Goal: Find specific page/section: Find specific page/section

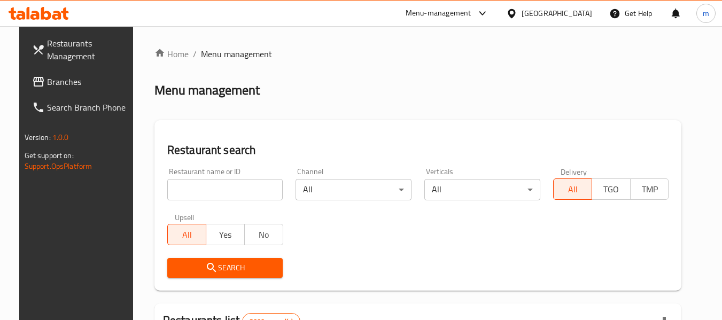
click at [52, 17] on icon at bounding box center [39, 13] width 60 height 13
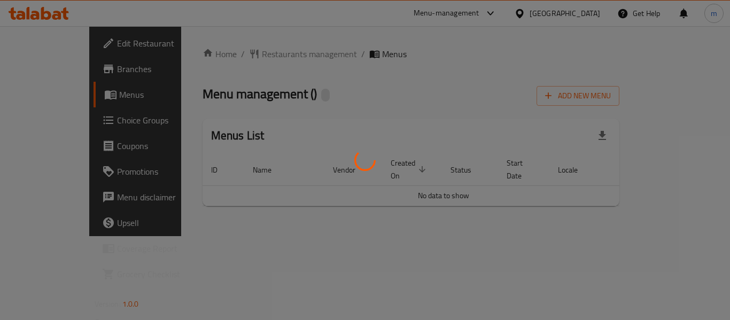
click at [235, 53] on div at bounding box center [365, 160] width 730 height 320
click at [228, 53] on div at bounding box center [365, 160] width 730 height 320
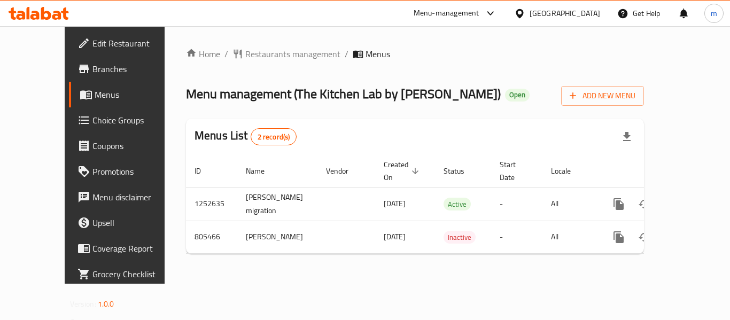
click at [245, 57] on span "Restaurants management" at bounding box center [292, 54] width 95 height 13
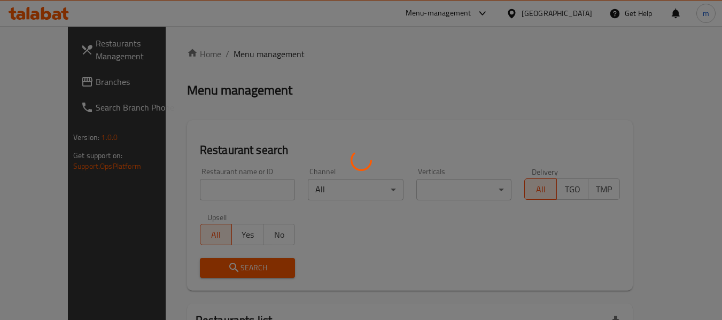
click at [183, 192] on div at bounding box center [361, 160] width 722 height 320
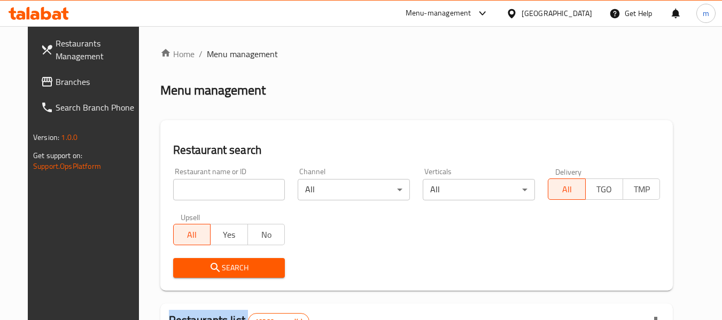
click at [183, 192] on div at bounding box center [361, 160] width 722 height 320
click at [190, 194] on input "search" at bounding box center [229, 189] width 112 height 21
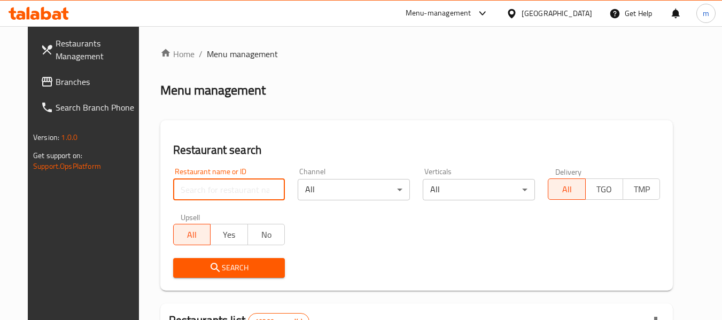
paste input "654140"
type input "654140"
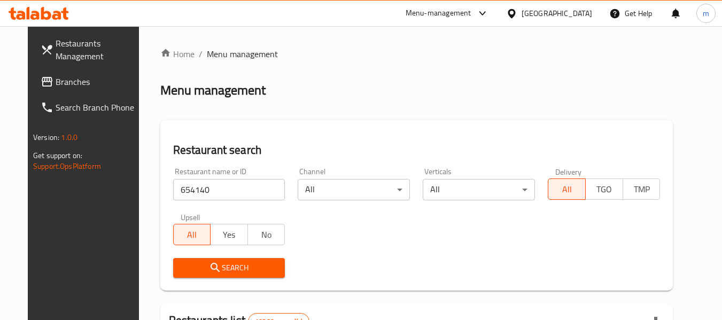
click at [234, 269] on span "Search" at bounding box center [229, 267] width 95 height 13
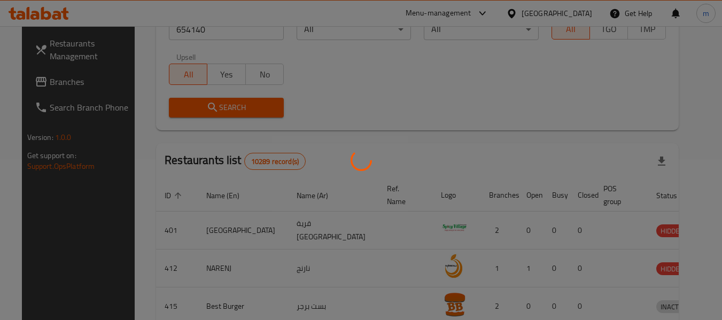
scroll to position [157, 0]
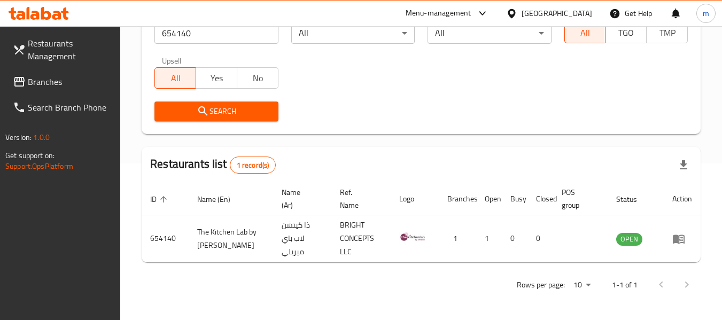
click at [517, 9] on icon at bounding box center [511, 13] width 11 height 11
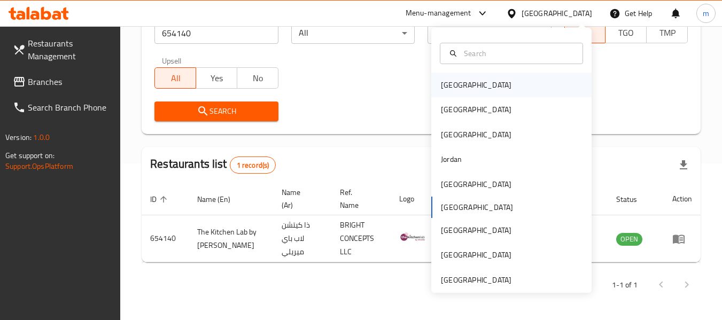
click at [448, 88] on div "[GEOGRAPHIC_DATA]" at bounding box center [476, 85] width 71 height 12
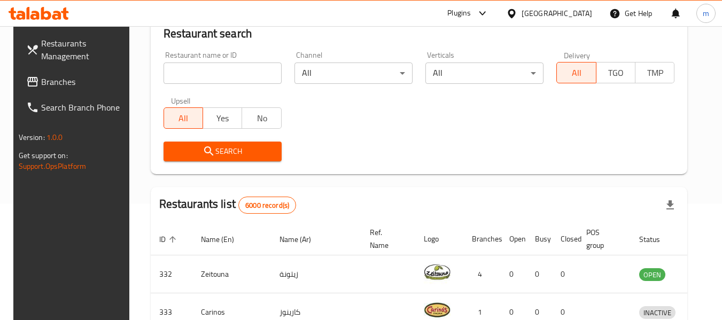
scroll to position [157, 0]
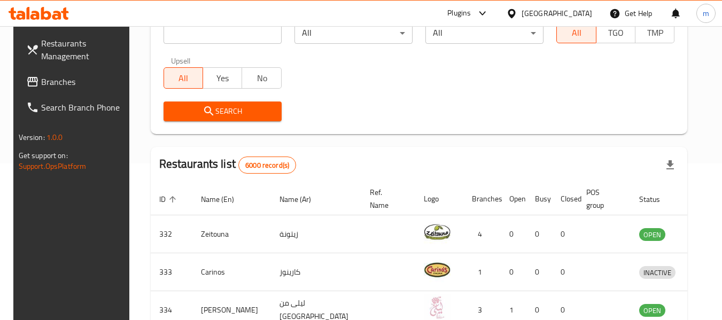
click at [64, 82] on span "Branches" at bounding box center [83, 81] width 84 height 13
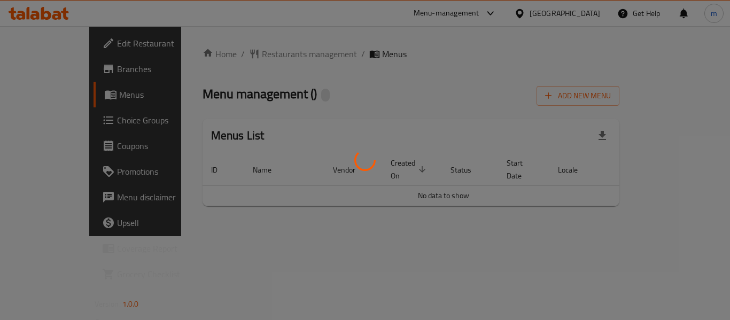
click at [246, 55] on div at bounding box center [365, 160] width 730 height 320
click at [228, 55] on div at bounding box center [365, 160] width 730 height 320
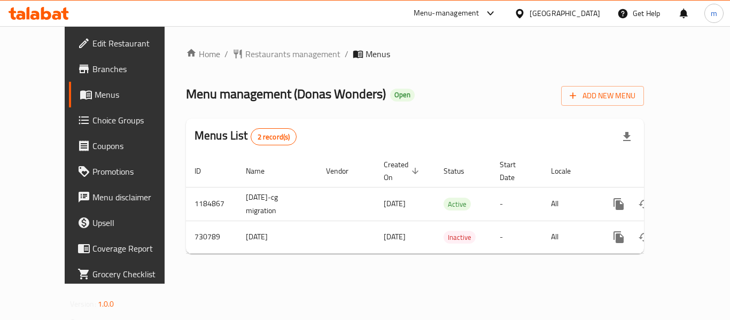
click at [228, 55] on div at bounding box center [365, 160] width 730 height 320
click at [245, 55] on span "Restaurants management" at bounding box center [292, 54] width 95 height 13
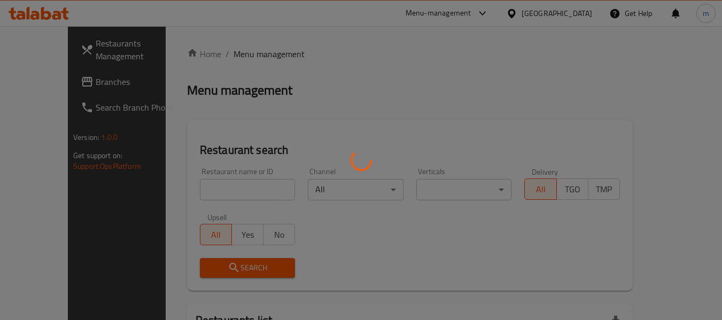
click at [188, 195] on div at bounding box center [361, 160] width 722 height 320
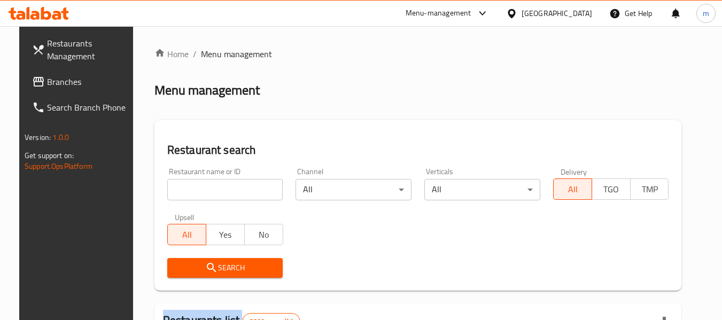
click at [188, 195] on div at bounding box center [361, 160] width 722 height 320
click at [191, 191] on input "search" at bounding box center [225, 189] width 116 height 21
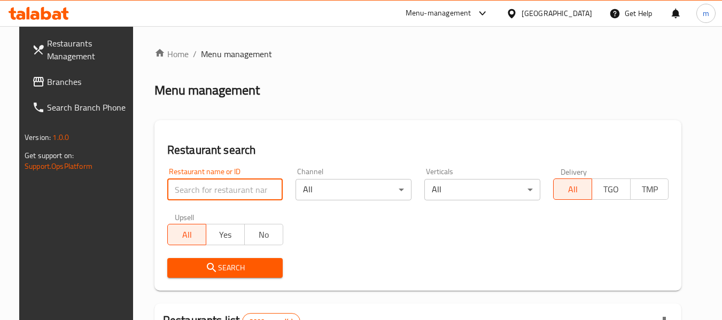
paste input "646729"
type input "646729"
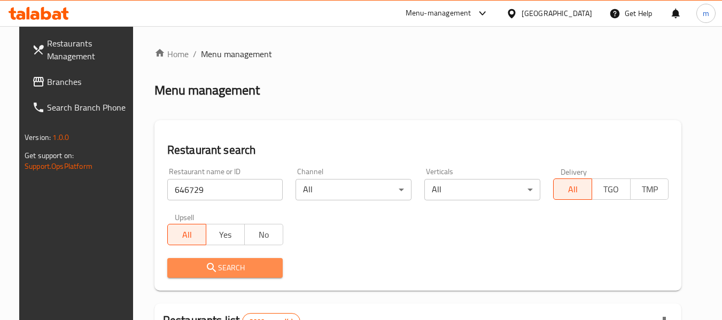
click at [181, 274] on span "Search" at bounding box center [225, 267] width 99 height 13
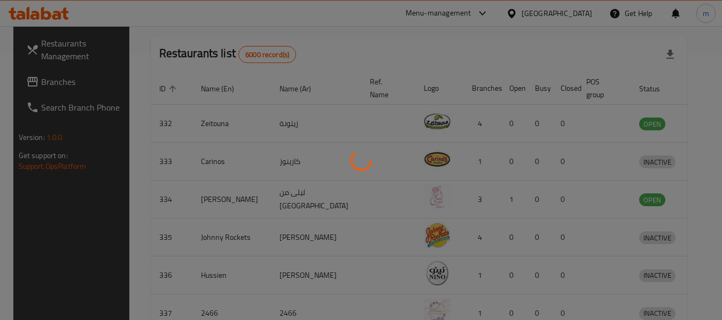
scroll to position [147, 0]
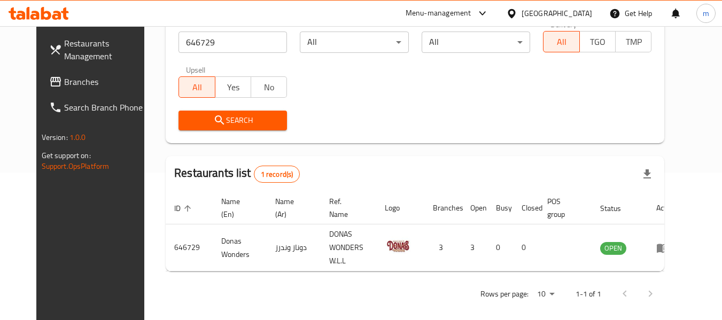
click at [515, 10] on icon at bounding box center [511, 13] width 7 height 9
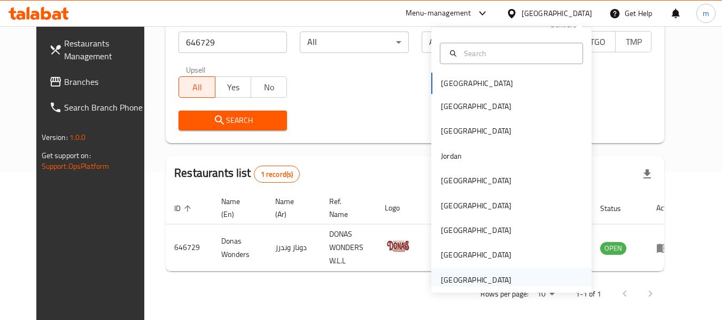
click at [457, 280] on div "[GEOGRAPHIC_DATA]" at bounding box center [476, 280] width 71 height 12
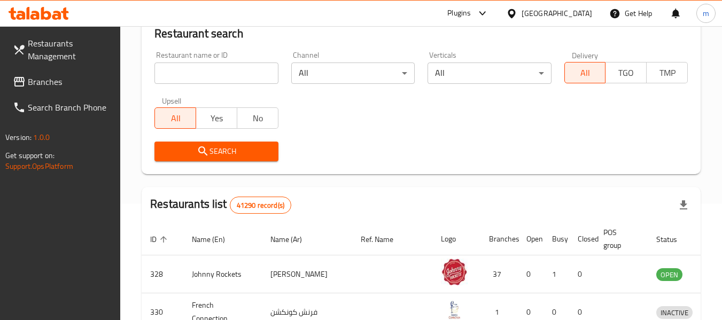
scroll to position [147, 0]
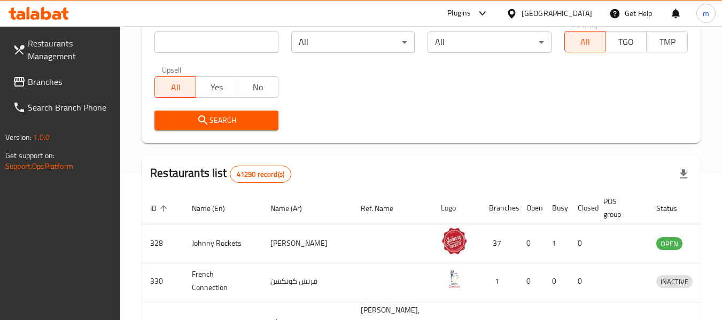
click at [65, 80] on span "Branches" at bounding box center [70, 81] width 84 height 13
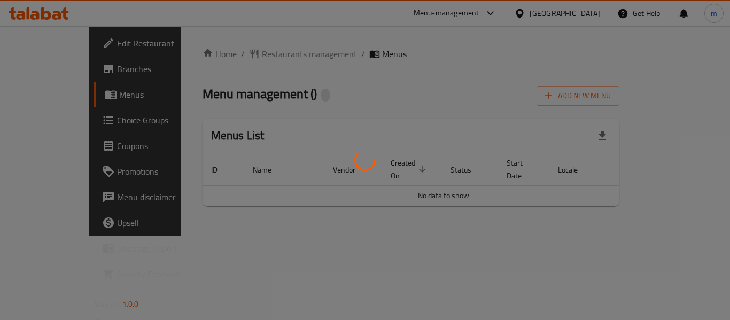
click at [237, 52] on div at bounding box center [365, 160] width 730 height 320
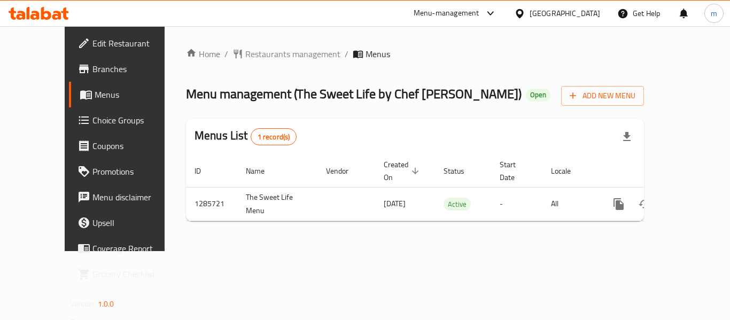
click at [245, 52] on span "Restaurants management" at bounding box center [292, 54] width 95 height 13
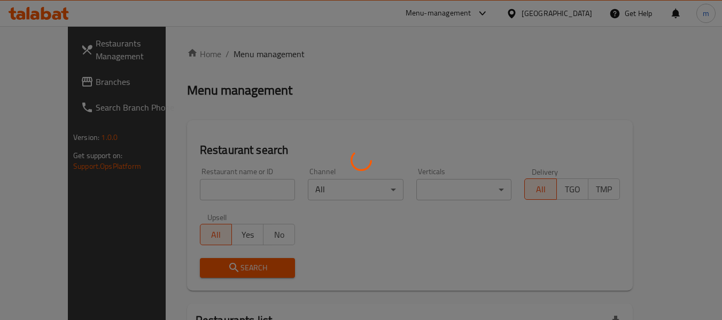
click at [207, 187] on div at bounding box center [361, 160] width 722 height 320
click at [197, 193] on div at bounding box center [361, 160] width 722 height 320
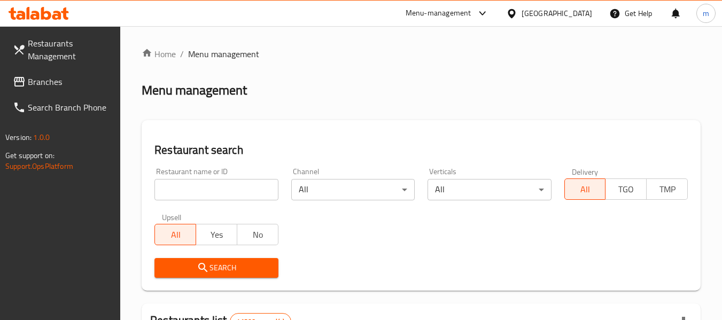
click at [187, 194] on div at bounding box center [361, 160] width 722 height 320
click at [186, 194] on input "search" at bounding box center [215, 189] width 123 height 21
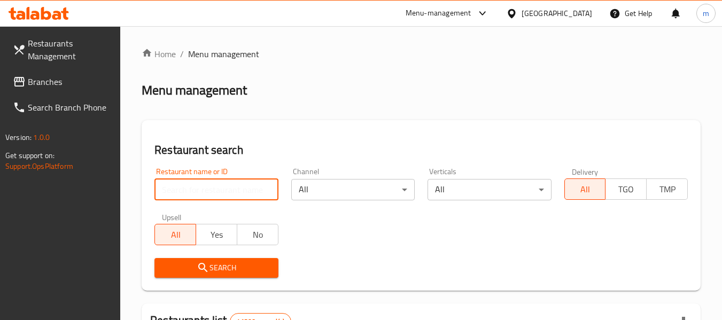
paste input "696051"
type input "696051"
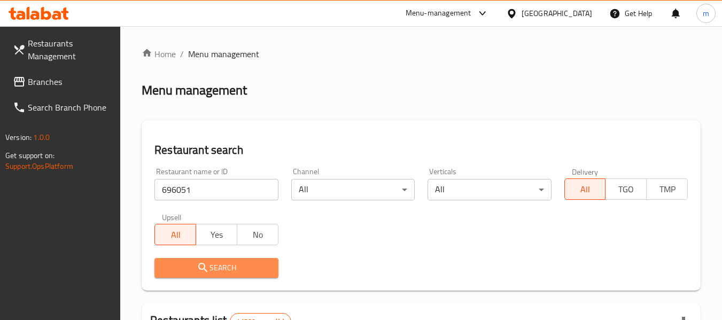
drag, startPoint x: 191, startPoint y: 274, endPoint x: 203, endPoint y: 274, distance: 11.2
click at [192, 276] on button "Search" at bounding box center [215, 268] width 123 height 20
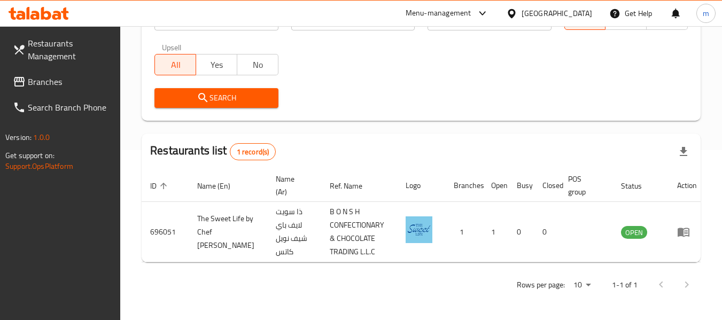
scroll to position [170, 0]
click at [55, 81] on span "Branches" at bounding box center [70, 81] width 84 height 13
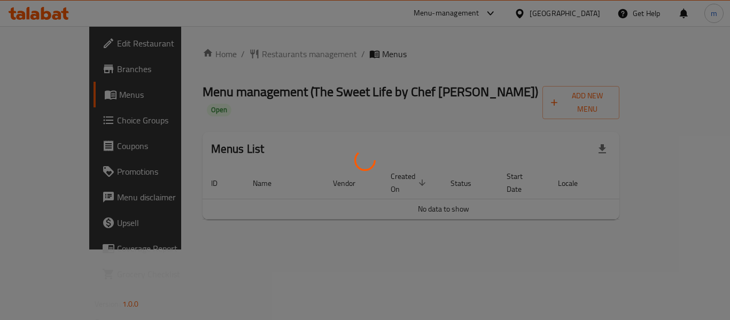
click at [234, 55] on div at bounding box center [365, 160] width 730 height 320
click at [231, 54] on div at bounding box center [365, 160] width 730 height 320
click at [251, 56] on div at bounding box center [365, 160] width 730 height 320
click at [246, 55] on div at bounding box center [365, 160] width 730 height 320
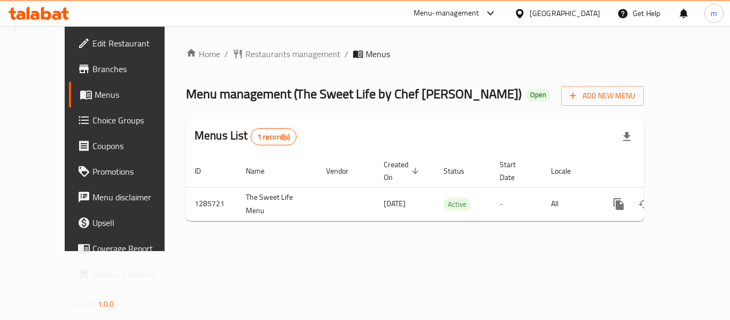
click at [246, 55] on span "Restaurants management" at bounding box center [292, 54] width 95 height 13
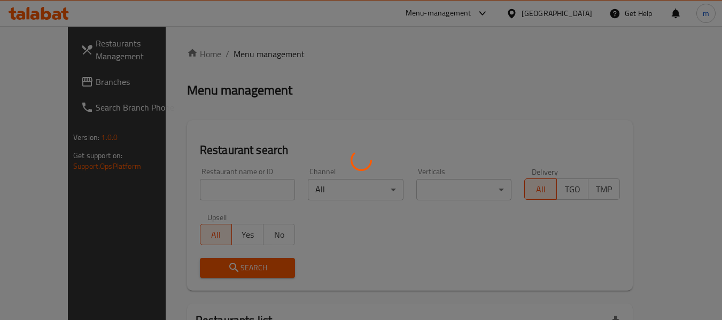
click at [189, 191] on div at bounding box center [361, 160] width 722 height 320
click at [188, 191] on div at bounding box center [361, 160] width 722 height 320
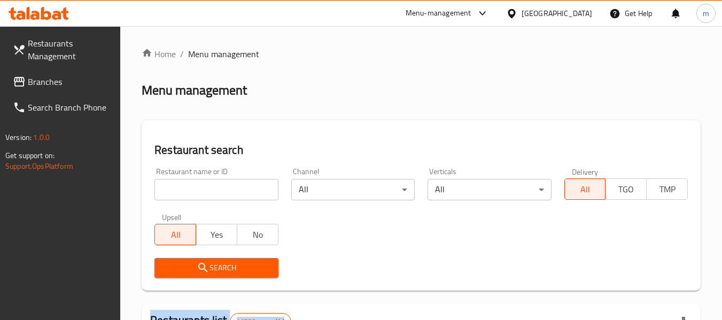
click at [188, 191] on div at bounding box center [361, 160] width 722 height 320
drag, startPoint x: 188, startPoint y: 186, endPoint x: 194, endPoint y: 182, distance: 7.7
click at [188, 186] on input "search" at bounding box center [215, 189] width 123 height 21
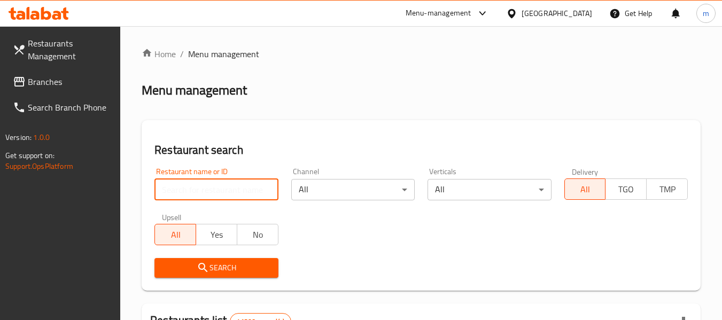
paste input "696051"
type input "696051"
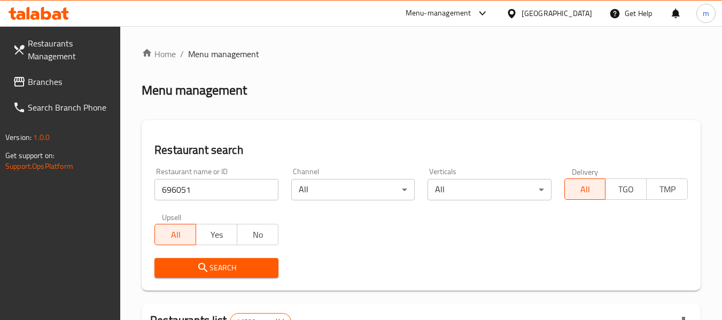
click at [208, 260] on button "Search" at bounding box center [215, 268] width 123 height 20
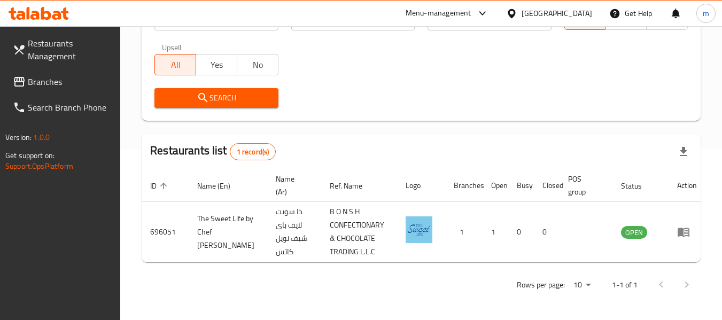
scroll to position [170, 0]
click at [514, 10] on icon at bounding box center [511, 13] width 7 height 9
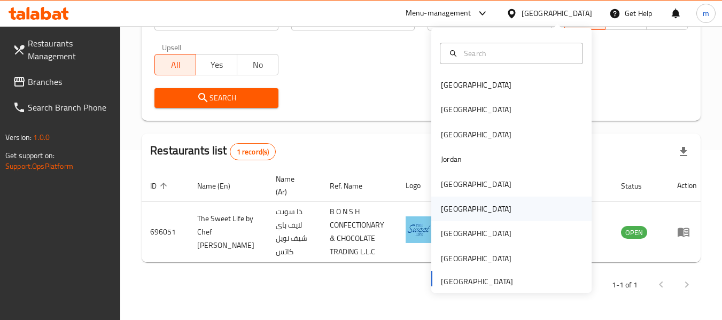
click at [446, 210] on div "[GEOGRAPHIC_DATA]" at bounding box center [476, 209] width 71 height 12
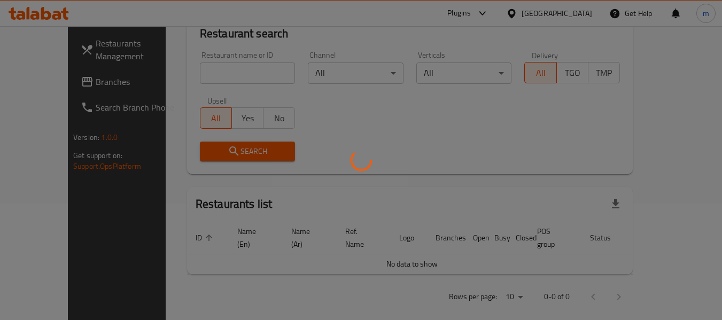
scroll to position [170, 0]
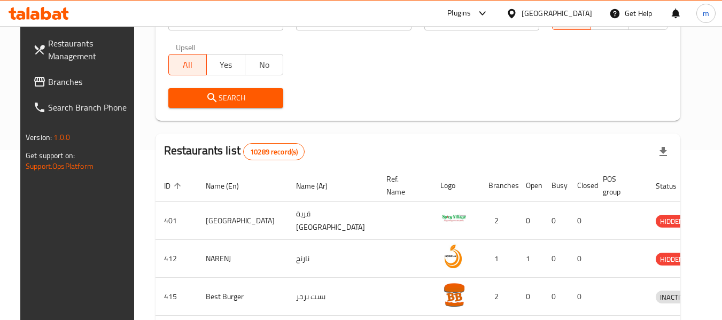
click at [63, 77] on span "Branches" at bounding box center [90, 81] width 84 height 13
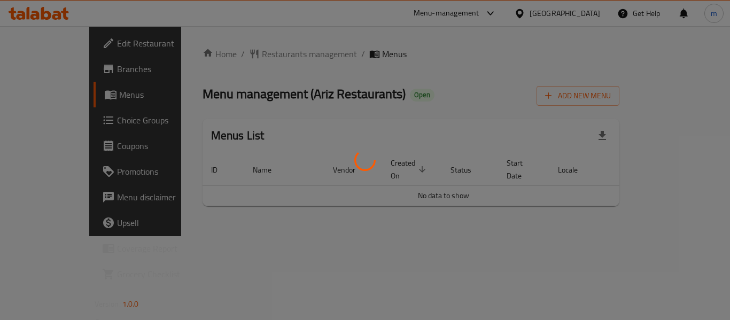
click at [237, 55] on div at bounding box center [365, 160] width 730 height 320
click at [226, 55] on div at bounding box center [365, 160] width 730 height 320
click at [232, 55] on div at bounding box center [365, 160] width 730 height 320
click at [237, 58] on div at bounding box center [365, 160] width 730 height 320
click at [237, 54] on div at bounding box center [365, 160] width 730 height 320
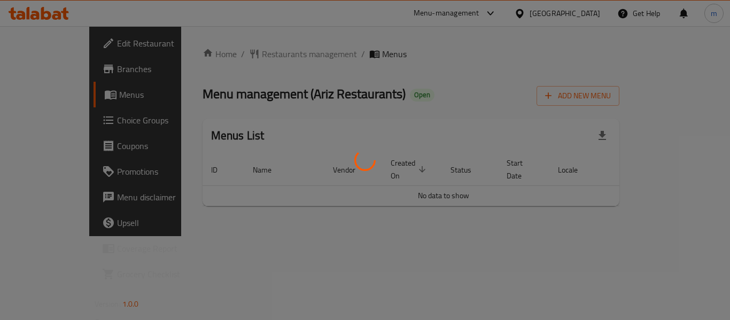
click at [237, 54] on div at bounding box center [365, 160] width 730 height 320
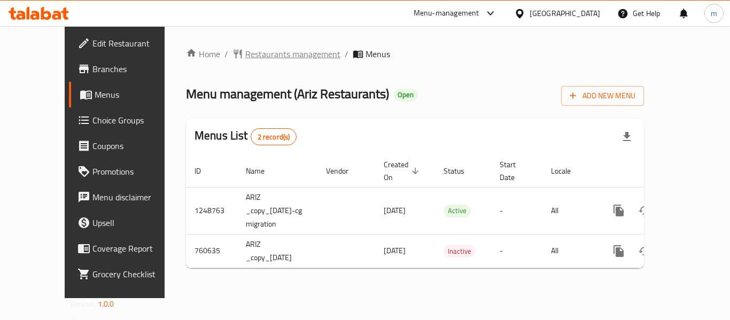
click at [253, 58] on span "Restaurants management" at bounding box center [292, 54] width 95 height 13
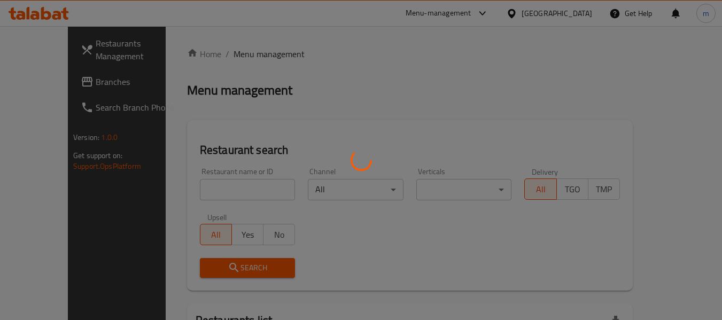
click at [190, 187] on div at bounding box center [361, 160] width 722 height 320
click at [190, 193] on div at bounding box center [361, 160] width 722 height 320
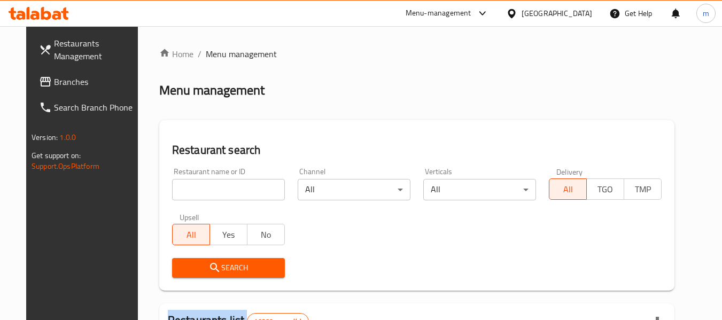
click at [190, 193] on div at bounding box center [361, 160] width 722 height 320
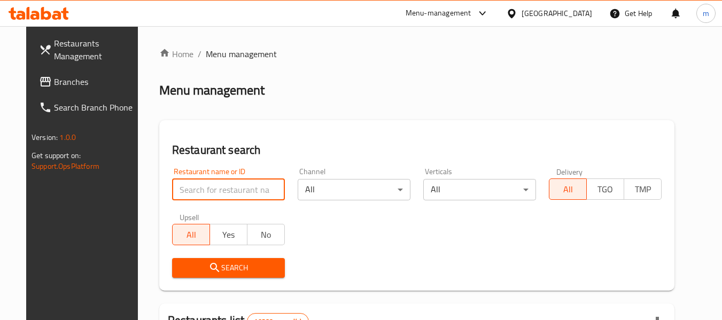
click at [190, 193] on input "search" at bounding box center [228, 189] width 113 height 21
paste input "650196"
type input "650196"
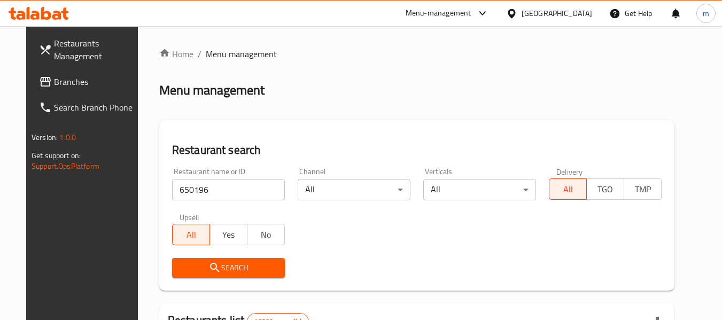
click at [210, 269] on icon "submit" at bounding box center [214, 267] width 9 height 9
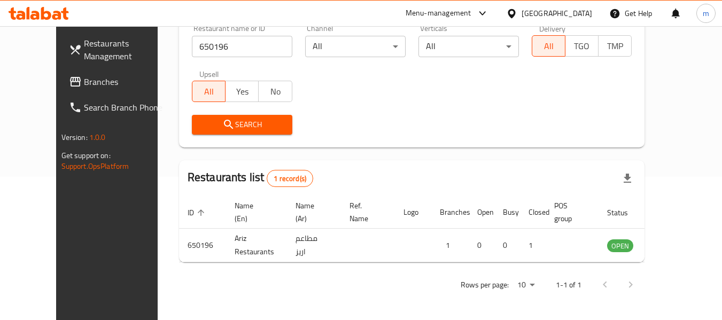
scroll to position [147, 0]
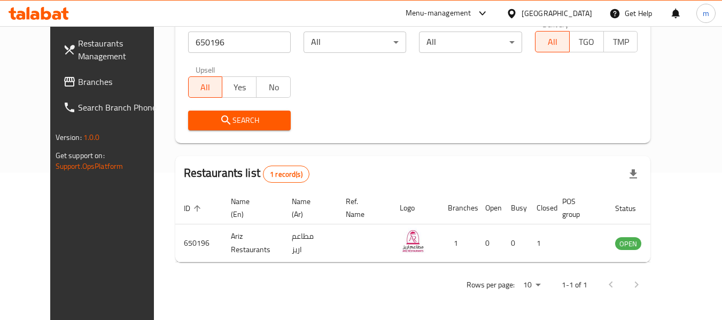
drag, startPoint x: 62, startPoint y: 79, endPoint x: 65, endPoint y: 74, distance: 5.5
click at [78, 79] on span "Branches" at bounding box center [120, 81] width 84 height 13
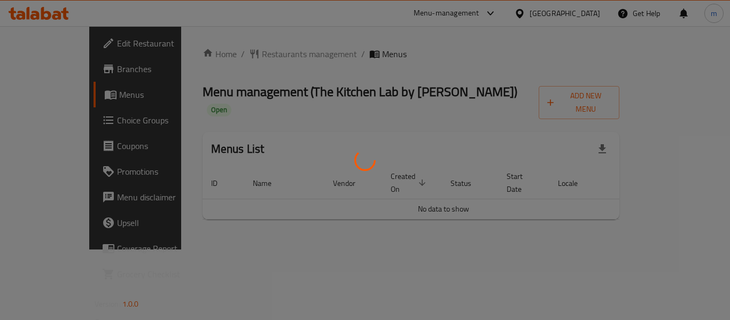
click at [257, 58] on div at bounding box center [365, 160] width 730 height 320
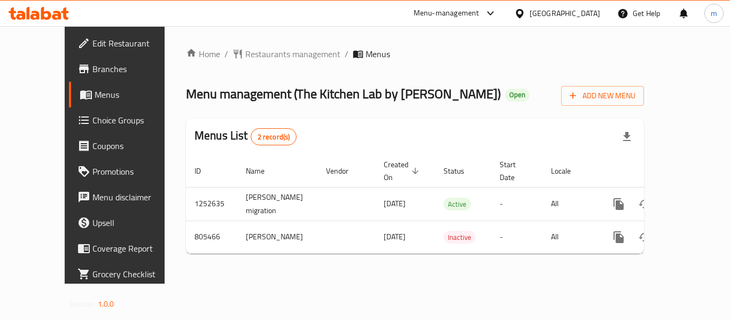
click at [234, 56] on div at bounding box center [365, 160] width 730 height 320
click at [245, 57] on span "Restaurants management" at bounding box center [292, 54] width 95 height 13
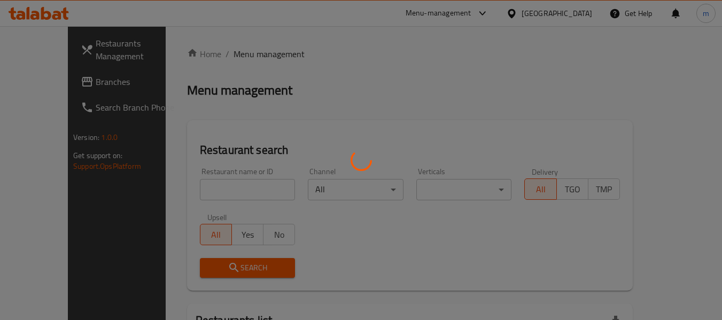
click at [187, 194] on div at bounding box center [361, 160] width 722 height 320
click at [187, 193] on div at bounding box center [361, 160] width 722 height 320
click at [196, 191] on div at bounding box center [361, 160] width 722 height 320
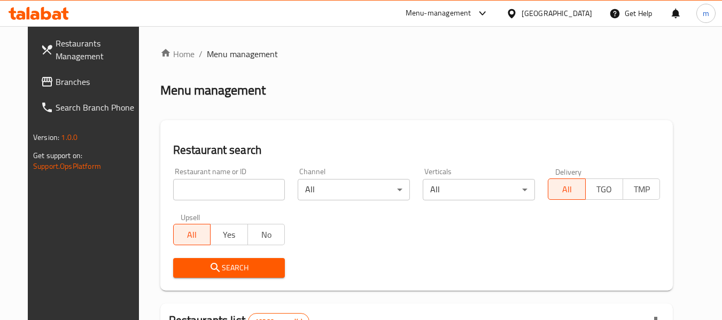
click at [195, 191] on input "search" at bounding box center [229, 189] width 112 height 21
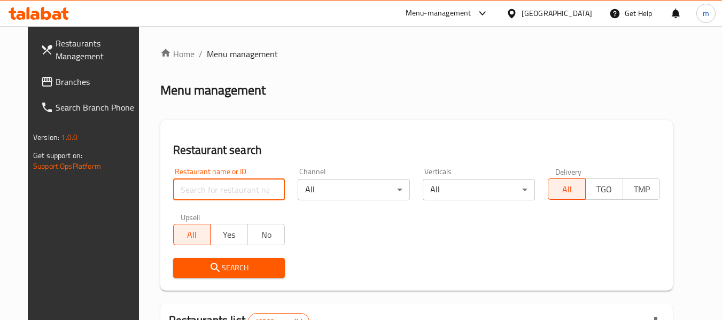
paste input "654140"
type input "654140"
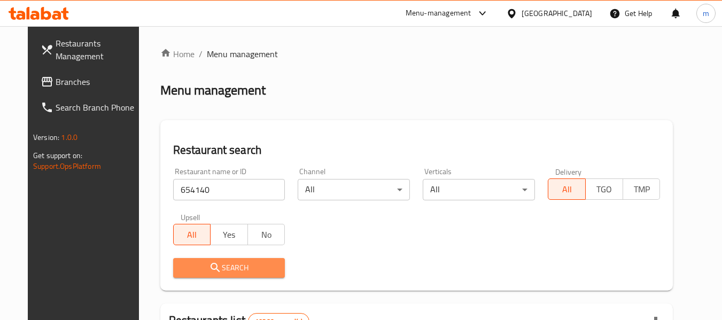
click at [209, 265] on icon "submit" at bounding box center [215, 267] width 13 height 13
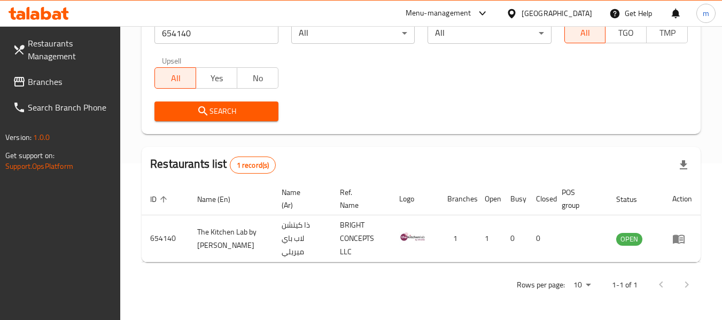
scroll to position [157, 0]
click at [517, 12] on icon at bounding box center [511, 13] width 11 height 11
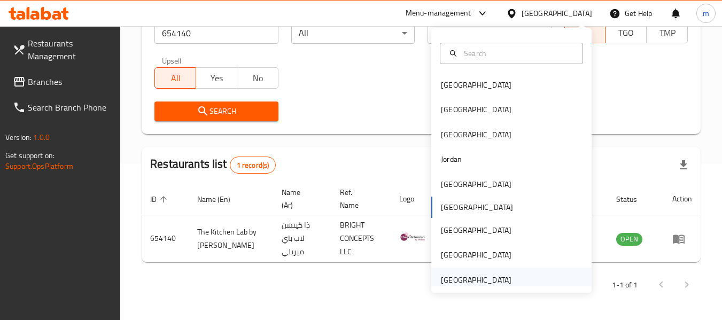
click at [463, 282] on div "[GEOGRAPHIC_DATA]" at bounding box center [476, 280] width 71 height 12
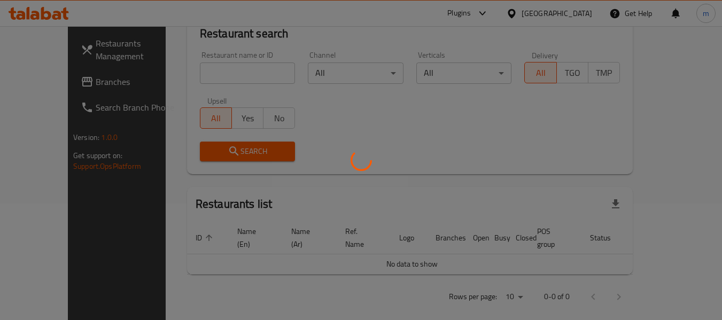
scroll to position [157, 0]
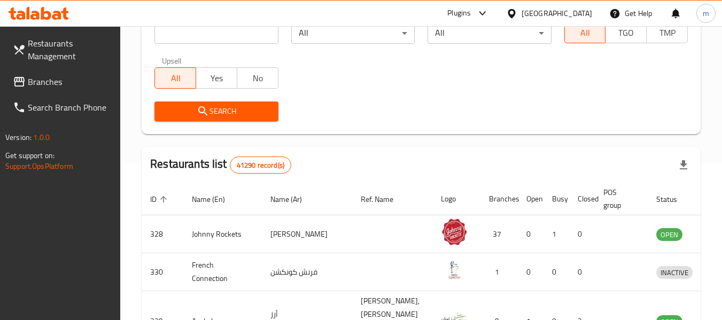
drag, startPoint x: 65, startPoint y: 85, endPoint x: 77, endPoint y: 80, distance: 13.2
click at [65, 85] on span "Branches" at bounding box center [70, 81] width 84 height 13
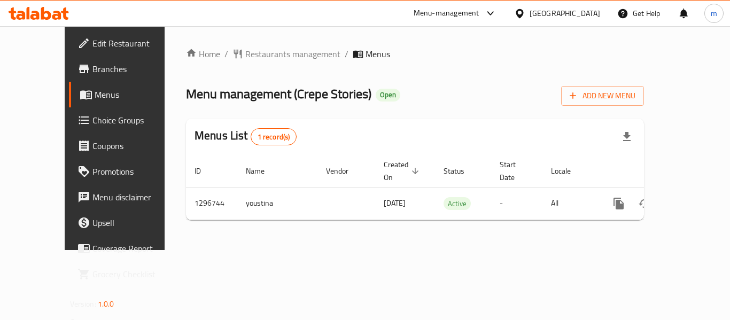
click at [245, 55] on div "Home / Restaurants management / Menus Menu management ( Crepe Stories ) Open Ad…" at bounding box center [415, 138] width 458 height 181
click at [245, 55] on span "Restaurants management" at bounding box center [292, 54] width 95 height 13
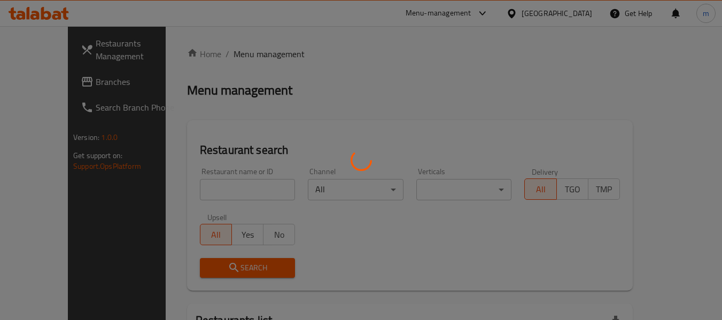
click at [198, 197] on div at bounding box center [361, 160] width 722 height 320
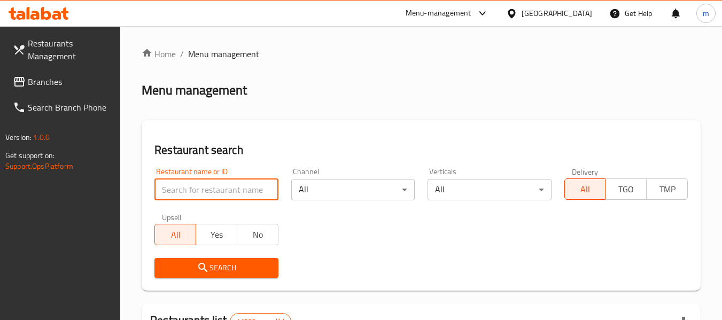
click at [197, 195] on input "search" at bounding box center [215, 189] width 123 height 21
paste input "699899"
type input "699899"
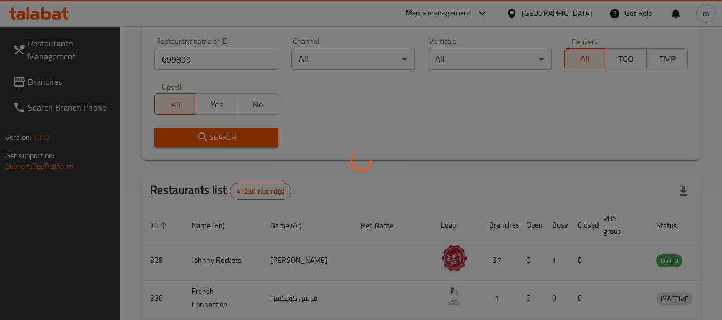
scroll to position [147, 0]
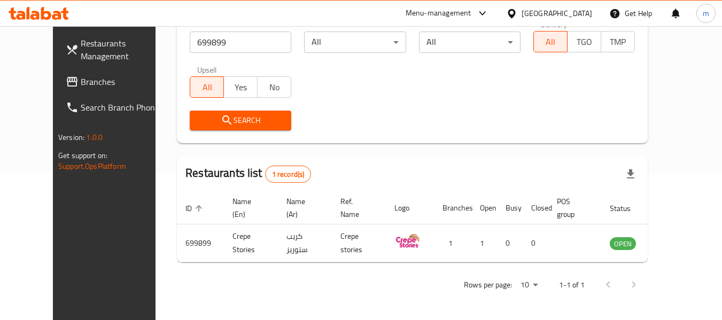
click at [523, 12] on div "[GEOGRAPHIC_DATA]" at bounding box center [557, 13] width 71 height 12
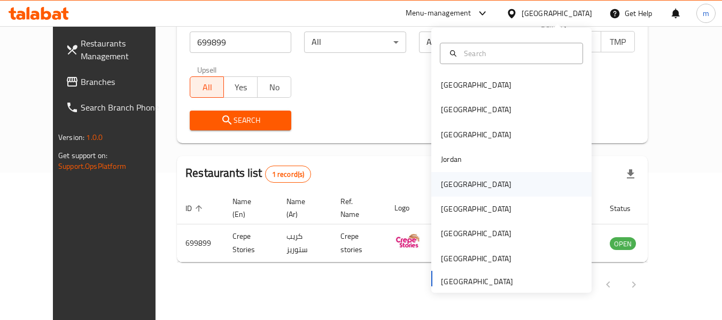
click at [446, 182] on div "[GEOGRAPHIC_DATA]" at bounding box center [476, 184] width 71 height 12
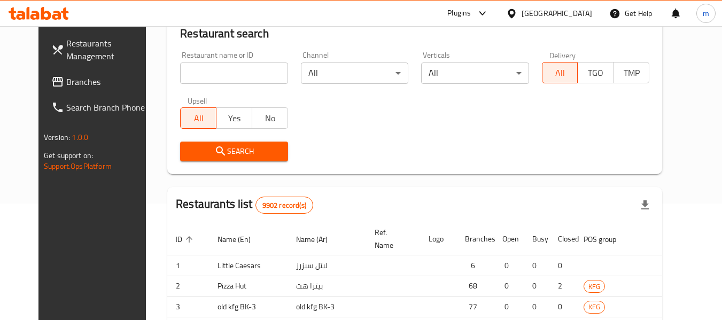
scroll to position [147, 0]
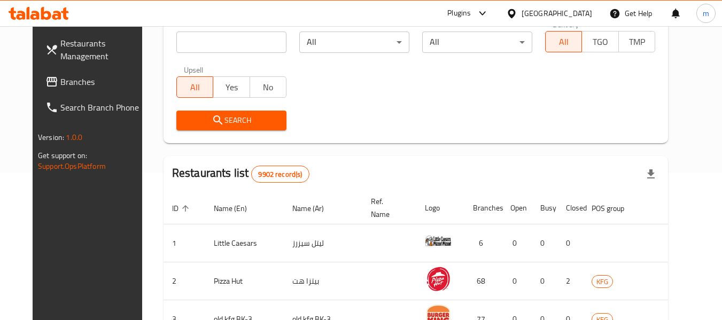
click at [61, 87] on span "Branches" at bounding box center [102, 81] width 84 height 13
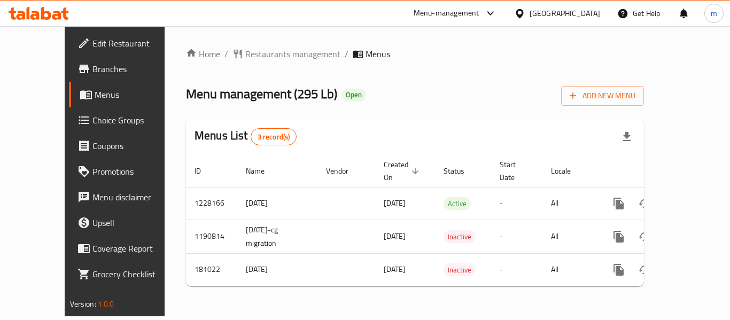
click at [255, 53] on div "Home / Restaurants management / Menus Menu management ( 295 Lb ) Open Add New M…" at bounding box center [415, 171] width 458 height 247
click at [251, 54] on span "Restaurants management" at bounding box center [292, 54] width 95 height 13
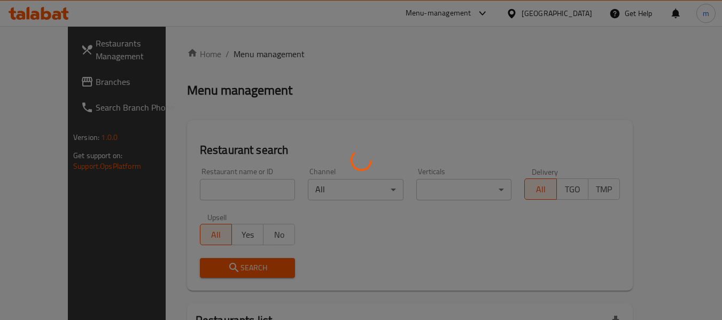
click at [185, 193] on div at bounding box center [361, 160] width 722 height 320
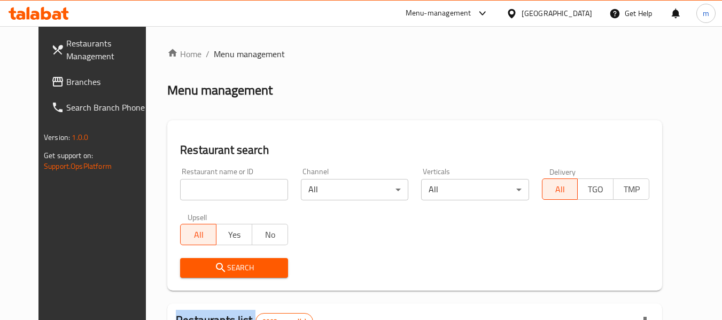
click at [185, 193] on div at bounding box center [361, 160] width 722 height 320
click at [185, 193] on input "search" at bounding box center [233, 189] width 107 height 21
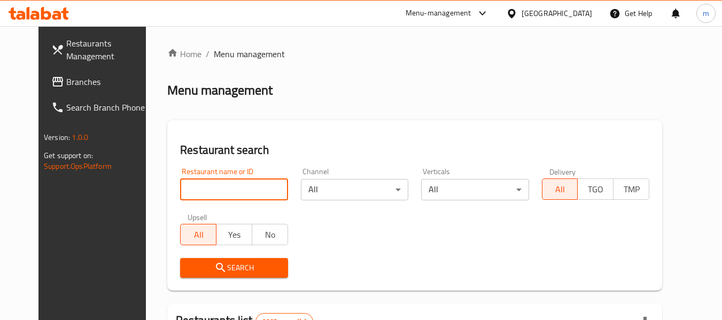
paste input "619095"
type input "619095"
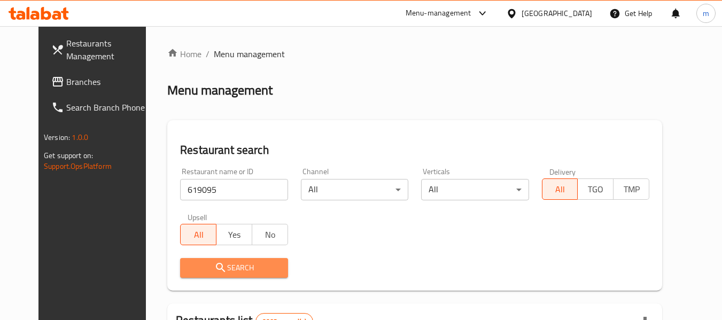
click at [214, 267] on icon "submit" at bounding box center [220, 267] width 13 height 13
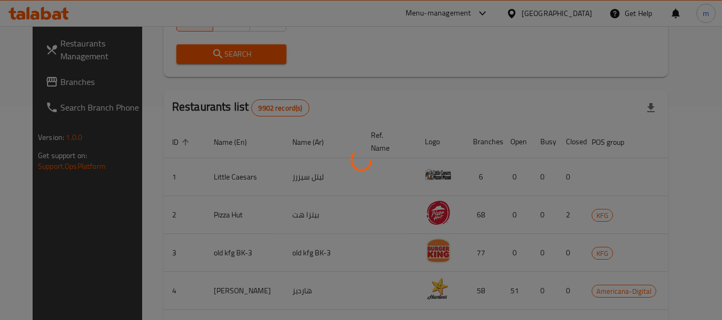
scroll to position [147, 0]
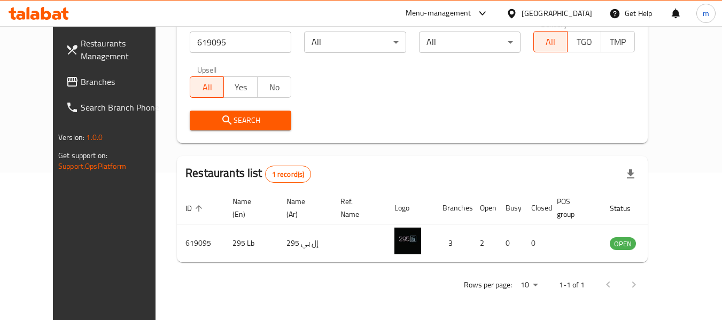
click at [515, 13] on icon at bounding box center [511, 13] width 7 height 9
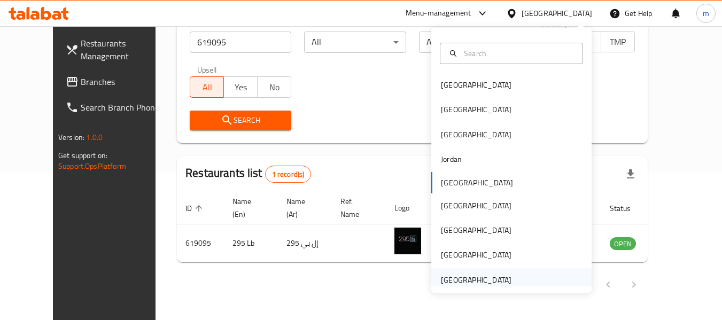
click at [456, 281] on div "[GEOGRAPHIC_DATA]" at bounding box center [476, 280] width 71 height 12
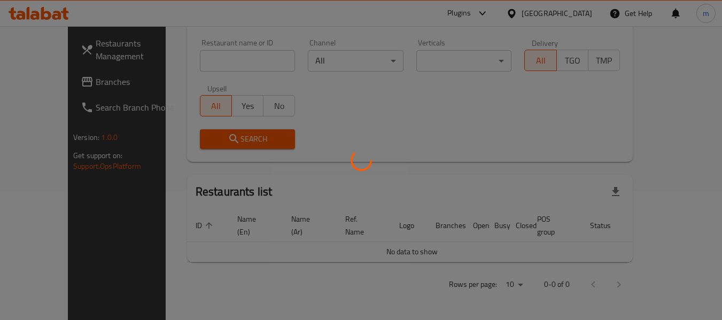
scroll to position [116, 0]
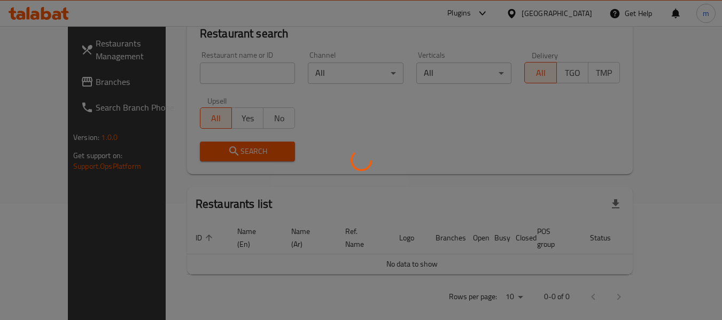
click at [49, 81] on div at bounding box center [361, 160] width 722 height 320
click at [49, 82] on div at bounding box center [361, 160] width 722 height 320
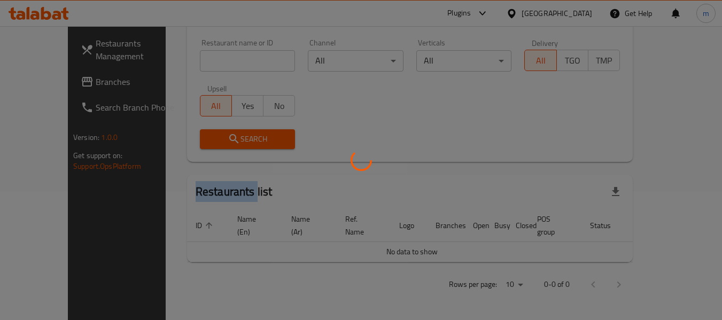
click at [49, 82] on div at bounding box center [361, 160] width 722 height 320
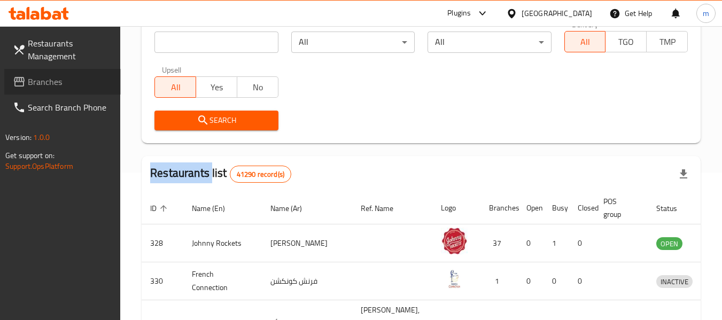
click at [49, 82] on span "Branches" at bounding box center [70, 81] width 84 height 13
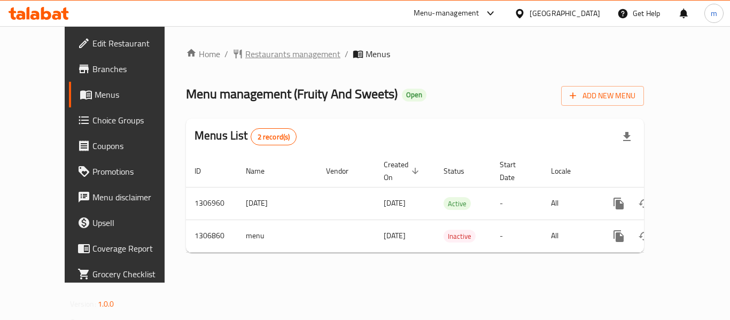
click at [245, 57] on span "Restaurants management" at bounding box center [292, 54] width 95 height 13
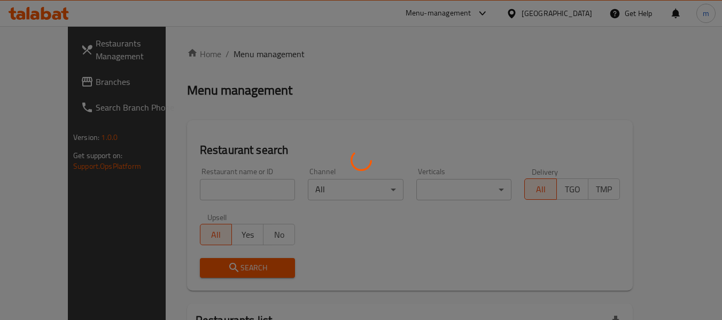
click at [204, 213] on div at bounding box center [361, 160] width 722 height 320
click at [189, 189] on div at bounding box center [361, 160] width 722 height 320
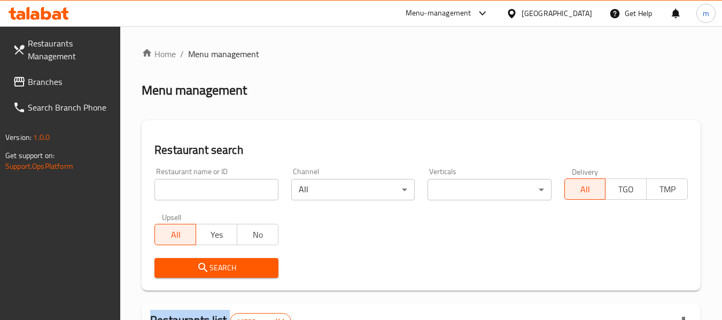
click at [189, 189] on div at bounding box center [361, 160] width 722 height 320
click at [189, 189] on input "search" at bounding box center [215, 189] width 123 height 21
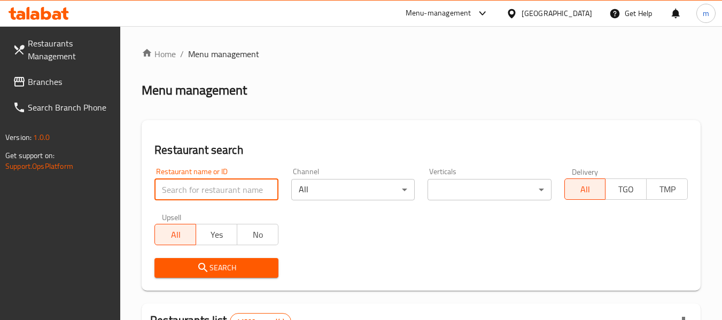
click at [189, 189] on input "search" at bounding box center [215, 189] width 123 height 21
paste input "703732"
type input "703732"
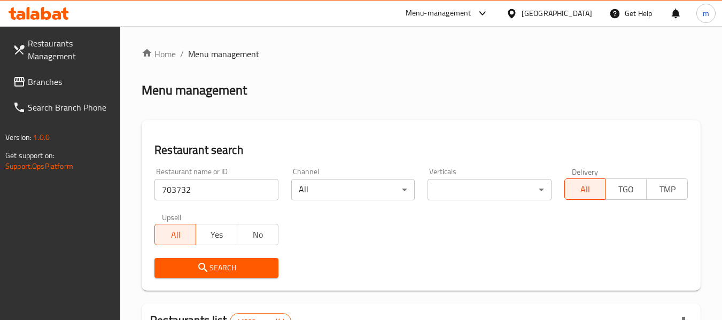
click at [209, 265] on icon "submit" at bounding box center [203, 267] width 13 height 13
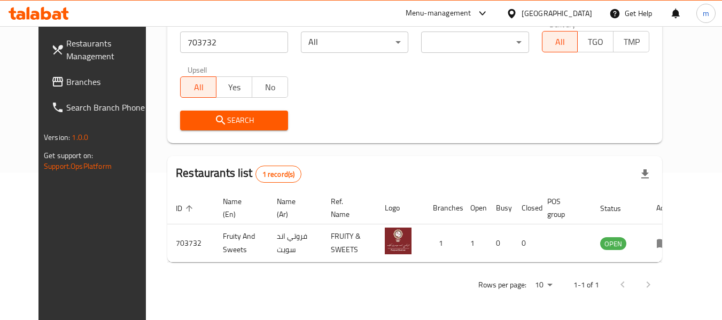
scroll to position [147, 0]
click at [66, 82] on span "Branches" at bounding box center [108, 81] width 84 height 13
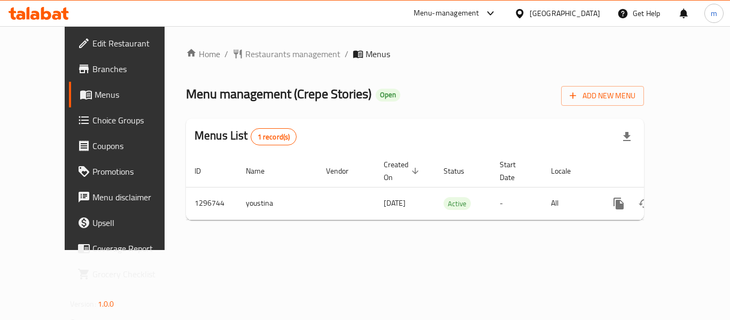
click at [252, 54] on div at bounding box center [365, 160] width 730 height 320
click at [245, 56] on span "Restaurants management" at bounding box center [292, 54] width 95 height 13
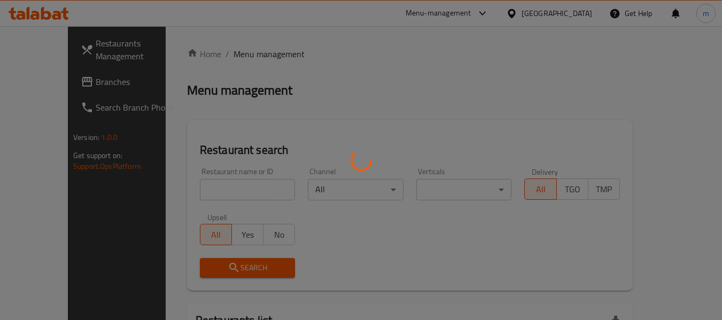
click at [212, 192] on div at bounding box center [361, 160] width 722 height 320
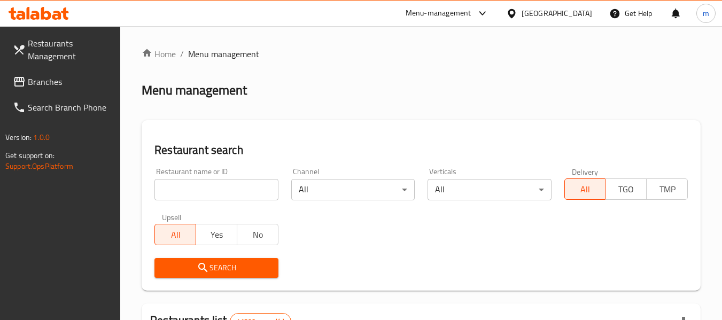
click at [212, 192] on input "search" at bounding box center [215, 189] width 123 height 21
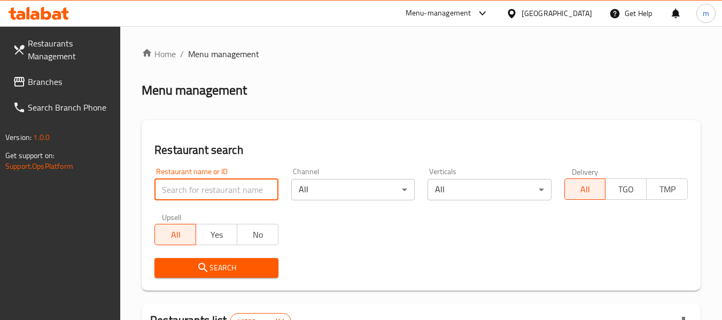
paste input "699899"
type input "699899"
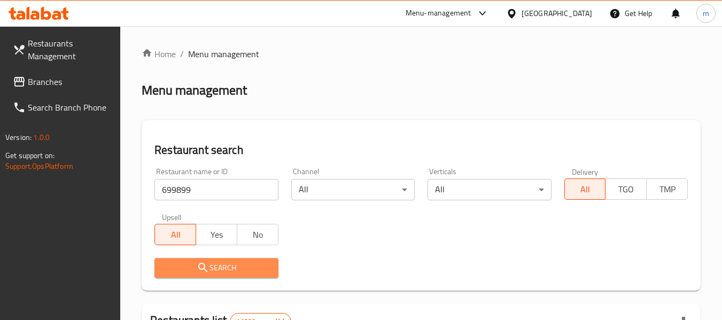
click at [217, 269] on span "Search" at bounding box center [216, 267] width 106 height 13
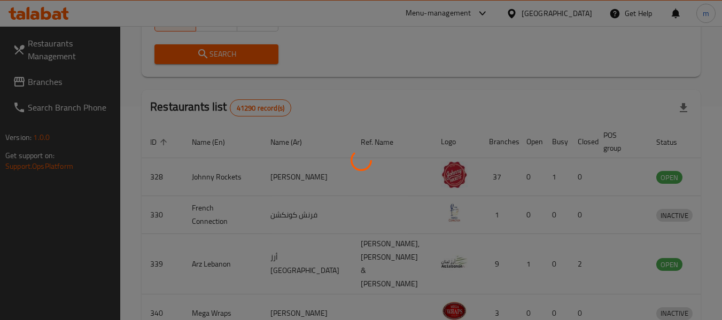
scroll to position [147, 0]
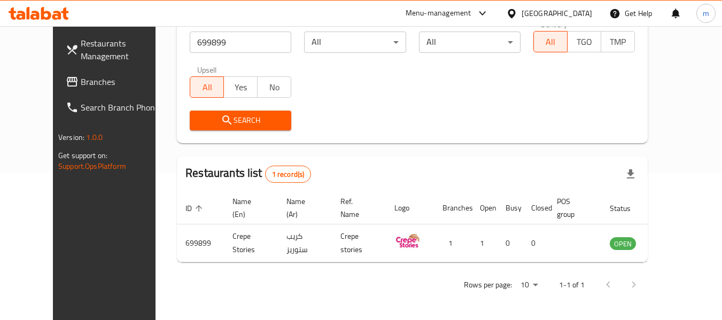
click at [81, 83] on span "Branches" at bounding box center [123, 81] width 84 height 13
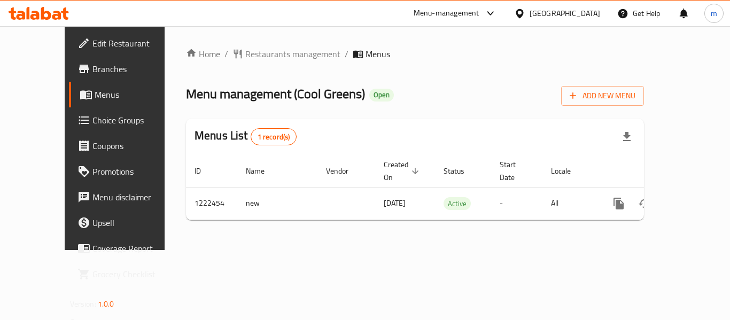
click at [226, 55] on div "Home / Restaurants management / Menus Menu management ( Cool Greens ) Open Add …" at bounding box center [415, 138] width 458 height 181
click at [245, 55] on span "Restaurants management" at bounding box center [292, 54] width 95 height 13
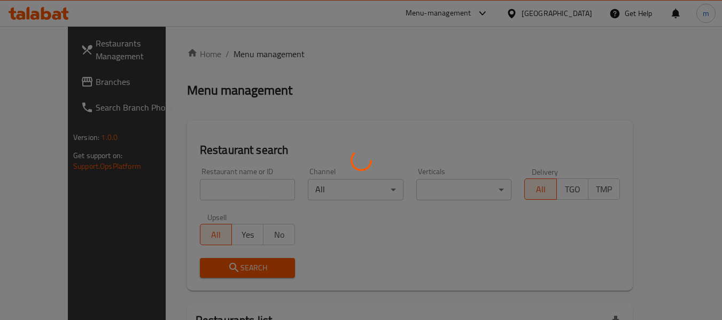
click at [198, 188] on div at bounding box center [361, 160] width 722 height 320
click at [194, 189] on div at bounding box center [361, 160] width 722 height 320
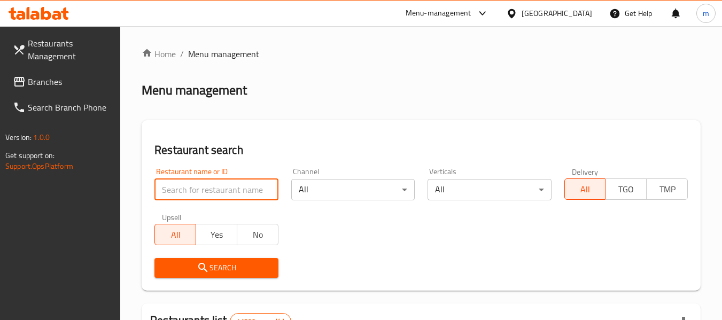
click at [194, 190] on input "search" at bounding box center [215, 189] width 123 height 21
paste input "674062"
type input "674062"
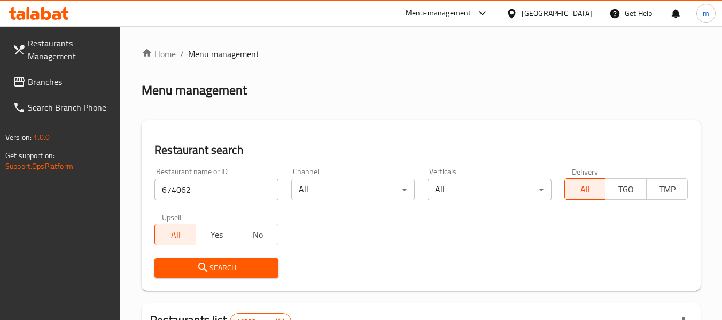
click at [217, 268] on span "Search" at bounding box center [216, 267] width 106 height 13
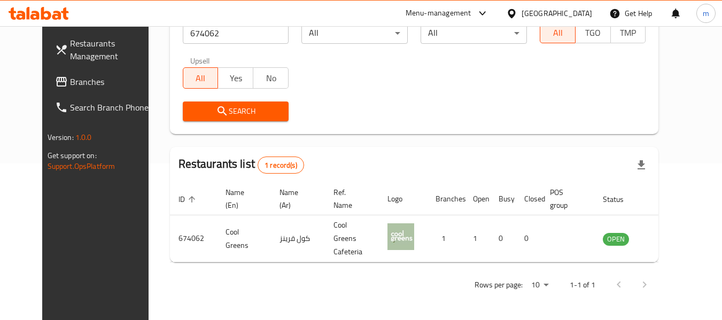
scroll to position [147, 0]
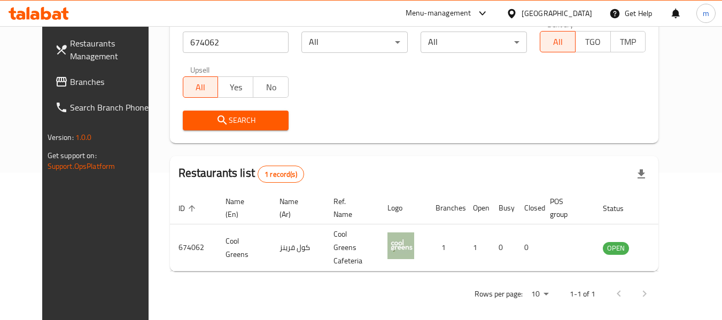
drag, startPoint x: 49, startPoint y: 84, endPoint x: 57, endPoint y: 81, distance: 8.4
click at [70, 84] on span "Branches" at bounding box center [112, 81] width 84 height 13
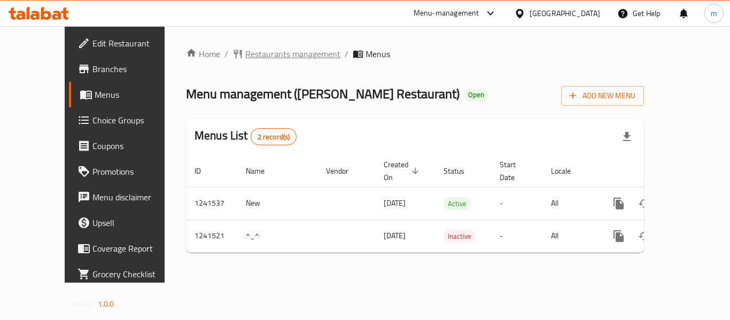
click at [245, 59] on span "Restaurants management" at bounding box center [292, 54] width 95 height 13
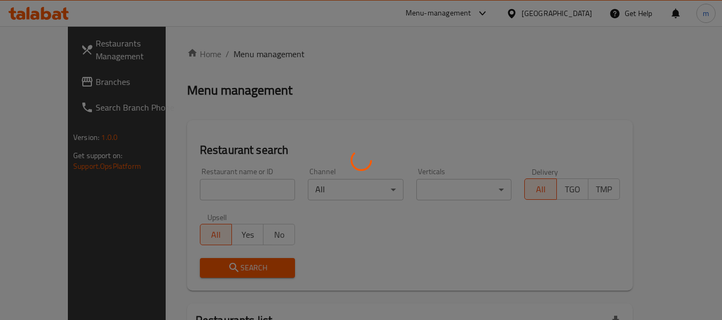
click at [181, 197] on div at bounding box center [361, 160] width 722 height 320
click at [182, 193] on div at bounding box center [361, 160] width 722 height 320
click at [184, 193] on div at bounding box center [361, 160] width 722 height 320
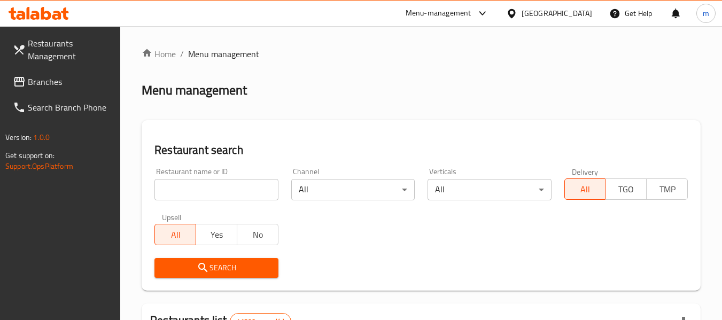
click at [188, 192] on div at bounding box center [361, 160] width 722 height 320
drag, startPoint x: 193, startPoint y: 192, endPoint x: 199, endPoint y: 191, distance: 6.0
click at [193, 192] on input "search" at bounding box center [215, 189] width 123 height 21
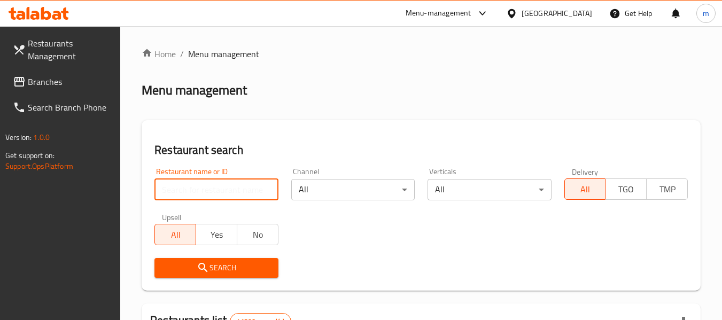
paste input "680706"
type input "680706"
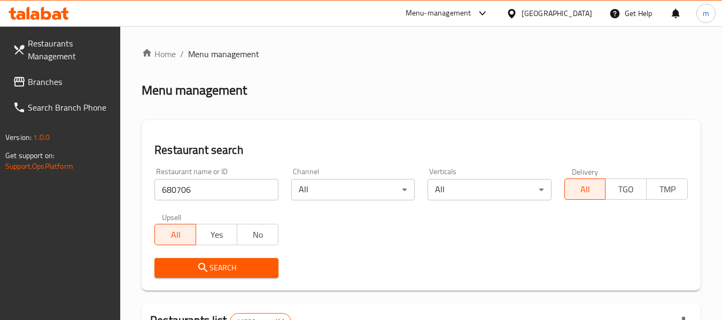
click at [217, 269] on span "Search" at bounding box center [216, 267] width 106 height 13
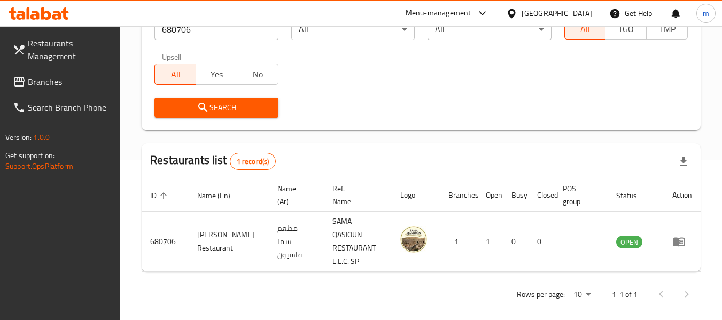
scroll to position [157, 0]
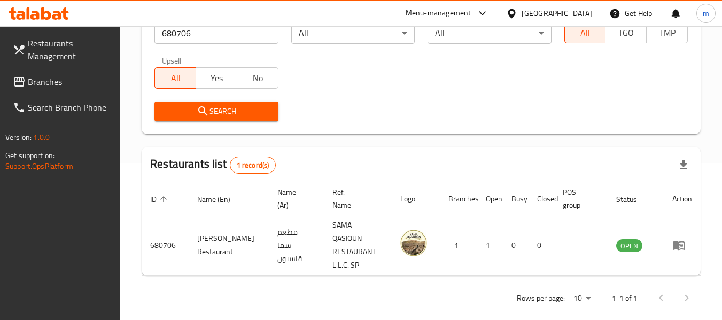
click at [516, 16] on icon at bounding box center [511, 13] width 11 height 11
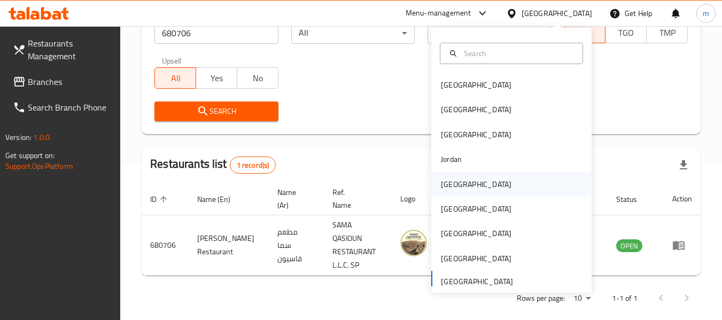
click at [441, 187] on div "[GEOGRAPHIC_DATA]" at bounding box center [476, 184] width 71 height 12
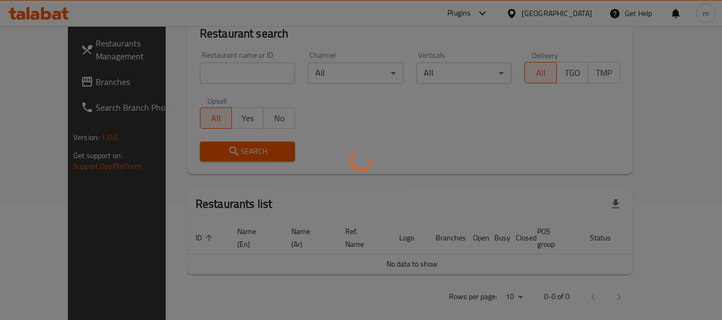
scroll to position [157, 0]
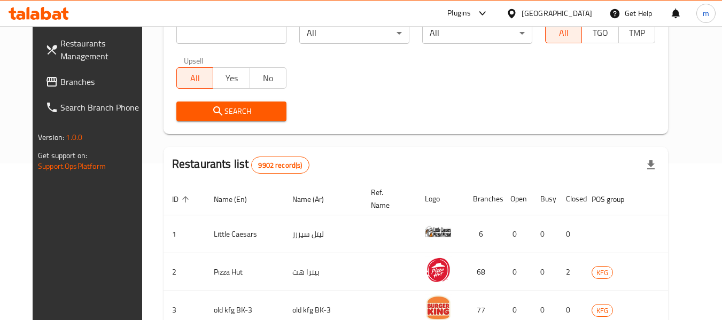
click at [60, 80] on span "Branches" at bounding box center [102, 81] width 84 height 13
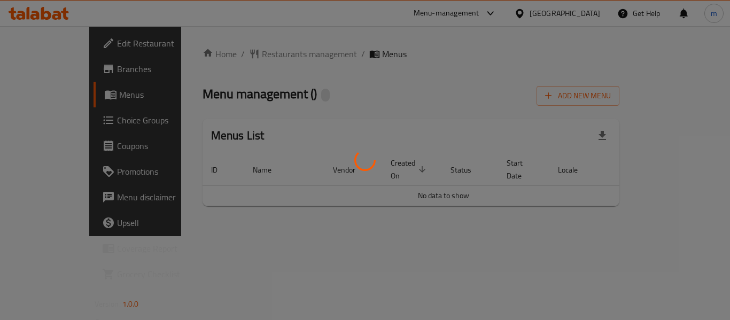
click at [219, 58] on div at bounding box center [365, 160] width 730 height 320
click at [240, 57] on div at bounding box center [365, 160] width 730 height 320
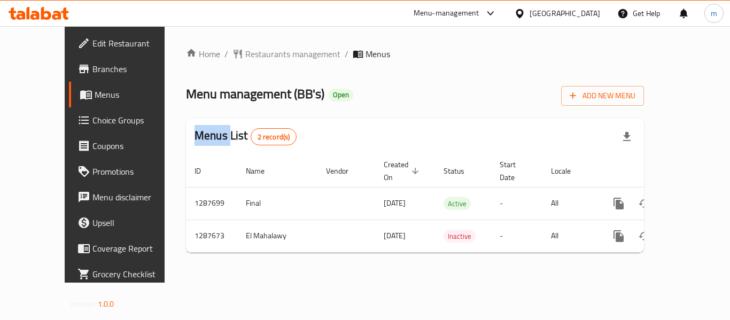
click at [240, 56] on div "Home / Restaurants management / Menus Menu management ( BB's ) Open Add New Men…" at bounding box center [415, 155] width 458 height 214
click at [245, 56] on span "Restaurants management" at bounding box center [292, 54] width 95 height 13
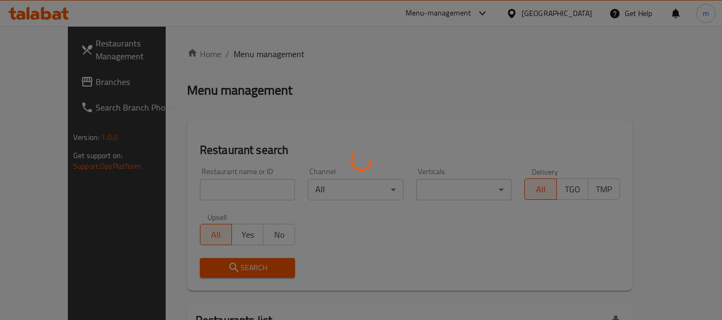
click at [197, 189] on div at bounding box center [361, 160] width 722 height 320
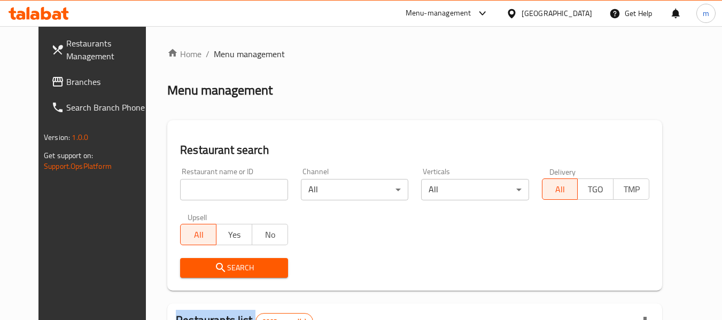
drag, startPoint x: 197, startPoint y: 189, endPoint x: 177, endPoint y: 195, distance: 20.8
click at [185, 193] on div at bounding box center [361, 160] width 722 height 320
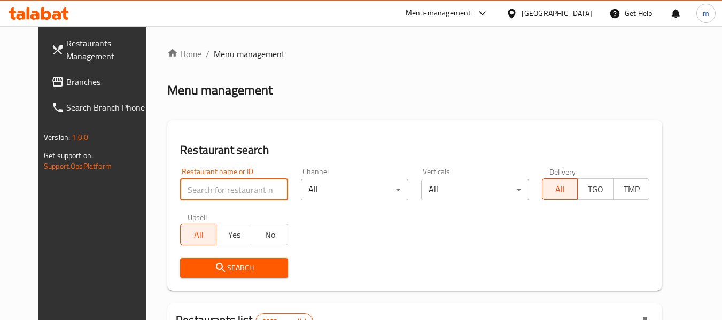
drag, startPoint x: 177, startPoint y: 195, endPoint x: 186, endPoint y: 192, distance: 9.6
click at [180, 195] on input "search" at bounding box center [233, 189] width 107 height 21
paste input "696829"
type input "696829"
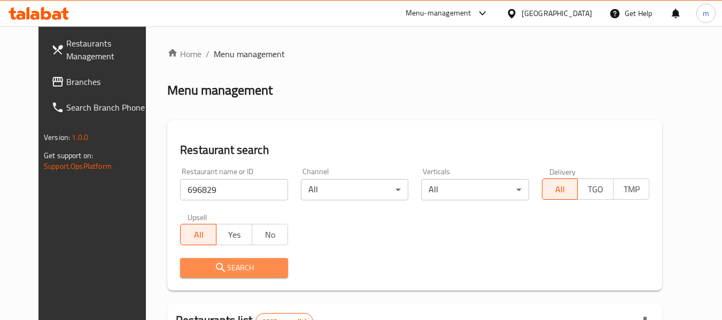
click at [210, 266] on span "Search" at bounding box center [234, 267] width 90 height 13
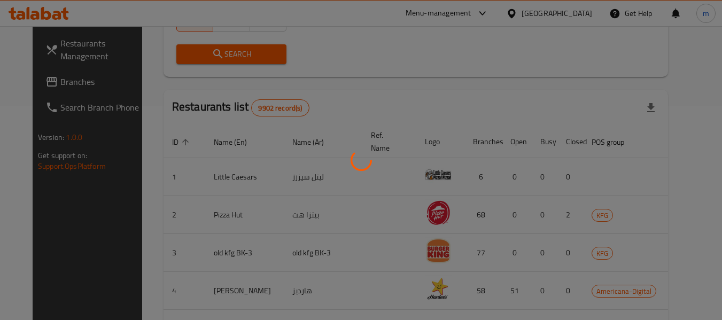
scroll to position [147, 0]
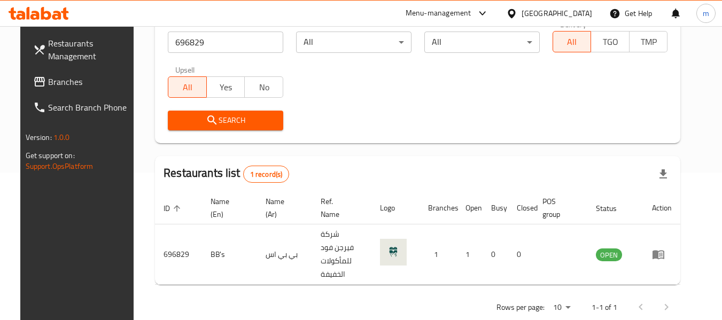
drag, startPoint x: 561, startPoint y: 14, endPoint x: 577, endPoint y: 11, distance: 15.7
click at [517, 14] on icon at bounding box center [511, 13] width 11 height 11
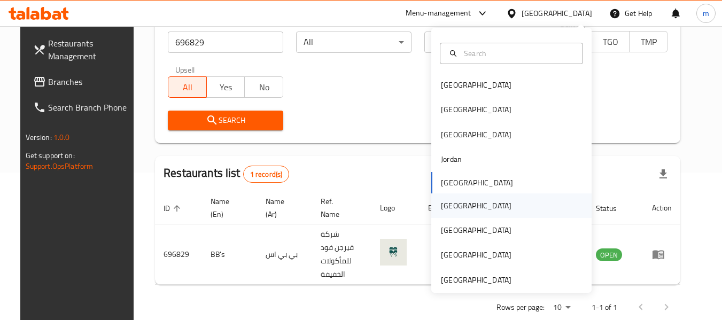
click at [441, 206] on div "Oman" at bounding box center [476, 206] width 71 height 12
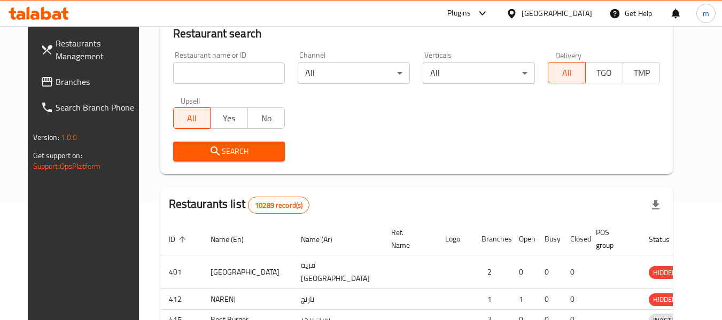
scroll to position [147, 0]
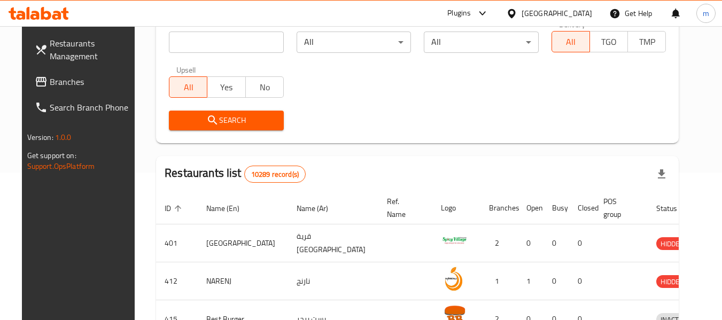
click at [68, 78] on span "Branches" at bounding box center [92, 81] width 84 height 13
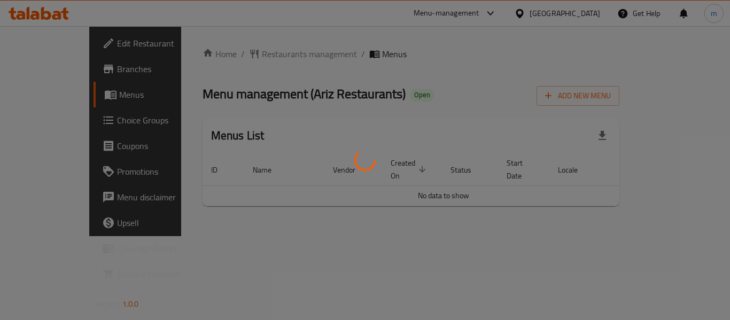
click at [236, 53] on div at bounding box center [365, 160] width 730 height 320
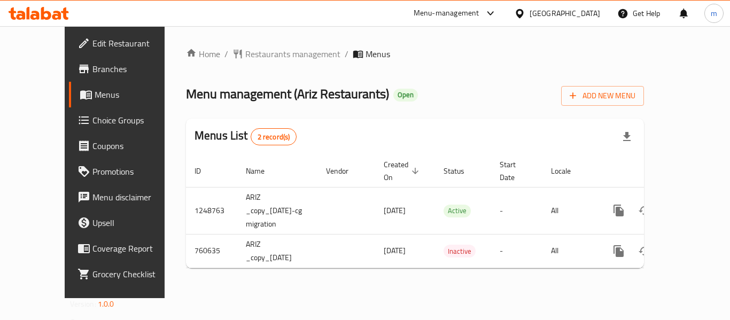
click at [233, 55] on div at bounding box center [365, 160] width 730 height 320
click at [245, 59] on span "Restaurants management" at bounding box center [292, 54] width 95 height 13
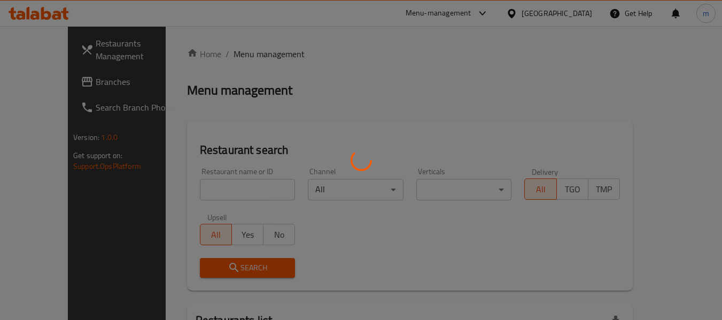
click at [206, 194] on div at bounding box center [361, 160] width 722 height 320
click at [205, 195] on div at bounding box center [361, 160] width 722 height 320
click at [205, 194] on div at bounding box center [361, 160] width 722 height 320
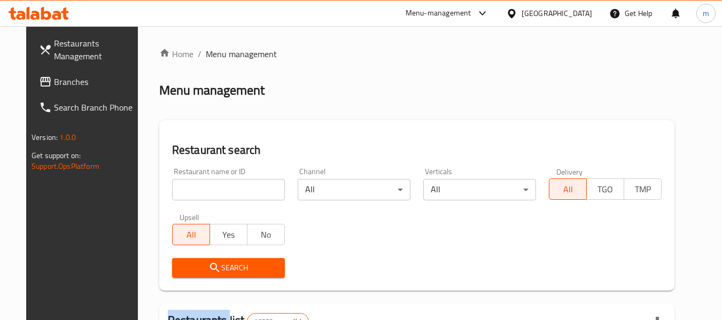
click at [205, 194] on div at bounding box center [361, 160] width 722 height 320
click at [204, 193] on input "search" at bounding box center [228, 189] width 113 height 21
paste input "650196"
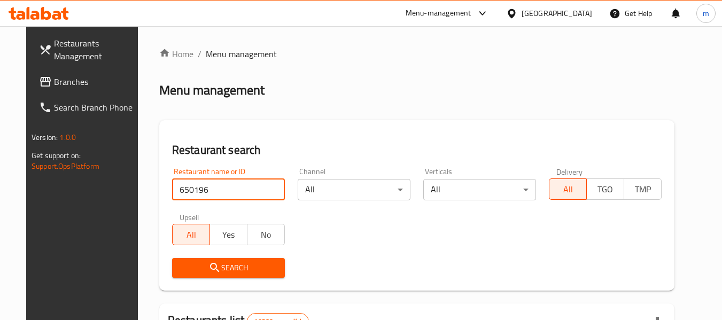
type input "650196"
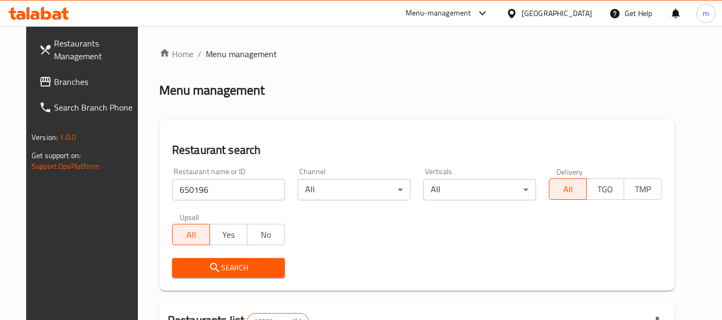
click at [217, 270] on span "Search" at bounding box center [229, 267] width 96 height 13
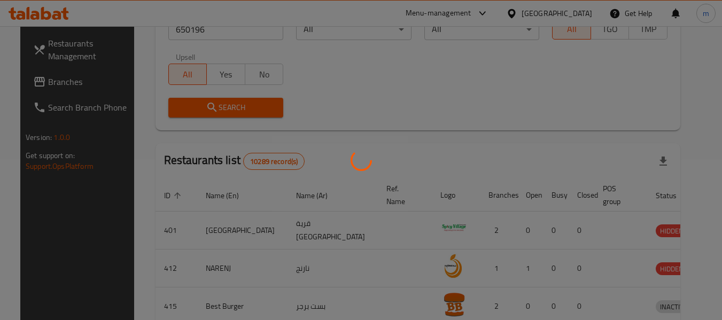
scroll to position [147, 0]
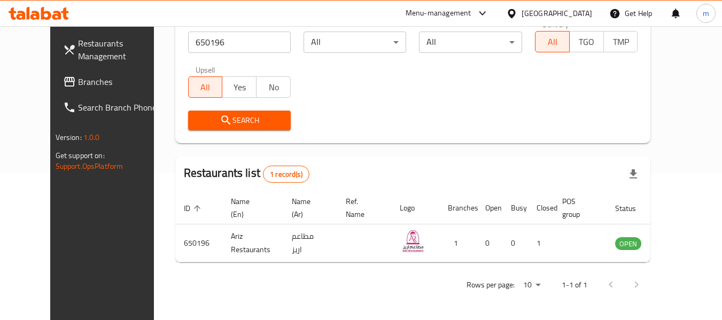
click at [78, 86] on span "Branches" at bounding box center [120, 81] width 84 height 13
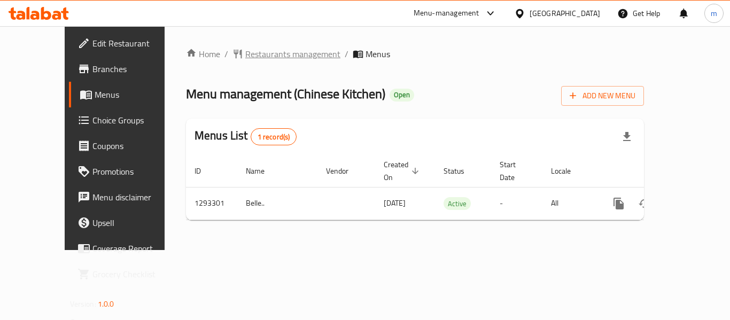
click at [245, 50] on span "Restaurants management" at bounding box center [292, 54] width 95 height 13
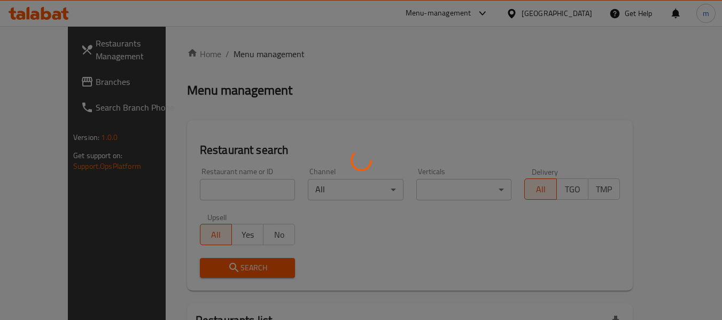
click at [193, 196] on div at bounding box center [361, 160] width 722 height 320
click at [193, 188] on div at bounding box center [361, 160] width 722 height 320
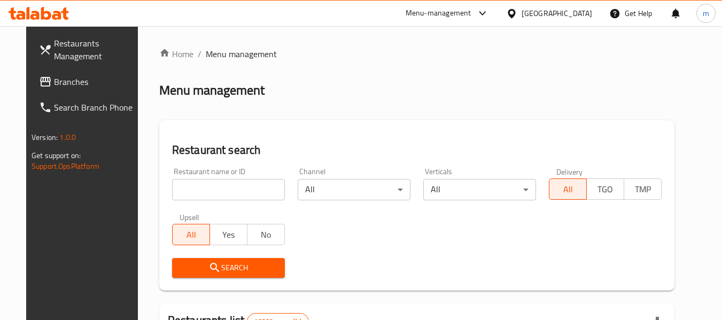
click at [198, 191] on input "search" at bounding box center [228, 189] width 113 height 21
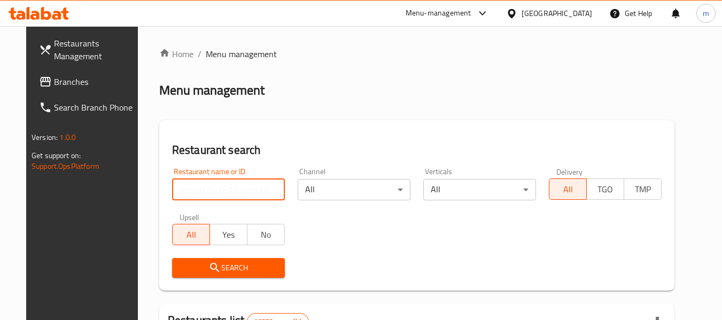
paste input "699463"
type input "699463"
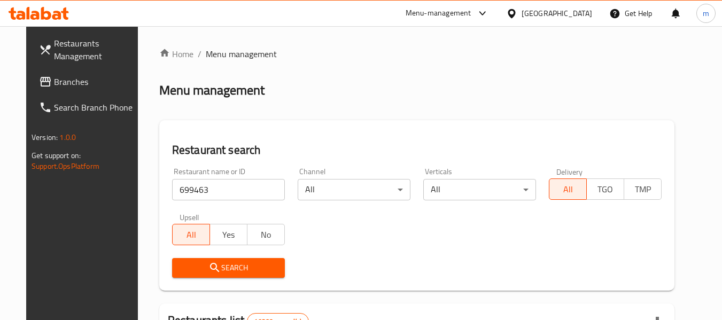
click at [208, 273] on icon "submit" at bounding box center [214, 267] width 13 height 13
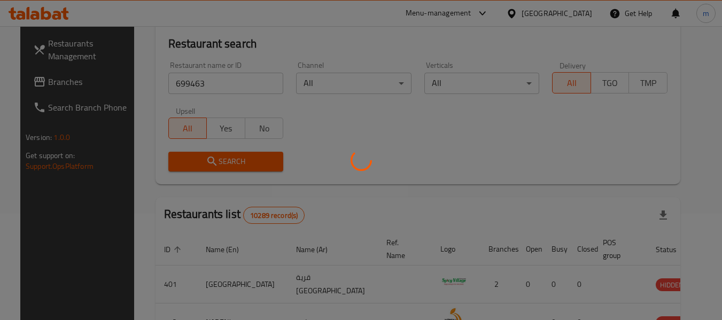
scroll to position [107, 0]
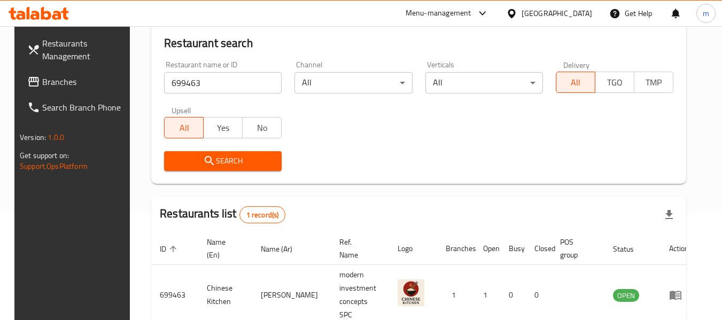
click at [96, 240] on div "Restaurants Management Branches Search Branch Phone Version: 1.0.0 Get support …" at bounding box center [74, 186] width 121 height 320
drag, startPoint x: 557, startPoint y: 14, endPoint x: 567, endPoint y: 20, distance: 11.7
click at [517, 13] on icon at bounding box center [511, 13] width 11 height 11
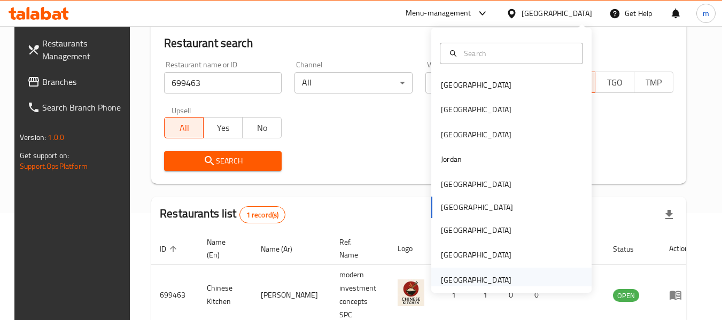
click at [463, 278] on div "[GEOGRAPHIC_DATA]" at bounding box center [476, 280] width 71 height 12
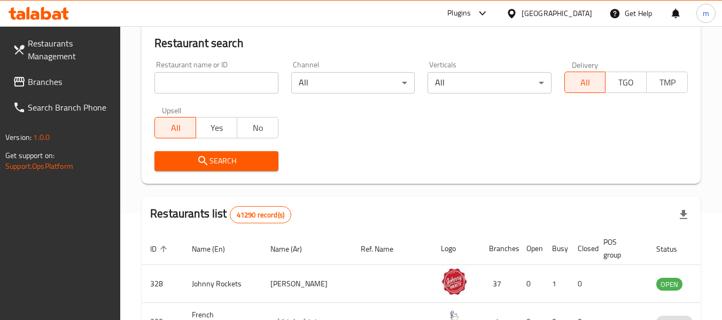
click at [76, 83] on span "Branches" at bounding box center [70, 81] width 84 height 13
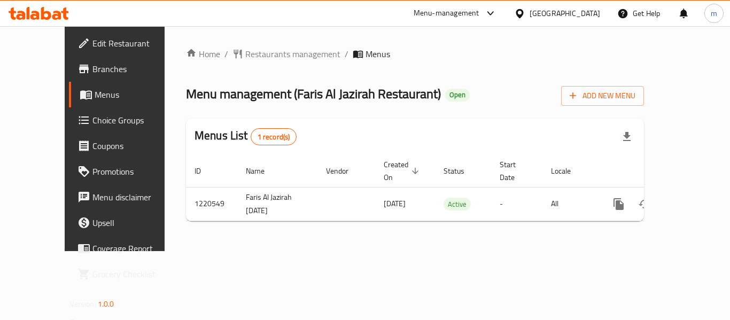
click at [248, 55] on div at bounding box center [365, 160] width 730 height 320
click at [247, 55] on span "Restaurants management" at bounding box center [292, 54] width 95 height 13
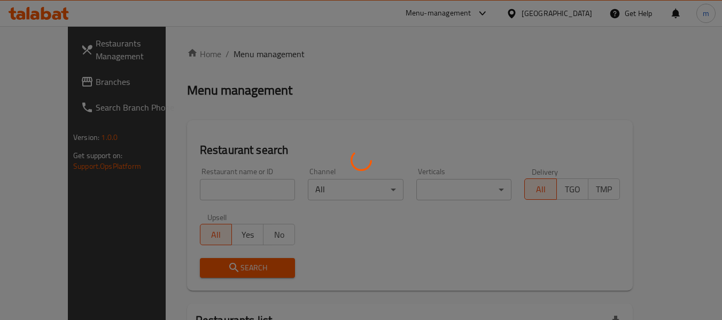
click at [187, 188] on div at bounding box center [361, 160] width 722 height 320
click at [185, 192] on div at bounding box center [361, 160] width 722 height 320
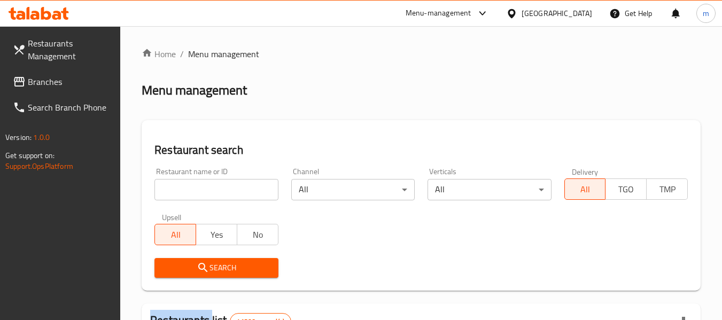
click at [185, 192] on div at bounding box center [361, 160] width 722 height 320
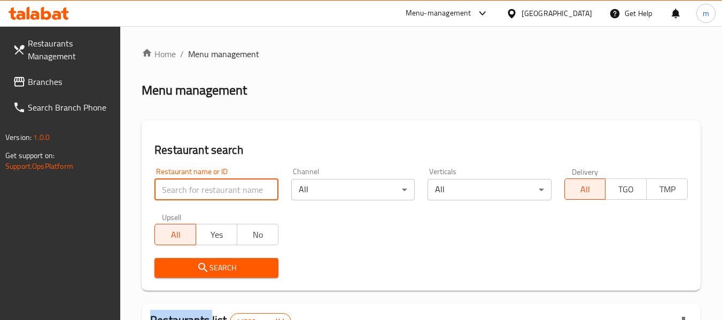
click at [185, 192] on input "search" at bounding box center [215, 189] width 123 height 21
paste input "673429"
type input "673429"
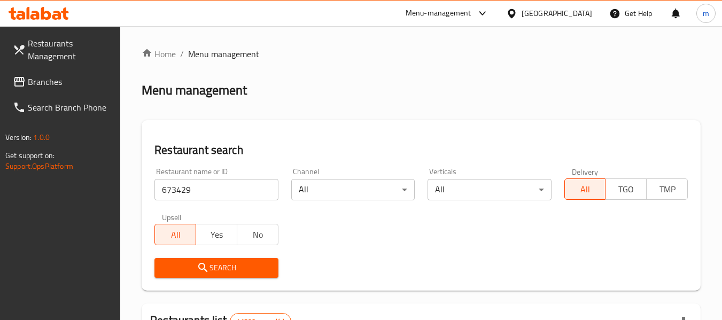
click at [213, 269] on span "Search" at bounding box center [216, 267] width 106 height 13
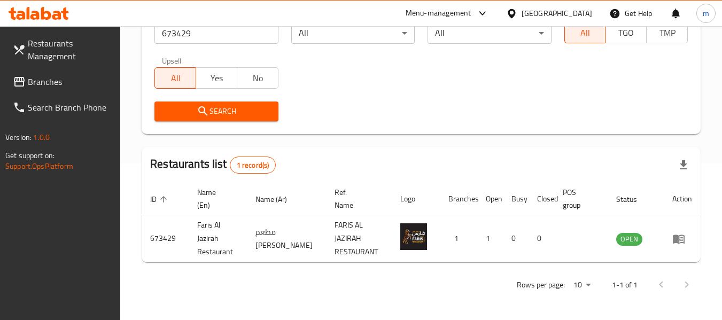
scroll to position [157, 0]
click at [20, 80] on icon at bounding box center [19, 81] width 13 height 13
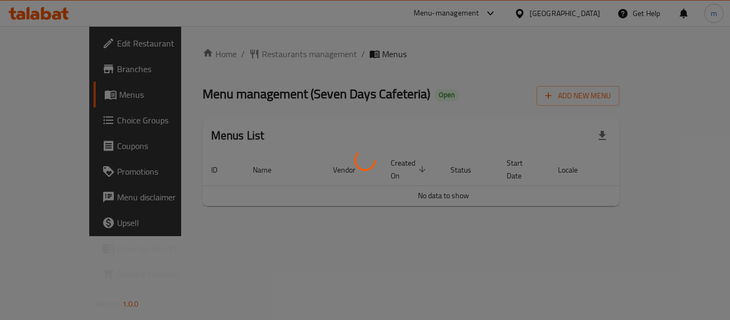
click at [244, 59] on div at bounding box center [365, 160] width 730 height 320
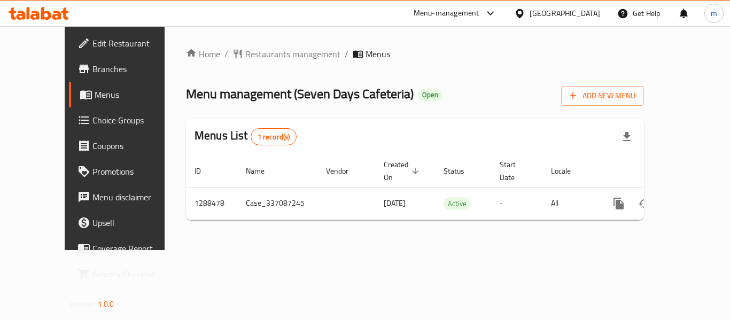
click at [245, 56] on span "Restaurants management" at bounding box center [292, 54] width 95 height 13
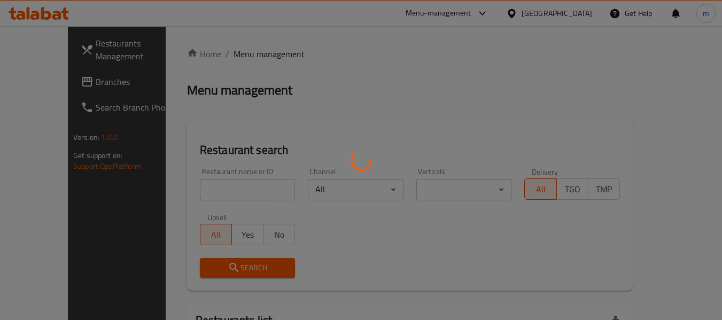
click at [194, 195] on div at bounding box center [361, 160] width 722 height 320
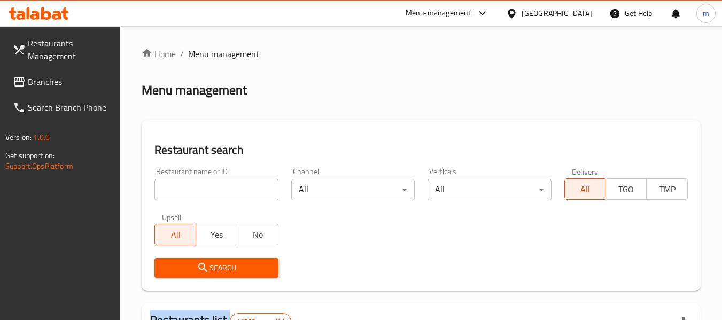
click at [194, 193] on input "search" at bounding box center [215, 189] width 123 height 21
paste input "697181"
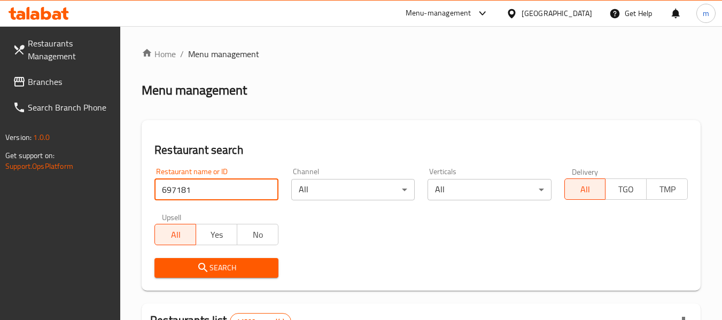
type input "697181"
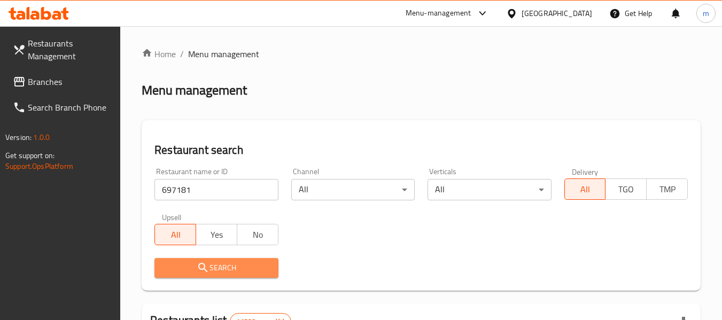
click at [216, 266] on span "Search" at bounding box center [216, 267] width 106 height 13
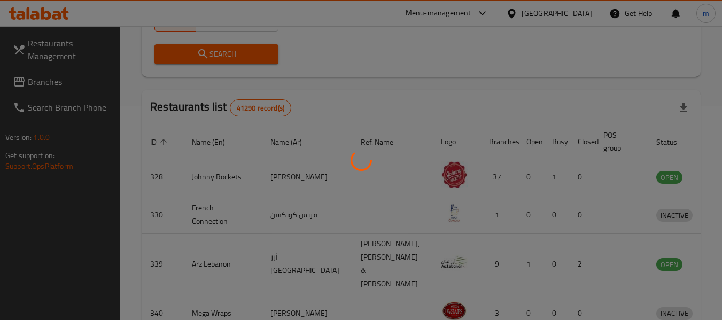
scroll to position [147, 0]
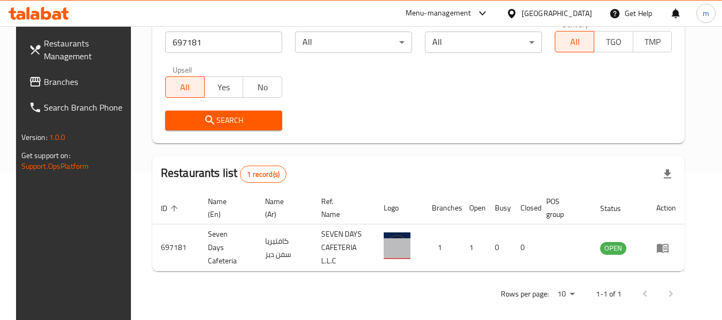
click at [74, 221] on div "Restaurants Management Branches Search Branch Phone Version: 1.0.0 Get support …" at bounding box center [76, 186] width 121 height 320
click at [515, 13] on icon at bounding box center [511, 13] width 7 height 9
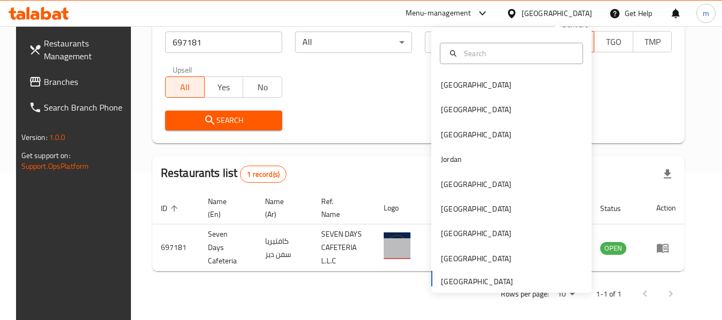
click at [299, 292] on div "Rows per page: 10 1-1 of 1" at bounding box center [418, 294] width 533 height 28
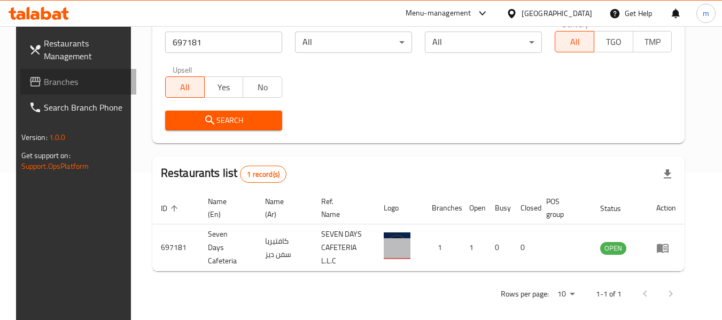
click at [56, 84] on span "Branches" at bounding box center [86, 81] width 84 height 13
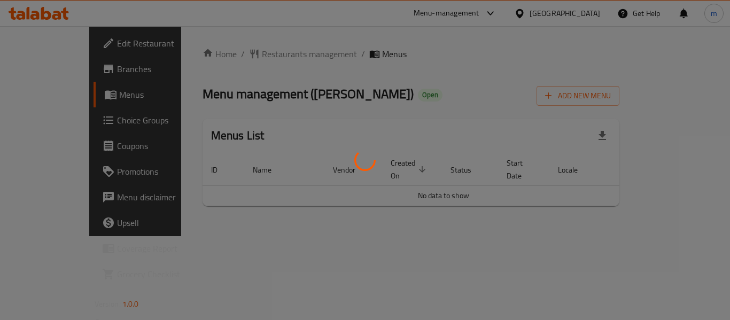
click at [243, 56] on div at bounding box center [365, 160] width 730 height 320
click at [220, 55] on div at bounding box center [365, 160] width 730 height 320
click at [255, 58] on div at bounding box center [365, 160] width 730 height 320
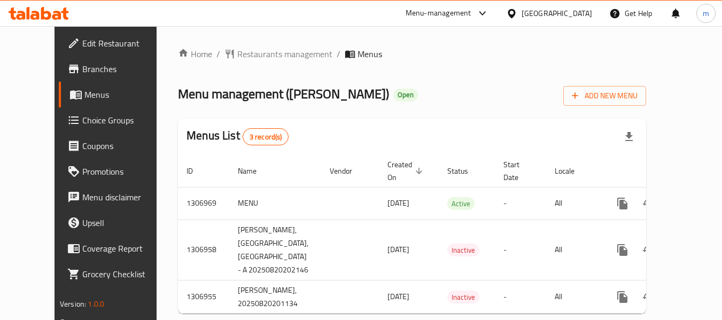
click at [259, 57] on span "Restaurants management" at bounding box center [284, 54] width 95 height 13
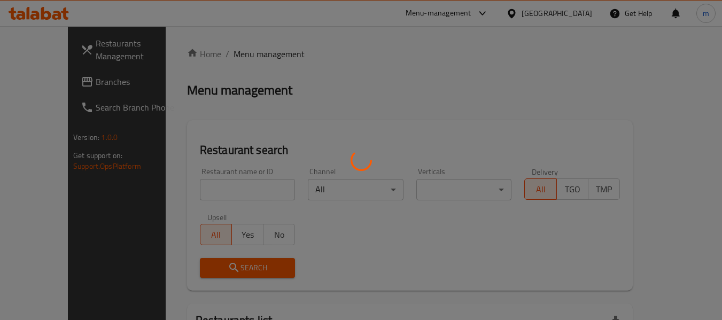
click at [199, 186] on div at bounding box center [361, 160] width 722 height 320
click at [199, 187] on div at bounding box center [361, 160] width 722 height 320
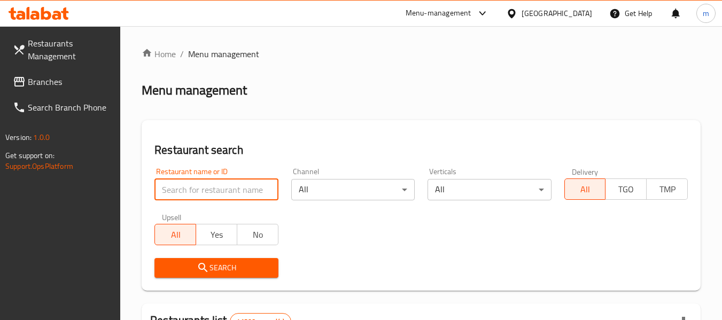
click at [199, 188] on input "search" at bounding box center [215, 189] width 123 height 21
paste input "704243"
type input "704243"
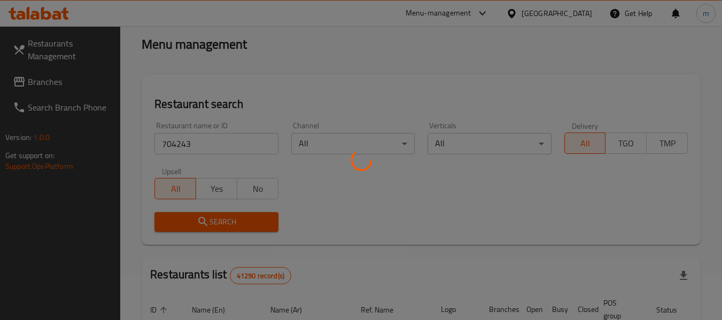
scroll to position [160, 0]
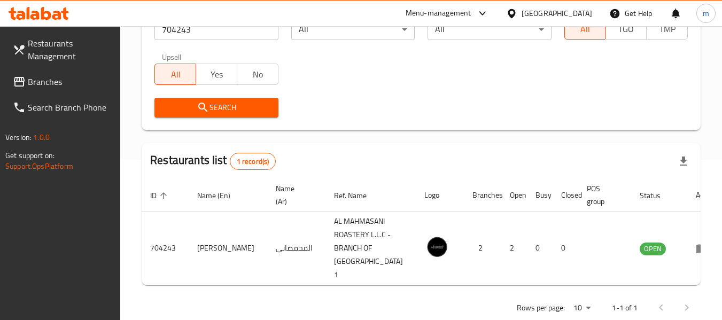
click at [38, 253] on div "Restaurants Management Branches Search Branch Phone Version: 1.0.0 Get support …" at bounding box center [60, 186] width 121 height 320
drag, startPoint x: 515, startPoint y: 15, endPoint x: 531, endPoint y: 3, distance: 19.9
click at [516, 15] on icon at bounding box center [511, 13] width 11 height 11
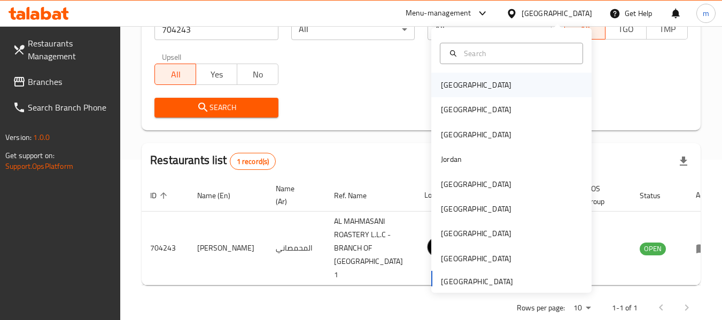
click at [446, 86] on div "Bahrain" at bounding box center [476, 85] width 71 height 12
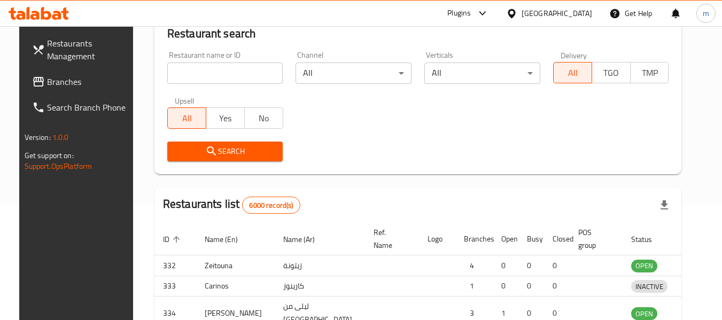
scroll to position [160, 0]
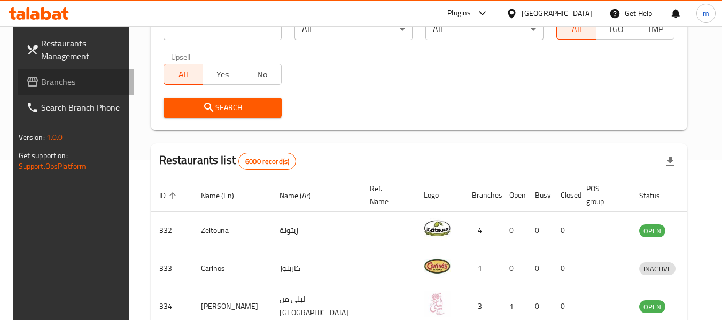
drag, startPoint x: 38, startPoint y: 82, endPoint x: 9, endPoint y: 88, distance: 30.5
click at [41, 82] on span "Branches" at bounding box center [83, 81] width 84 height 13
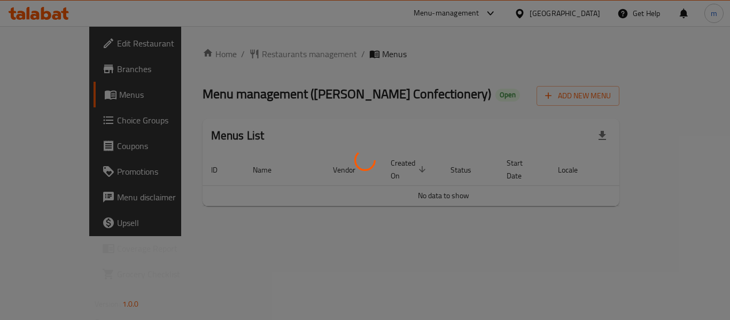
click at [249, 53] on div at bounding box center [365, 160] width 730 height 320
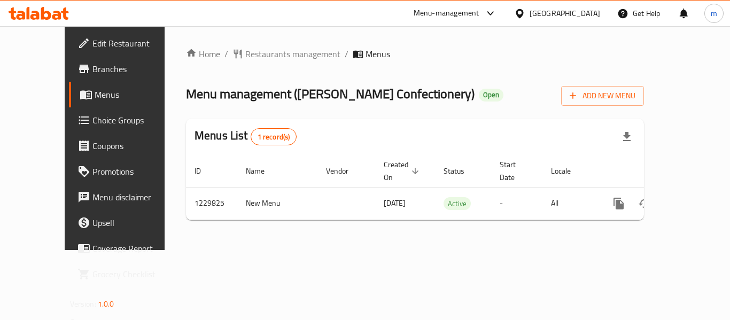
click at [245, 55] on span "Restaurants management" at bounding box center [292, 54] width 95 height 13
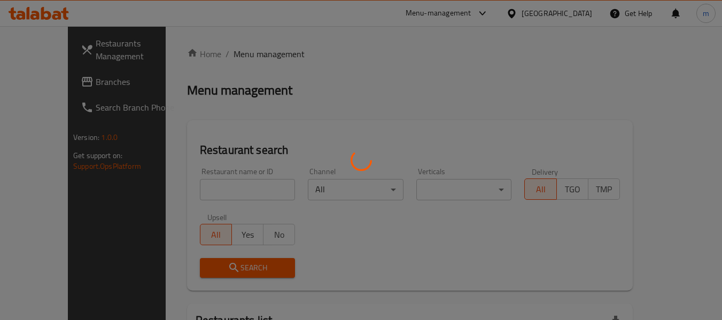
click at [190, 190] on div at bounding box center [361, 160] width 722 height 320
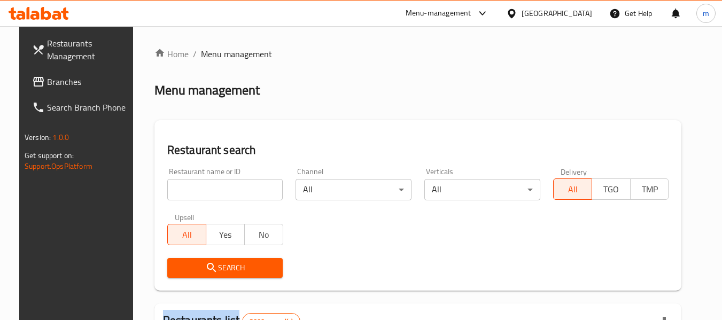
click at [190, 190] on div at bounding box center [361, 160] width 722 height 320
click at [190, 190] on input "search" at bounding box center [225, 189] width 116 height 21
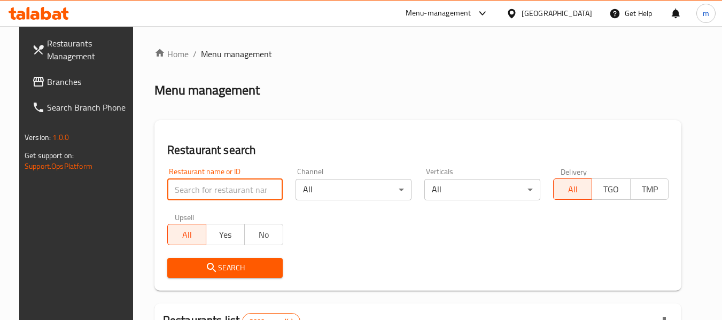
paste input "676814"
type input "676814"
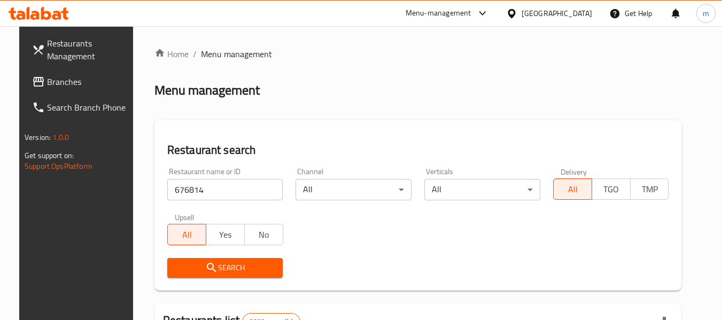
drag, startPoint x: 186, startPoint y: 271, endPoint x: 278, endPoint y: 254, distance: 92.9
click at [189, 271] on span "Search" at bounding box center [225, 267] width 99 height 13
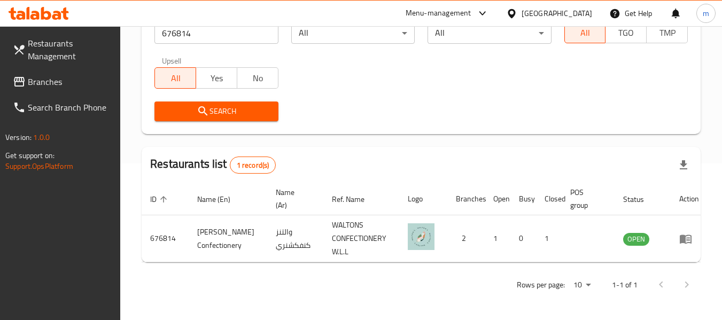
scroll to position [157, 0]
click at [56, 235] on div "Restaurants Management Branches Search Branch Phone Version: 1.0.0 Get support …" at bounding box center [60, 186] width 121 height 320
click at [515, 15] on icon at bounding box center [511, 13] width 7 height 9
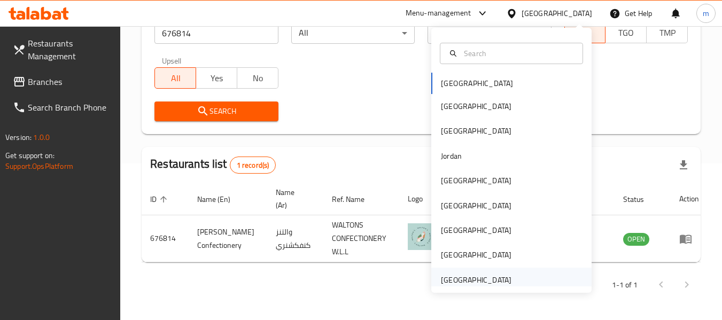
click at [471, 276] on div "[GEOGRAPHIC_DATA]" at bounding box center [476, 280] width 71 height 12
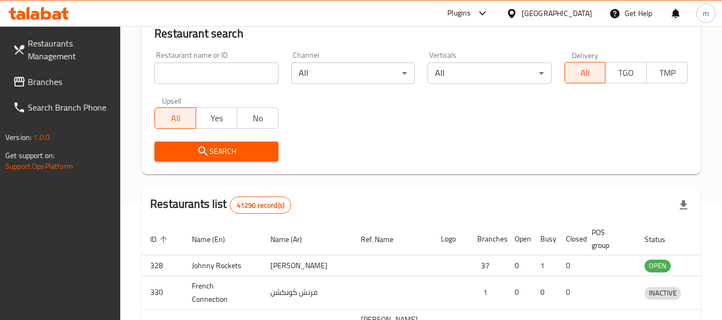
scroll to position [157, 0]
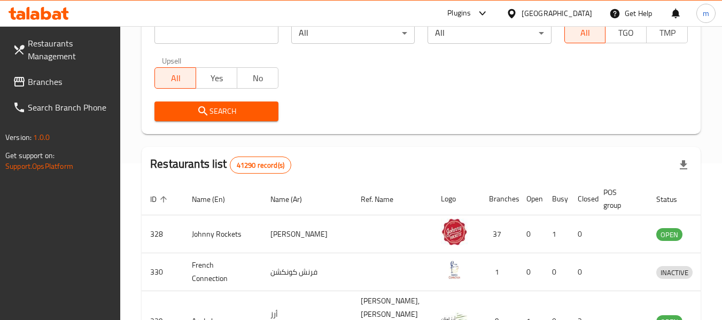
click at [62, 79] on span "Branches" at bounding box center [70, 81] width 84 height 13
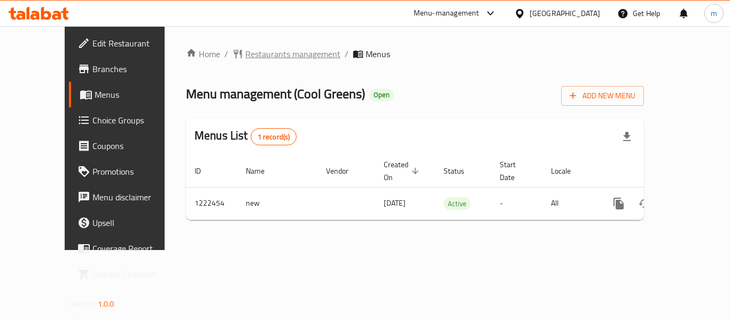
click at [245, 56] on span "Restaurants management" at bounding box center [292, 54] width 95 height 13
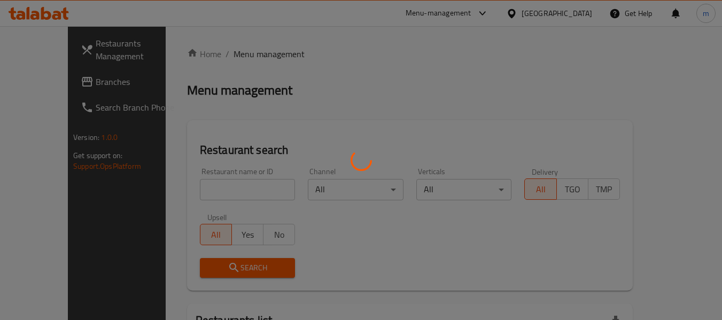
click at [223, 187] on div at bounding box center [361, 160] width 722 height 320
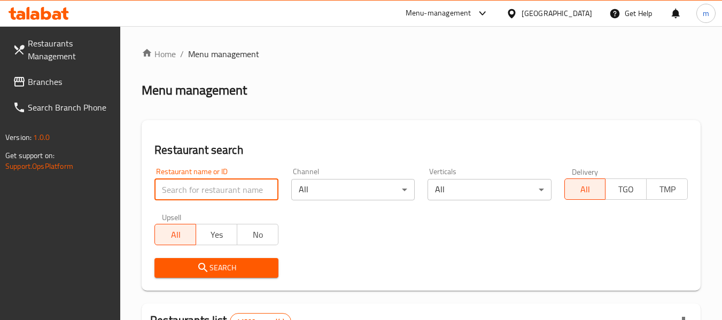
click at [202, 191] on input "search" at bounding box center [215, 189] width 123 height 21
paste input "674062"
type input "674062"
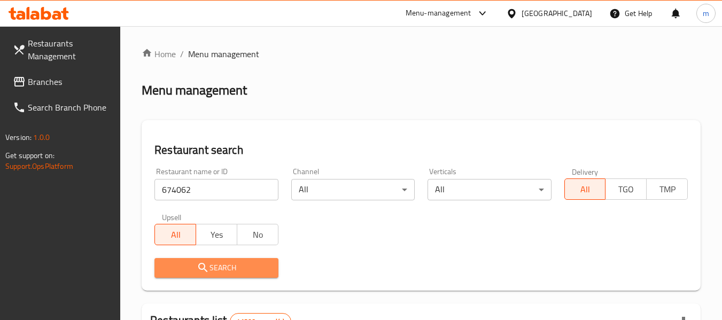
click at [199, 274] on icon "submit" at bounding box center [203, 267] width 13 height 13
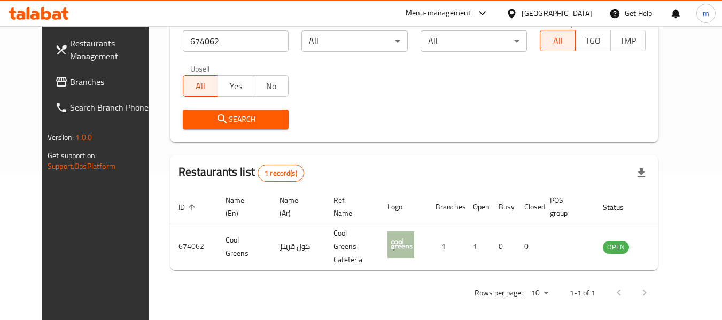
scroll to position [147, 0]
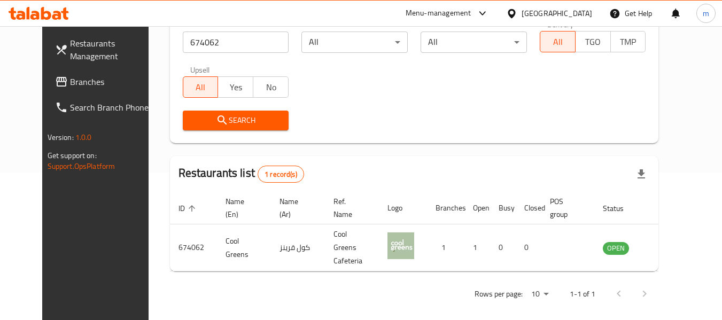
click at [70, 87] on span "Branches" at bounding box center [112, 81] width 84 height 13
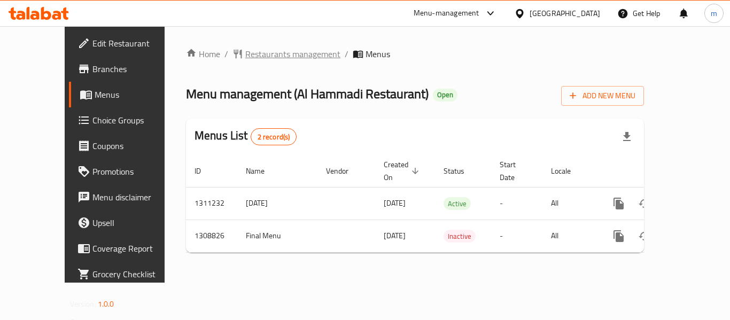
click at [257, 54] on span "Restaurants management" at bounding box center [292, 54] width 95 height 13
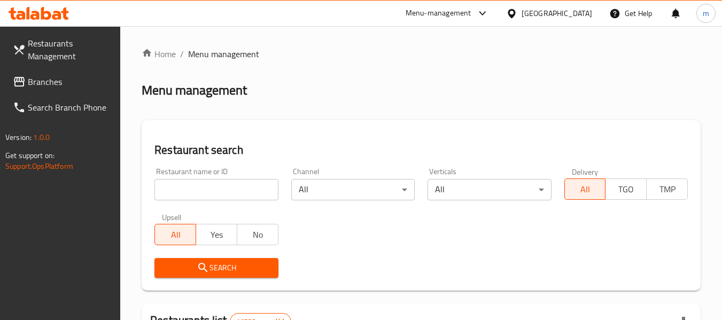
click at [190, 196] on input "search" at bounding box center [215, 189] width 123 height 21
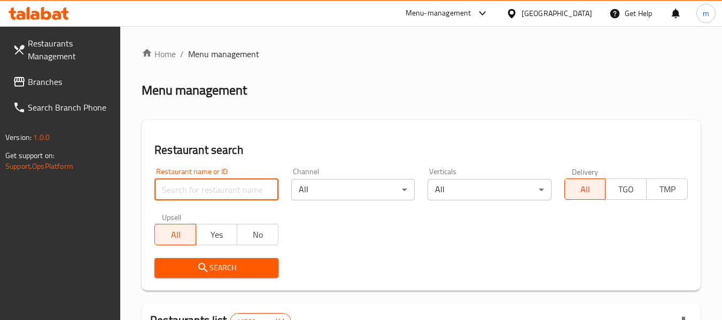
paste input "705063"
type input "705063"
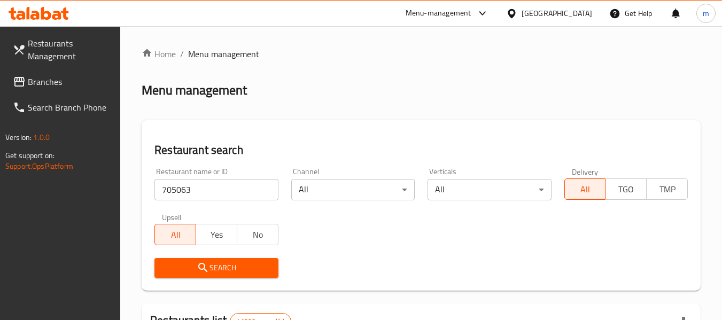
click at [203, 268] on icon "submit" at bounding box center [203, 267] width 13 height 13
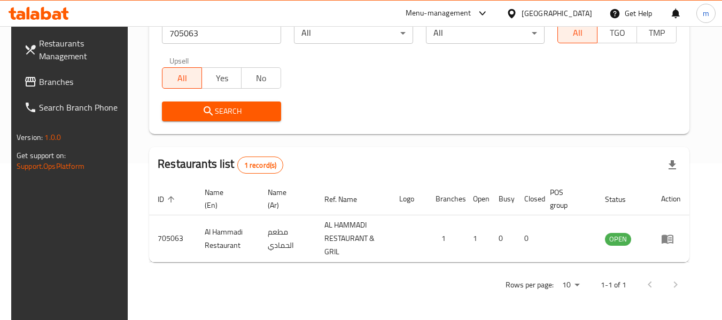
scroll to position [157, 0]
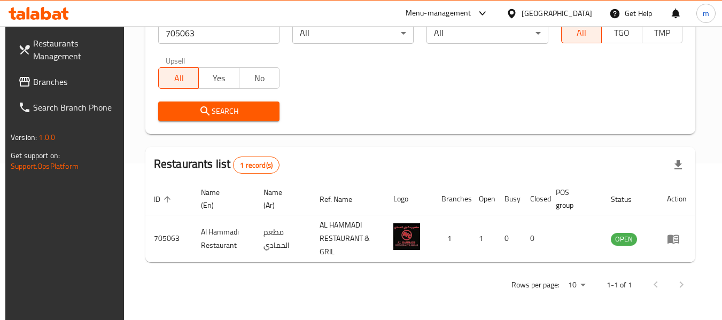
click at [526, 11] on div "[GEOGRAPHIC_DATA]" at bounding box center [557, 13] width 71 height 12
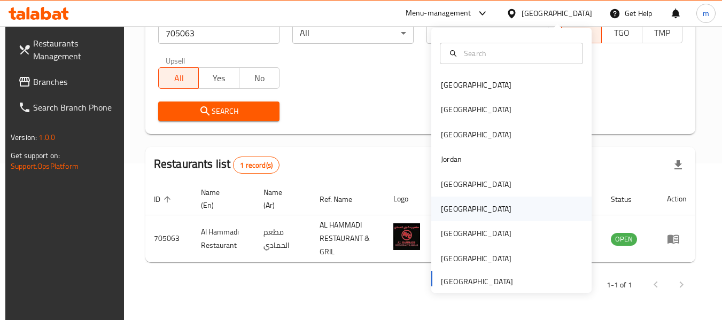
click at [444, 212] on div "Oman" at bounding box center [476, 209] width 71 height 12
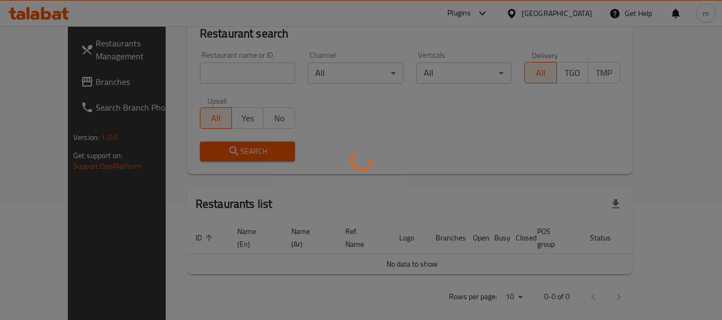
scroll to position [157, 0]
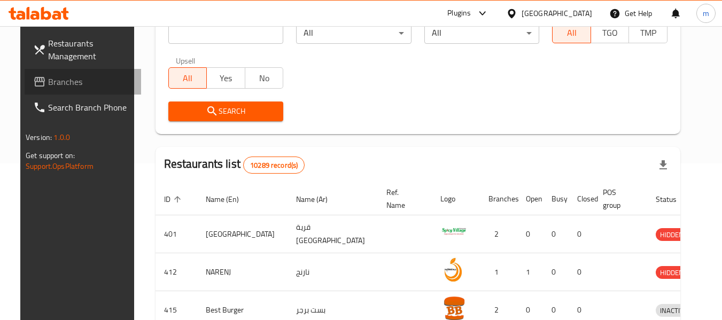
drag, startPoint x: 70, startPoint y: 86, endPoint x: 76, endPoint y: 83, distance: 6.7
click at [70, 86] on span "Branches" at bounding box center [90, 81] width 84 height 13
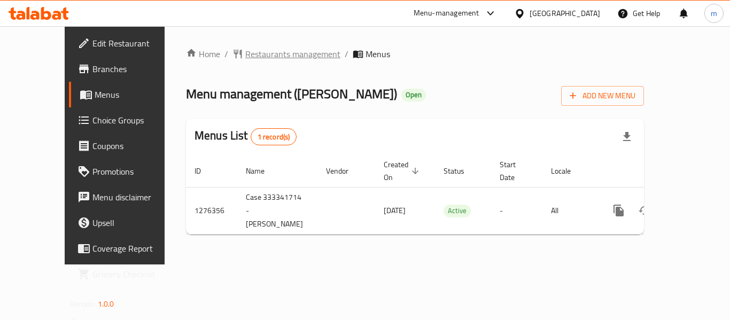
click at [252, 55] on span "Restaurants management" at bounding box center [292, 54] width 95 height 13
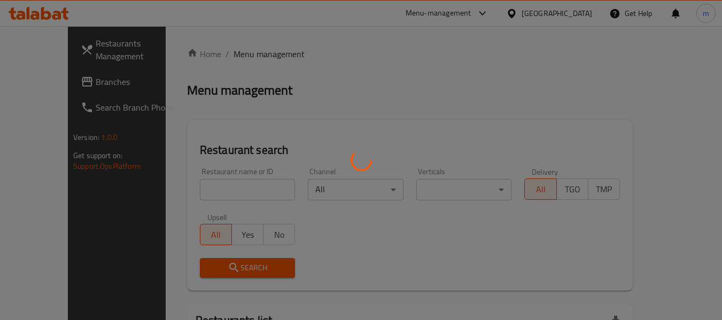
click at [201, 192] on div at bounding box center [361, 160] width 722 height 320
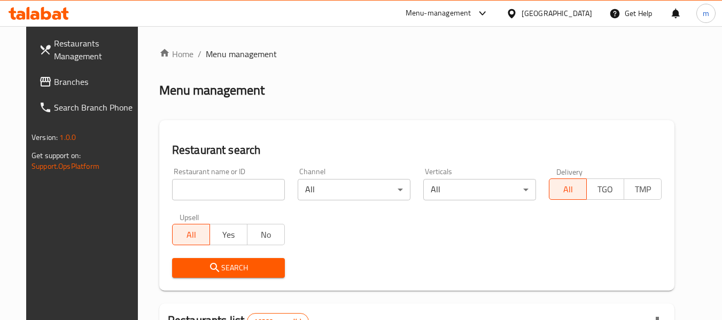
drag, startPoint x: 197, startPoint y: 190, endPoint x: 207, endPoint y: 185, distance: 10.5
click at [197, 190] on input "search" at bounding box center [228, 189] width 113 height 21
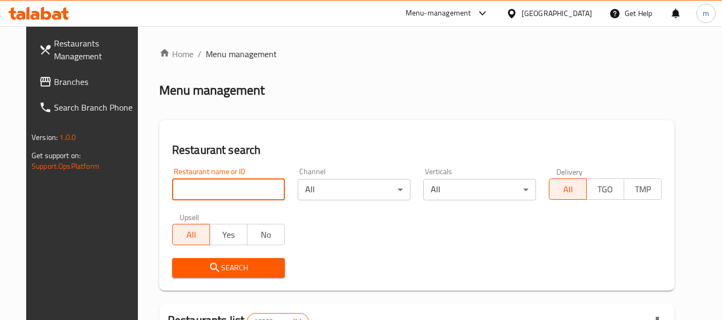
paste input "691934"
type input "691934"
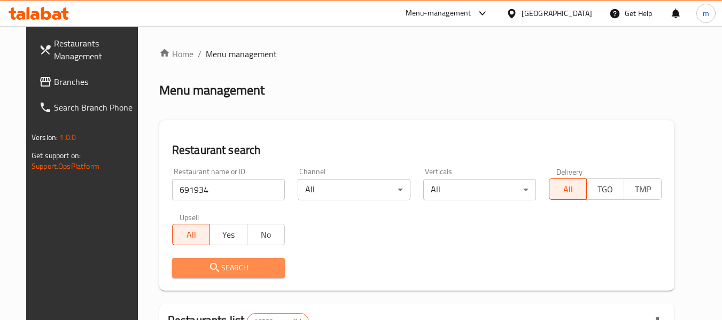
click at [214, 262] on span "Search" at bounding box center [229, 267] width 96 height 13
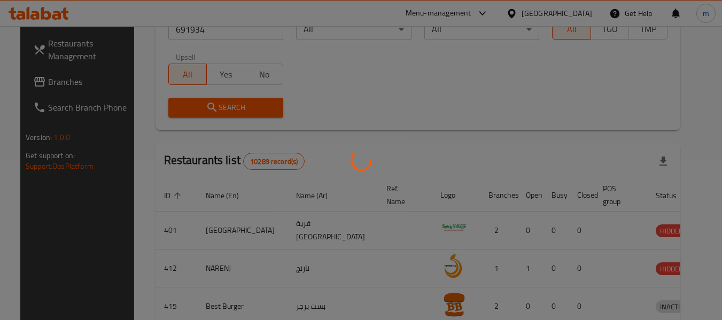
scroll to position [147, 0]
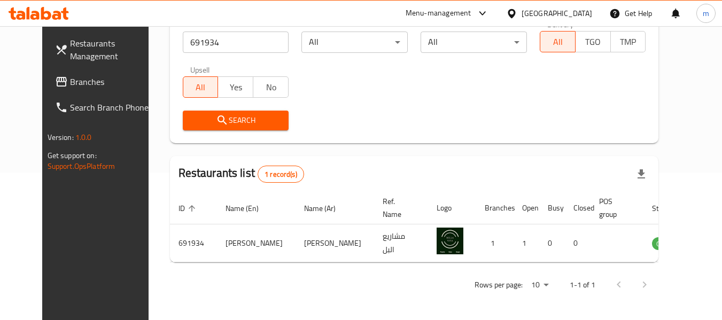
click at [77, 265] on div "Restaurants Management Branches Search Branch Phone Version: 1.0.0 Get support …" at bounding box center [102, 186] width 121 height 320
click at [60, 232] on div "Restaurants Management Branches Search Branch Phone Version: 1.0.0 Get support …" at bounding box center [102, 186] width 121 height 320
click at [517, 11] on icon at bounding box center [511, 13] width 11 height 11
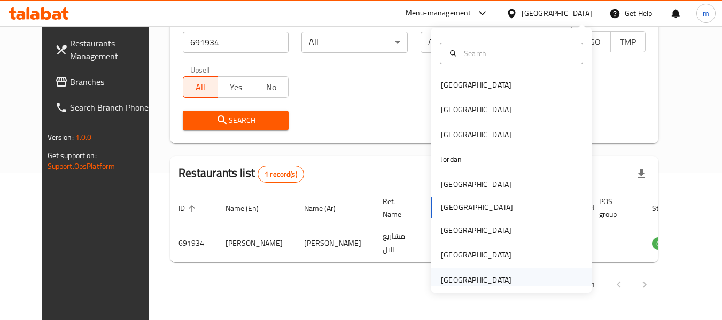
click at [471, 277] on div "[GEOGRAPHIC_DATA]" at bounding box center [476, 280] width 71 height 12
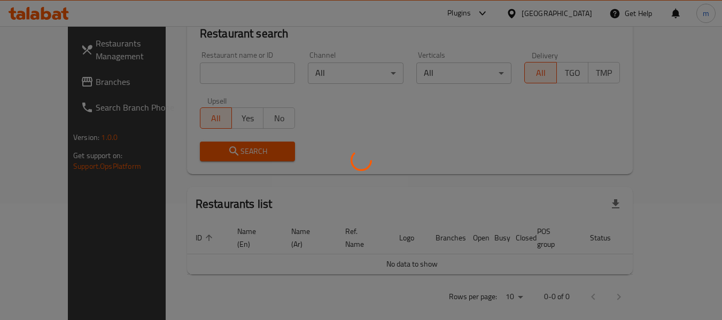
scroll to position [147, 0]
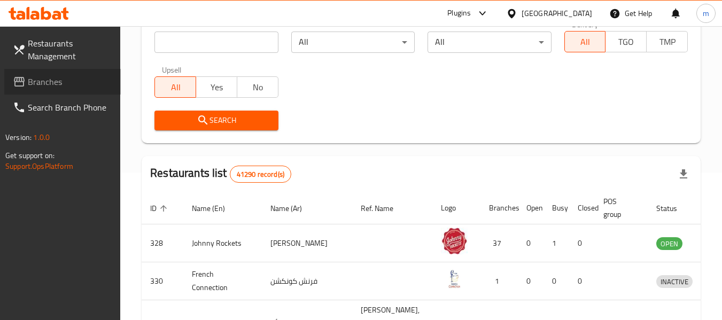
drag, startPoint x: 65, startPoint y: 83, endPoint x: 55, endPoint y: 90, distance: 12.6
click at [65, 83] on span "Branches" at bounding box center [70, 81] width 84 height 13
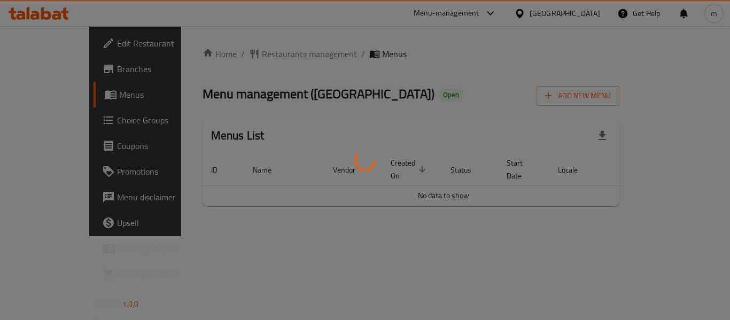
click at [238, 56] on div at bounding box center [365, 160] width 730 height 320
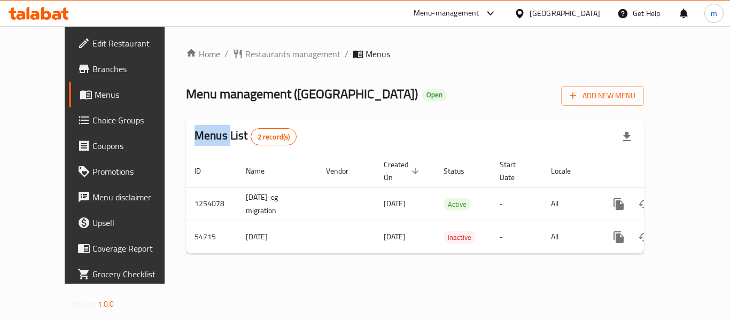
click at [237, 55] on div "Home / Restaurants management / Menus Menu management ( BBQ Station ) Open Add …" at bounding box center [415, 155] width 458 height 215
click at [245, 55] on span "Restaurants management" at bounding box center [292, 54] width 95 height 13
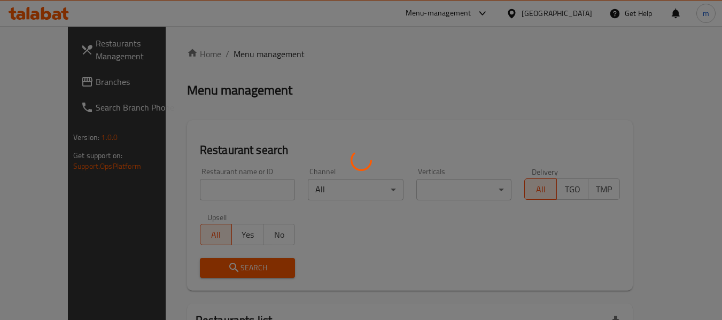
click at [191, 188] on div at bounding box center [361, 160] width 722 height 320
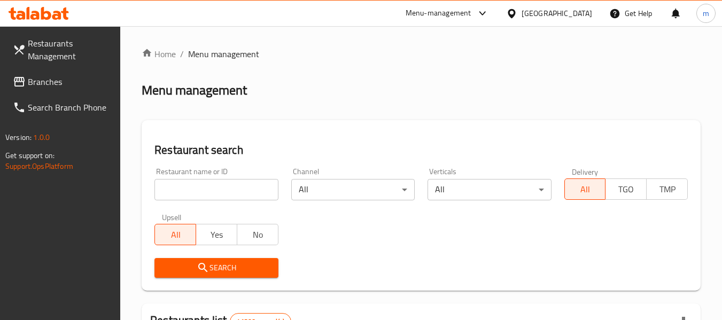
click at [191, 188] on input "search" at bounding box center [215, 189] width 123 height 21
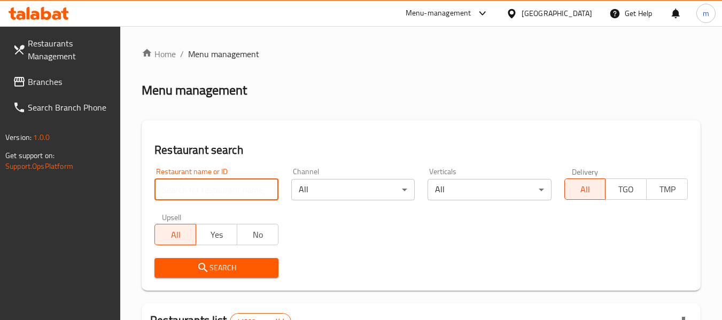
paste input "26970"
type input "26970"
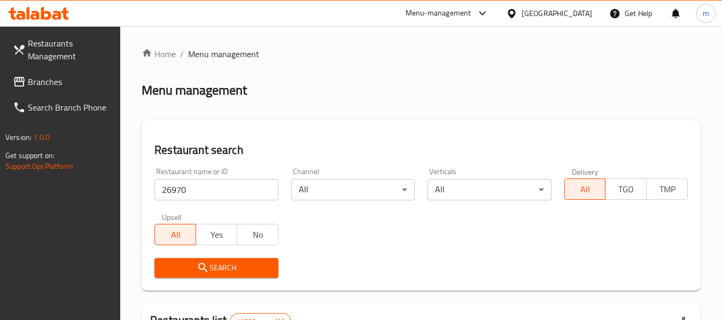
click at [205, 273] on icon "submit" at bounding box center [203, 267] width 13 height 13
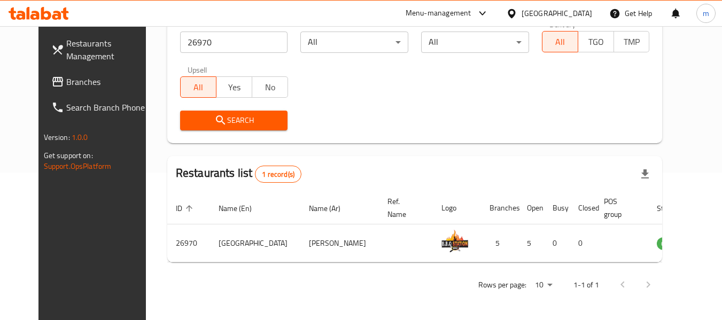
scroll to position [147, 0]
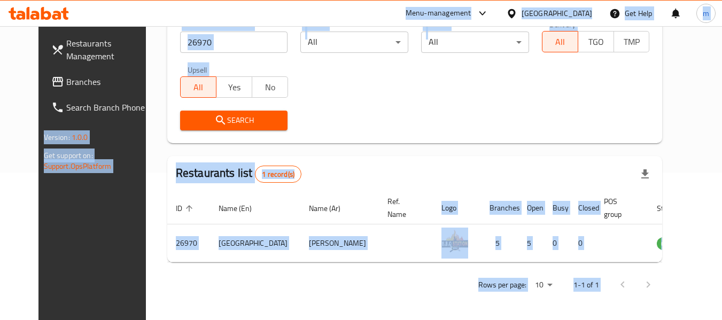
copy body "Menu-management [GEOGRAPHIC_DATA] Get Help m Restaurants Management Branches Se…"
click at [46, 191] on div "Restaurants Management Branches Search Branch Phone Version: 1.0.0 Get support …" at bounding box center [98, 186] width 121 height 320
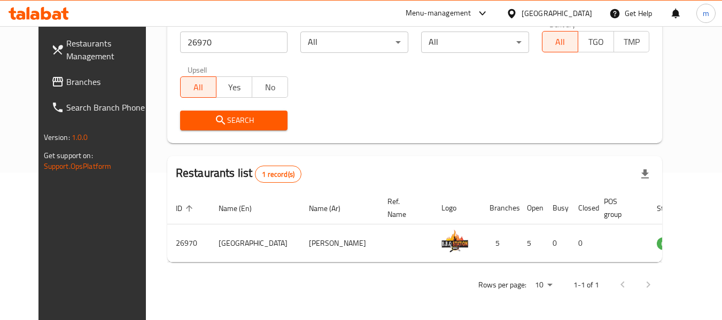
drag, startPoint x: 36, startPoint y: 85, endPoint x: 43, endPoint y: 82, distance: 7.9
click at [66, 85] on span "Branches" at bounding box center [108, 81] width 84 height 13
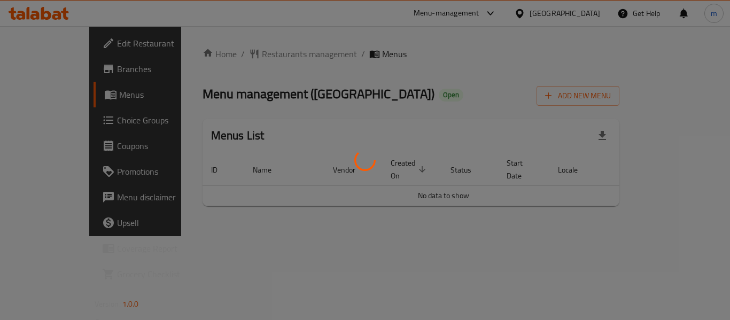
click at [255, 52] on div at bounding box center [365, 160] width 730 height 320
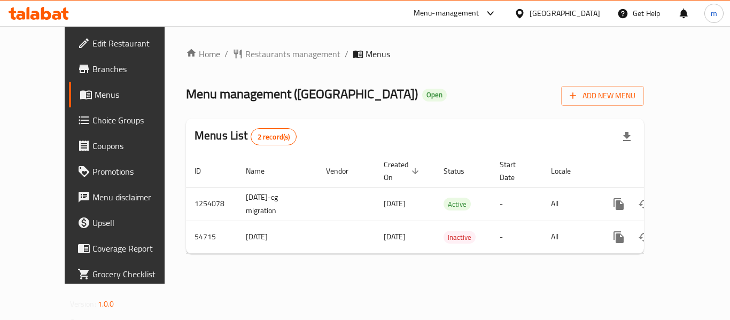
click at [223, 58] on div at bounding box center [365, 160] width 730 height 320
click at [245, 56] on span "Restaurants management" at bounding box center [292, 54] width 95 height 13
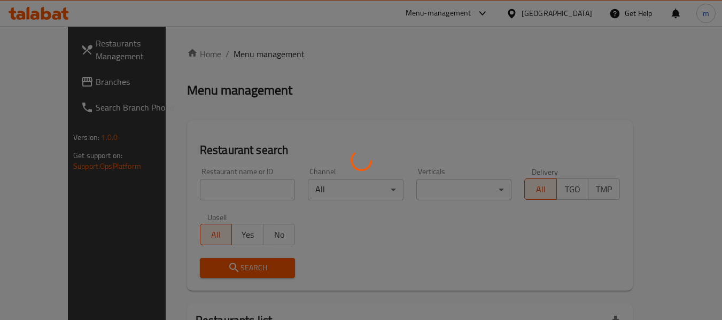
click at [216, 202] on div at bounding box center [361, 160] width 722 height 320
click at [212, 193] on div at bounding box center [361, 160] width 722 height 320
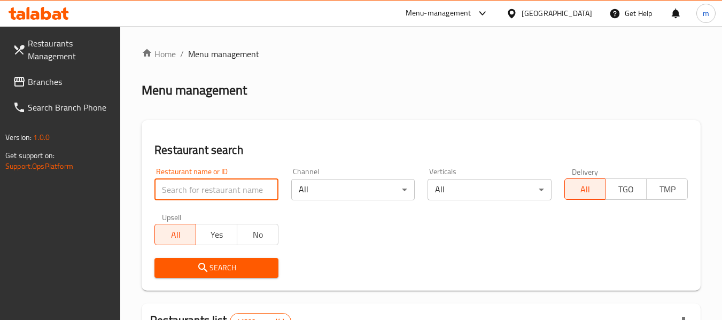
click at [205, 193] on input "search" at bounding box center [215, 189] width 123 height 21
paste input "26970"
type input "26970"
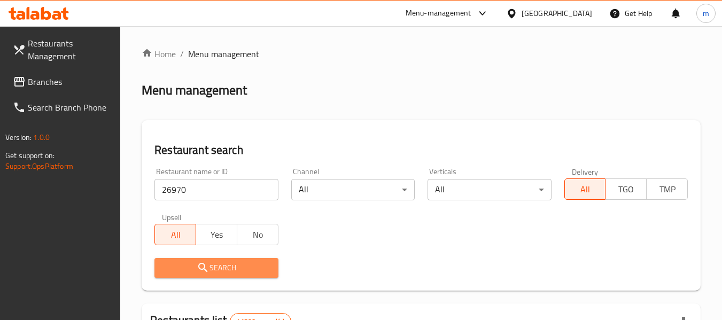
click at [206, 270] on icon "submit" at bounding box center [202, 267] width 9 height 9
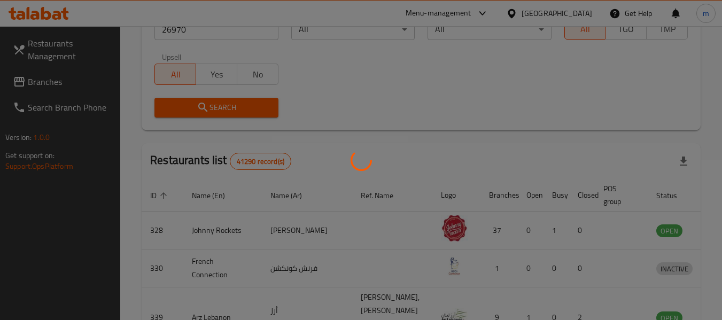
scroll to position [147, 0]
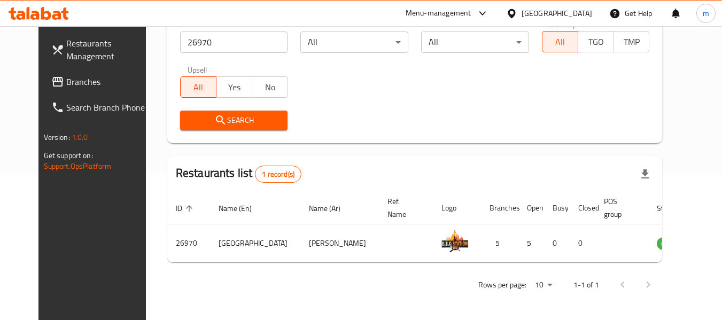
drag, startPoint x: 49, startPoint y: 75, endPoint x: 58, endPoint y: 71, distance: 9.6
click at [66, 75] on span "Branches" at bounding box center [108, 81] width 84 height 13
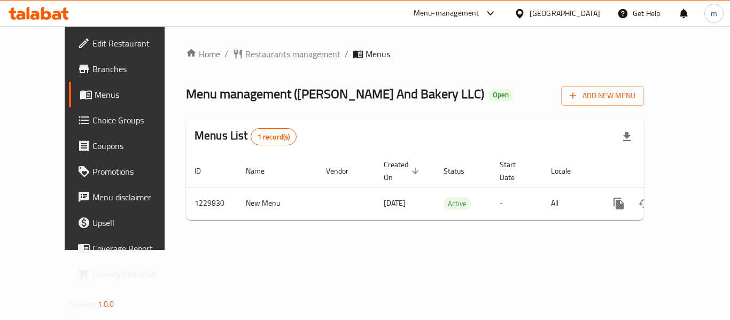
click at [245, 55] on span "Restaurants management" at bounding box center [292, 54] width 95 height 13
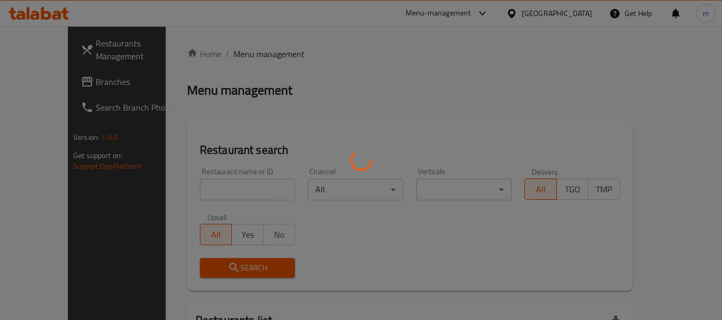
click at [204, 194] on div at bounding box center [361, 160] width 722 height 320
click at [198, 192] on div at bounding box center [361, 160] width 722 height 320
click at [196, 191] on div at bounding box center [361, 160] width 722 height 320
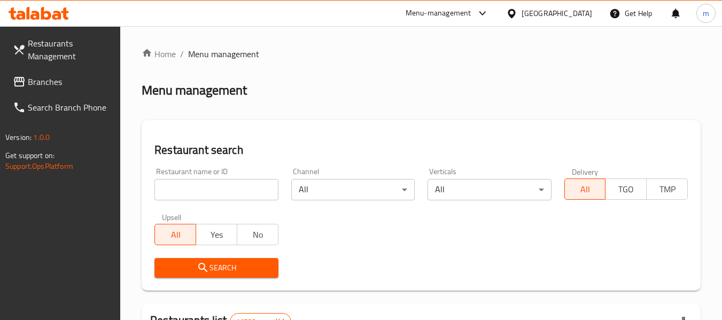
click at [198, 191] on input "search" at bounding box center [215, 189] width 123 height 21
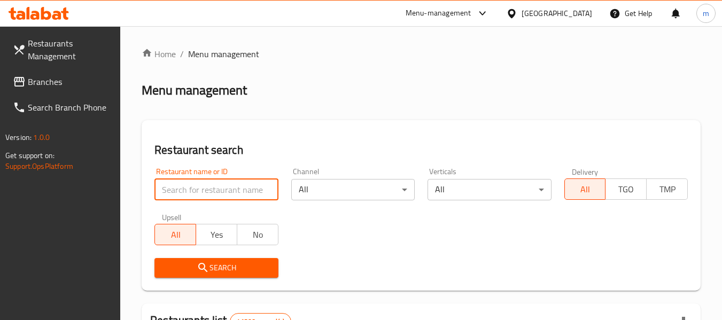
paste input "676797"
type input "676797"
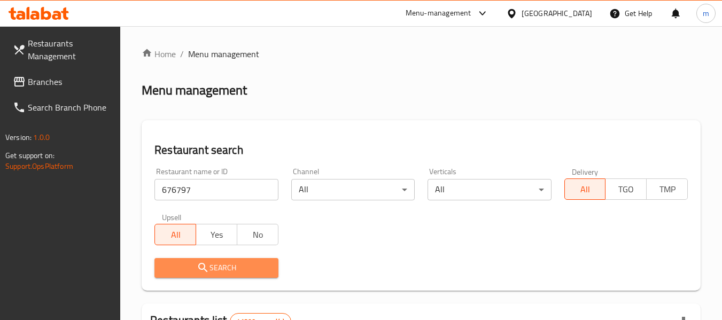
click at [211, 267] on span "Search" at bounding box center [216, 267] width 106 height 13
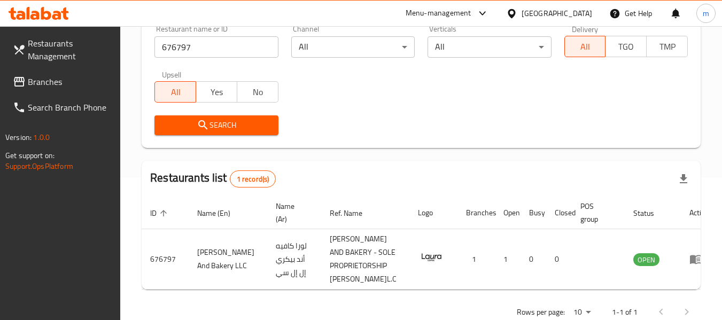
scroll to position [160, 0]
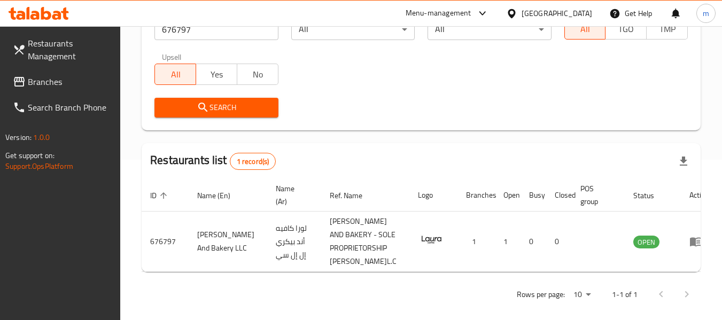
click at [511, 15] on icon at bounding box center [511, 13] width 7 height 9
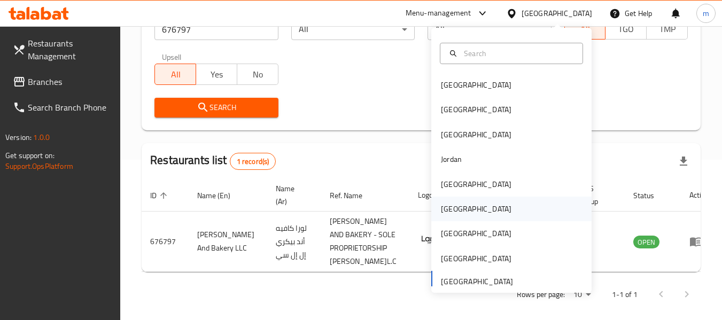
click at [447, 210] on div "Oman" at bounding box center [476, 209] width 71 height 12
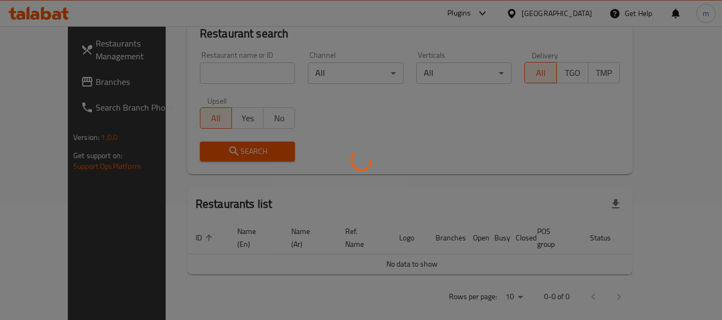
scroll to position [160, 0]
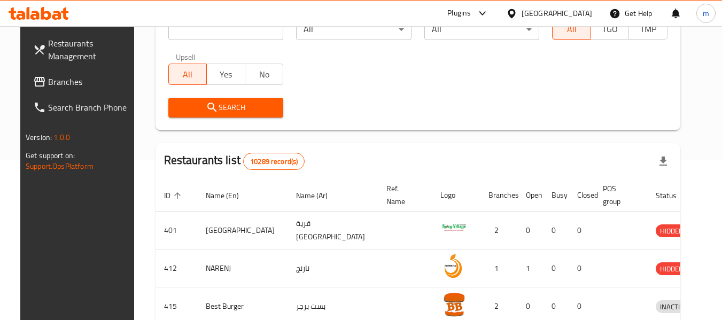
click at [48, 79] on span "Branches" at bounding box center [90, 81] width 84 height 13
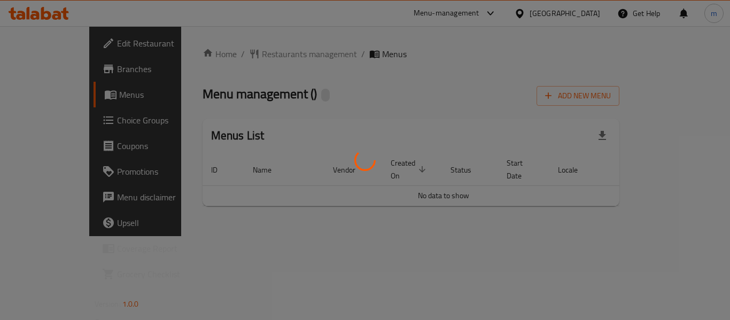
click at [250, 53] on div at bounding box center [365, 160] width 730 height 320
click at [242, 55] on div at bounding box center [365, 160] width 730 height 320
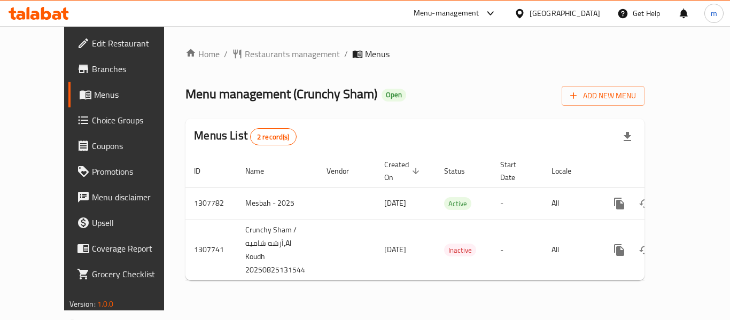
click at [245, 54] on span "Restaurants management" at bounding box center [292, 54] width 95 height 13
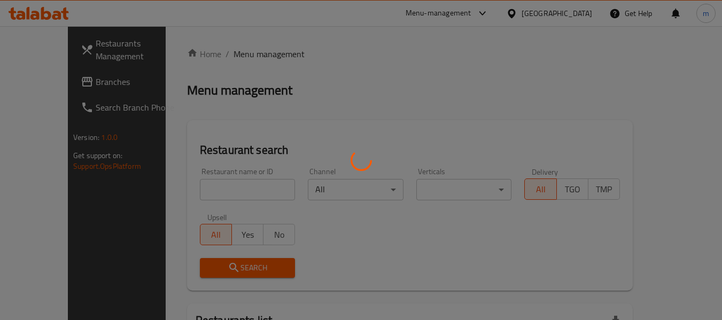
click at [217, 193] on div at bounding box center [361, 160] width 722 height 320
click at [214, 190] on div at bounding box center [361, 160] width 722 height 320
click at [213, 190] on div at bounding box center [361, 160] width 722 height 320
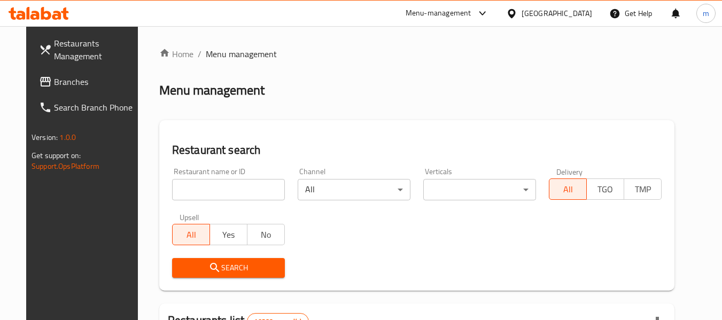
click at [181, 187] on div at bounding box center [361, 160] width 722 height 320
drag, startPoint x: 181, startPoint y: 192, endPoint x: 180, endPoint y: 182, distance: 9.8
click at [181, 192] on input "search" at bounding box center [228, 189] width 113 height 21
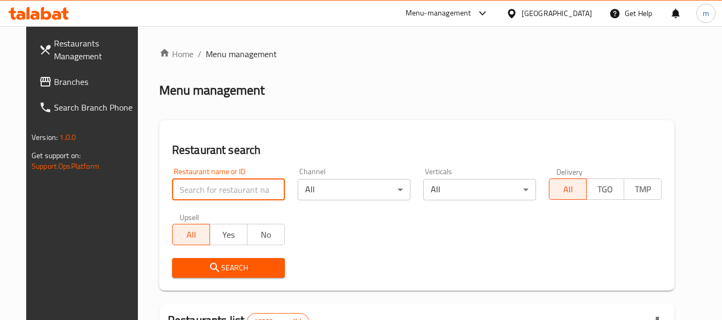
paste input "704621"
type input "704621"
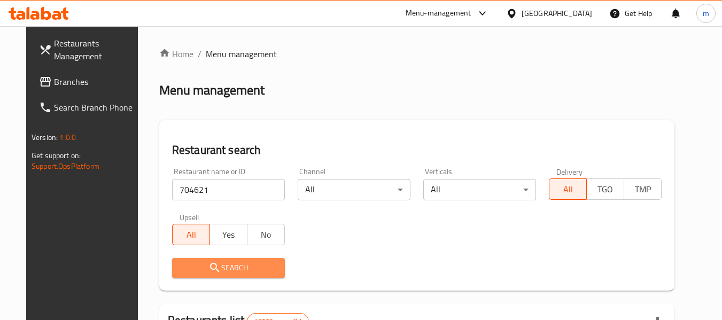
click at [194, 266] on span "Search" at bounding box center [229, 267] width 96 height 13
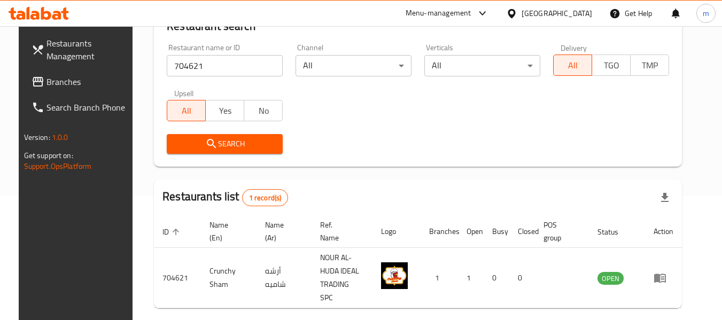
scroll to position [157, 0]
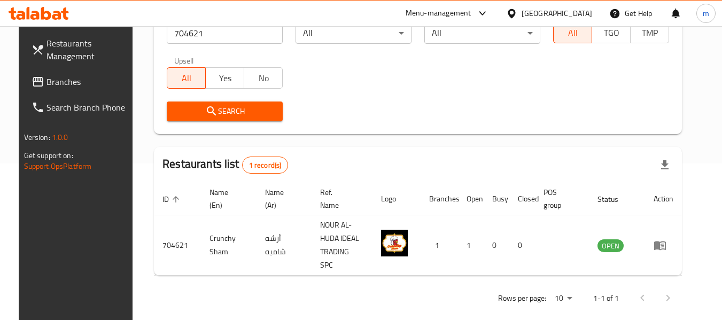
click at [61, 239] on div "Restaurants Management Branches Search Branch Phone Version: 1.0.0 Get support …" at bounding box center [79, 186] width 121 height 320
click at [517, 12] on icon at bounding box center [511, 13] width 11 height 11
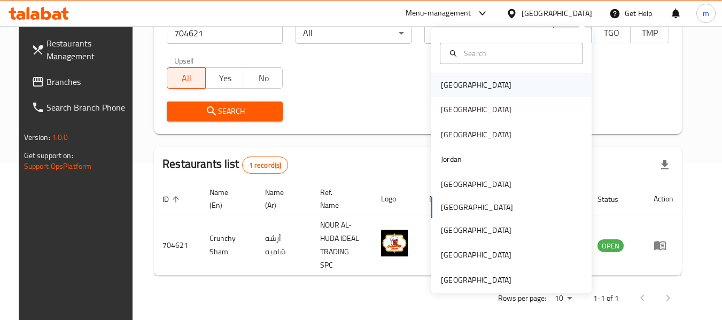
click at [446, 80] on div "[GEOGRAPHIC_DATA]" at bounding box center [476, 85] width 71 height 12
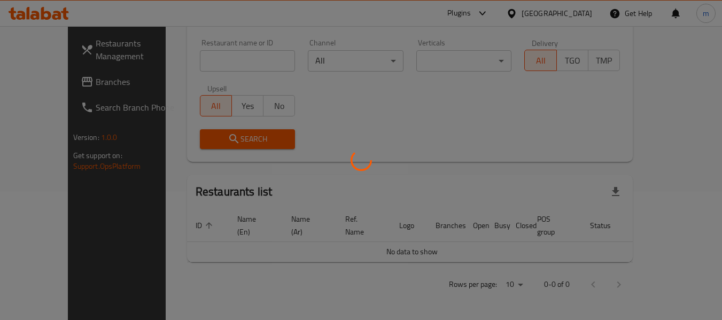
scroll to position [116, 0]
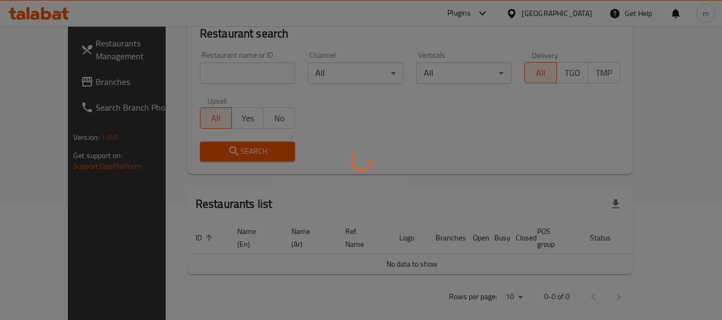
click at [73, 81] on div at bounding box center [361, 160] width 722 height 320
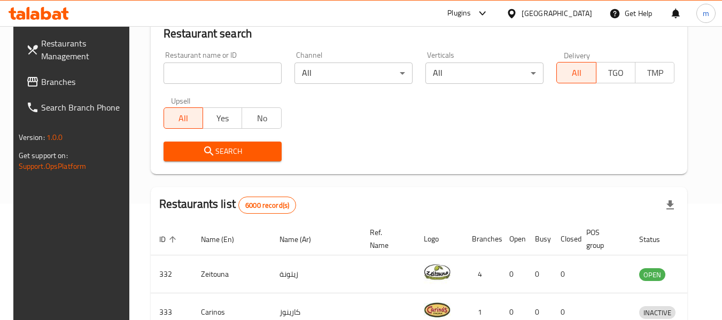
scroll to position [157, 0]
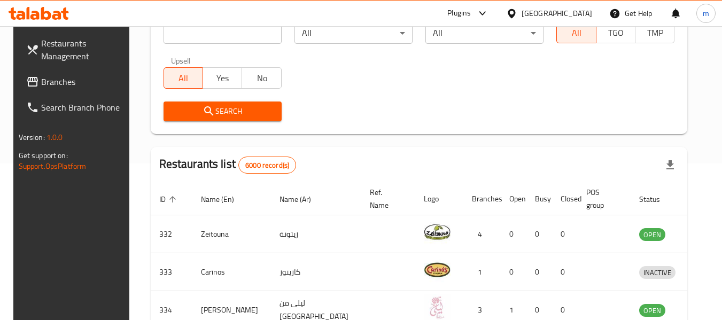
click at [67, 83] on span "Branches" at bounding box center [83, 81] width 84 height 13
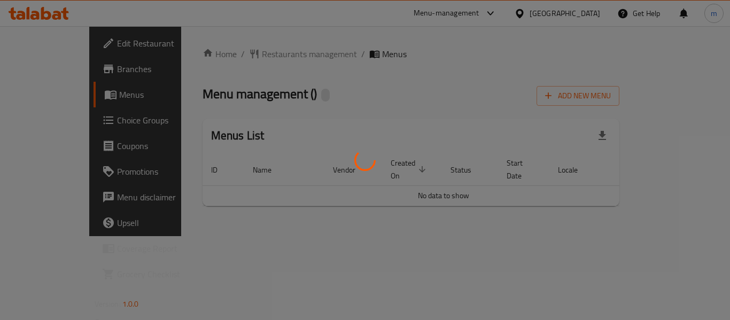
click at [256, 51] on div at bounding box center [365, 160] width 730 height 320
click at [253, 57] on div at bounding box center [365, 160] width 730 height 320
click at [239, 58] on div at bounding box center [365, 160] width 730 height 320
click at [231, 56] on div at bounding box center [365, 160] width 730 height 320
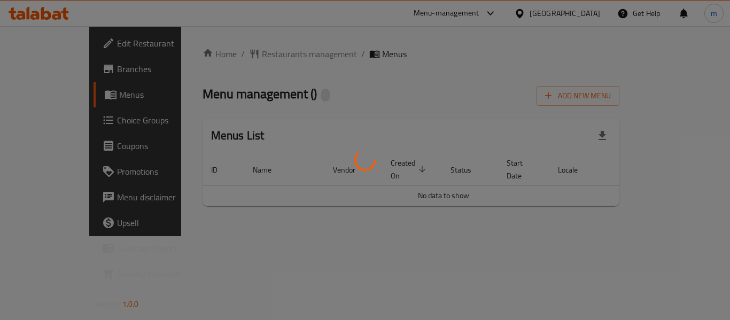
click at [232, 56] on div at bounding box center [365, 160] width 730 height 320
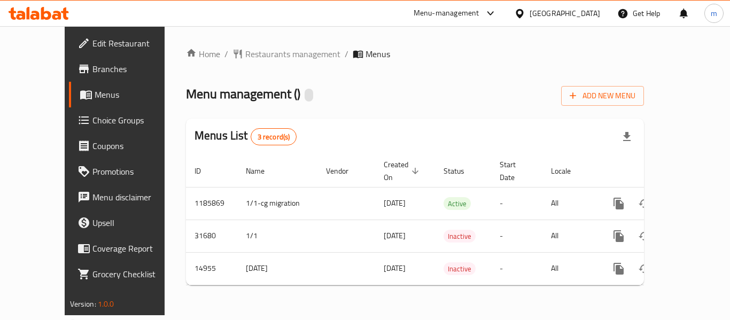
click at [245, 56] on span "Restaurants management" at bounding box center [292, 54] width 95 height 13
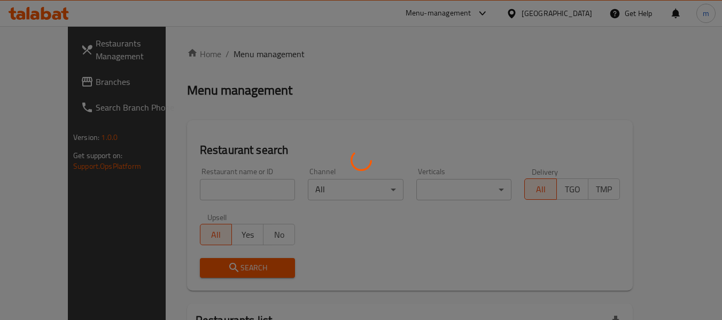
click at [197, 190] on div at bounding box center [361, 160] width 722 height 320
click at [196, 188] on div at bounding box center [361, 160] width 722 height 320
click at [199, 187] on div at bounding box center [361, 160] width 722 height 320
click at [197, 185] on div at bounding box center [361, 160] width 722 height 320
click at [220, 188] on div at bounding box center [361, 160] width 722 height 320
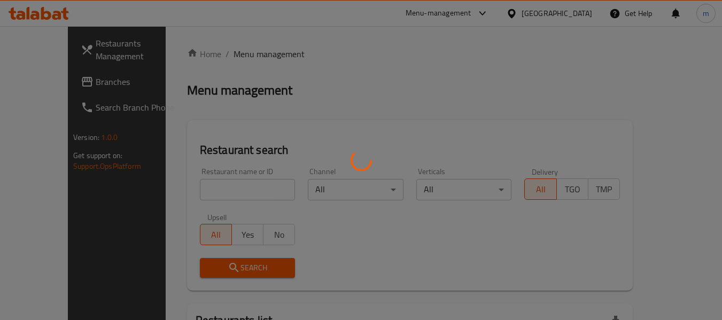
click at [207, 190] on div at bounding box center [361, 160] width 722 height 320
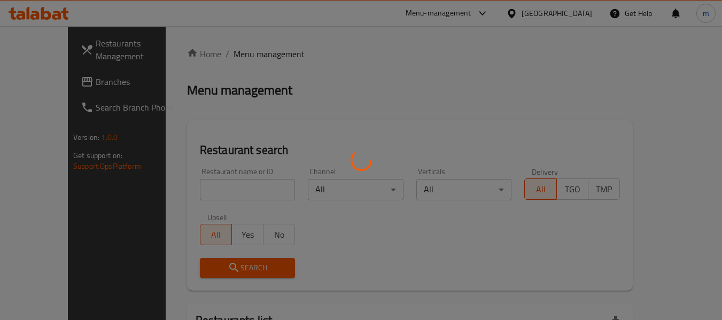
click at [193, 198] on div at bounding box center [361, 160] width 722 height 320
click at [192, 195] on div at bounding box center [361, 160] width 722 height 320
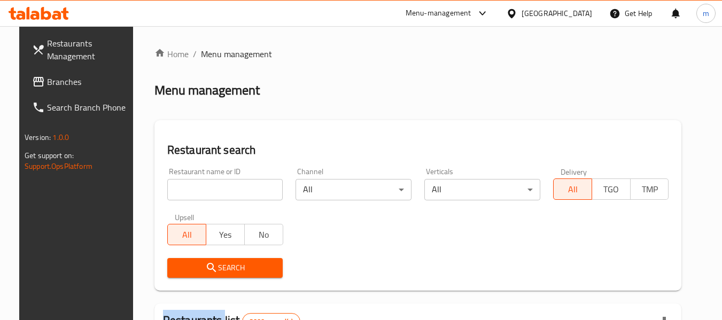
click at [192, 195] on div at bounding box center [361, 160] width 722 height 320
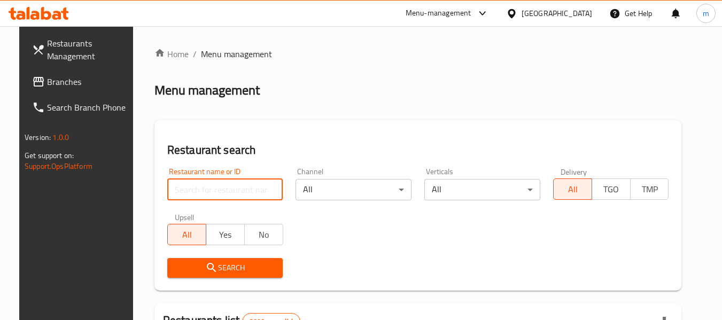
click at [192, 195] on input "search" at bounding box center [225, 189] width 116 height 21
paste input "9049"
type input "9049"
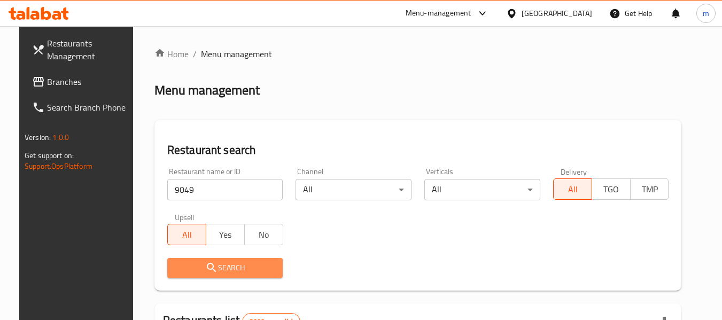
click at [205, 270] on icon "submit" at bounding box center [211, 267] width 13 height 13
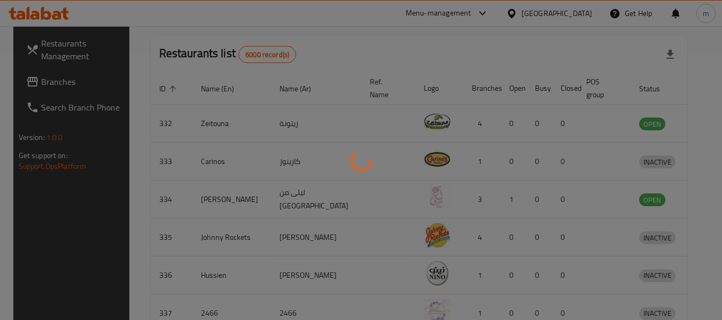
scroll to position [147, 0]
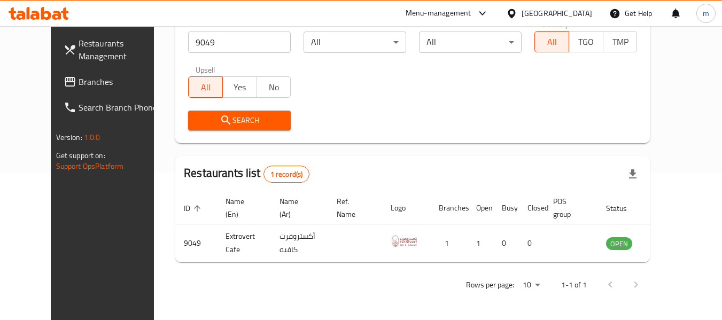
click at [517, 14] on icon at bounding box center [511, 13] width 11 height 11
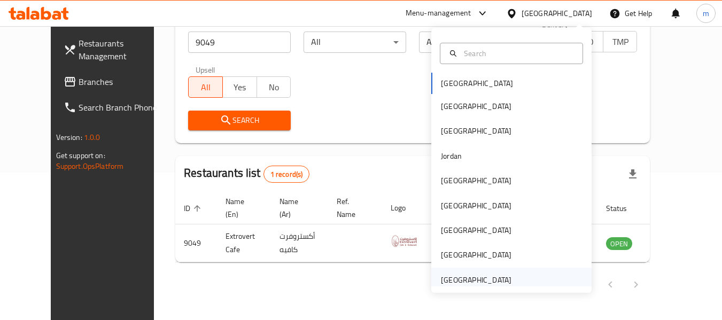
click at [456, 277] on div "[GEOGRAPHIC_DATA]" at bounding box center [476, 280] width 71 height 12
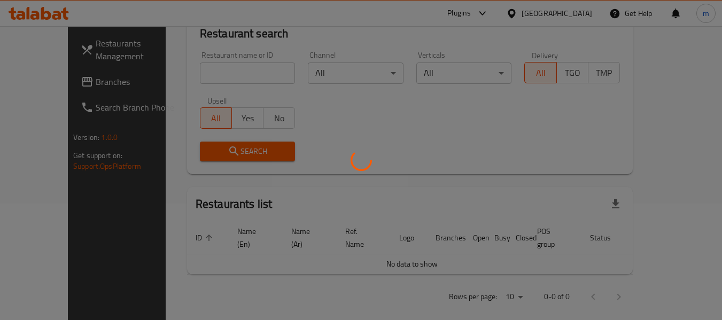
scroll to position [147, 0]
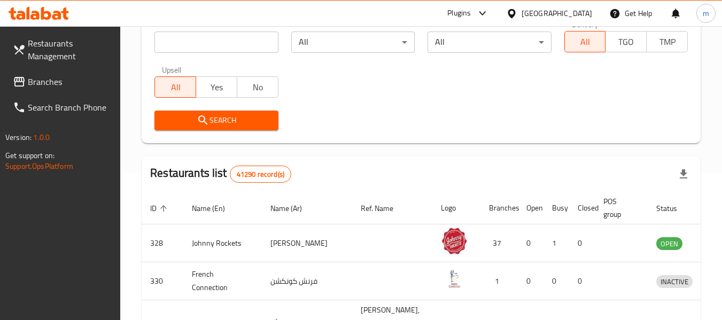
click at [70, 87] on span "Branches" at bounding box center [70, 81] width 84 height 13
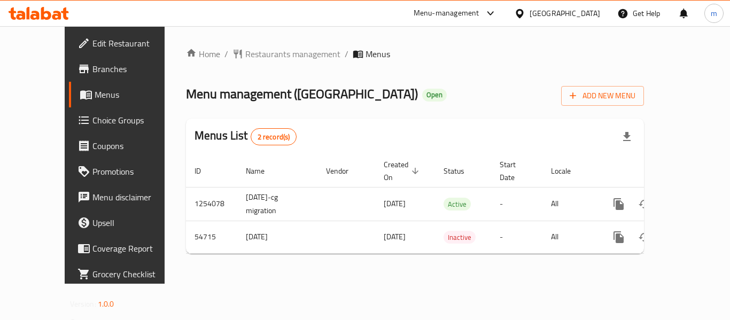
click at [257, 55] on span "Restaurants management" at bounding box center [292, 54] width 95 height 13
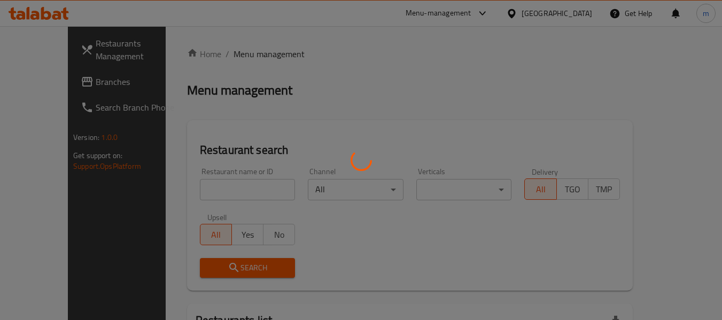
click at [227, 195] on div at bounding box center [361, 160] width 722 height 320
click at [225, 195] on div at bounding box center [361, 160] width 722 height 320
click at [215, 193] on div at bounding box center [361, 160] width 722 height 320
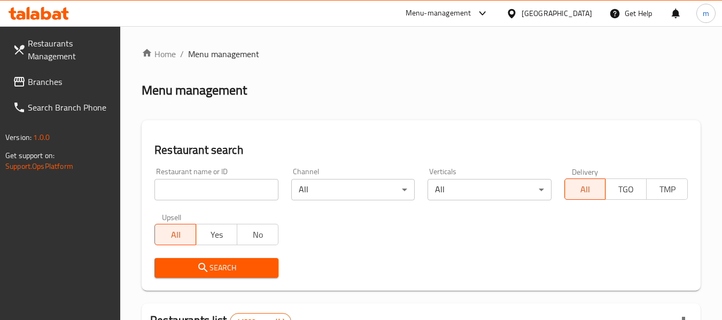
click at [195, 188] on input "search" at bounding box center [215, 189] width 123 height 21
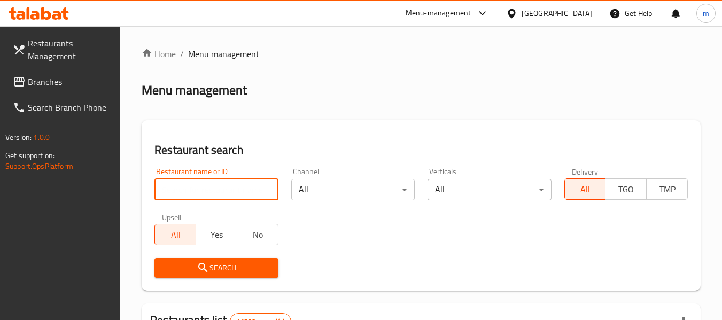
paste input "26970"
type input "26970"
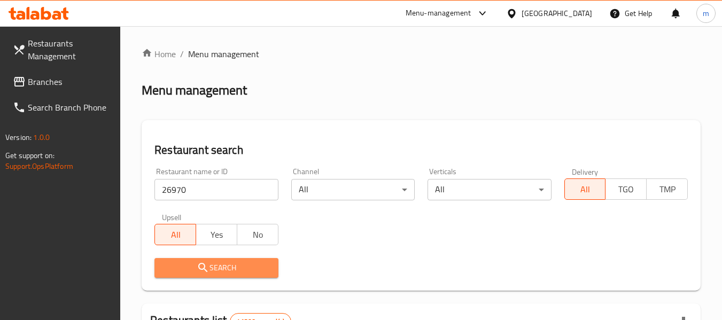
click at [202, 268] on icon "submit" at bounding box center [203, 267] width 13 height 13
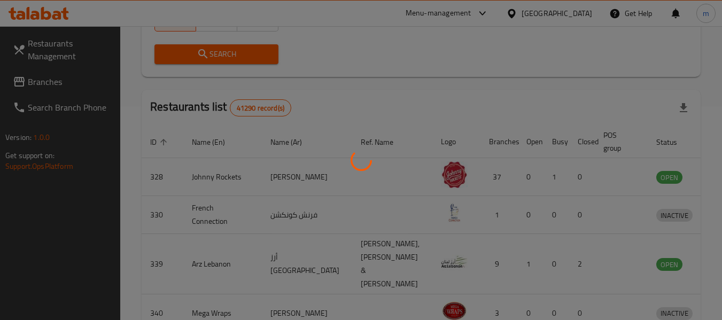
scroll to position [147, 0]
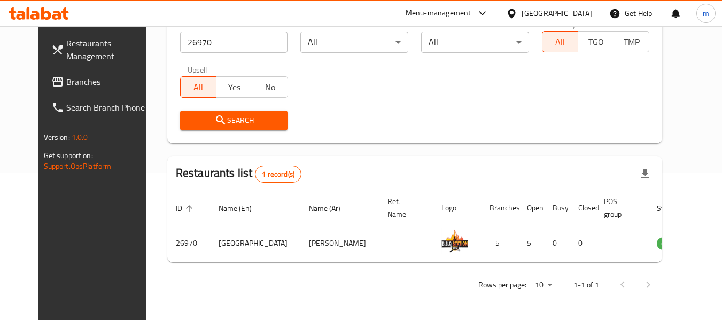
click at [66, 83] on span "Branches" at bounding box center [108, 81] width 84 height 13
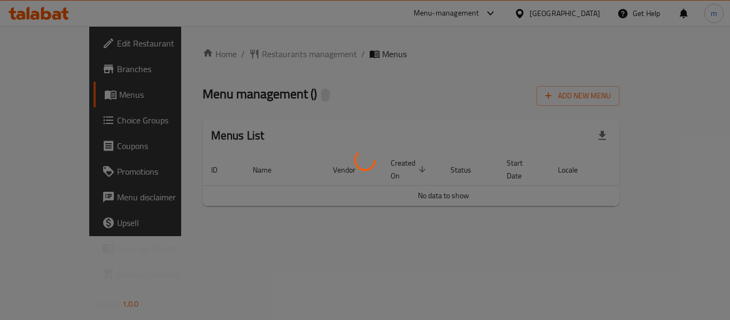
click at [253, 57] on div at bounding box center [365, 160] width 730 height 320
click at [236, 55] on div at bounding box center [365, 160] width 730 height 320
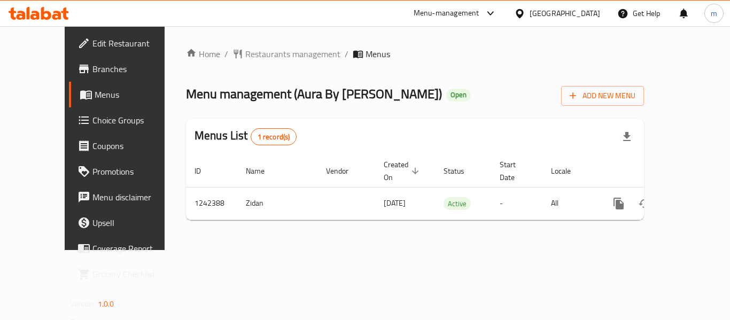
click at [245, 54] on span "Restaurants management" at bounding box center [292, 54] width 95 height 13
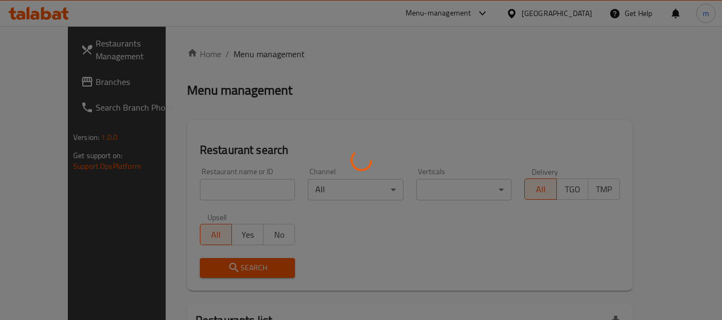
click at [173, 185] on div at bounding box center [361, 160] width 722 height 320
click at [169, 185] on div at bounding box center [361, 160] width 722 height 320
click at [176, 193] on div at bounding box center [361, 160] width 722 height 320
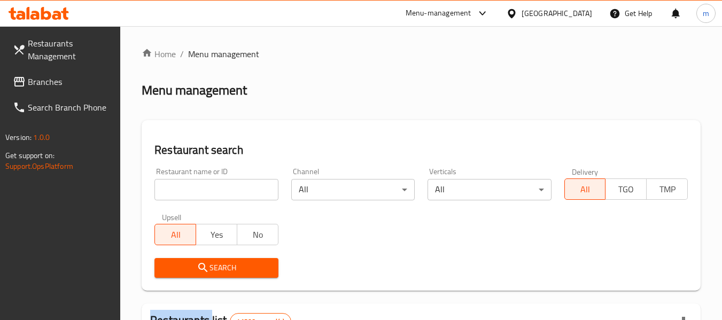
click at [176, 193] on div at bounding box center [361, 160] width 722 height 320
click at [176, 193] on input "search" at bounding box center [215, 189] width 123 height 21
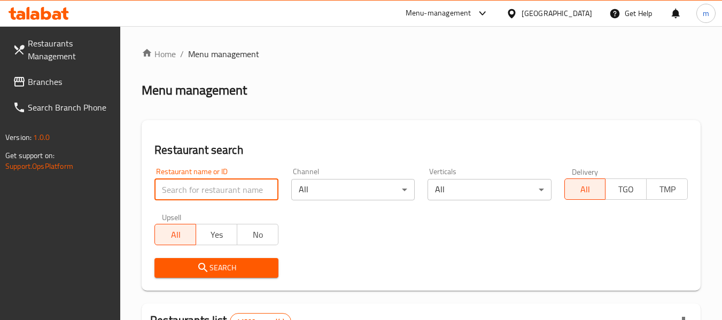
click at [176, 193] on input "search" at bounding box center [215, 189] width 123 height 21
paste input "681116"
type input "681116"
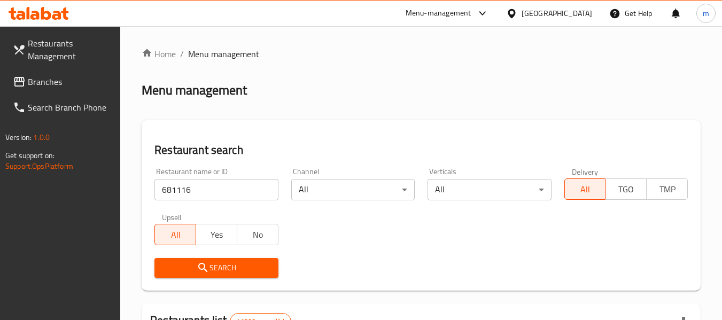
drag, startPoint x: 201, startPoint y: 271, endPoint x: 247, endPoint y: 257, distance: 48.2
click at [201, 271] on icon "submit" at bounding box center [203, 267] width 13 height 13
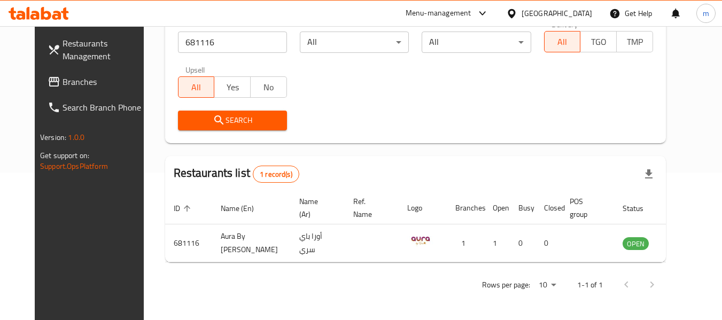
scroll to position [147, 0]
click at [63, 80] on span "Branches" at bounding box center [105, 81] width 84 height 13
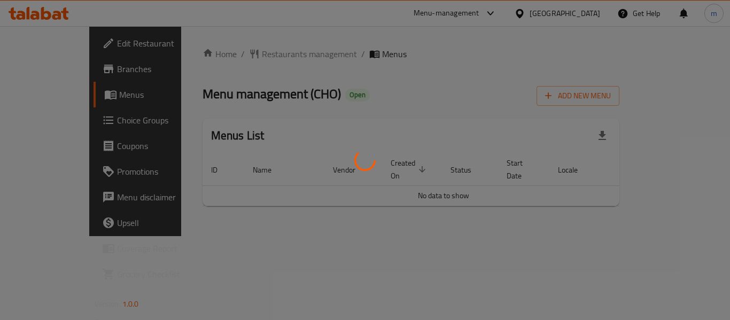
click at [244, 55] on div at bounding box center [365, 160] width 730 height 320
click at [239, 57] on div at bounding box center [365, 160] width 730 height 320
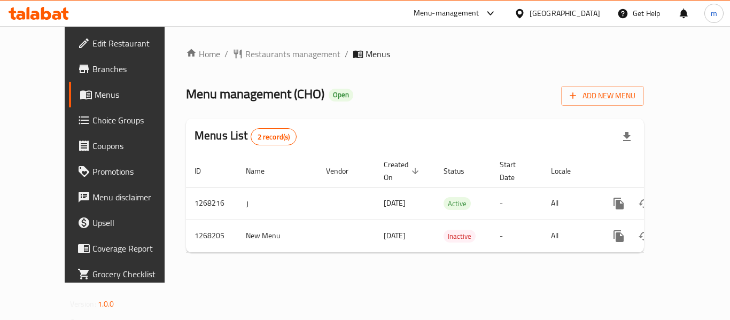
click at [245, 57] on span "Restaurants management" at bounding box center [292, 54] width 95 height 13
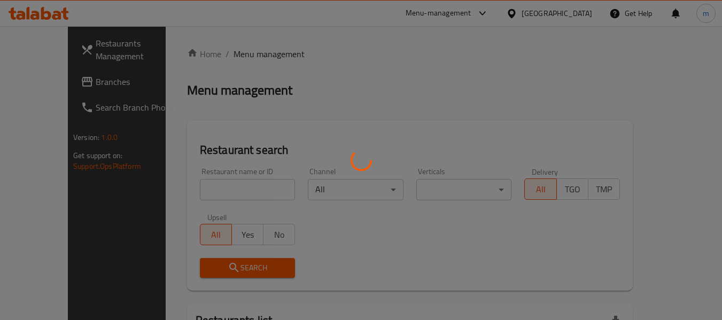
click at [187, 195] on div at bounding box center [361, 160] width 722 height 320
click at [189, 190] on div at bounding box center [361, 160] width 722 height 320
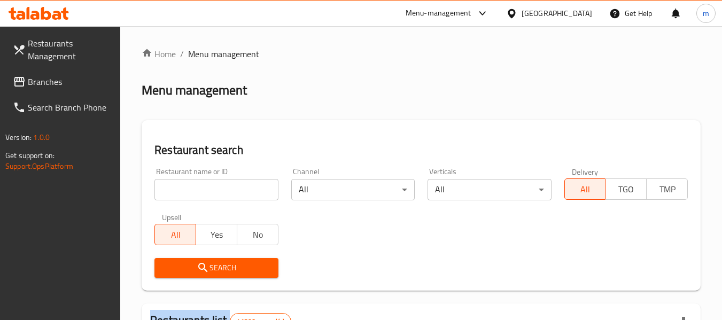
click at [189, 190] on div at bounding box center [361, 160] width 722 height 320
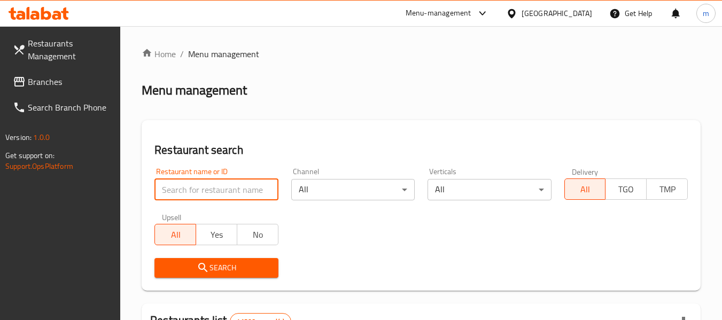
click at [189, 189] on input "search" at bounding box center [215, 189] width 123 height 21
paste input "688024"
type input "688024"
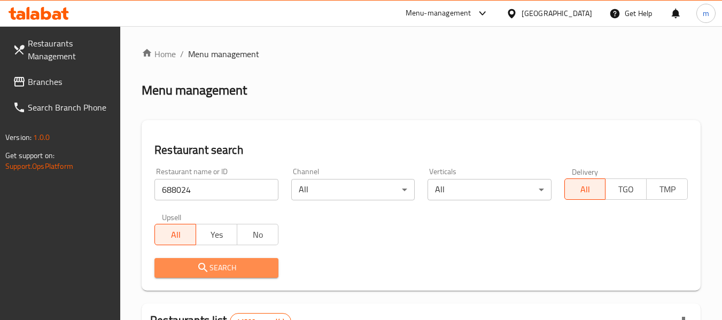
click at [208, 274] on icon "submit" at bounding box center [203, 267] width 13 height 13
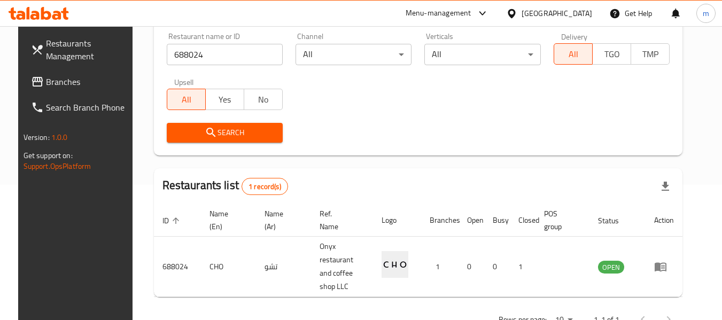
scroll to position [157, 0]
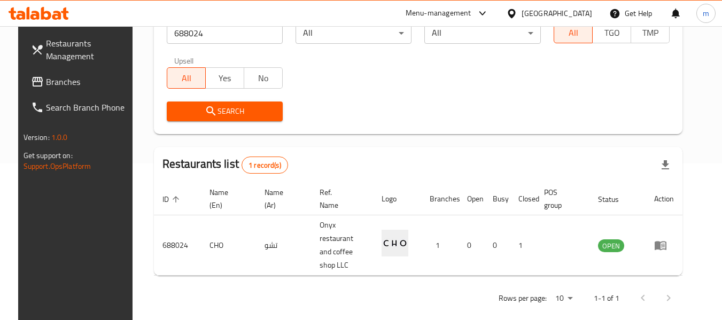
click at [513, 13] on icon at bounding box center [511, 13] width 11 height 11
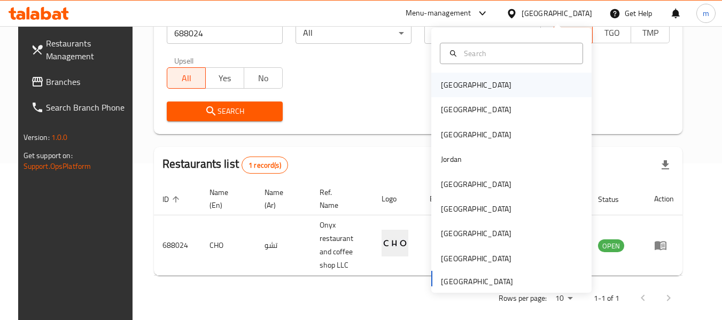
click at [445, 85] on div "[GEOGRAPHIC_DATA]" at bounding box center [476, 85] width 71 height 12
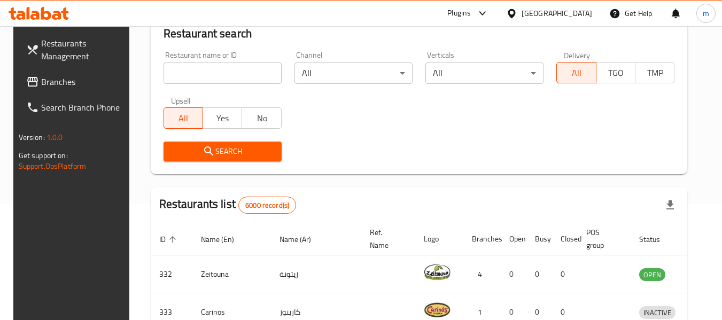
scroll to position [157, 0]
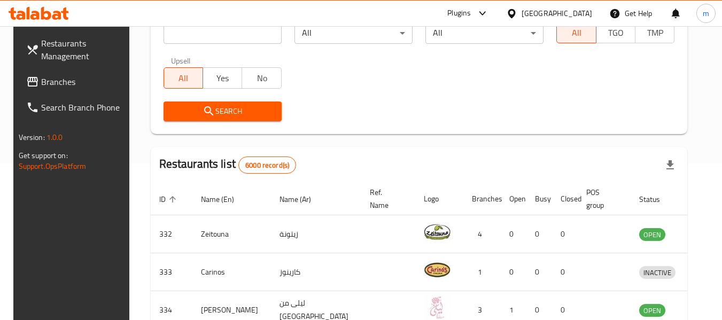
click at [66, 85] on span "Branches" at bounding box center [83, 81] width 84 height 13
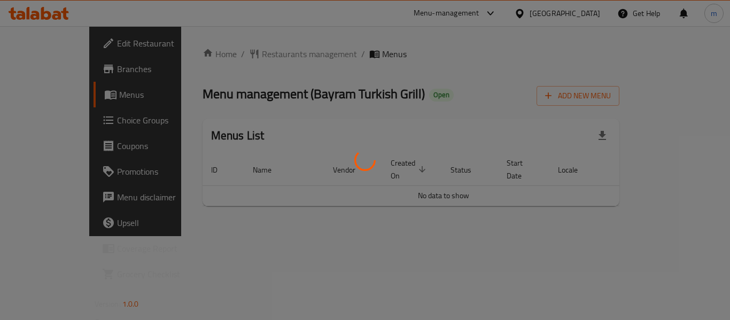
click at [260, 53] on div at bounding box center [365, 160] width 730 height 320
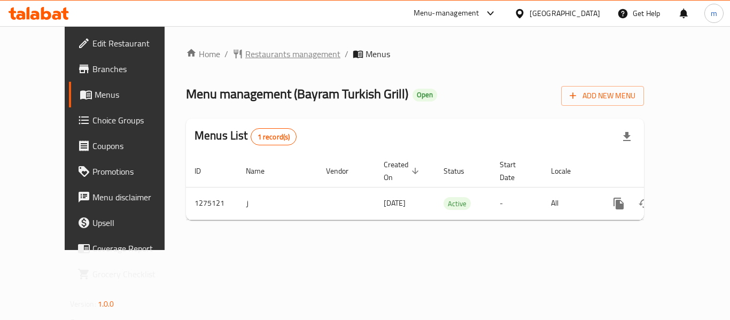
click at [247, 54] on span "Restaurants management" at bounding box center [292, 54] width 95 height 13
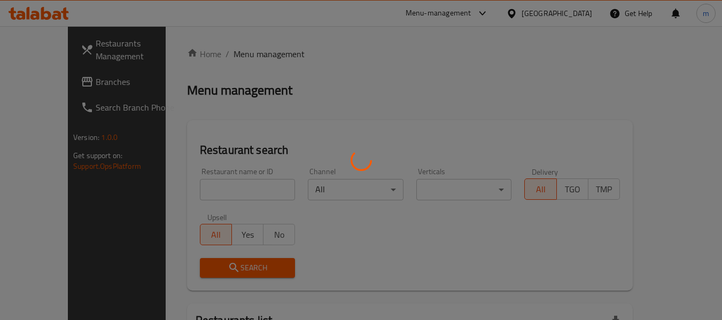
click at [193, 192] on div at bounding box center [361, 160] width 722 height 320
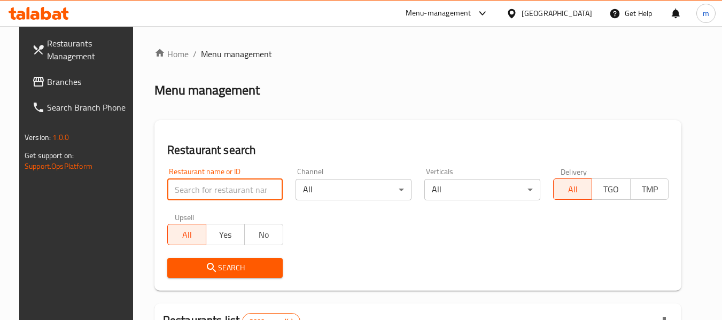
click at [193, 192] on input "search" at bounding box center [225, 189] width 116 height 21
paste input "691476"
type input "691476"
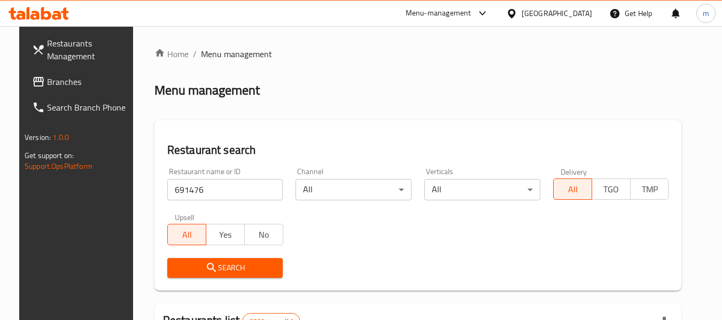
click at [205, 268] on icon "submit" at bounding box center [211, 267] width 13 height 13
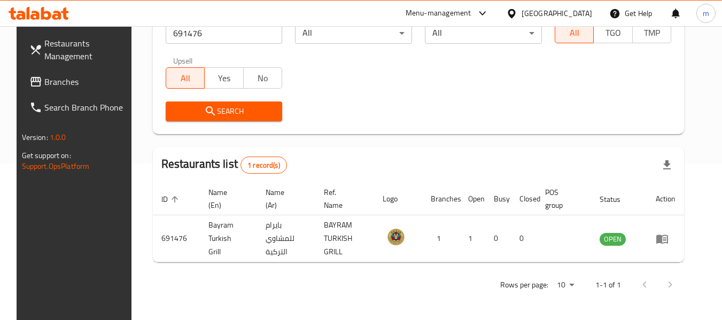
scroll to position [157, 0]
click at [515, 13] on icon at bounding box center [511, 13] width 7 height 9
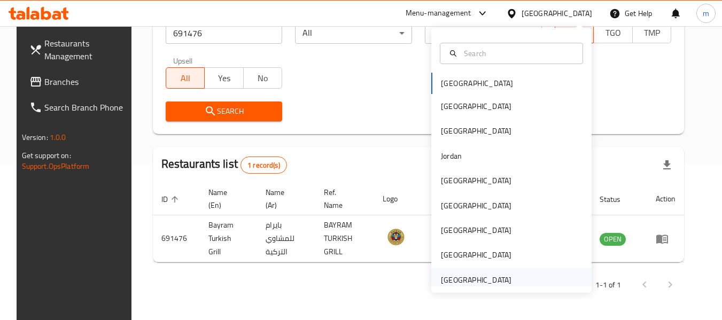
click at [471, 278] on div "[GEOGRAPHIC_DATA]" at bounding box center [476, 280] width 71 height 12
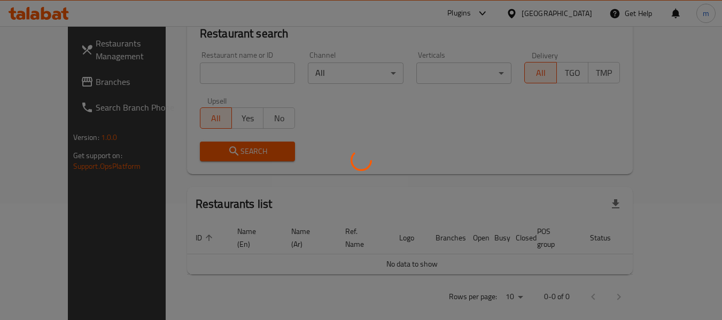
click at [61, 82] on div at bounding box center [361, 160] width 722 height 320
drag, startPoint x: 60, startPoint y: 83, endPoint x: 7, endPoint y: 85, distance: 52.9
click at [53, 87] on div at bounding box center [361, 160] width 722 height 320
click at [53, 82] on div at bounding box center [361, 160] width 722 height 320
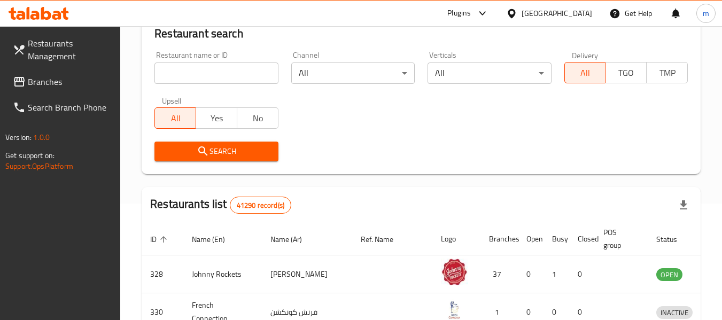
scroll to position [157, 0]
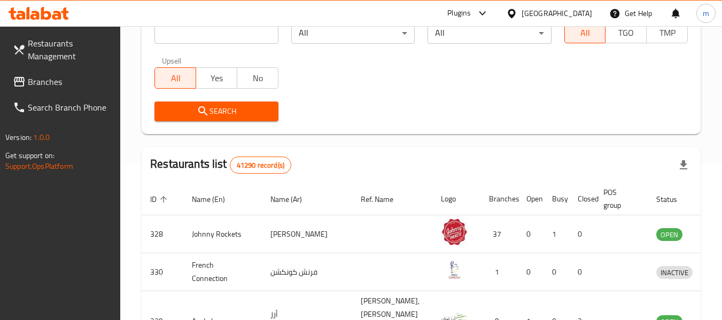
drag, startPoint x: 44, startPoint y: 82, endPoint x: 73, endPoint y: 84, distance: 28.9
click at [45, 82] on span "Branches" at bounding box center [70, 81] width 84 height 13
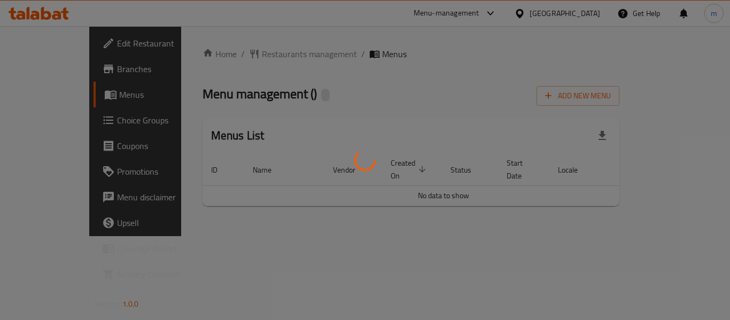
click at [235, 57] on div at bounding box center [365, 160] width 730 height 320
click at [220, 54] on div at bounding box center [365, 160] width 730 height 320
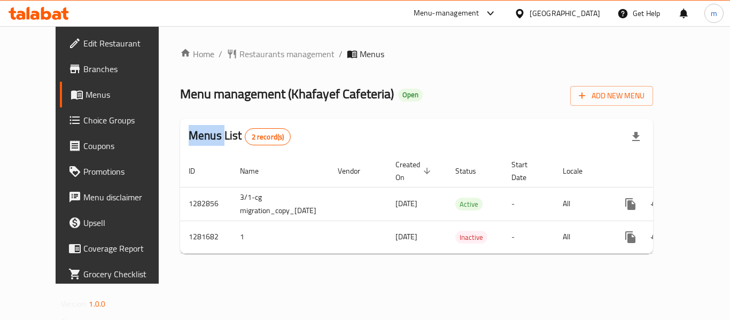
click at [220, 54] on div "Home / Restaurants management / Menus Menu management ( Khafayef Cafeteria ) Op…" at bounding box center [416, 155] width 473 height 215
click at [239, 54] on span "Restaurants management" at bounding box center [286, 54] width 95 height 13
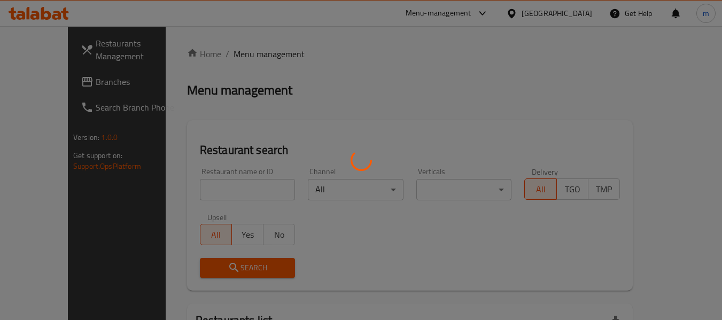
click at [200, 177] on div at bounding box center [361, 160] width 722 height 320
click at [186, 189] on div at bounding box center [361, 160] width 722 height 320
click at [187, 189] on div at bounding box center [361, 160] width 722 height 320
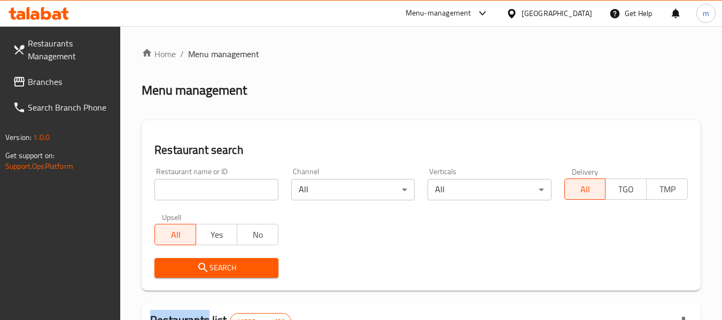
click at [187, 188] on div at bounding box center [361, 160] width 722 height 320
drag, startPoint x: 188, startPoint y: 190, endPoint x: 179, endPoint y: 190, distance: 8.6
click at [188, 190] on input "search" at bounding box center [215, 189] width 123 height 21
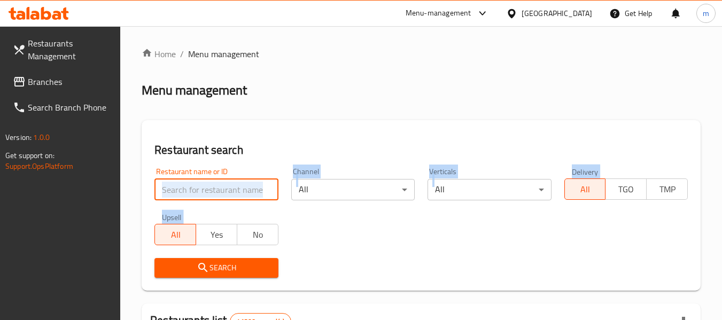
click at [189, 186] on input "search" at bounding box center [215, 189] width 123 height 21
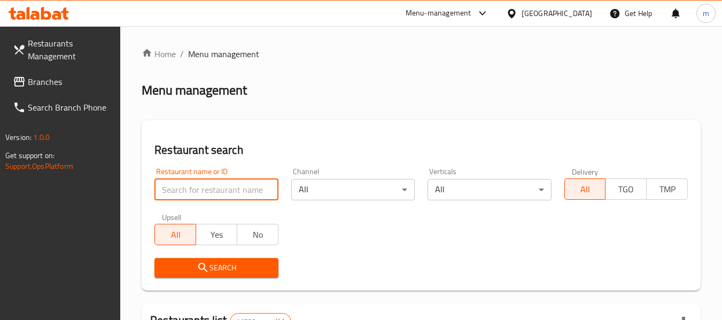
paste input "694513"
type input "694513"
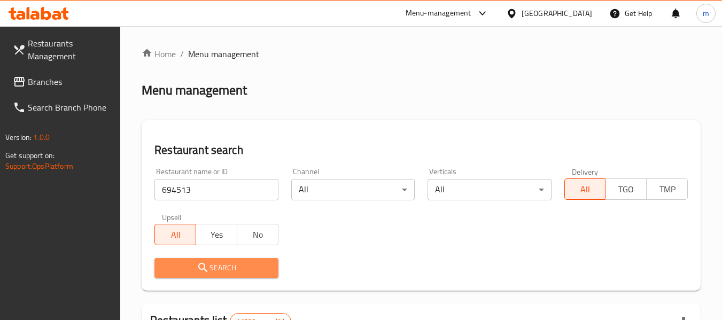
click at [208, 265] on icon "submit" at bounding box center [203, 267] width 13 height 13
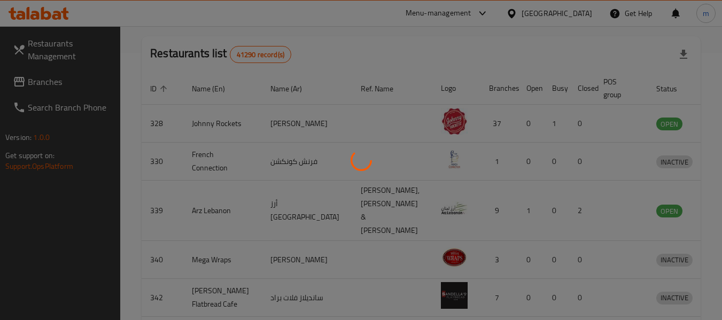
scroll to position [157, 0]
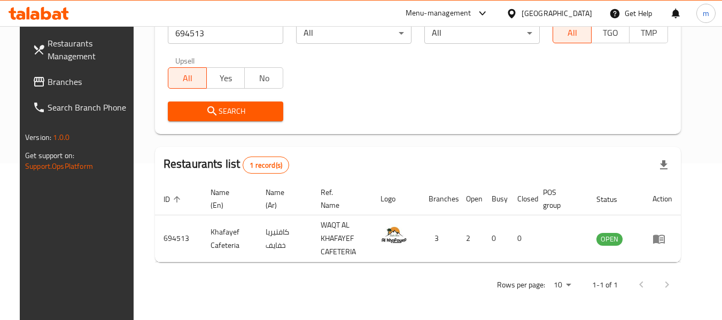
click at [64, 204] on div "Restaurants Management Branches Search Branch Phone Version: 1.0.0 Get support …" at bounding box center [80, 186] width 121 height 320
click at [83, 246] on div "Restaurants Management Branches Search Branch Phone Version: 1.0.0 Get support …" at bounding box center [80, 186] width 121 height 320
click at [83, 245] on div "Restaurants Management Branches Search Branch Phone Version: 1.0.0 Get support …" at bounding box center [80, 186] width 121 height 320
click at [65, 244] on div "Restaurants Management Branches Search Branch Phone Version: 1.0.0 Get support …" at bounding box center [80, 186] width 121 height 320
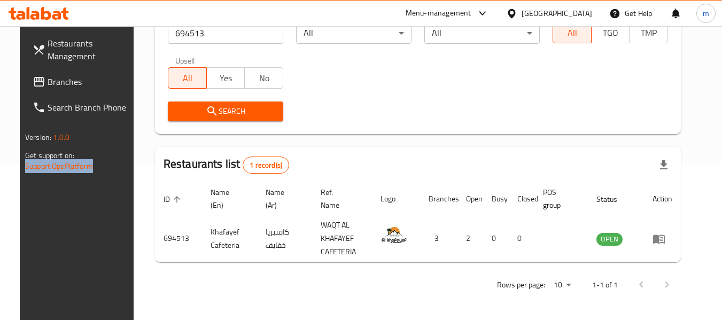
click at [63, 242] on div "Restaurants Management Branches Search Branch Phone Version: 1.0.0 Get support …" at bounding box center [80, 186] width 121 height 320
click at [61, 83] on span "Branches" at bounding box center [90, 81] width 84 height 13
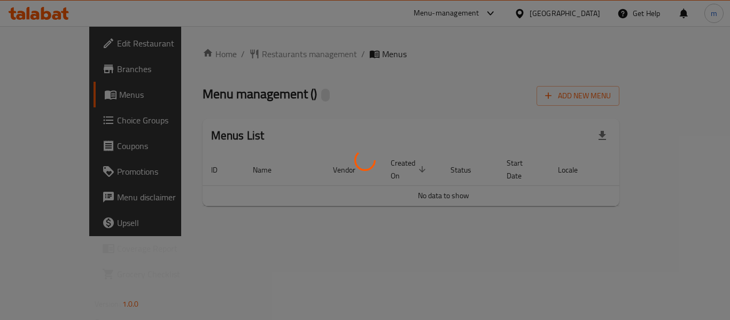
click at [243, 54] on div at bounding box center [365, 160] width 730 height 320
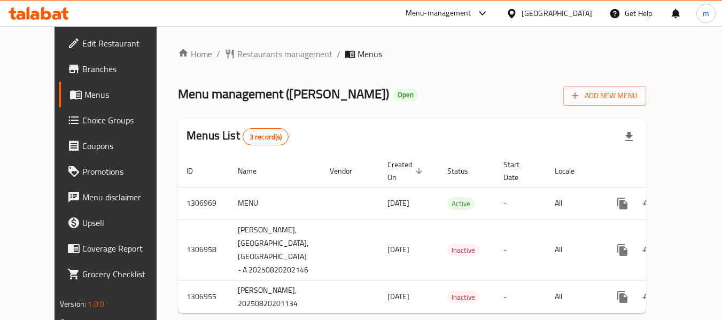
click at [235, 54] on div "Home / Restaurants management / Menus Menu management ( [PERSON_NAME] ) Open Ad…" at bounding box center [412, 185] width 468 height 275
click at [237, 54] on span "Restaurants management" at bounding box center [284, 54] width 95 height 13
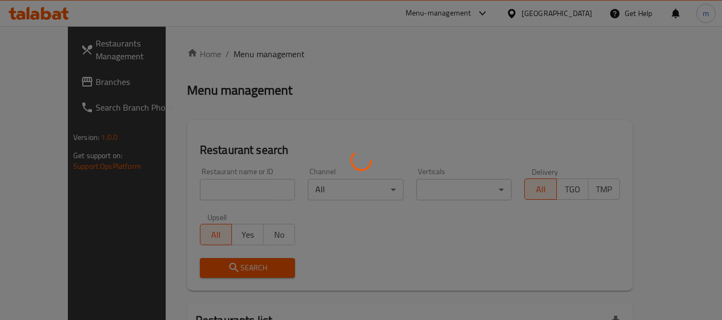
click at [197, 193] on div at bounding box center [361, 160] width 722 height 320
click at [196, 192] on div at bounding box center [361, 160] width 722 height 320
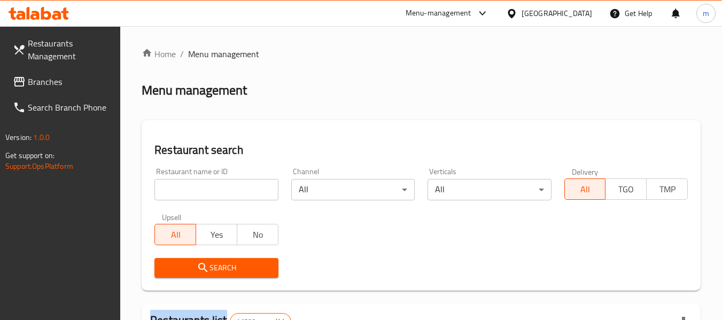
click at [196, 192] on div at bounding box center [361, 160] width 722 height 320
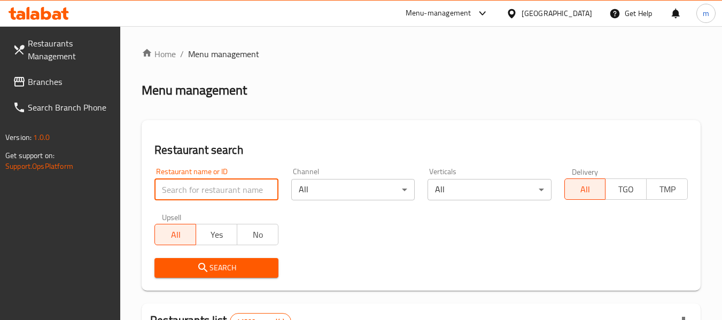
click at [196, 192] on input "search" at bounding box center [215, 189] width 123 height 21
paste input "704243"
type input "704243"
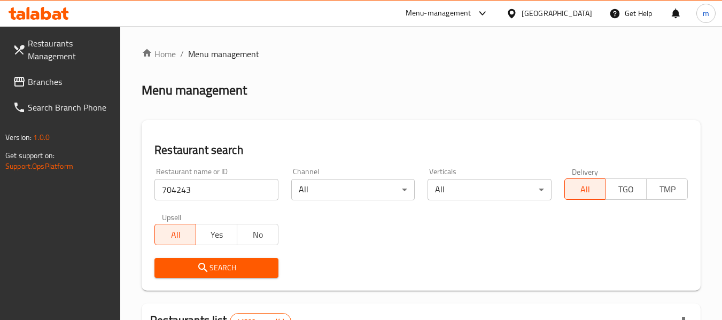
click at [212, 270] on span "Search" at bounding box center [216, 267] width 106 height 13
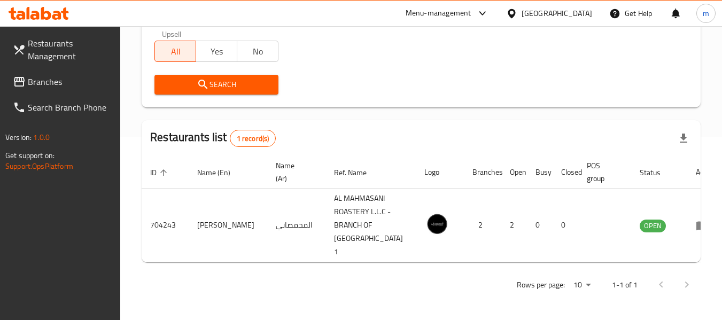
scroll to position [170, 0]
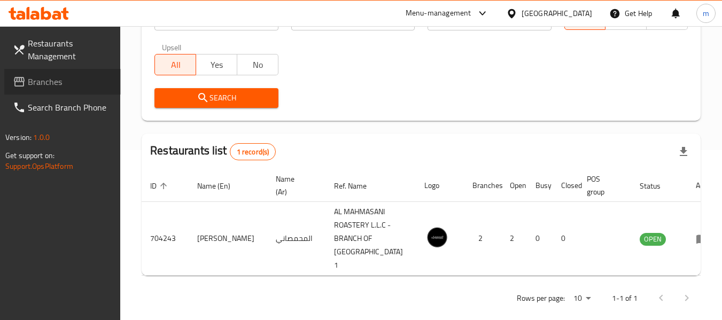
click at [21, 80] on icon at bounding box center [19, 82] width 11 height 10
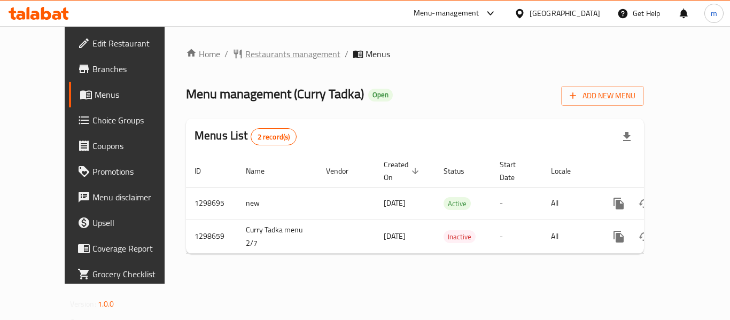
click at [271, 51] on span "Restaurants management" at bounding box center [292, 54] width 95 height 13
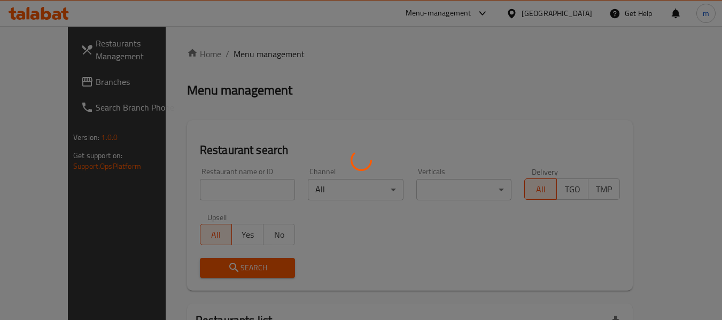
click at [190, 186] on div at bounding box center [361, 160] width 722 height 320
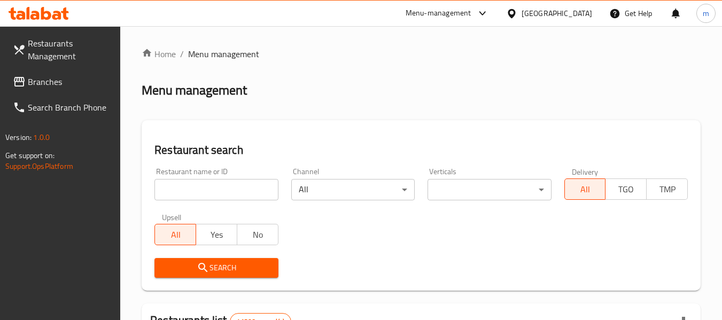
click at [192, 186] on div at bounding box center [361, 160] width 722 height 320
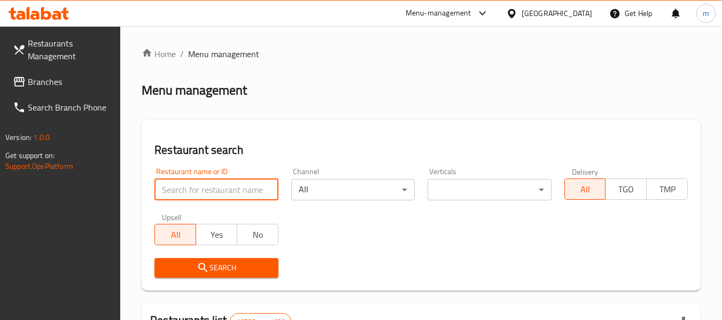
click at [193, 187] on input "search" at bounding box center [215, 189] width 123 height 21
paste input "700749"
type input "700749"
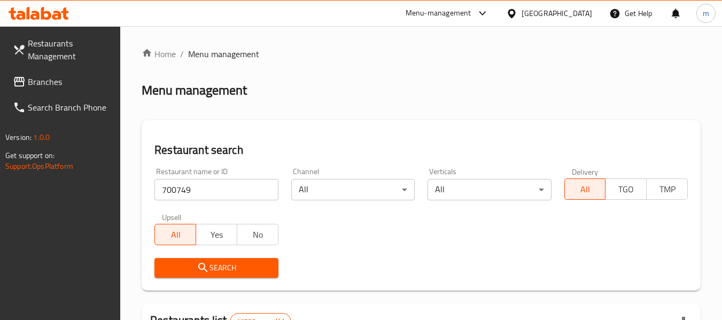
click at [261, 270] on span "Search" at bounding box center [216, 267] width 106 height 13
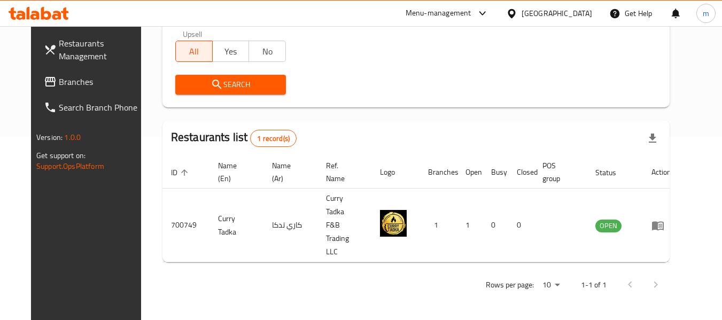
scroll to position [147, 0]
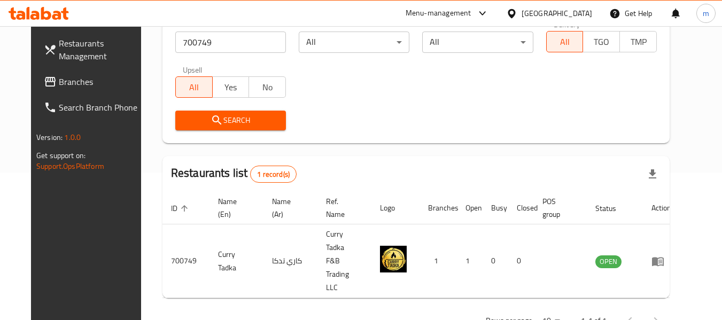
click at [84, 280] on div "Restaurants Management Branches Search Branch Phone Version: 1.0.0 Get support …" at bounding box center [91, 186] width 121 height 320
click at [59, 78] on span "Branches" at bounding box center [101, 81] width 84 height 13
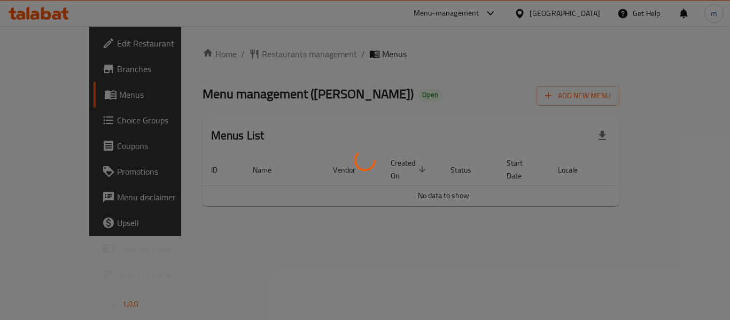
click at [265, 58] on div at bounding box center [365, 160] width 730 height 320
click at [250, 57] on div at bounding box center [365, 160] width 730 height 320
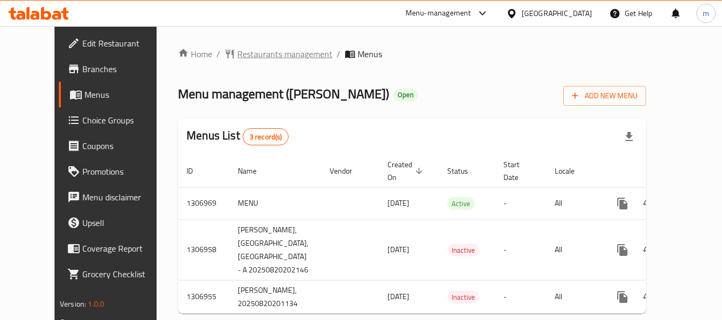
click at [249, 55] on span "Restaurants management" at bounding box center [284, 54] width 95 height 13
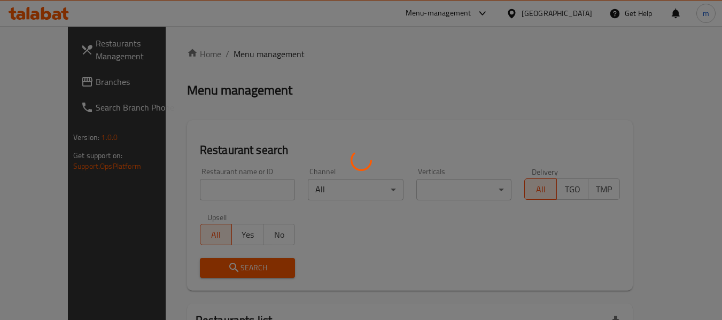
click at [209, 190] on div at bounding box center [361, 160] width 722 height 320
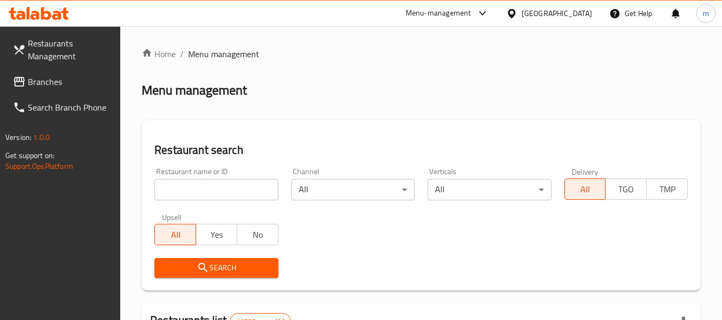
drag, startPoint x: 196, startPoint y: 187, endPoint x: 201, endPoint y: 184, distance: 6.5
click at [196, 187] on input "search" at bounding box center [215, 189] width 123 height 21
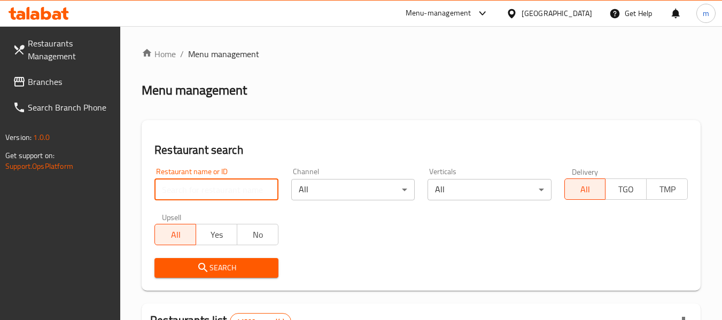
paste input "704243"
type input "704243"
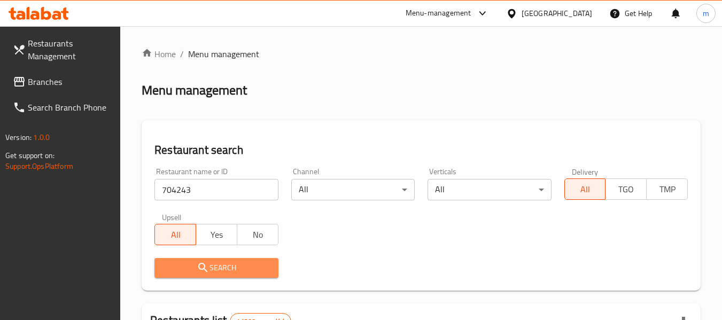
click at [220, 264] on span "Search" at bounding box center [216, 267] width 106 height 13
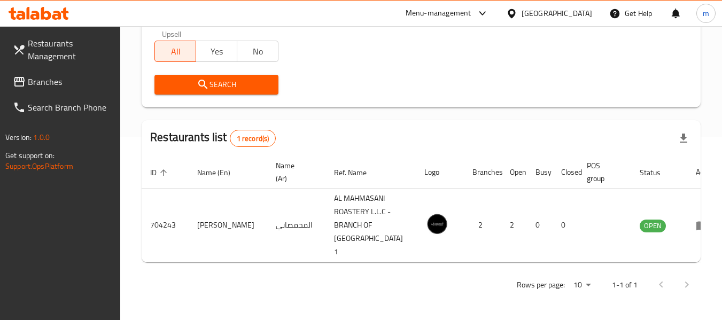
scroll to position [170, 0]
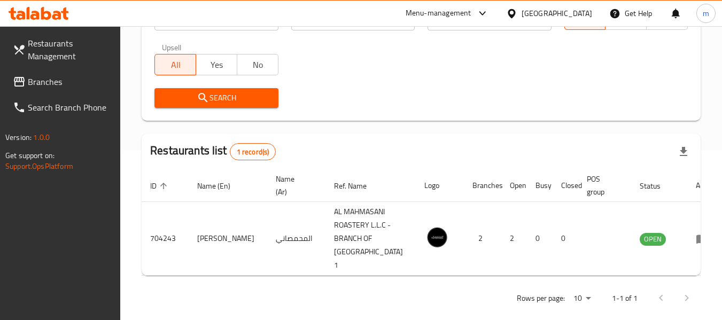
click at [55, 208] on div "Restaurants Management Branches Search Branch Phone Version: 1.0.0 Get support …" at bounding box center [60, 186] width 121 height 320
click at [60, 80] on span "Branches" at bounding box center [70, 81] width 84 height 13
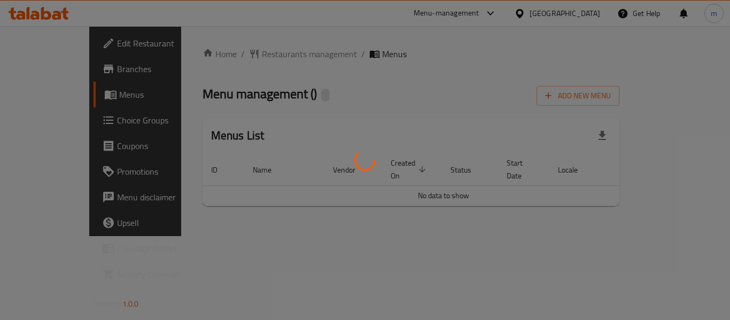
click at [262, 55] on div at bounding box center [365, 160] width 730 height 320
click at [260, 55] on div at bounding box center [365, 160] width 730 height 320
click at [252, 55] on div at bounding box center [365, 160] width 730 height 320
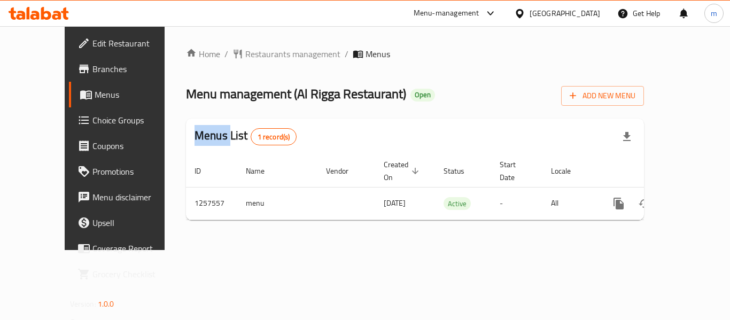
click at [252, 55] on div "Home / Restaurants management / Menus Menu management ( Al Rigga Restaurant ) O…" at bounding box center [415, 138] width 458 height 181
click at [252, 55] on span "Restaurants management" at bounding box center [292, 54] width 95 height 13
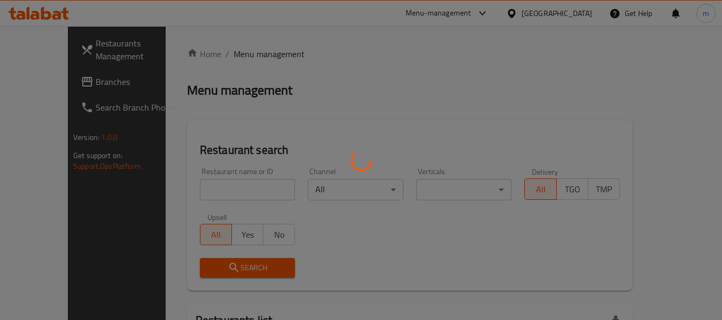
click at [215, 186] on div at bounding box center [361, 160] width 722 height 320
click at [211, 185] on div at bounding box center [361, 160] width 722 height 320
click at [195, 192] on div at bounding box center [361, 160] width 722 height 320
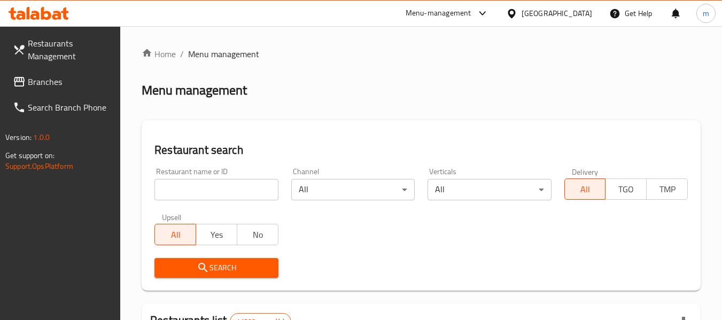
click at [195, 192] on input "search" at bounding box center [215, 189] width 123 height 21
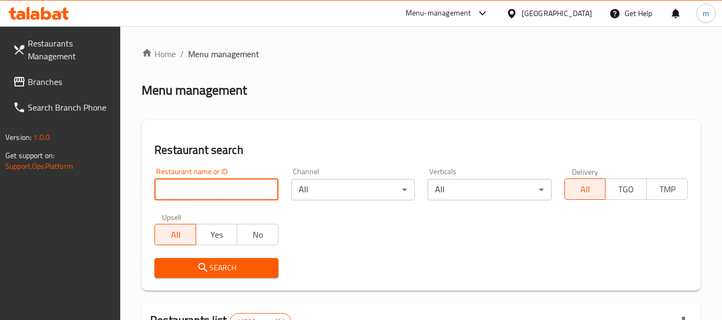
drag, startPoint x: 195, startPoint y: 192, endPoint x: 200, endPoint y: 186, distance: 7.9
click at [195, 192] on input "search" at bounding box center [215, 189] width 123 height 21
paste input "683524"
type input "683524"
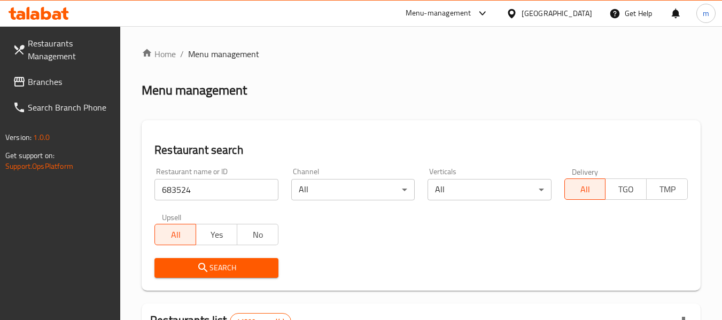
click at [205, 268] on icon "submit" at bounding box center [203, 267] width 13 height 13
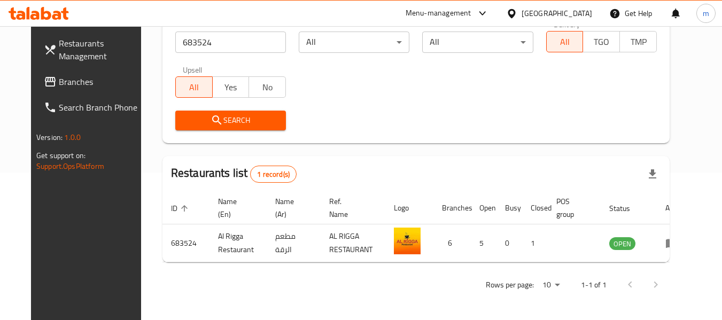
scroll to position [147, 0]
drag, startPoint x: 52, startPoint y: 85, endPoint x: 71, endPoint y: 82, distance: 19.1
click at [59, 85] on span "Branches" at bounding box center [101, 81] width 84 height 13
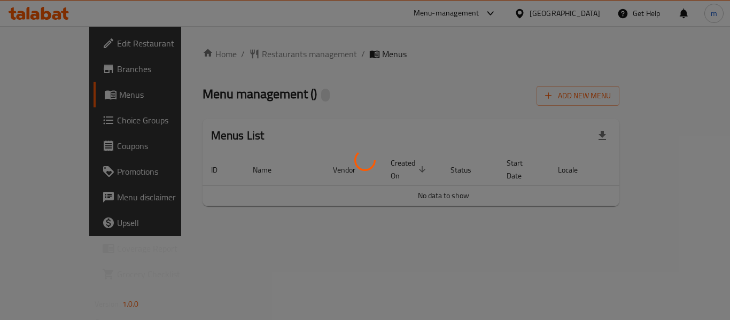
click at [214, 55] on div at bounding box center [365, 160] width 730 height 320
click at [236, 52] on div at bounding box center [365, 160] width 730 height 320
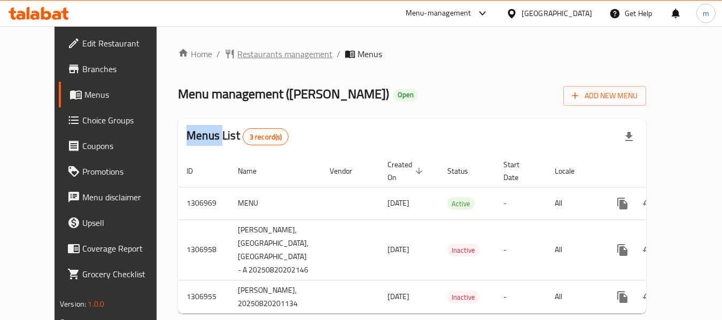
click at [238, 56] on span "Restaurants management" at bounding box center [284, 54] width 95 height 13
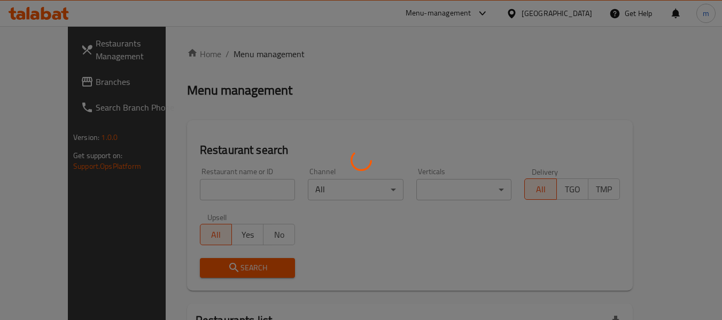
drag, startPoint x: 208, startPoint y: 179, endPoint x: 198, endPoint y: 191, distance: 15.6
click at [207, 181] on div at bounding box center [361, 160] width 722 height 320
click at [198, 191] on div at bounding box center [361, 160] width 722 height 320
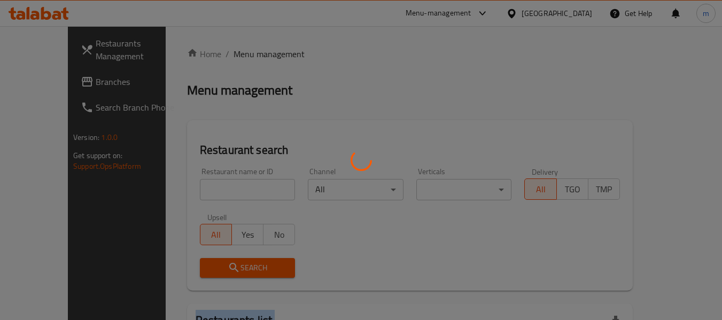
click at [198, 191] on div at bounding box center [361, 160] width 722 height 320
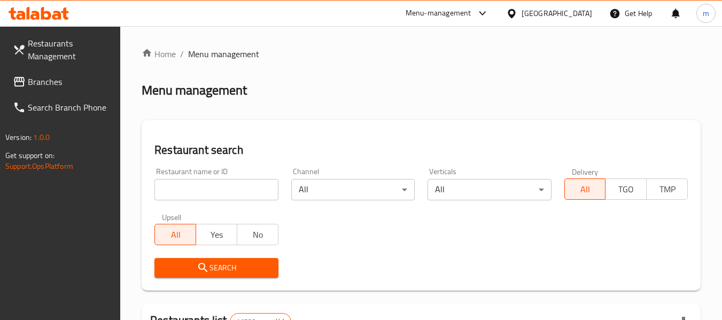
click at [188, 195] on input "search" at bounding box center [215, 189] width 123 height 21
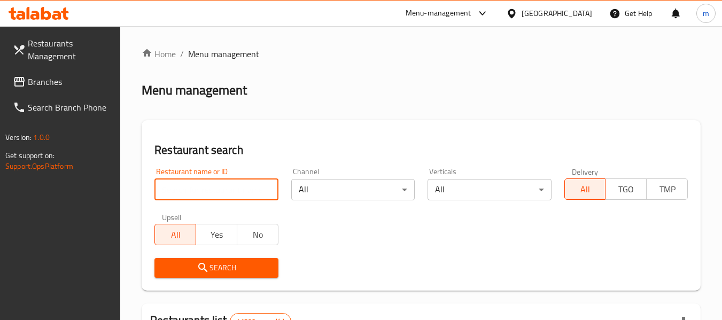
paste input "704243"
type input "704243"
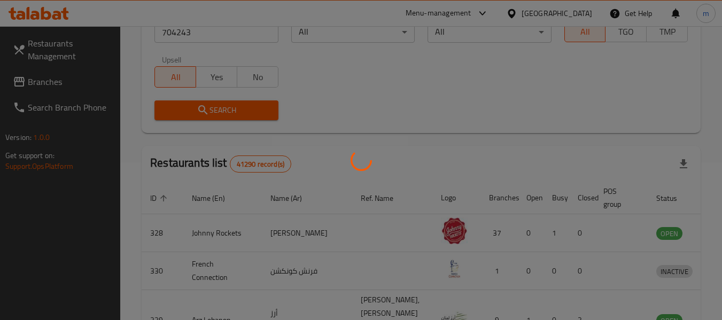
scroll to position [160, 0]
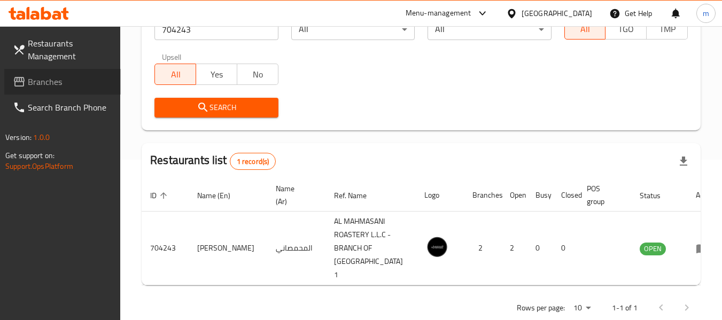
click at [24, 83] on icon at bounding box center [19, 82] width 11 height 10
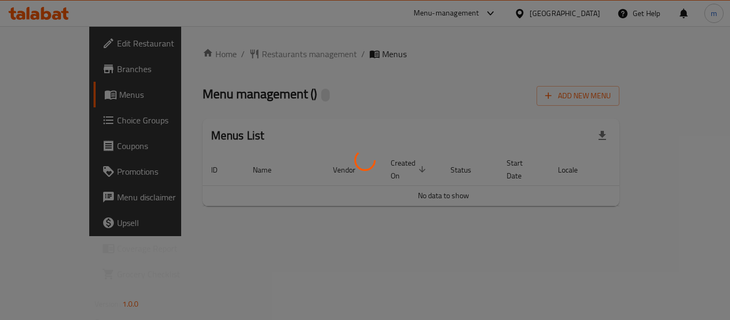
click at [240, 52] on div at bounding box center [365, 160] width 730 height 320
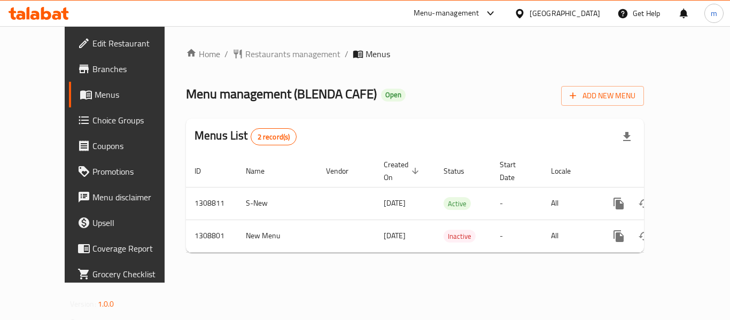
click at [240, 55] on div "Home / Restaurants management / Menus Menu management ( [PERSON_NAME] CAFE ) Op…" at bounding box center [415, 155] width 458 height 214
click at [245, 55] on span "Restaurants management" at bounding box center [292, 54] width 95 height 13
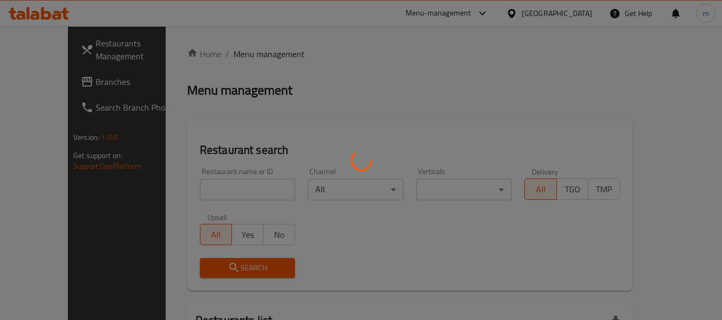
click at [196, 191] on div at bounding box center [361, 160] width 722 height 320
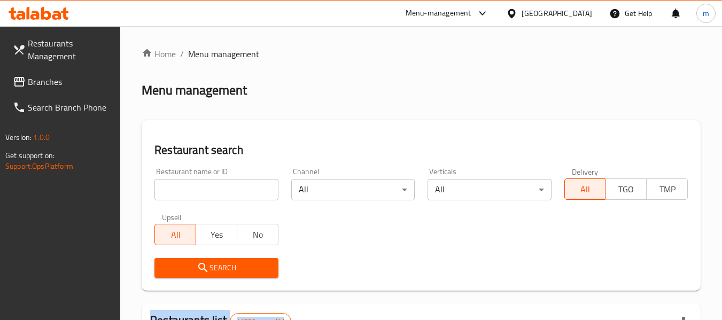
click at [196, 191] on div at bounding box center [361, 160] width 722 height 320
click at [196, 191] on input "search" at bounding box center [215, 189] width 123 height 21
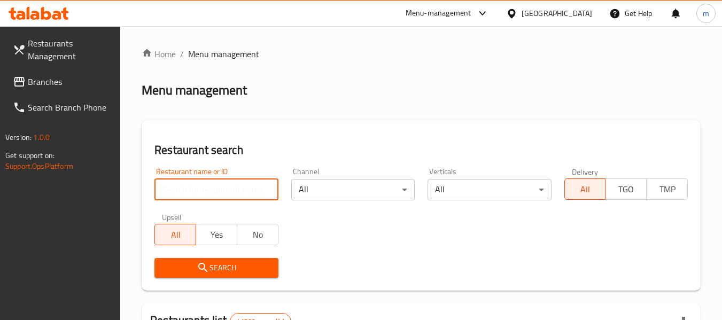
paste input "705052"
type input "705052"
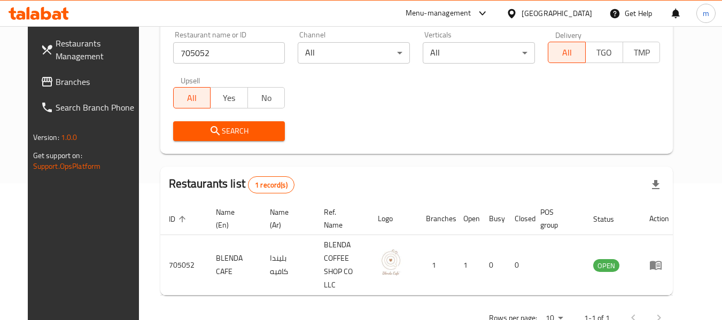
scroll to position [147, 0]
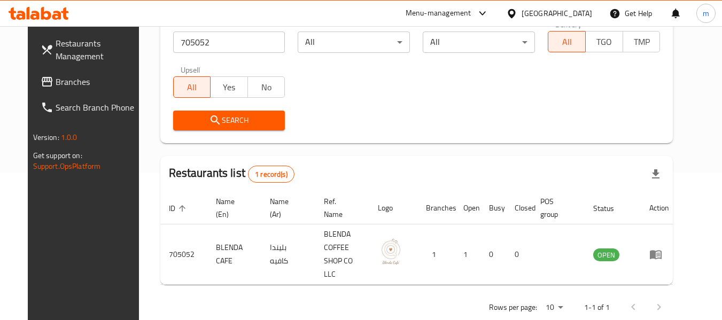
click at [512, 15] on icon at bounding box center [511, 13] width 7 height 9
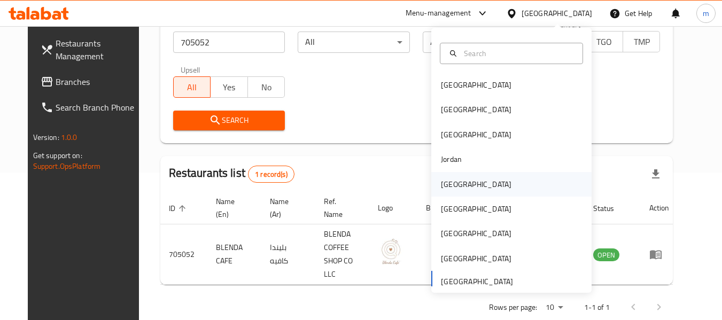
click at [444, 187] on div "[GEOGRAPHIC_DATA]" at bounding box center [476, 184] width 71 height 12
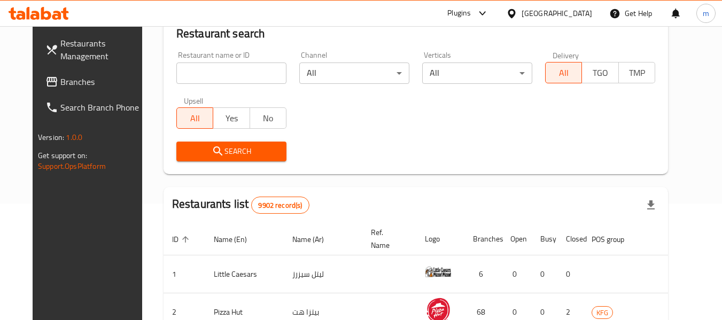
scroll to position [147, 0]
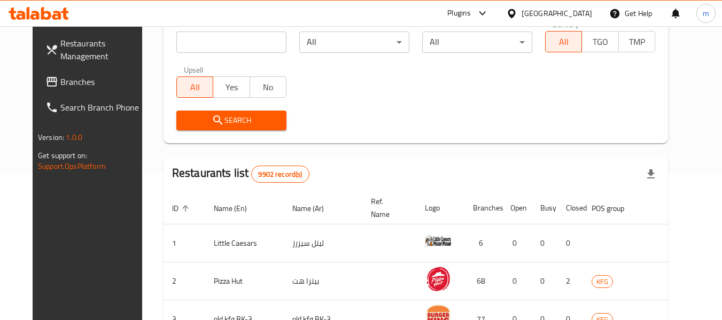
click at [60, 84] on span "Branches" at bounding box center [102, 81] width 84 height 13
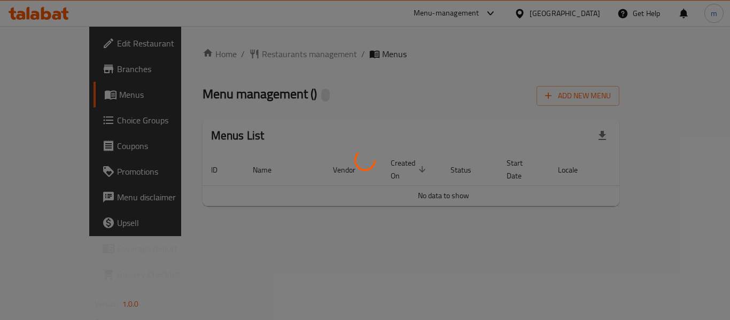
click at [234, 52] on div at bounding box center [365, 160] width 730 height 320
click at [238, 55] on div at bounding box center [365, 160] width 730 height 320
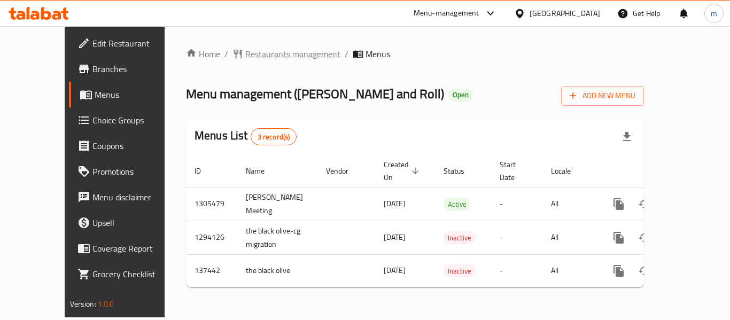
click at [245, 55] on span "Restaurants management" at bounding box center [292, 54] width 95 height 13
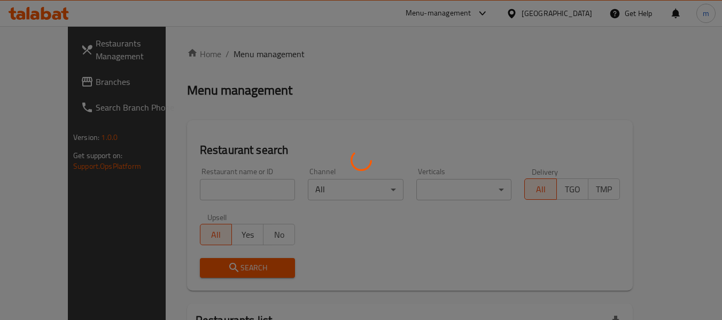
click at [188, 185] on div at bounding box center [361, 160] width 722 height 320
click at [193, 191] on div at bounding box center [361, 160] width 722 height 320
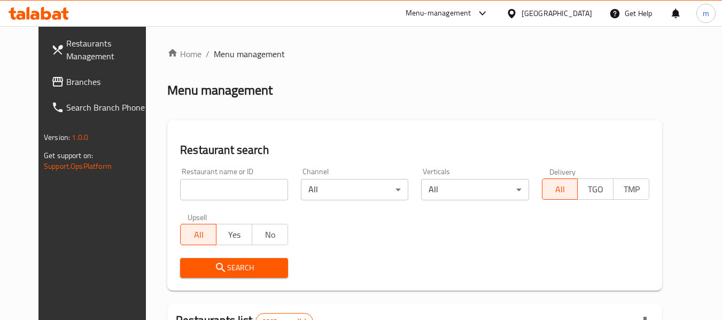
click at [194, 191] on input "search" at bounding box center [233, 189] width 107 height 21
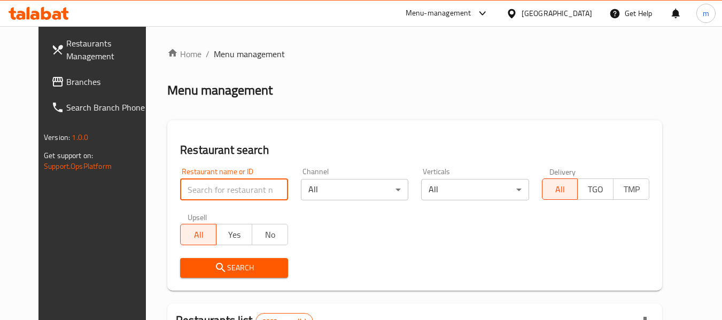
drag, startPoint x: 195, startPoint y: 190, endPoint x: 188, endPoint y: 181, distance: 11.6
click at [195, 190] on input "search" at bounding box center [233, 189] width 107 height 21
paste input "611216"
type input "611216"
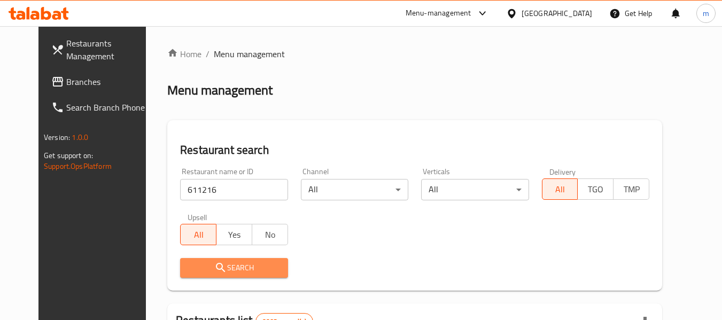
click at [227, 267] on span "Search" at bounding box center [234, 267] width 90 height 13
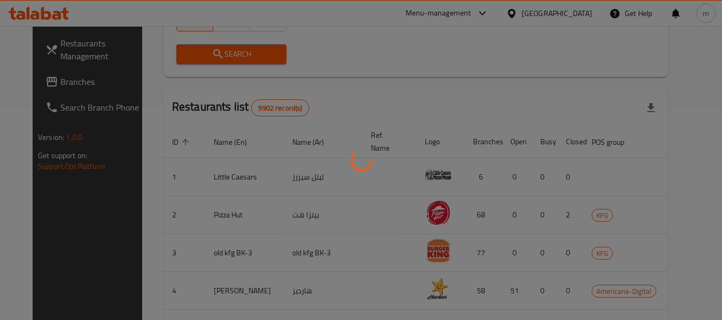
scroll to position [147, 0]
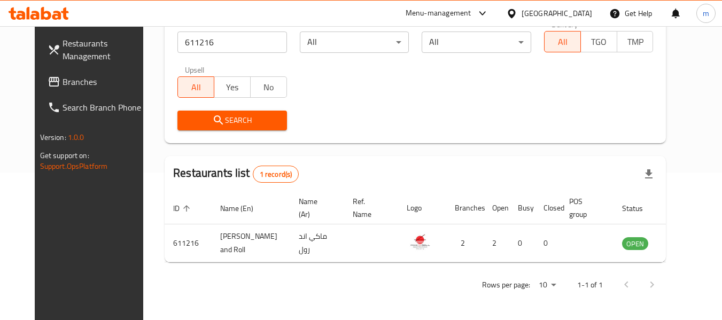
click at [63, 75] on span "Branches" at bounding box center [105, 81] width 84 height 13
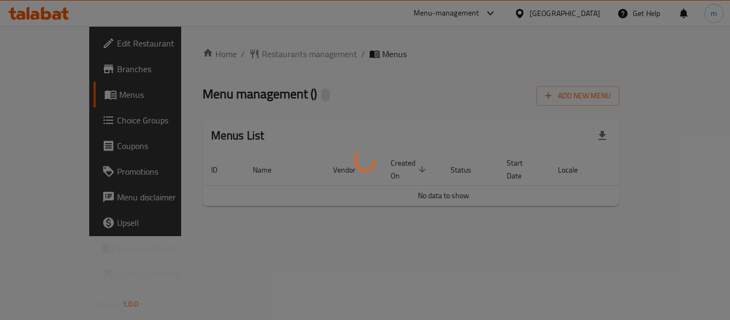
click at [231, 55] on div at bounding box center [365, 160] width 730 height 320
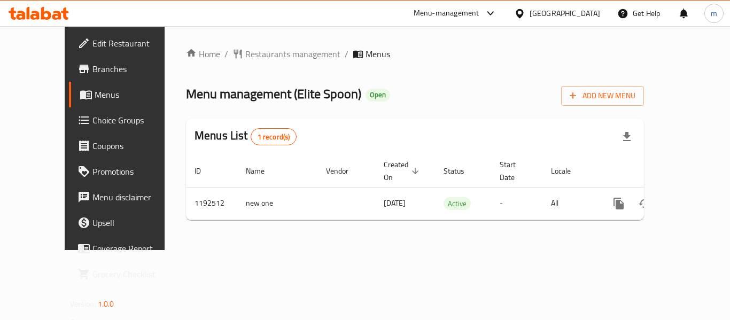
click at [245, 55] on span "Restaurants management" at bounding box center [292, 54] width 95 height 13
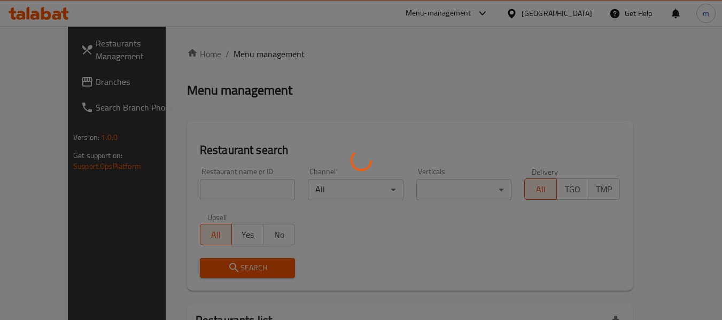
click at [199, 189] on div at bounding box center [361, 160] width 722 height 320
click at [198, 192] on div at bounding box center [361, 160] width 722 height 320
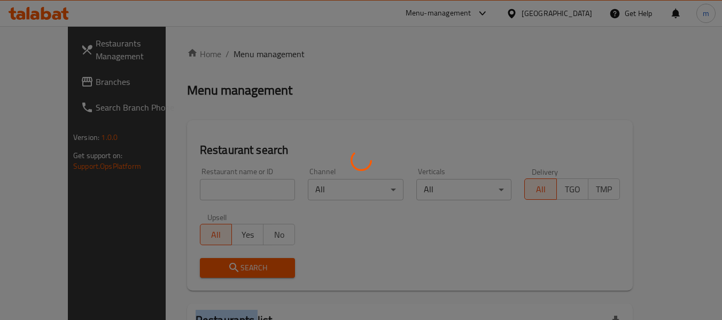
click at [198, 192] on div at bounding box center [361, 160] width 722 height 320
click at [198, 193] on div at bounding box center [361, 160] width 722 height 320
drag, startPoint x: 202, startPoint y: 195, endPoint x: 193, endPoint y: 199, distance: 9.8
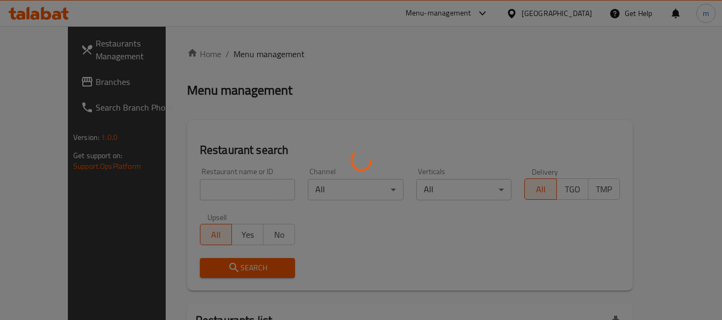
click at [203, 195] on div at bounding box center [361, 160] width 722 height 320
click at [70, 204] on div at bounding box center [361, 160] width 722 height 320
click at [207, 189] on div at bounding box center [361, 160] width 722 height 320
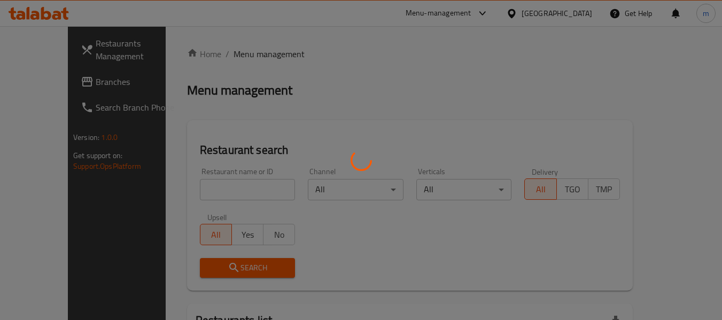
click at [211, 189] on div at bounding box center [361, 160] width 722 height 320
click at [215, 189] on div at bounding box center [361, 160] width 722 height 320
click at [245, 186] on div at bounding box center [361, 160] width 722 height 320
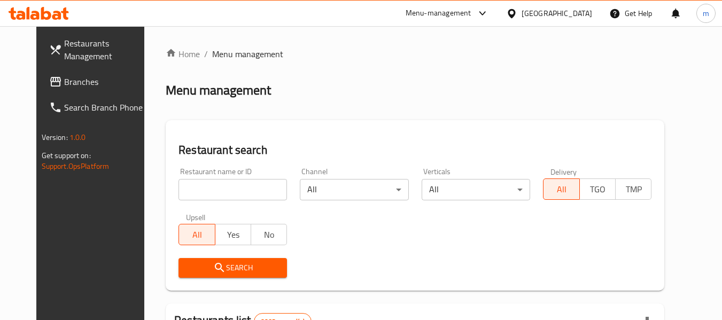
click at [245, 183] on input "search" at bounding box center [232, 189] width 108 height 21
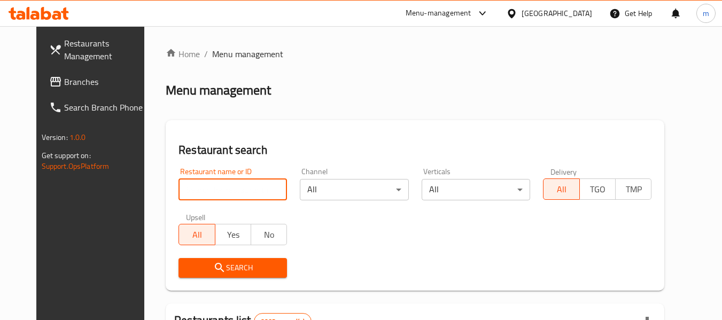
paste input "667493"
type input "667493"
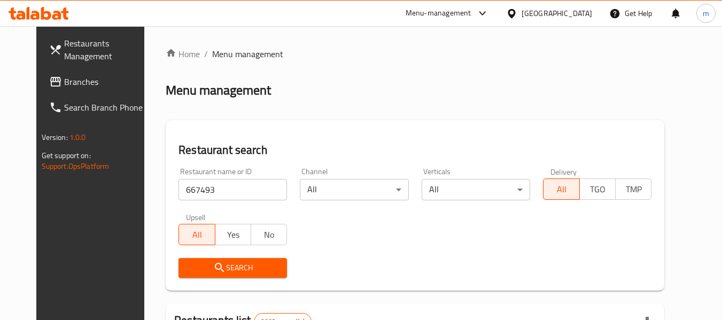
click at [212, 263] on span "Search" at bounding box center [232, 267] width 91 height 13
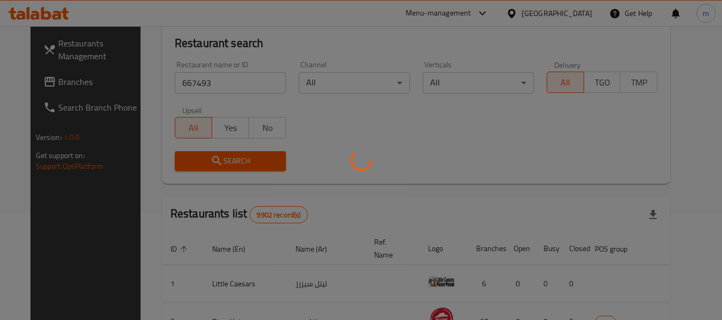
scroll to position [157, 0]
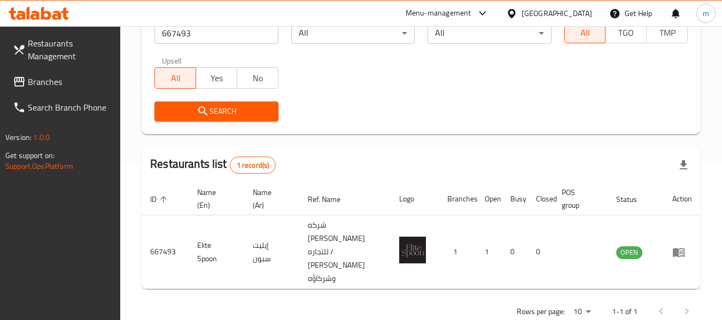
click at [515, 11] on icon at bounding box center [511, 13] width 7 height 9
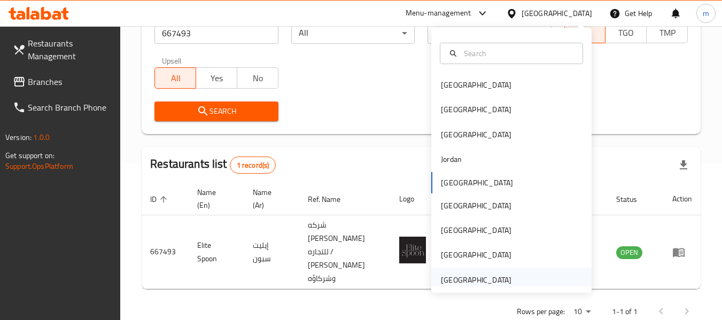
click at [458, 282] on div "[GEOGRAPHIC_DATA]" at bounding box center [476, 280] width 71 height 12
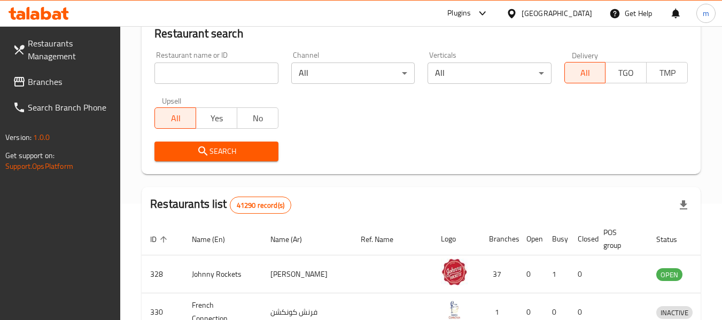
scroll to position [157, 0]
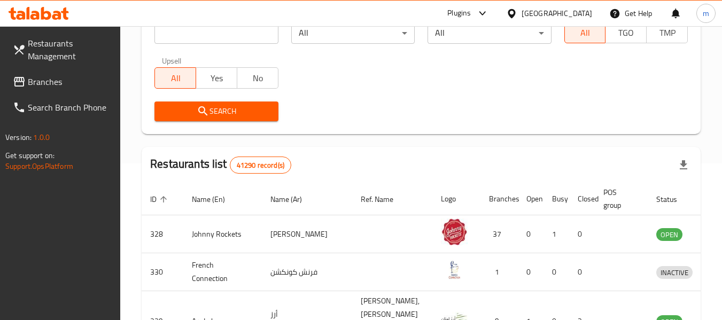
drag, startPoint x: 55, startPoint y: 81, endPoint x: 63, endPoint y: 77, distance: 8.4
click at [55, 81] on span "Branches" at bounding box center [70, 81] width 84 height 13
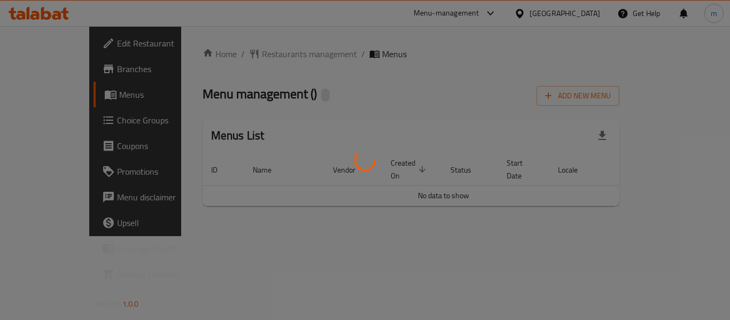
click at [247, 52] on div at bounding box center [365, 160] width 730 height 320
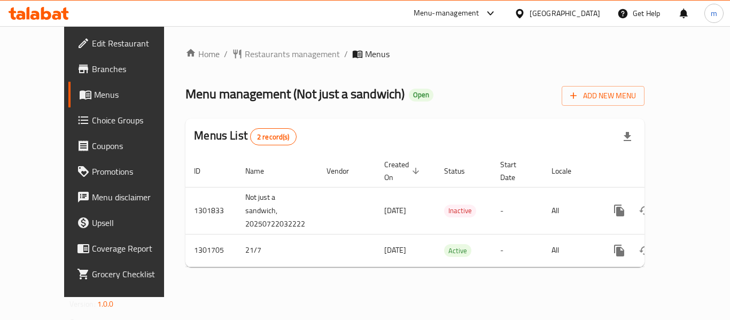
click at [253, 56] on span "Restaurants management" at bounding box center [292, 54] width 95 height 13
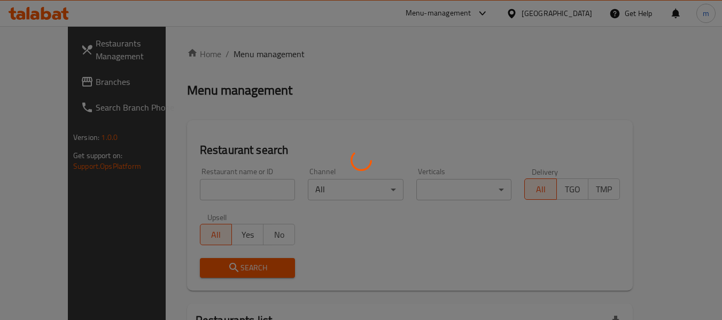
click at [190, 195] on div at bounding box center [361, 160] width 722 height 320
click at [191, 195] on div at bounding box center [361, 160] width 722 height 320
click at [199, 191] on div at bounding box center [361, 160] width 722 height 320
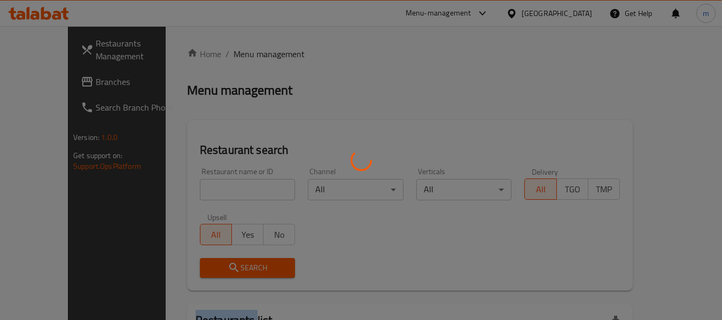
click at [199, 191] on div at bounding box center [361, 160] width 722 height 320
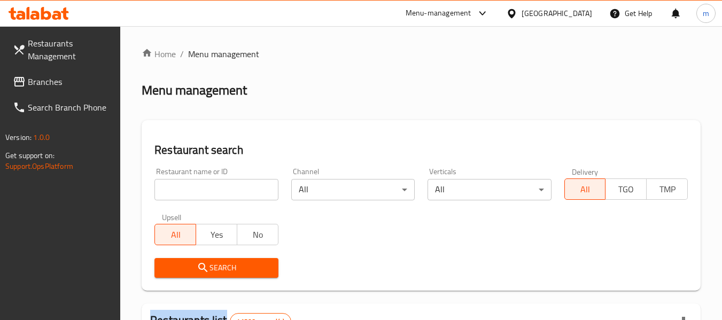
click at [199, 191] on div at bounding box center [361, 160] width 722 height 320
click at [199, 191] on input "search" at bounding box center [215, 189] width 123 height 21
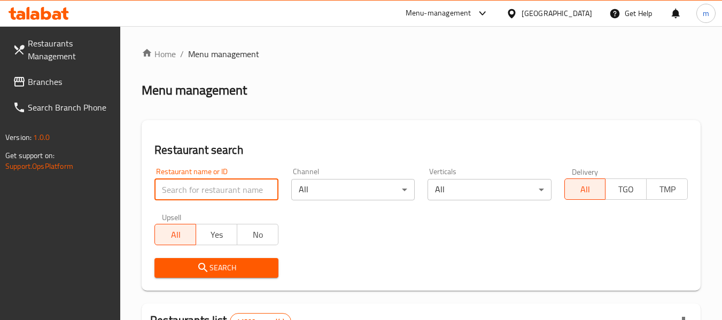
click at [199, 191] on input "search" at bounding box center [215, 189] width 123 height 21
paste input "702130"
type input "702130"
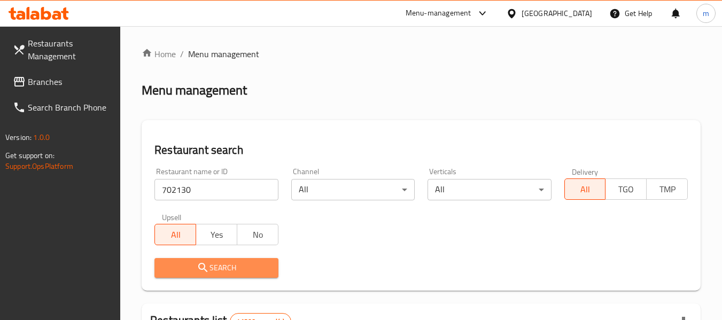
click at [221, 268] on span "Search" at bounding box center [216, 267] width 106 height 13
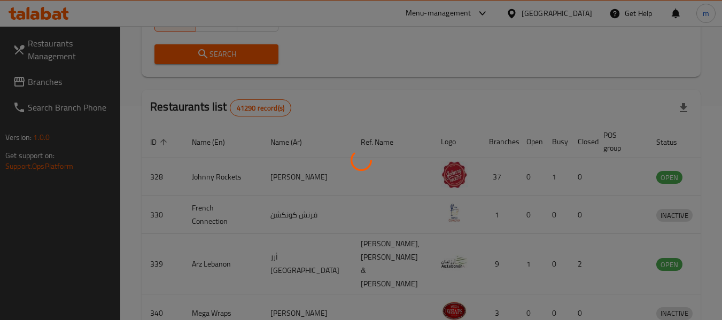
scroll to position [170, 0]
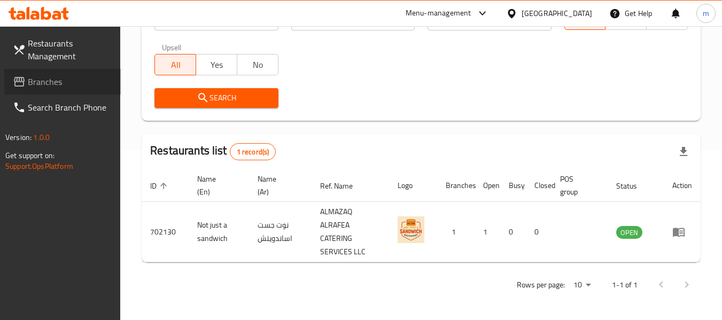
click at [57, 77] on span "Branches" at bounding box center [70, 81] width 84 height 13
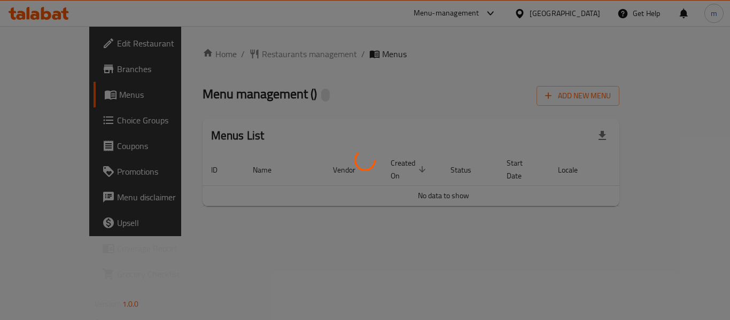
click at [261, 56] on div at bounding box center [365, 160] width 730 height 320
click at [256, 56] on div at bounding box center [365, 160] width 730 height 320
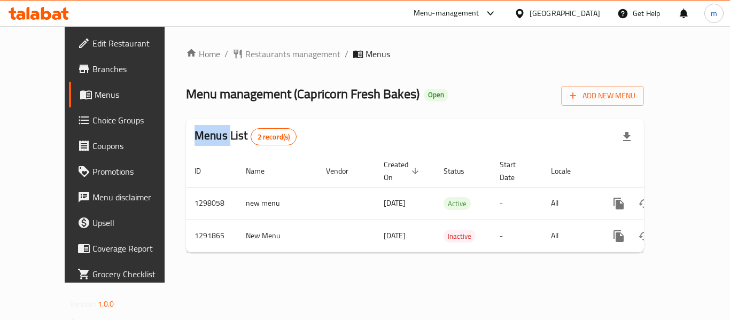
click at [256, 56] on span "Restaurants management" at bounding box center [292, 54] width 95 height 13
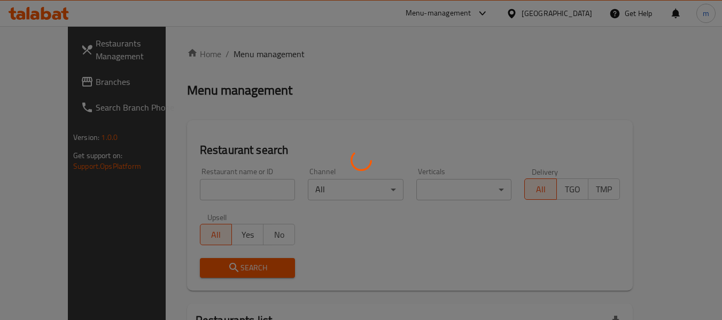
click at [214, 192] on div at bounding box center [361, 160] width 722 height 320
click at [213, 191] on div at bounding box center [361, 160] width 722 height 320
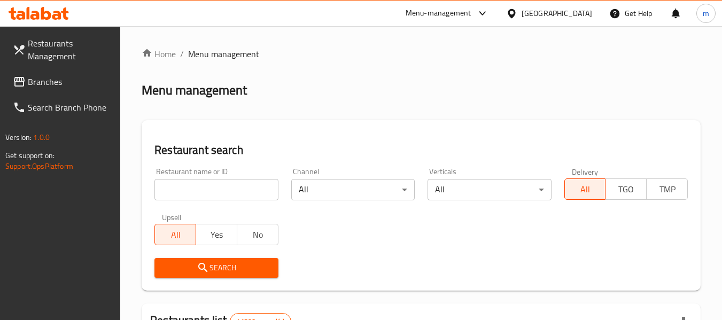
click at [213, 191] on input "search" at bounding box center [215, 189] width 123 height 21
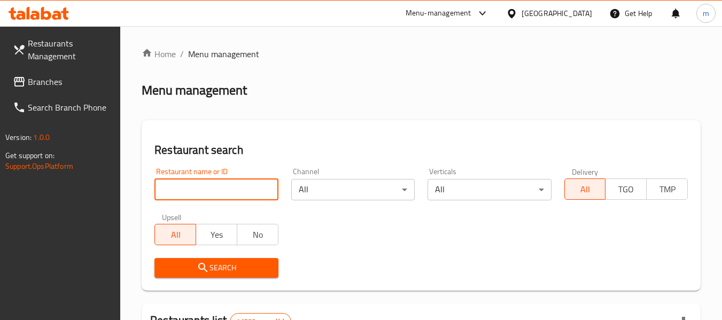
paste input "698362"
type input "698362"
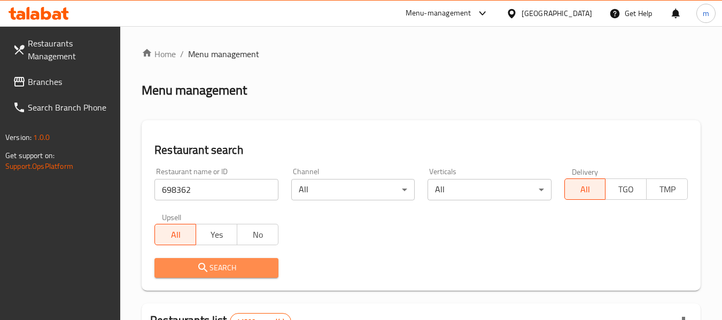
click at [208, 273] on icon "submit" at bounding box center [203, 267] width 13 height 13
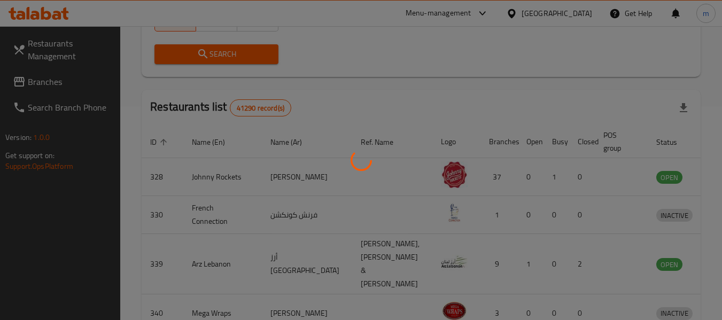
scroll to position [157, 0]
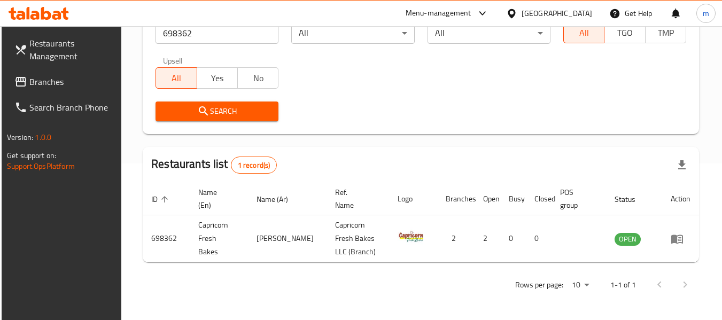
click at [44, 82] on span "Branches" at bounding box center [71, 81] width 84 height 13
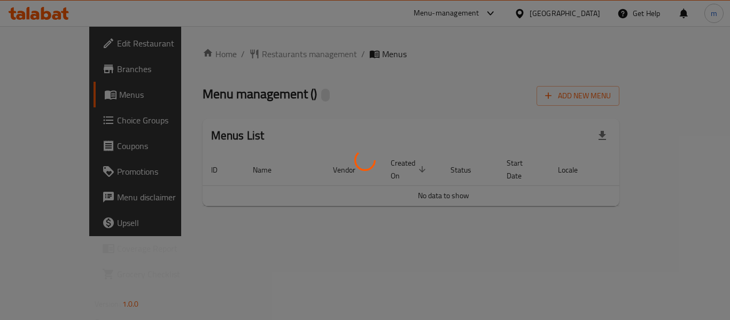
click at [251, 50] on div at bounding box center [365, 160] width 730 height 320
click at [248, 58] on div at bounding box center [365, 160] width 730 height 320
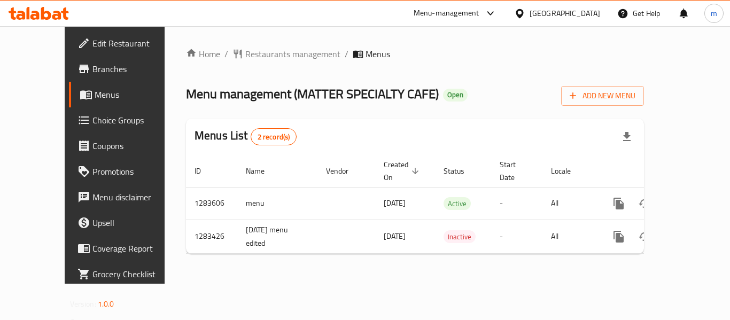
click at [245, 57] on span "Restaurants management" at bounding box center [292, 54] width 95 height 13
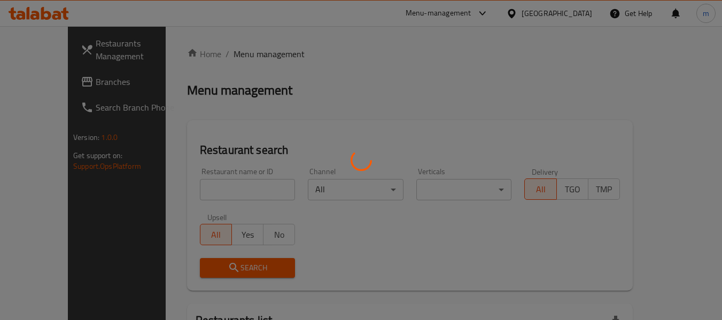
click at [198, 189] on div at bounding box center [361, 160] width 722 height 320
click at [201, 192] on div at bounding box center [361, 160] width 722 height 320
click at [203, 193] on div at bounding box center [361, 160] width 722 height 320
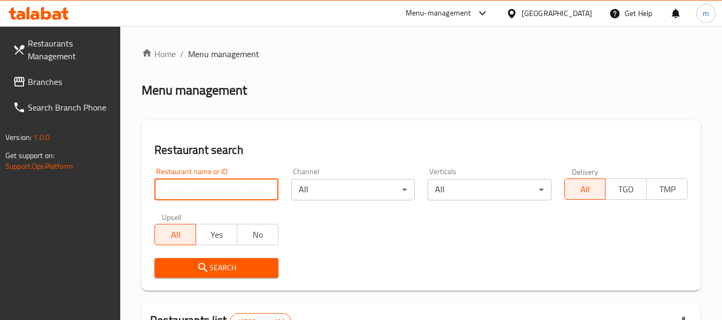
drag, startPoint x: 205, startPoint y: 193, endPoint x: 210, endPoint y: 190, distance: 5.8
click at [205, 193] on input "search" at bounding box center [215, 189] width 123 height 21
paste input "694990"
type input "694990"
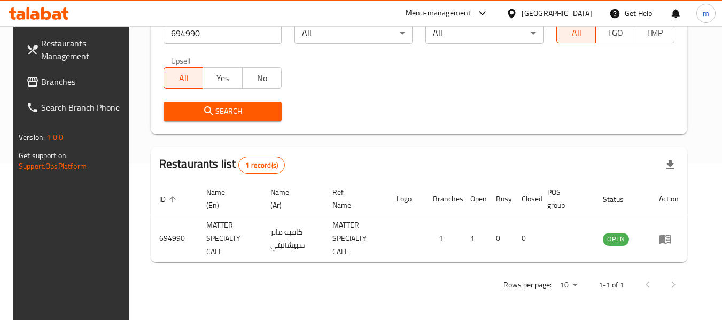
scroll to position [157, 0]
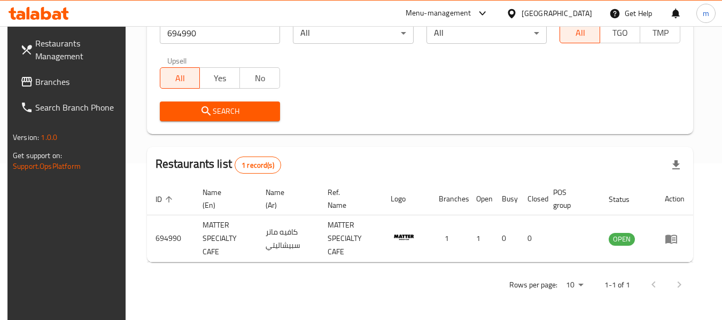
click at [45, 83] on span "Branches" at bounding box center [77, 81] width 84 height 13
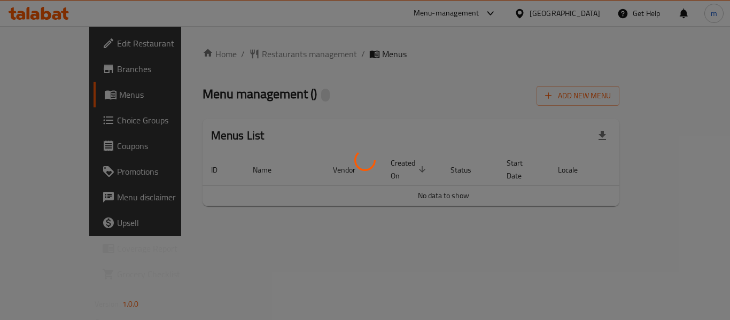
click at [235, 53] on div at bounding box center [365, 160] width 730 height 320
click at [238, 55] on div at bounding box center [365, 160] width 730 height 320
click at [239, 56] on div at bounding box center [365, 160] width 730 height 320
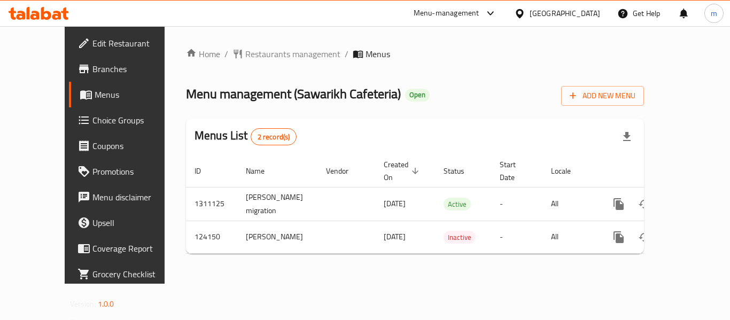
click at [239, 55] on div at bounding box center [365, 160] width 730 height 320
click at [245, 55] on span "Restaurants management" at bounding box center [292, 54] width 95 height 13
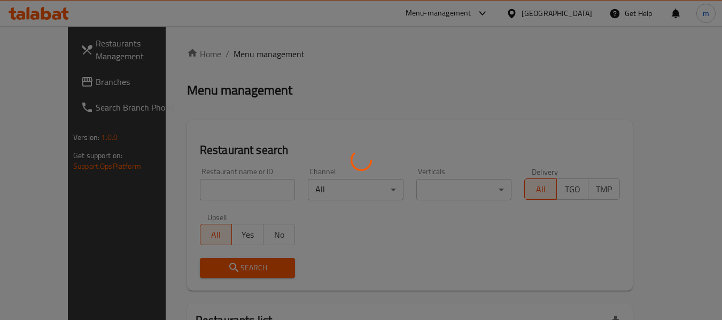
click at [189, 194] on div at bounding box center [361, 160] width 722 height 320
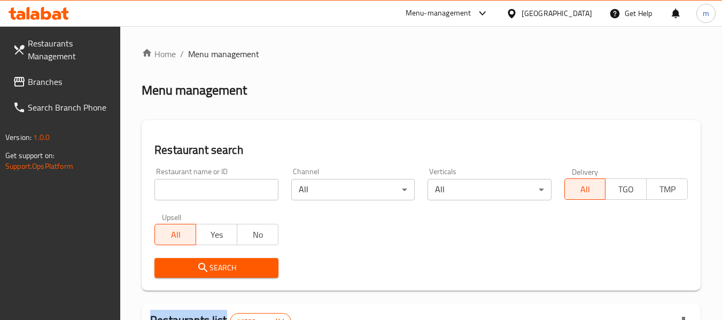
click at [189, 194] on div at bounding box center [361, 160] width 722 height 320
click at [189, 193] on input "search" at bounding box center [215, 189] width 123 height 21
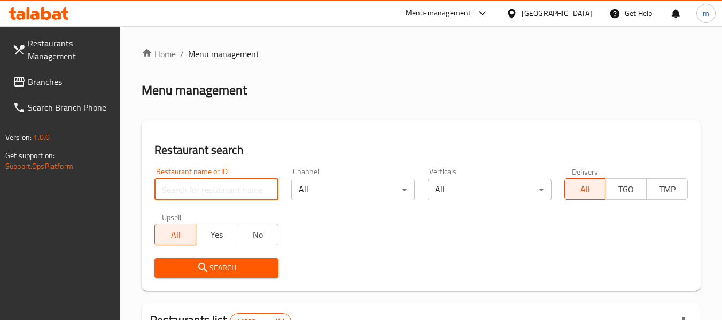
paste input "608484"
type input "608484"
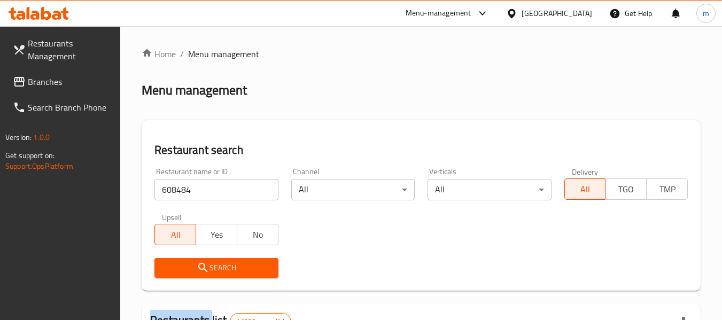
click at [176, 278] on div "Search" at bounding box center [216, 268] width 136 height 33
click at [259, 260] on button "Search" at bounding box center [215, 268] width 123 height 20
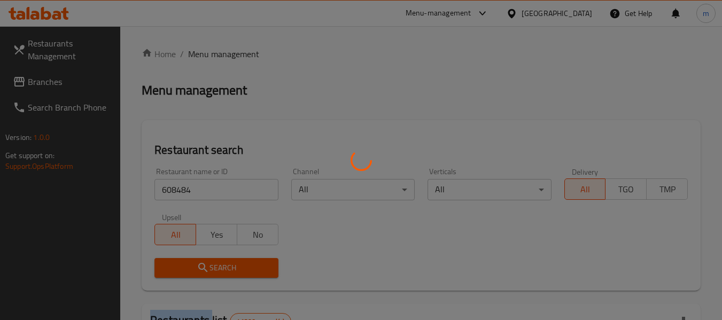
click at [259, 260] on div at bounding box center [361, 160] width 722 height 320
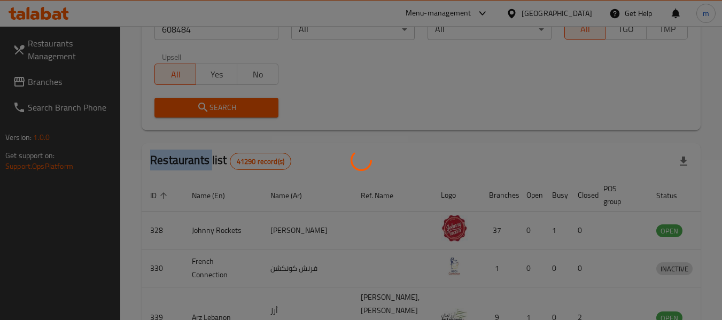
scroll to position [147, 0]
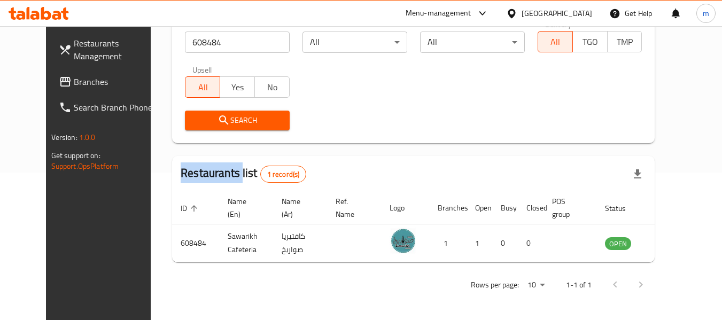
click at [74, 77] on span "Branches" at bounding box center [116, 81] width 84 height 13
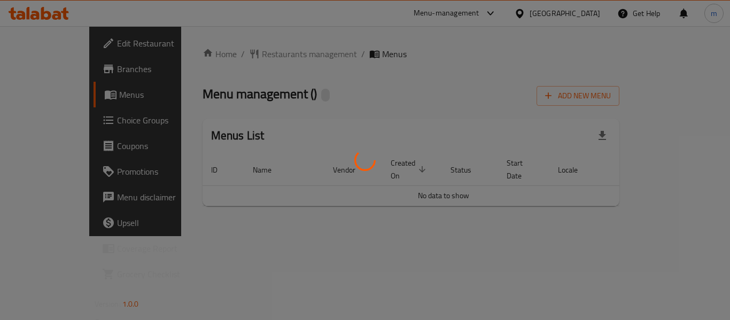
click at [247, 56] on div at bounding box center [365, 160] width 730 height 320
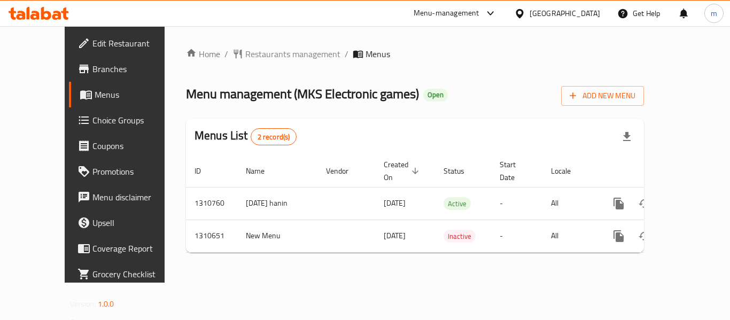
click at [245, 56] on span "Restaurants management" at bounding box center [292, 54] width 95 height 13
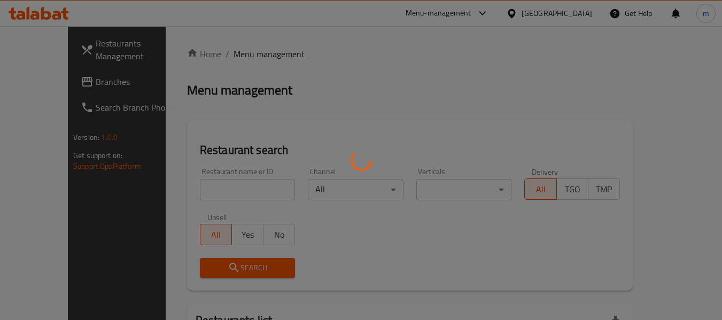
click at [203, 191] on div at bounding box center [361, 160] width 722 height 320
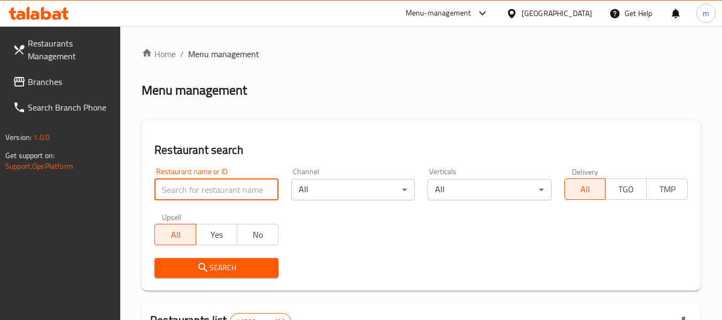
click at [203, 191] on input "search" at bounding box center [215, 189] width 123 height 21
paste input "705501"
type input "705501"
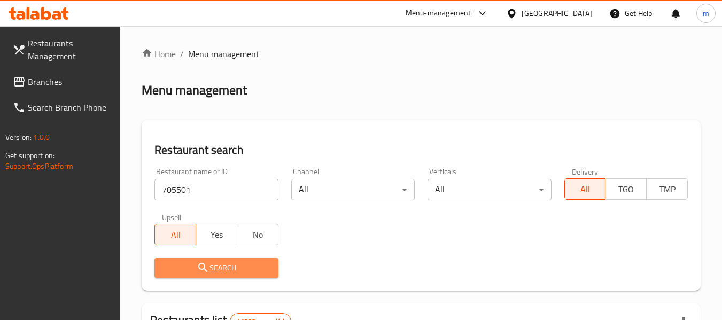
click at [206, 270] on icon "submit" at bounding box center [202, 267] width 9 height 9
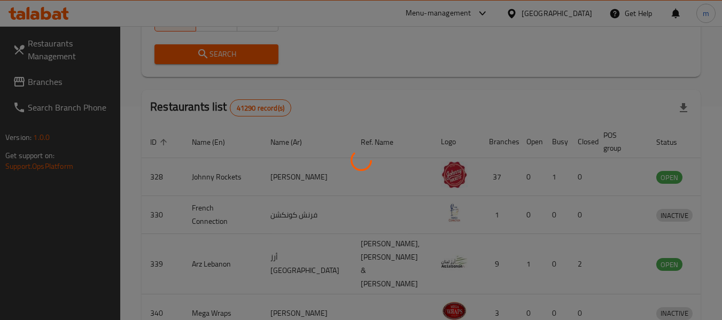
scroll to position [157, 0]
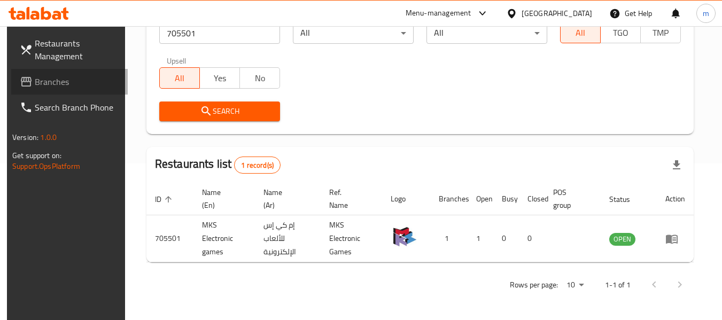
click at [65, 85] on span "Branches" at bounding box center [77, 81] width 84 height 13
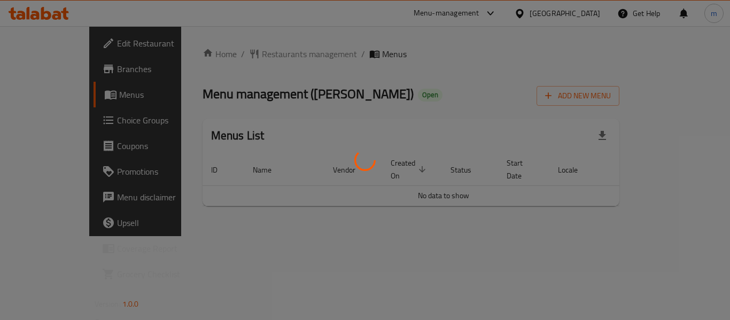
click at [229, 57] on div at bounding box center [365, 160] width 730 height 320
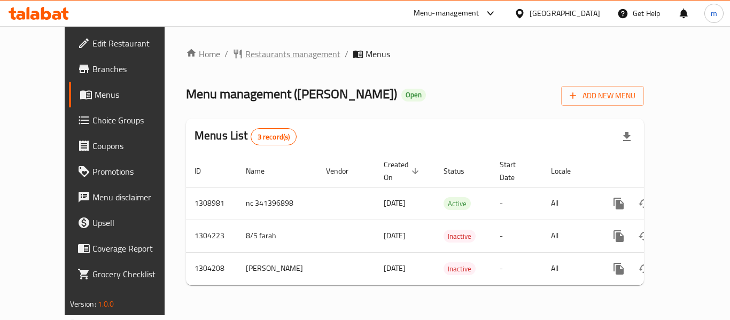
click at [245, 55] on span "Restaurants management" at bounding box center [292, 54] width 95 height 13
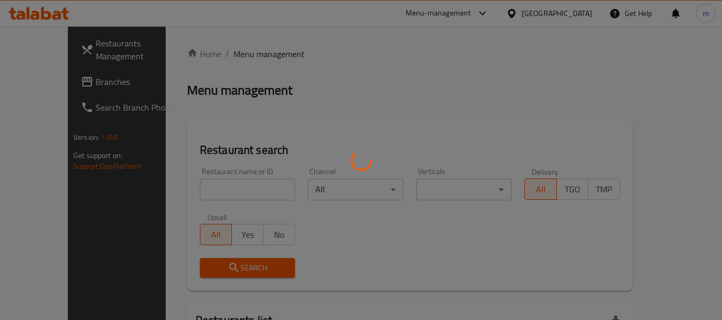
click at [215, 195] on div at bounding box center [361, 160] width 722 height 320
click at [190, 194] on div at bounding box center [361, 160] width 722 height 320
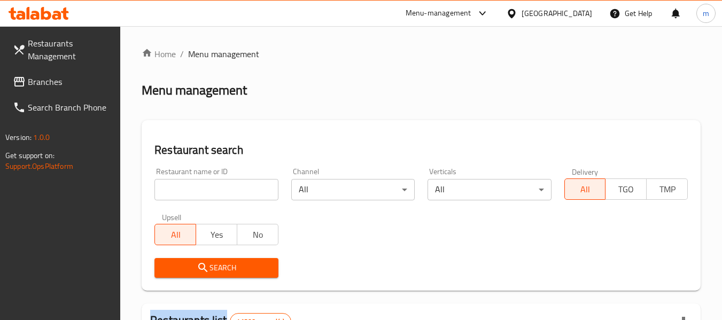
click at [190, 194] on div at bounding box center [361, 160] width 722 height 320
click at [190, 193] on input "search" at bounding box center [215, 189] width 123 height 21
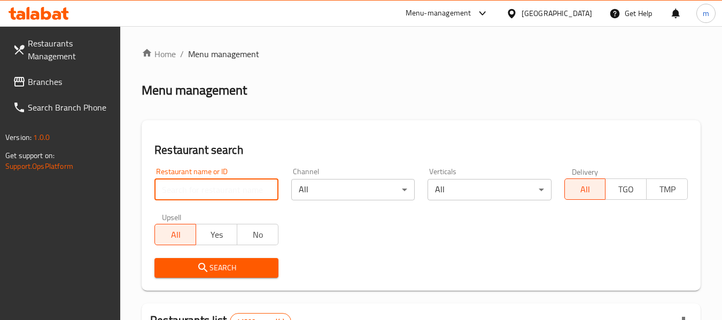
paste input "703088"
type input "703088"
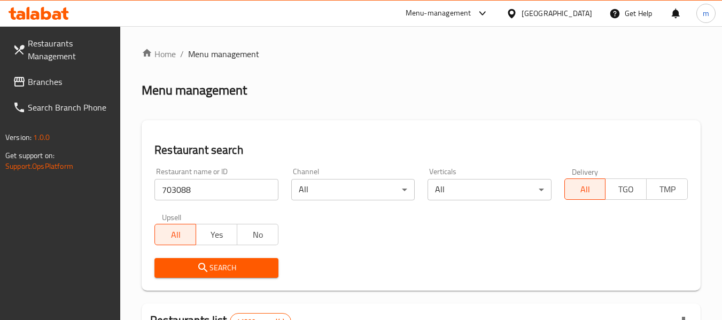
drag, startPoint x: 213, startPoint y: 267, endPoint x: 223, endPoint y: 262, distance: 11.7
click at [213, 267] on span "Search" at bounding box center [216, 267] width 106 height 13
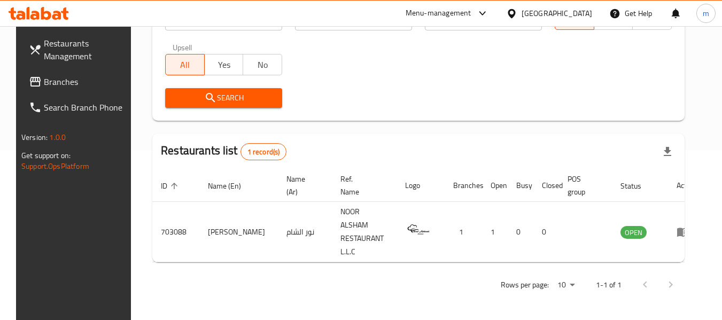
scroll to position [147, 0]
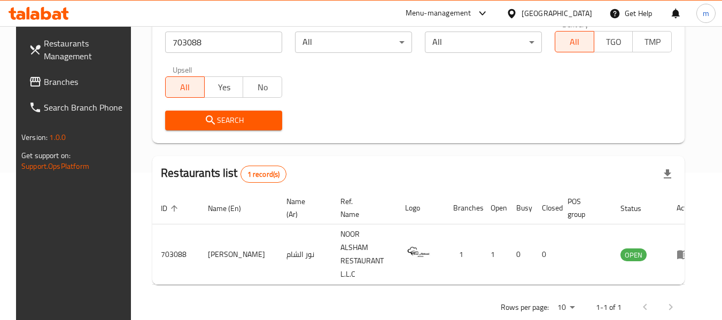
drag, startPoint x: 70, startPoint y: 80, endPoint x: 80, endPoint y: 75, distance: 11.0
click at [70, 80] on span "Branches" at bounding box center [86, 81] width 84 height 13
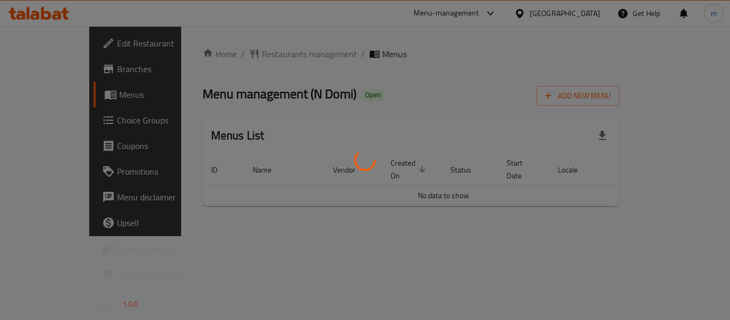
click at [222, 55] on div at bounding box center [365, 160] width 730 height 320
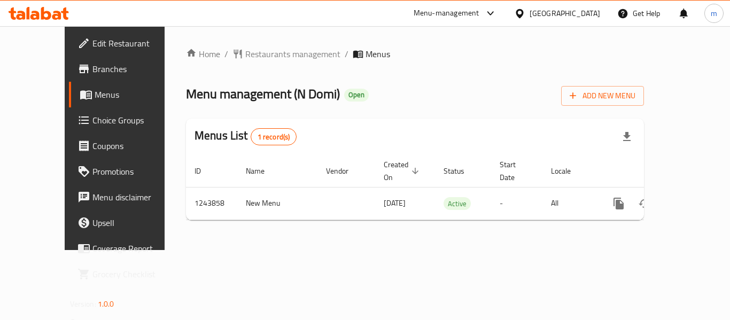
click at [245, 53] on span "Restaurants management" at bounding box center [292, 54] width 95 height 13
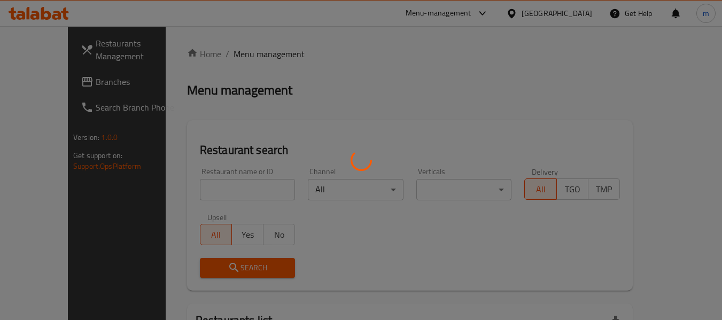
click at [195, 196] on div at bounding box center [361, 160] width 722 height 320
click at [196, 193] on div at bounding box center [361, 160] width 722 height 320
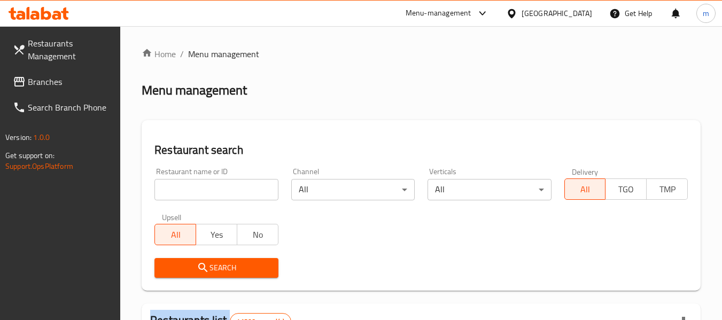
click at [199, 192] on input "search" at bounding box center [215, 189] width 123 height 21
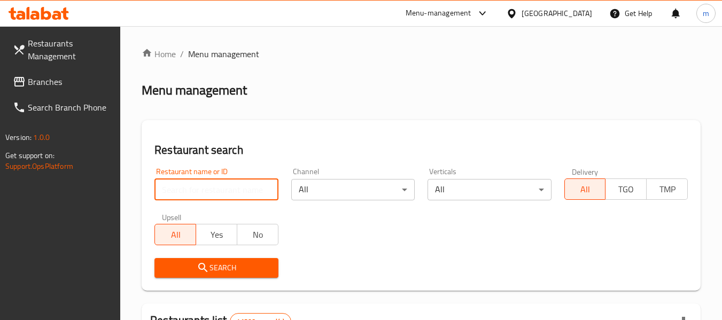
paste input "681697"
type input "681697"
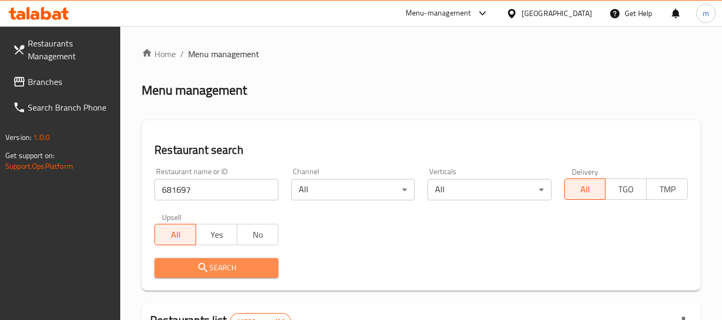
click at [207, 266] on icon "submit" at bounding box center [203, 267] width 13 height 13
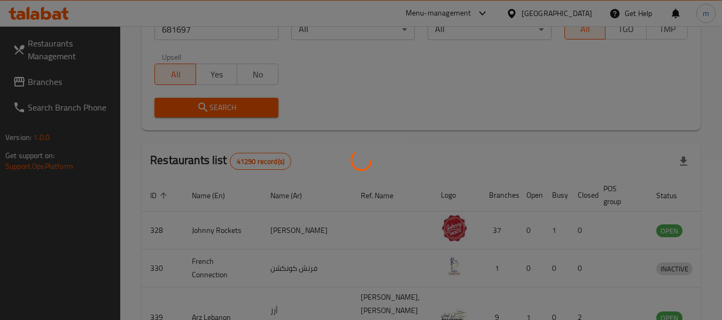
scroll to position [147, 0]
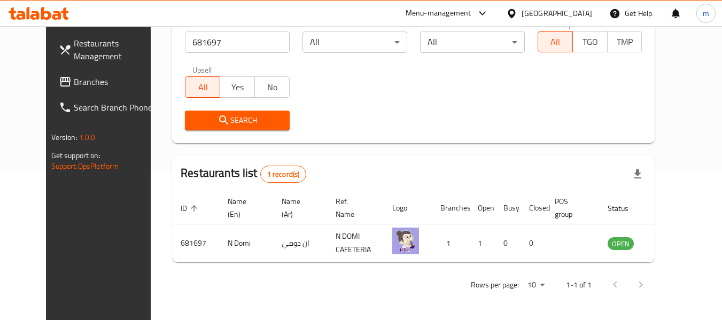
click at [510, 9] on icon at bounding box center [511, 13] width 11 height 11
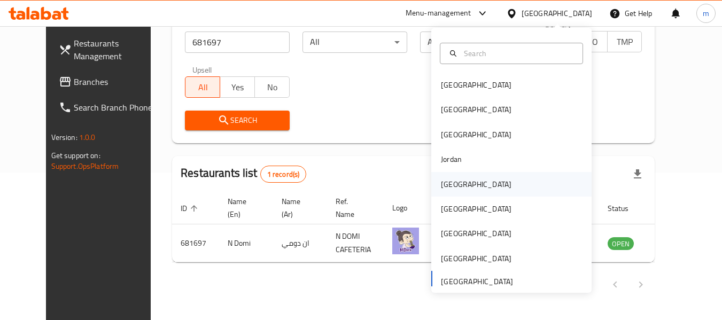
click at [446, 183] on div "Kuwait" at bounding box center [476, 184] width 71 height 12
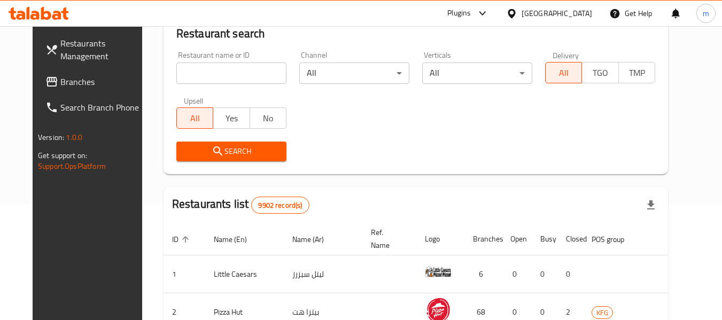
scroll to position [147, 0]
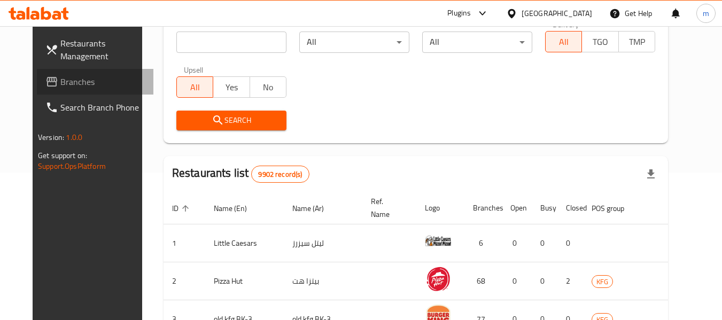
click at [60, 83] on span "Branches" at bounding box center [102, 81] width 84 height 13
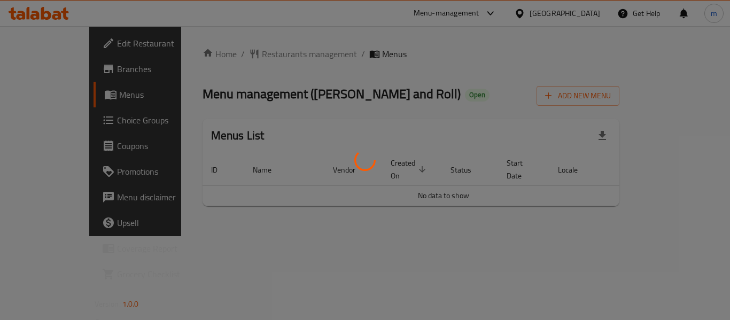
click at [244, 56] on div at bounding box center [365, 160] width 730 height 320
click at [243, 55] on div at bounding box center [365, 160] width 730 height 320
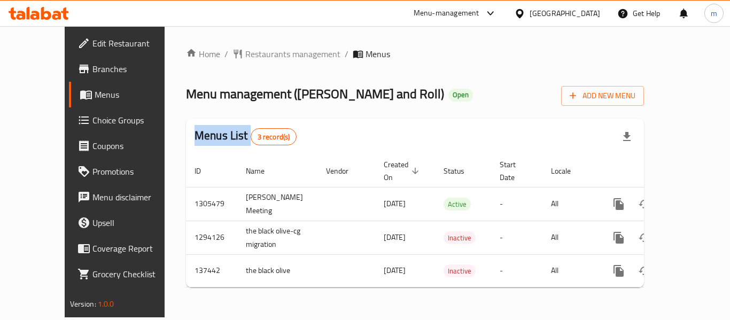
click at [243, 55] on div "Home / Restaurants management / Menus Menu management ( Maki and Roll ) Open Ad…" at bounding box center [415, 172] width 458 height 248
click at [245, 55] on span "Restaurants management" at bounding box center [292, 54] width 95 height 13
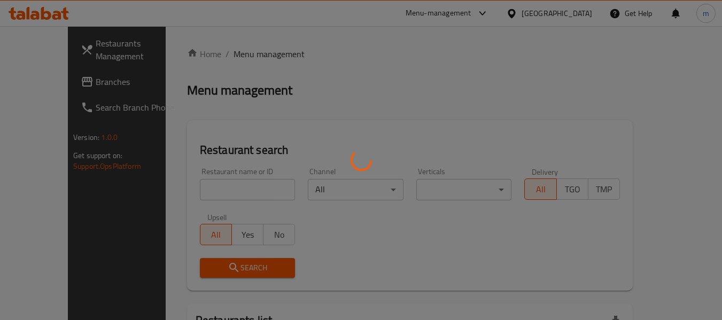
drag, startPoint x: 215, startPoint y: 179, endPoint x: 205, endPoint y: 186, distance: 12.2
click at [213, 181] on div at bounding box center [361, 160] width 722 height 320
click at [205, 186] on div at bounding box center [361, 160] width 722 height 320
click at [198, 191] on div at bounding box center [361, 160] width 722 height 320
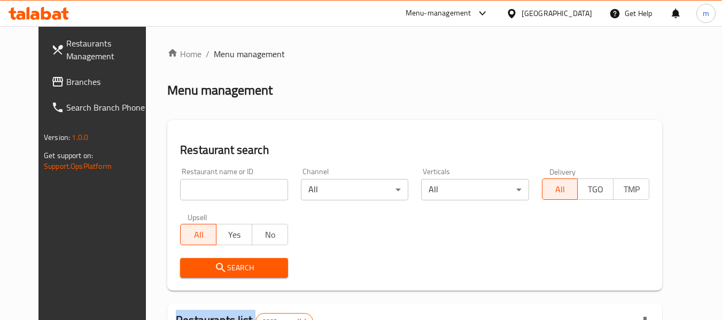
click at [198, 191] on div at bounding box center [361, 160] width 722 height 320
click at [198, 192] on input "search" at bounding box center [233, 189] width 107 height 21
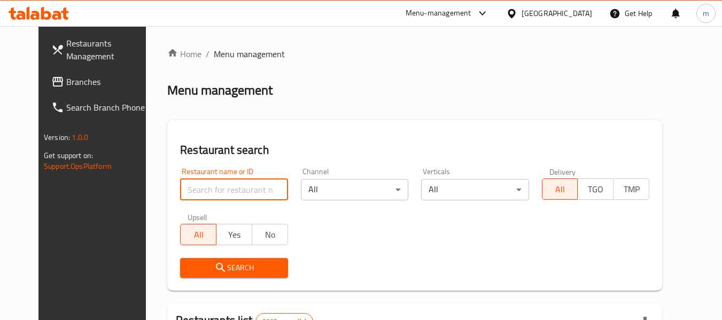
paste input "611216"
type input "611216"
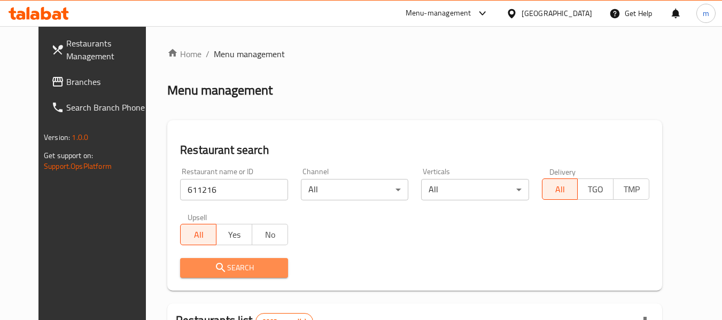
click at [188, 276] on button "Search" at bounding box center [233, 268] width 107 height 20
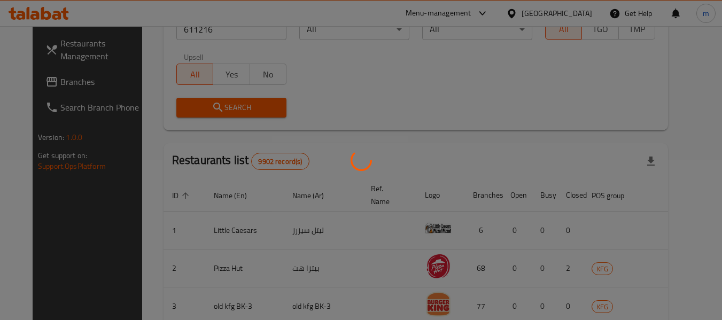
scroll to position [147, 0]
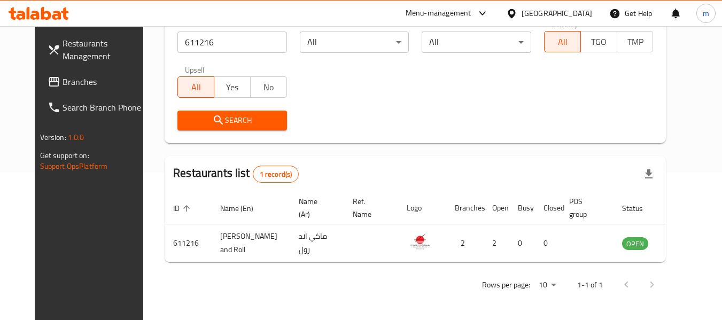
click at [91, 192] on div "Restaurants Management Branches Search Branch Phone Version: 1.0.0 Get support …" at bounding box center [95, 186] width 121 height 320
click at [107, 242] on div "Restaurants Management Branches Search Branch Phone Version: 1.0.0 Get support …" at bounding box center [95, 186] width 121 height 320
click at [515, 14] on icon at bounding box center [511, 13] width 7 height 9
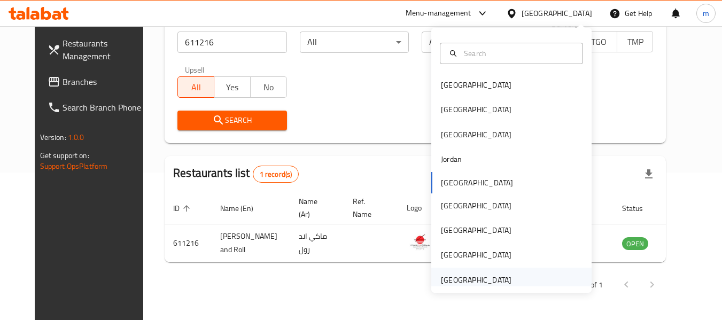
click at [465, 282] on div "[GEOGRAPHIC_DATA]" at bounding box center [476, 280] width 71 height 12
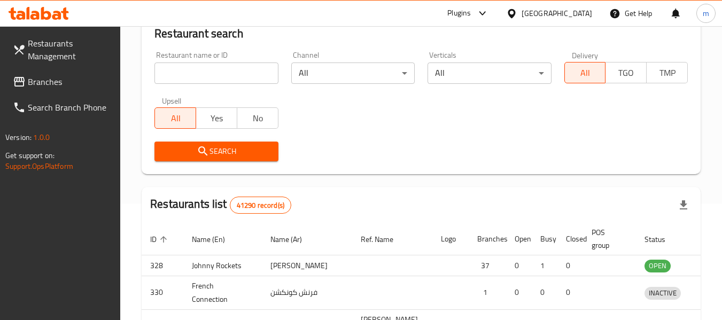
scroll to position [147, 0]
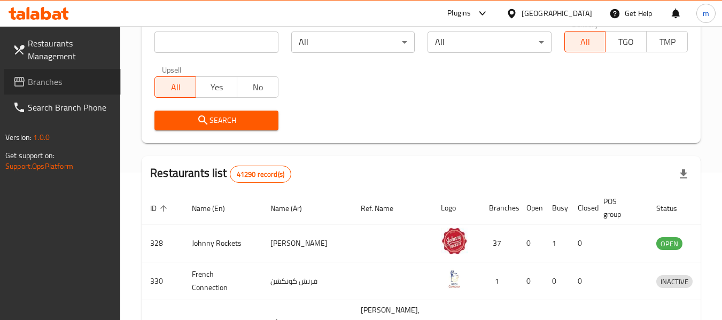
click at [70, 81] on span "Branches" at bounding box center [70, 81] width 84 height 13
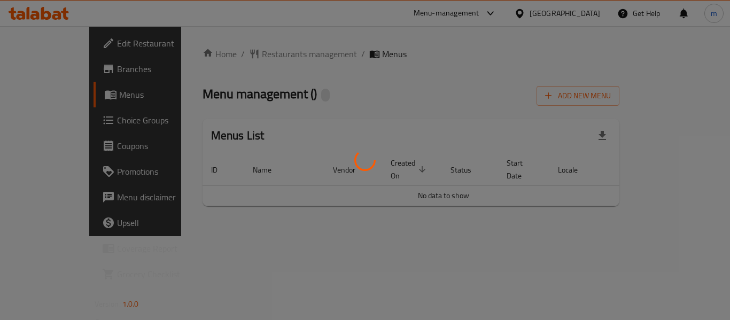
click at [237, 53] on div at bounding box center [365, 160] width 730 height 320
click at [236, 55] on div at bounding box center [365, 160] width 730 height 320
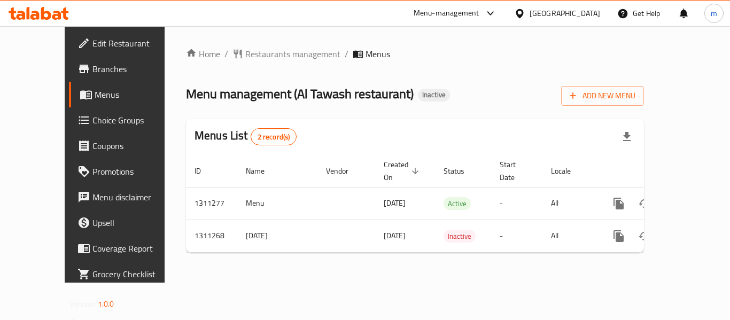
click at [245, 55] on span "Restaurants management" at bounding box center [292, 54] width 95 height 13
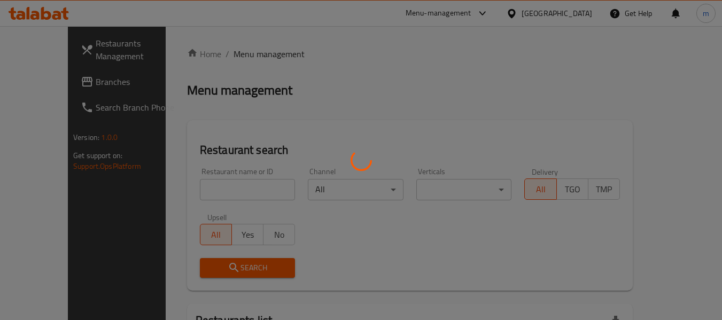
click at [221, 194] on div at bounding box center [361, 160] width 722 height 320
drag, startPoint x: 216, startPoint y: 192, endPoint x: 211, endPoint y: 191, distance: 5.4
click at [215, 192] on div at bounding box center [361, 160] width 722 height 320
drag, startPoint x: 211, startPoint y: 191, endPoint x: 199, endPoint y: 189, distance: 11.9
click at [208, 191] on div at bounding box center [361, 160] width 722 height 320
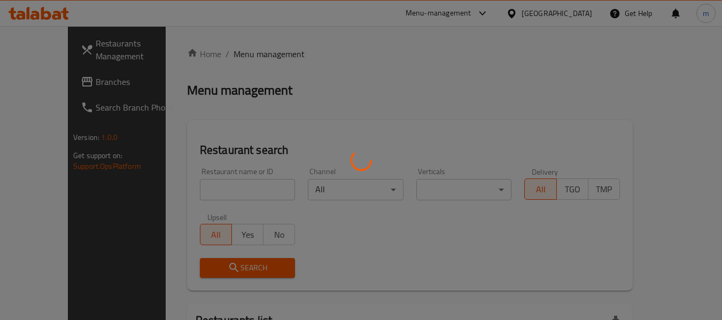
click at [199, 189] on div at bounding box center [361, 160] width 722 height 320
click at [197, 189] on div at bounding box center [361, 160] width 722 height 320
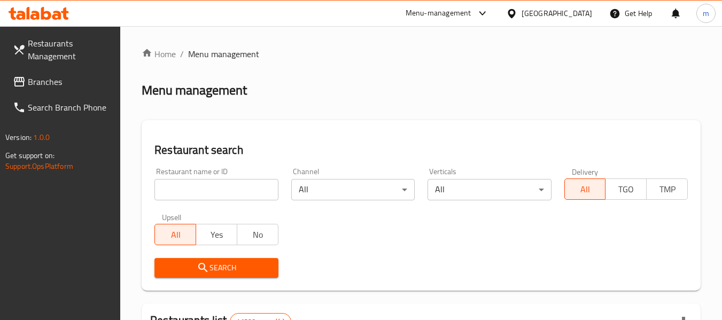
click at [183, 188] on input "search" at bounding box center [215, 189] width 123 height 21
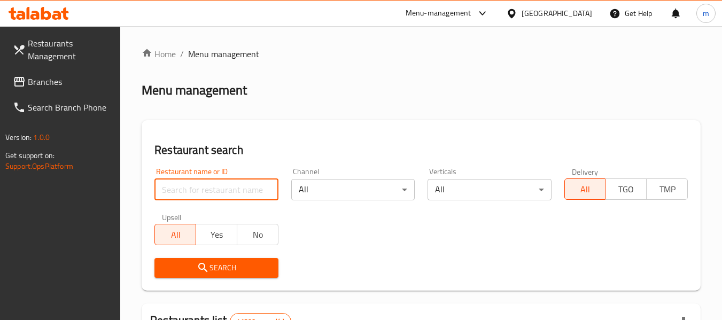
paste input "705751"
type input "705751"
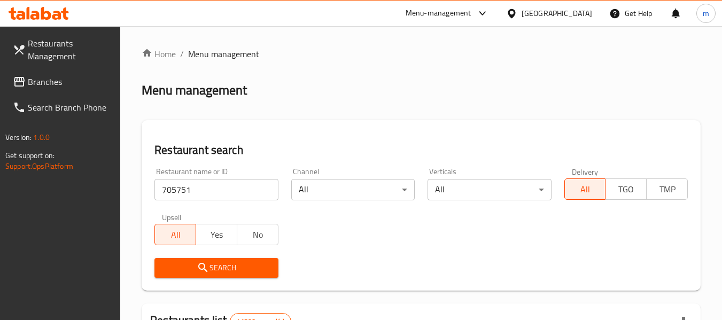
click at [205, 261] on icon "submit" at bounding box center [203, 267] width 13 height 13
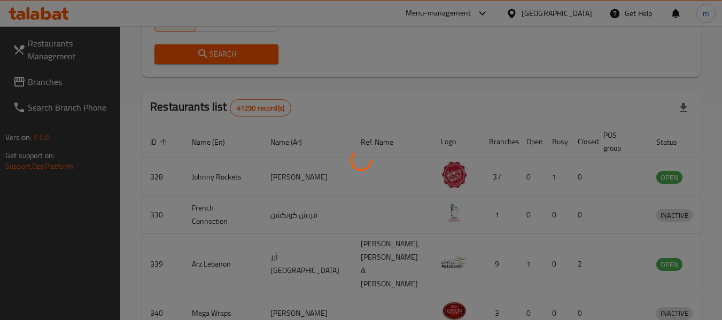
scroll to position [147, 0]
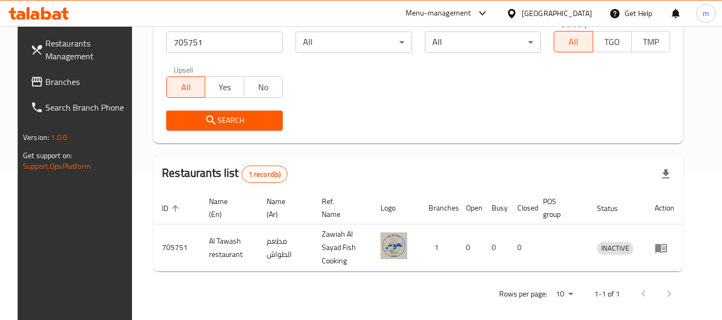
click at [41, 203] on div "Restaurants Management Branches Search Branch Phone Version: 1.0.0 Get support …" at bounding box center [78, 186] width 121 height 320
click at [71, 81] on span "Branches" at bounding box center [87, 81] width 84 height 13
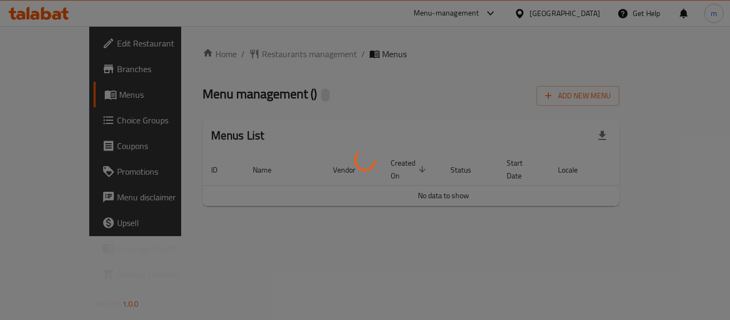
click at [223, 49] on div at bounding box center [365, 160] width 730 height 320
click at [229, 57] on div at bounding box center [365, 160] width 730 height 320
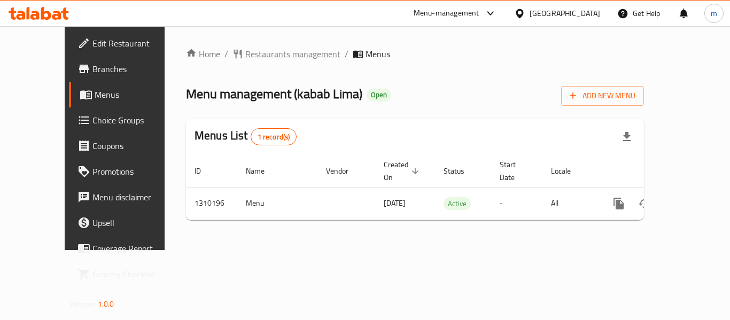
click at [245, 56] on span "Restaurants management" at bounding box center [292, 54] width 95 height 13
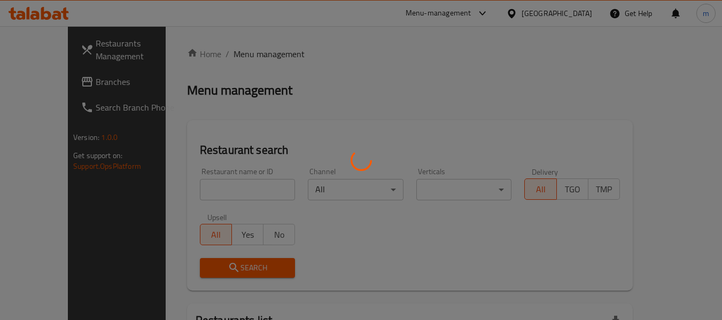
click at [191, 190] on div at bounding box center [361, 160] width 722 height 320
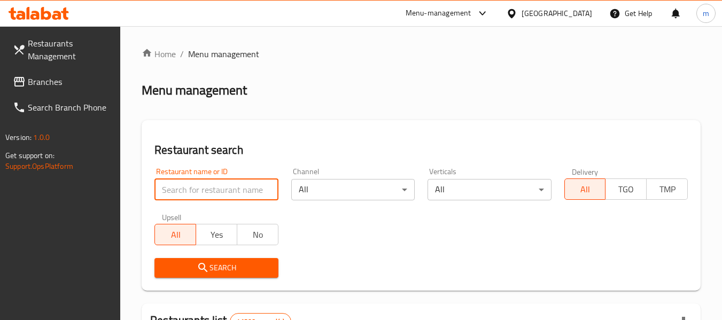
click at [191, 190] on input "search" at bounding box center [215, 189] width 123 height 21
paste input "705280"
type input "705280"
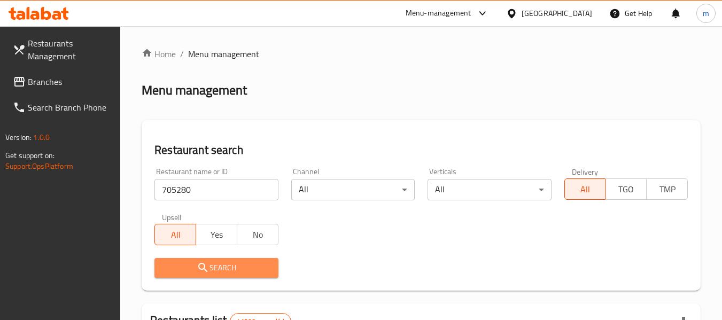
click at [197, 264] on icon "submit" at bounding box center [203, 267] width 13 height 13
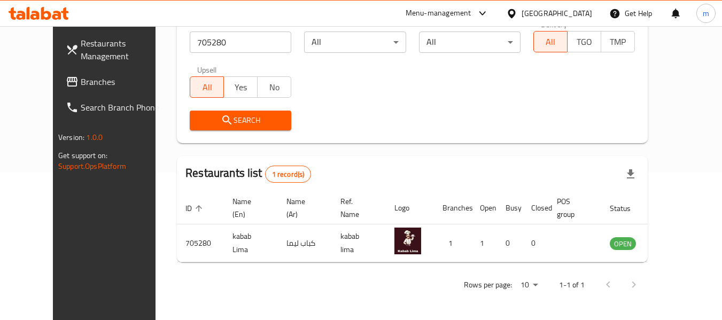
scroll to position [147, 0]
click at [81, 81] on span "Branches" at bounding box center [123, 81] width 84 height 13
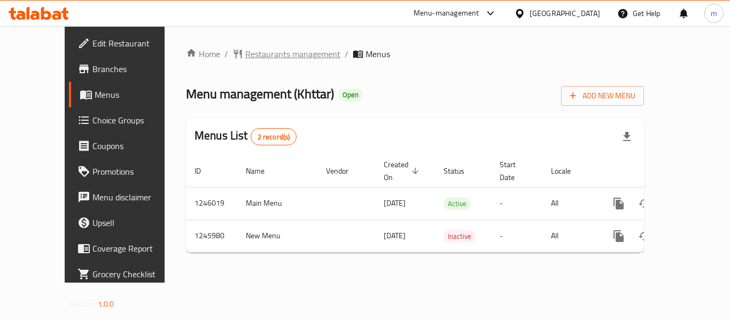
click at [254, 55] on span "Restaurants management" at bounding box center [292, 54] width 95 height 13
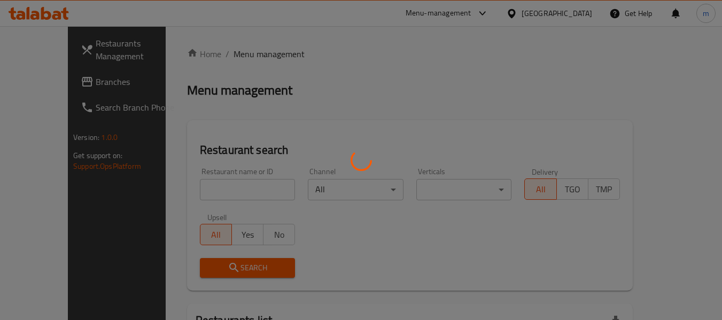
click at [205, 191] on div at bounding box center [361, 160] width 722 height 320
click at [204, 191] on div at bounding box center [361, 160] width 722 height 320
click at [203, 192] on div at bounding box center [361, 160] width 722 height 320
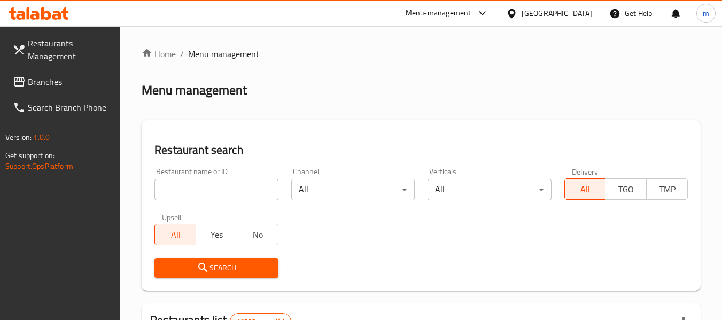
drag, startPoint x: 203, startPoint y: 192, endPoint x: 213, endPoint y: 178, distance: 16.9
click at [205, 193] on input "search" at bounding box center [215, 189] width 123 height 21
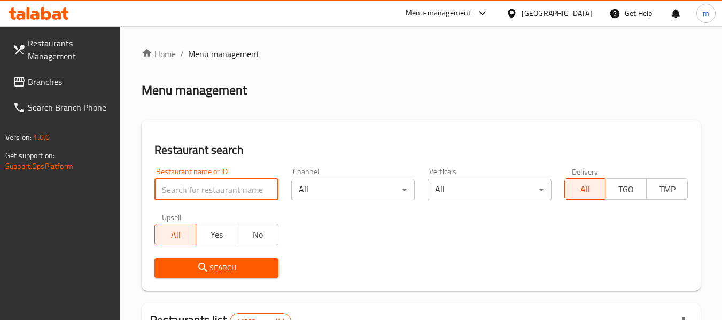
paste input "682822"
type input "682822"
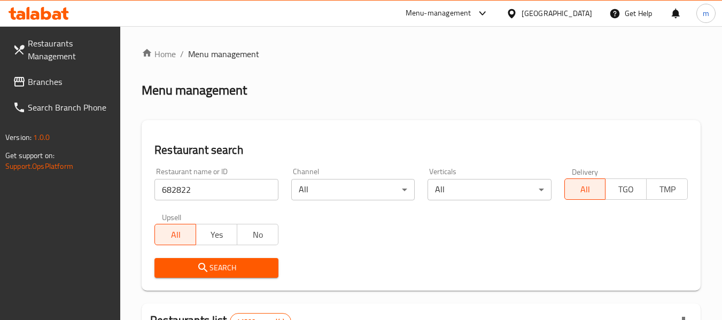
click at [200, 263] on icon "submit" at bounding box center [203, 267] width 13 height 13
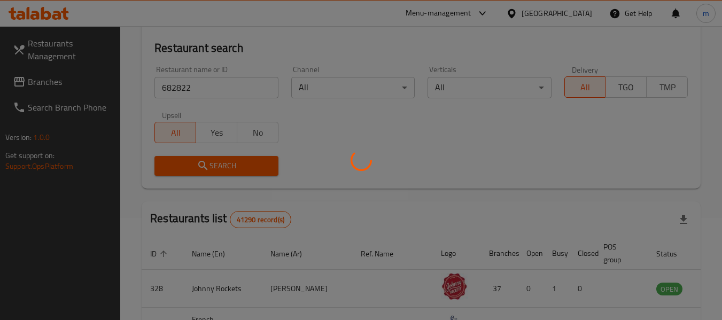
scroll to position [107, 0]
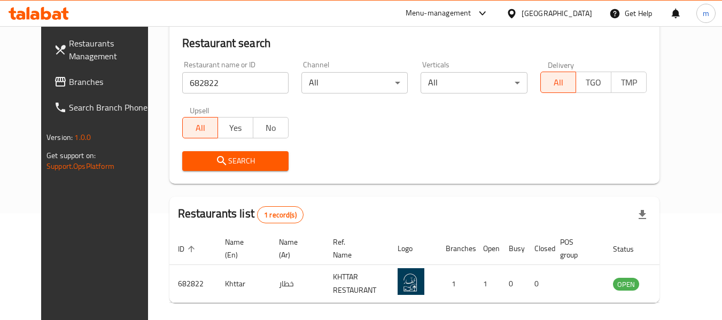
drag, startPoint x: 517, startPoint y: 12, endPoint x: 526, endPoint y: 20, distance: 11.7
click at [517, 12] on icon at bounding box center [511, 13] width 11 height 11
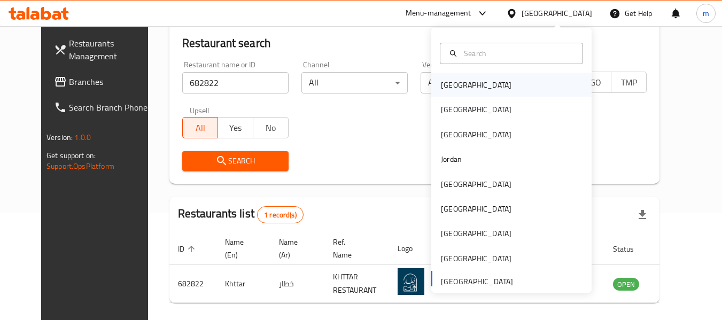
click at [444, 88] on div "[GEOGRAPHIC_DATA]" at bounding box center [476, 85] width 71 height 12
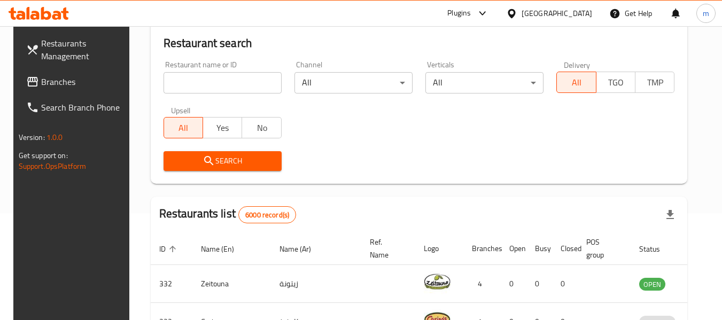
drag, startPoint x: 73, startPoint y: 78, endPoint x: 33, endPoint y: 85, distance: 40.2
click at [73, 78] on span "Branches" at bounding box center [83, 81] width 84 height 13
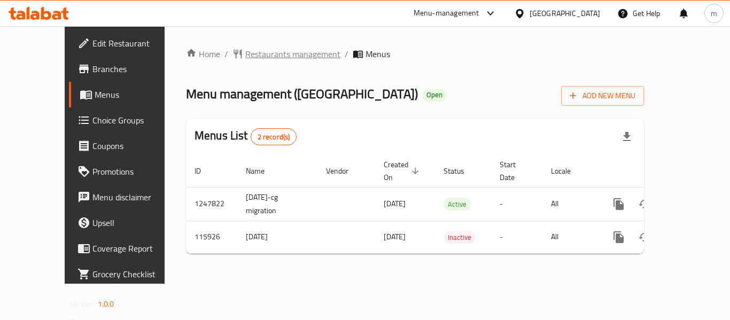
click at [252, 57] on span "Restaurants management" at bounding box center [292, 54] width 95 height 13
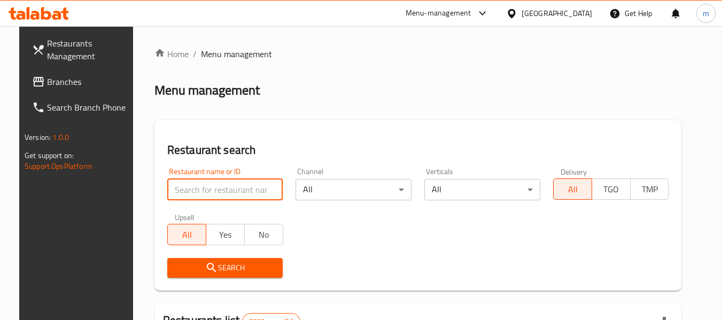
click at [203, 188] on input "search" at bounding box center [225, 189] width 116 height 21
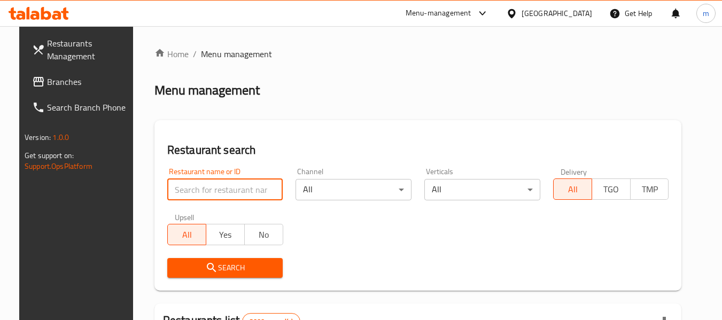
click at [203, 188] on input "search" at bounding box center [225, 189] width 116 height 21
paste input "605822"
type input "605822"
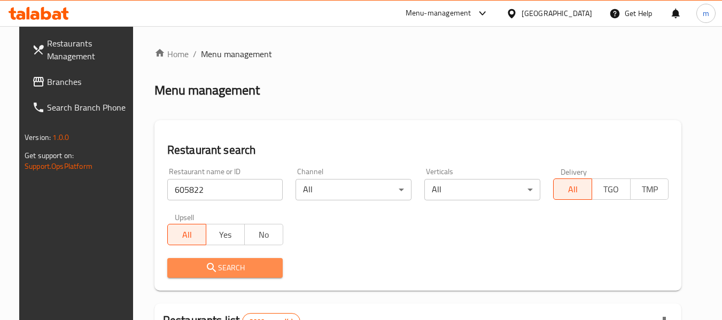
click at [208, 271] on icon "submit" at bounding box center [211, 267] width 13 height 13
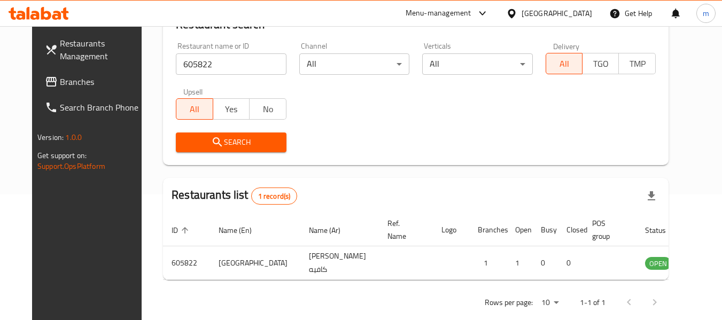
scroll to position [147, 0]
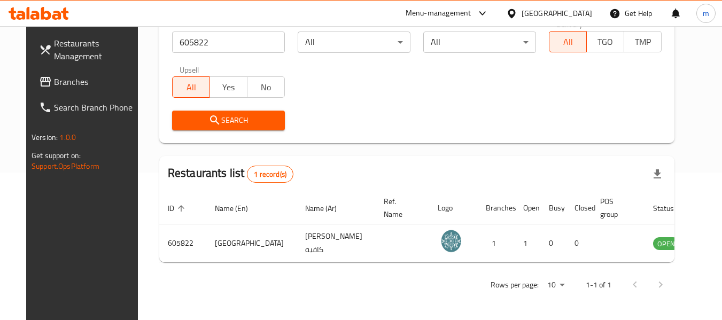
click at [515, 12] on icon at bounding box center [511, 13] width 7 height 9
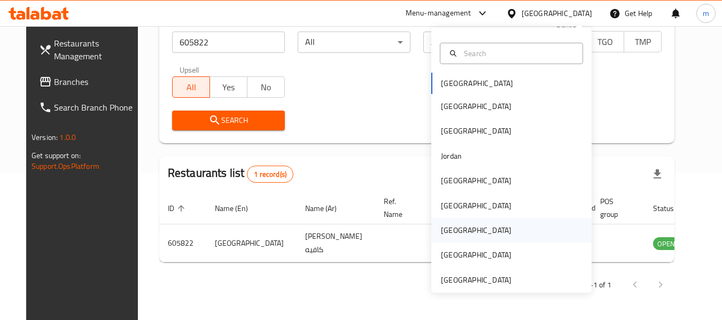
click at [447, 228] on div "Qatar" at bounding box center [476, 230] width 71 height 12
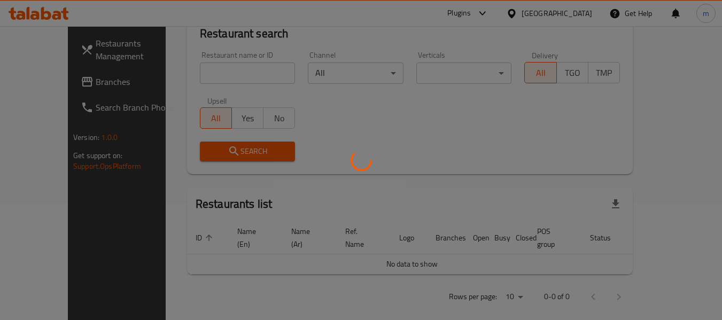
scroll to position [147, 0]
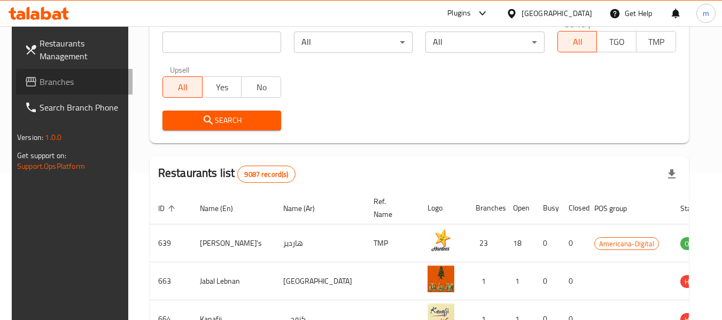
click at [48, 77] on span "Branches" at bounding box center [82, 81] width 84 height 13
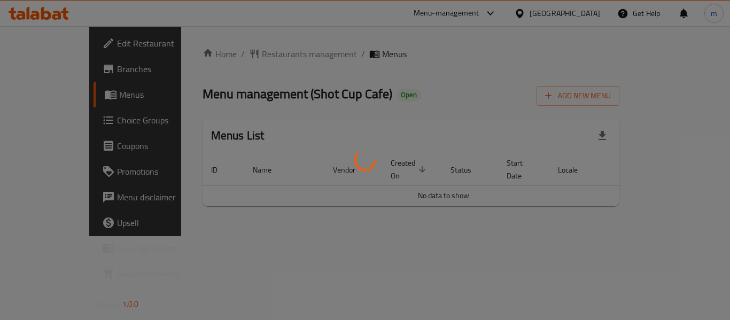
click at [245, 55] on div at bounding box center [365, 160] width 730 height 320
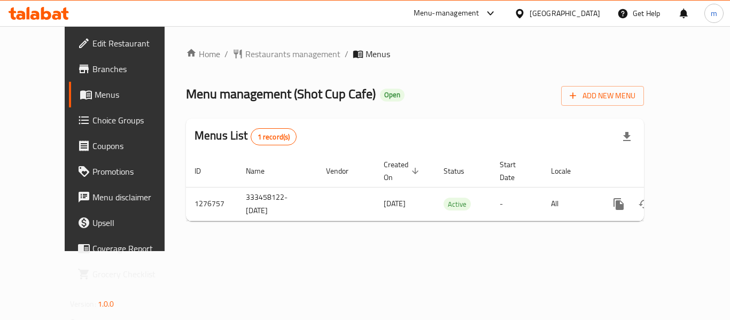
click at [245, 54] on span "Restaurants management" at bounding box center [292, 54] width 95 height 13
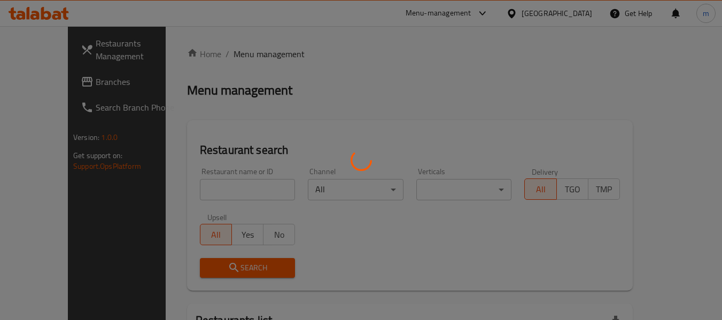
click at [192, 194] on div at bounding box center [361, 160] width 722 height 320
click at [192, 193] on div at bounding box center [361, 160] width 722 height 320
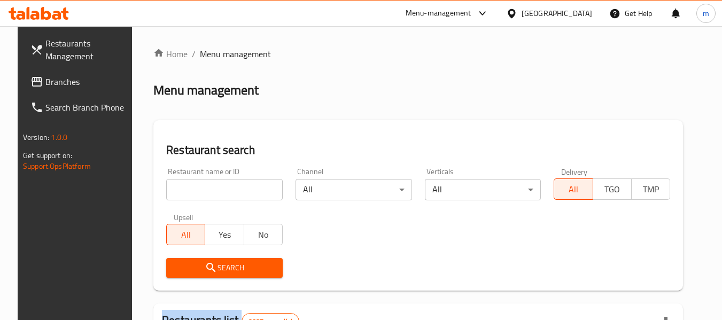
click at [193, 193] on input "search" at bounding box center [224, 189] width 116 height 21
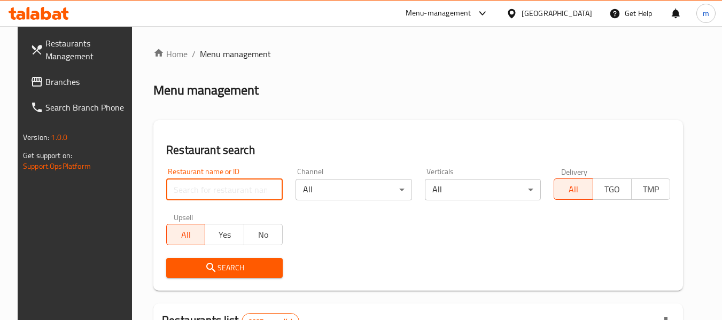
paste input "692100"
type input "692100"
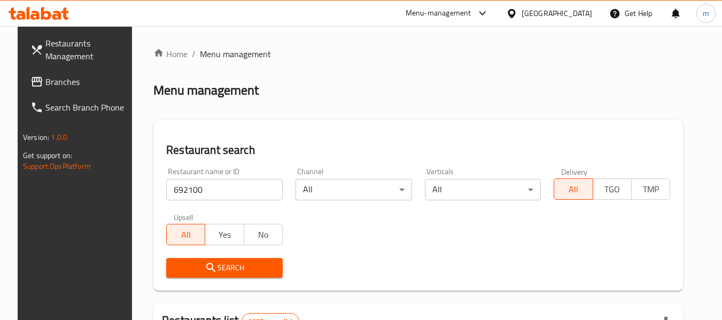
click at [205, 269] on icon "submit" at bounding box center [211, 267] width 13 height 13
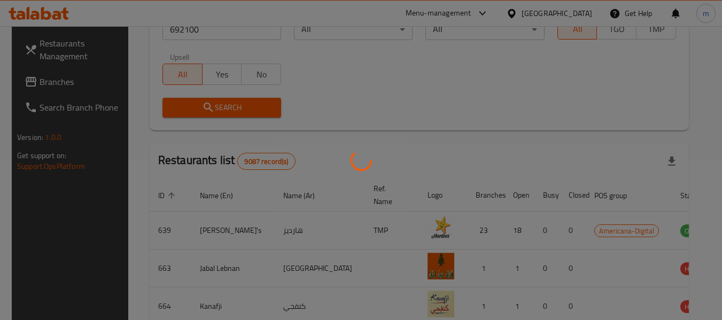
scroll to position [147, 0]
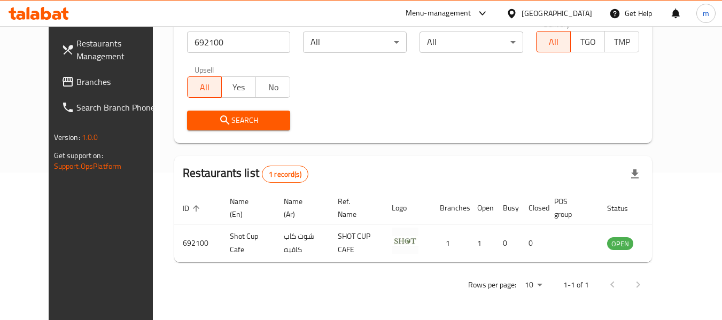
drag, startPoint x: 562, startPoint y: 14, endPoint x: 566, endPoint y: 21, distance: 8.0
click at [515, 14] on icon at bounding box center [511, 13] width 7 height 9
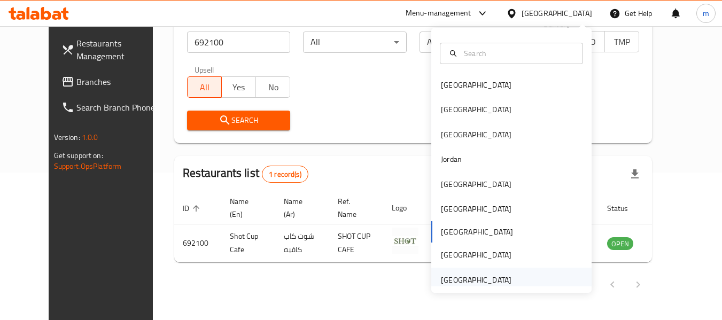
click at [455, 281] on div "[GEOGRAPHIC_DATA]" at bounding box center [476, 280] width 71 height 12
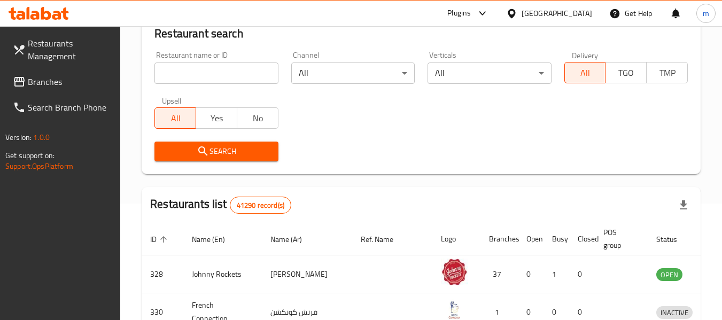
scroll to position [147, 0]
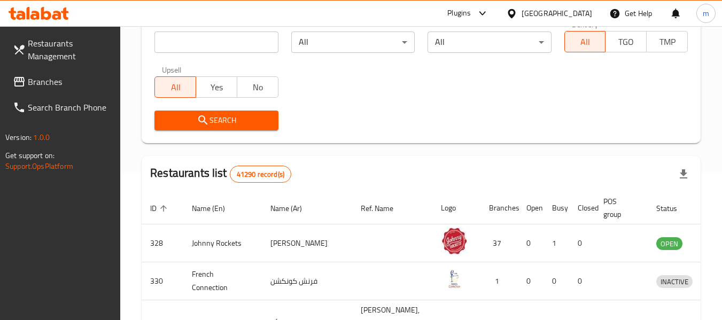
click at [41, 87] on span "Branches" at bounding box center [70, 81] width 84 height 13
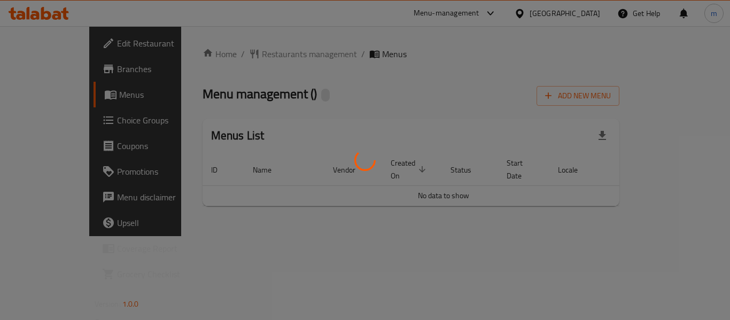
click at [243, 53] on div at bounding box center [365, 160] width 730 height 320
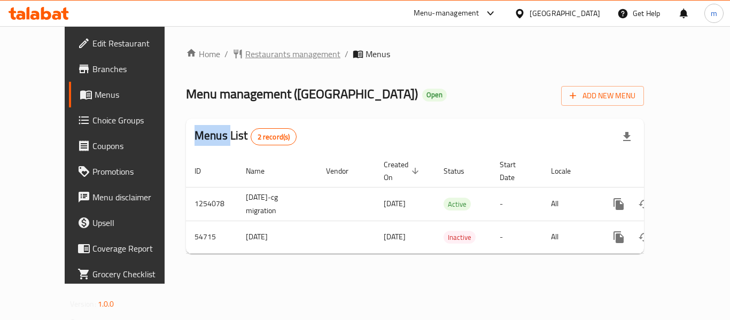
click at [245, 53] on span "Restaurants management" at bounding box center [292, 54] width 95 height 13
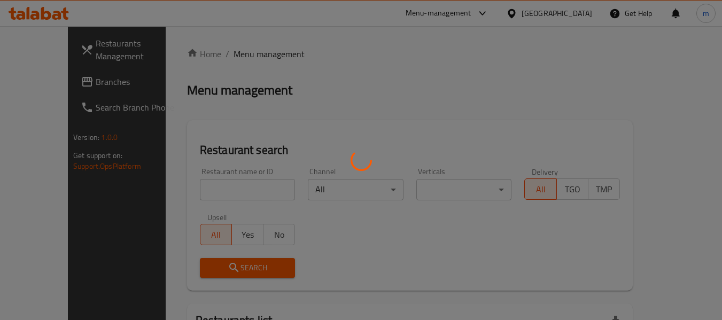
click at [183, 193] on div at bounding box center [361, 160] width 722 height 320
click at [183, 192] on div at bounding box center [361, 160] width 722 height 320
click at [192, 191] on div at bounding box center [361, 160] width 722 height 320
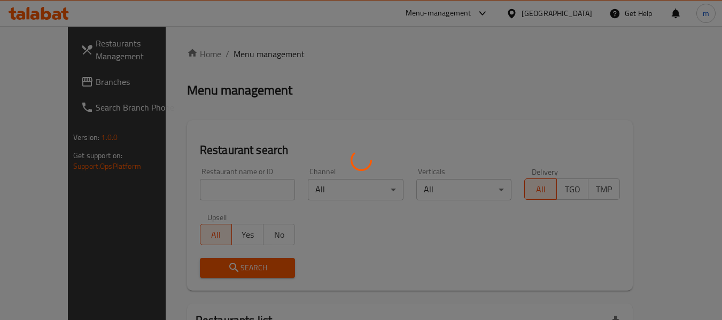
click at [192, 191] on div at bounding box center [361, 160] width 722 height 320
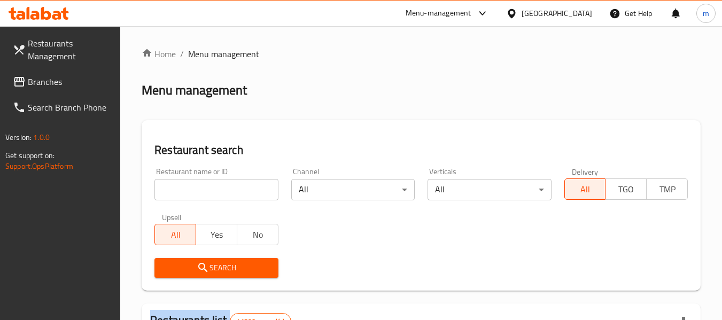
drag, startPoint x: 193, startPoint y: 192, endPoint x: 196, endPoint y: 186, distance: 5.8
click at [193, 192] on input "search" at bounding box center [215, 189] width 123 height 21
paste input "26970"
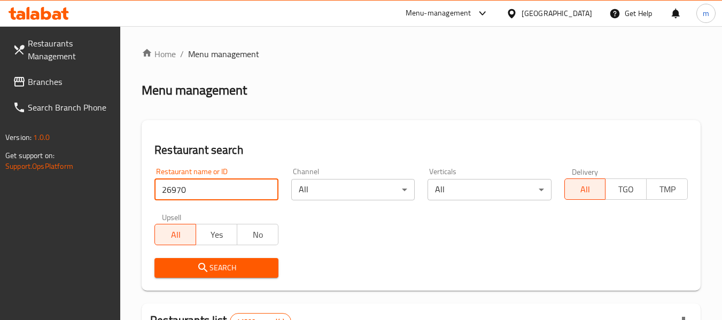
type input "26970"
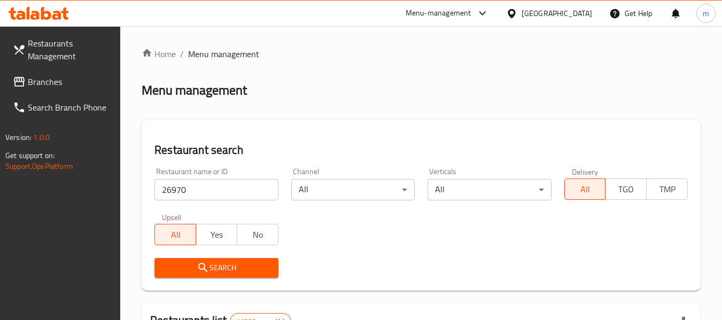
click at [212, 262] on span "Search" at bounding box center [216, 267] width 106 height 13
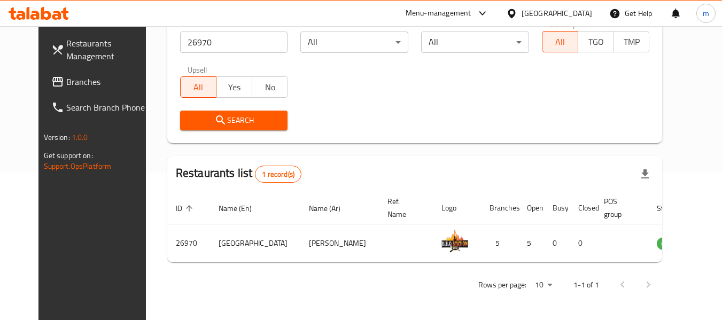
scroll to position [147, 0]
click at [514, 14] on icon at bounding box center [511, 13] width 7 height 9
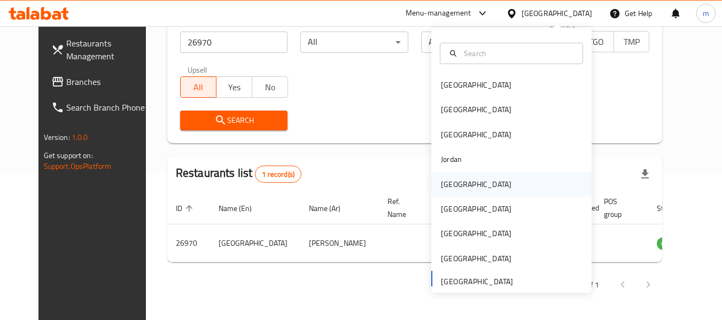
click at [447, 184] on div "Kuwait" at bounding box center [476, 184] width 71 height 12
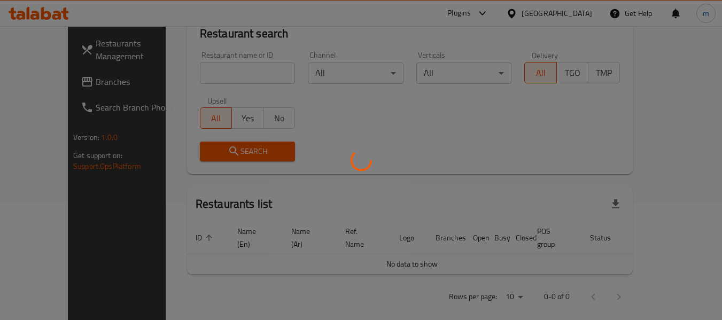
scroll to position [147, 0]
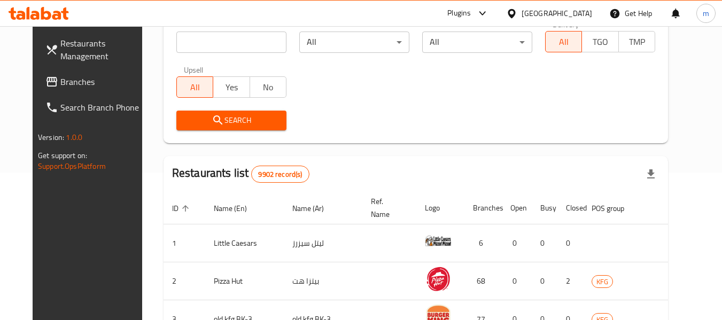
click at [517, 14] on icon at bounding box center [511, 13] width 11 height 11
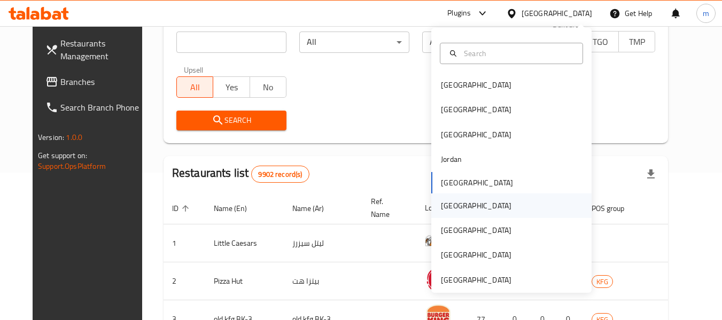
click at [441, 205] on div "Oman" at bounding box center [476, 206] width 71 height 12
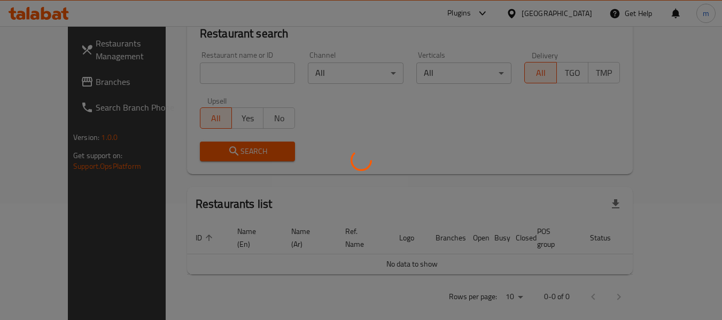
scroll to position [147, 0]
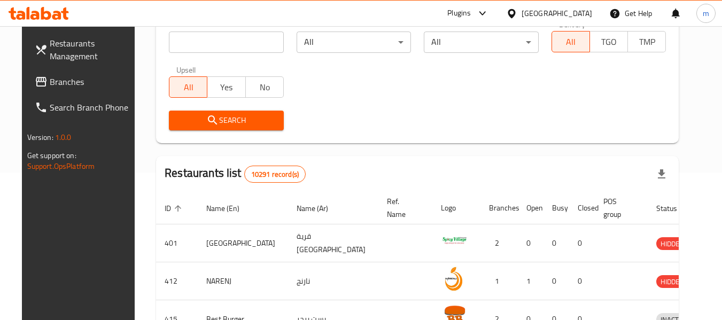
drag, startPoint x: 63, startPoint y: 84, endPoint x: 53, endPoint y: 90, distance: 11.5
click at [63, 84] on span "Branches" at bounding box center [92, 81] width 84 height 13
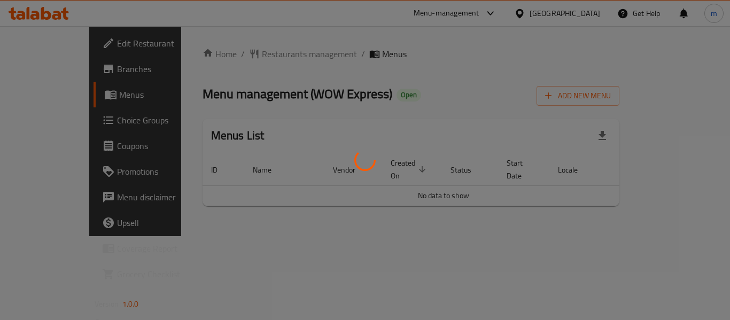
click at [238, 54] on div at bounding box center [365, 160] width 730 height 320
click at [234, 57] on div at bounding box center [365, 160] width 730 height 320
click at [234, 56] on div at bounding box center [365, 160] width 730 height 320
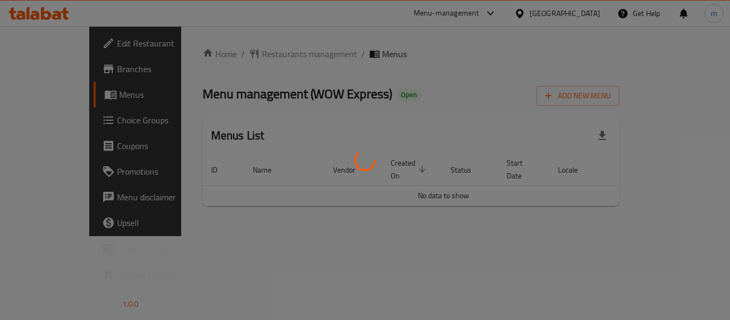
click at [244, 59] on div at bounding box center [365, 160] width 730 height 320
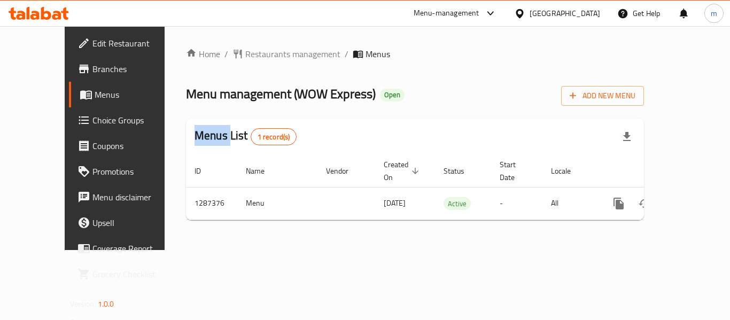
click at [245, 59] on span "Restaurants management" at bounding box center [292, 54] width 95 height 13
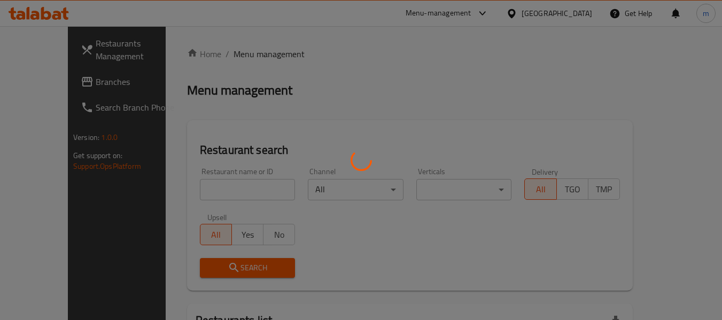
click at [245, 57] on div at bounding box center [361, 160] width 722 height 320
click at [207, 189] on div at bounding box center [361, 160] width 722 height 320
click at [197, 192] on div at bounding box center [361, 160] width 722 height 320
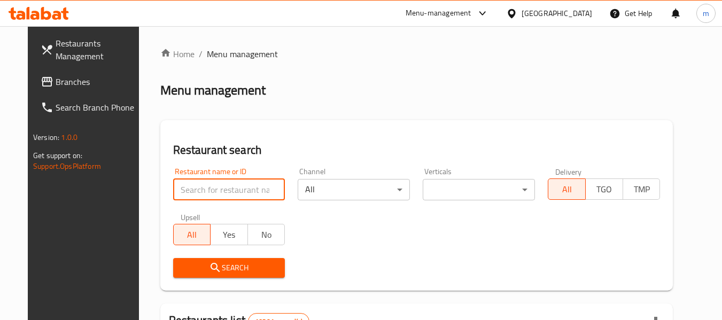
click at [197, 192] on input "search" at bounding box center [229, 189] width 112 height 21
paste input "696683"
type input "696683"
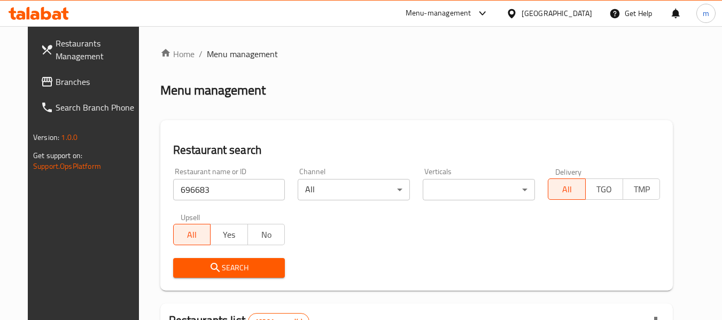
click at [187, 263] on span "Search" at bounding box center [229, 267] width 95 height 13
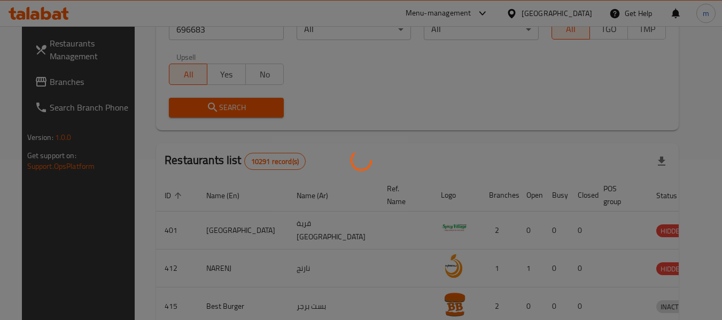
scroll to position [147, 0]
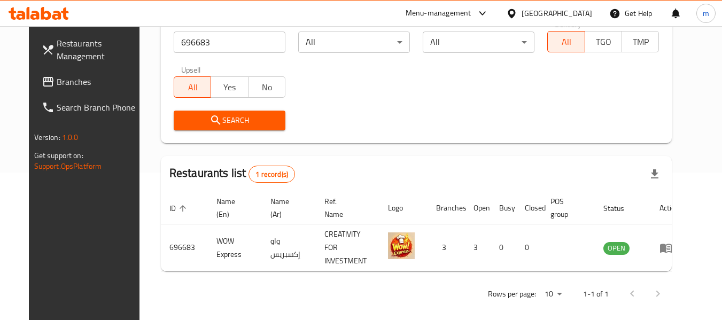
click at [515, 11] on icon at bounding box center [511, 13] width 7 height 9
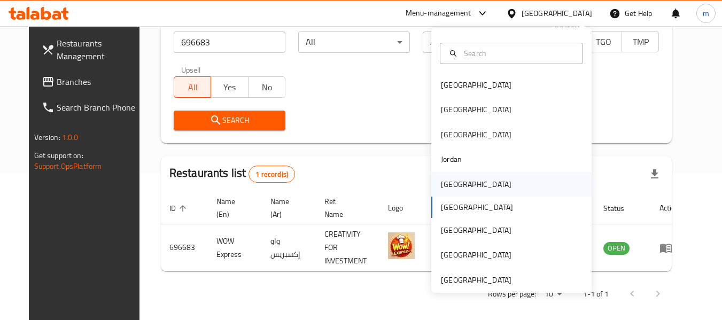
click at [444, 186] on div "Kuwait" at bounding box center [476, 184] width 71 height 12
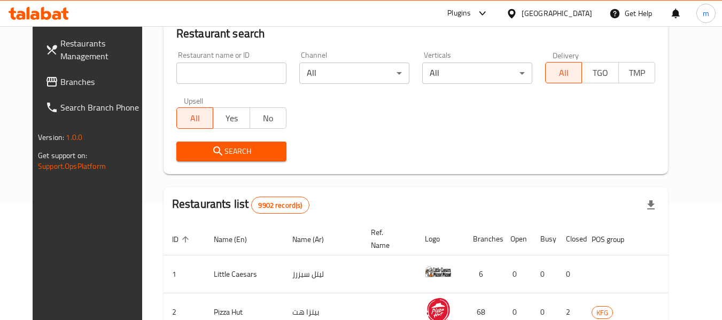
scroll to position [147, 0]
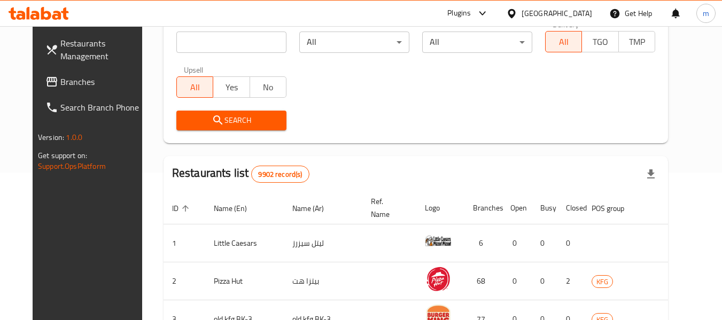
click at [60, 83] on span "Branches" at bounding box center [102, 81] width 84 height 13
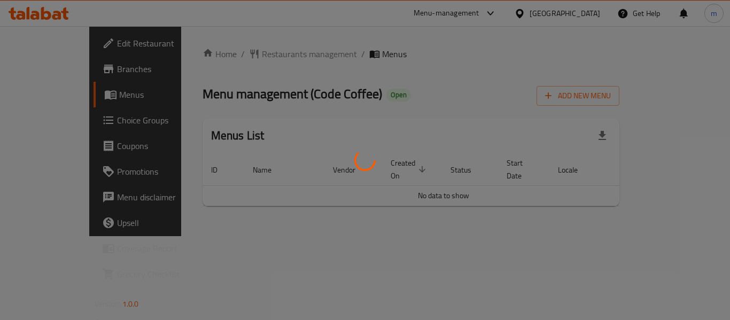
click at [240, 56] on div at bounding box center [365, 160] width 730 height 320
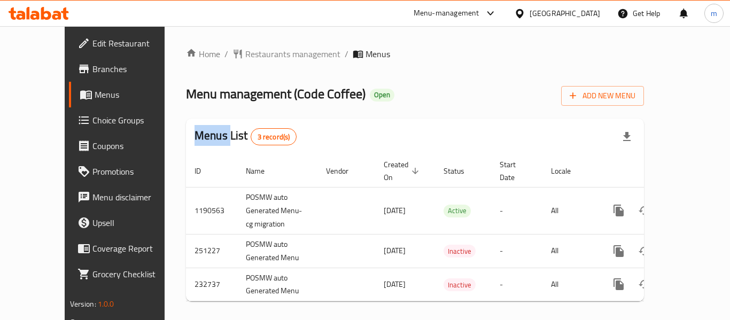
click at [240, 56] on div "Home / Restaurants management / Menus Menu management ( Code Coffee ) Open Add …" at bounding box center [415, 179] width 458 height 262
click at [245, 56] on span "Restaurants management" at bounding box center [292, 54] width 95 height 13
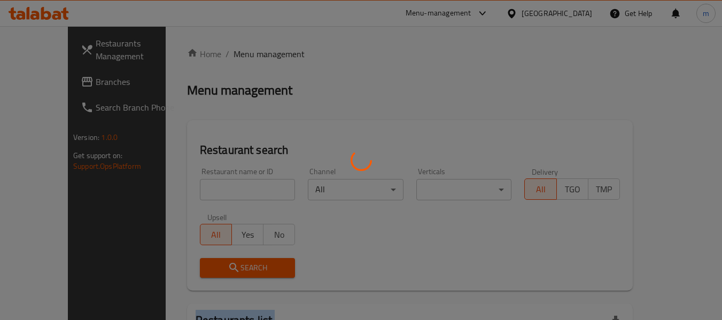
click at [240, 55] on div at bounding box center [361, 160] width 722 height 320
click at [204, 193] on div at bounding box center [361, 160] width 722 height 320
click at [205, 191] on div at bounding box center [361, 160] width 722 height 320
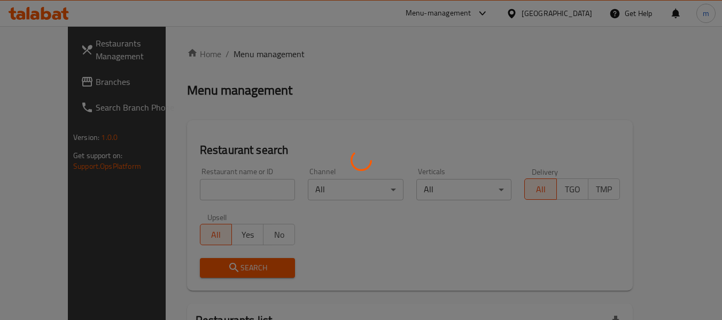
click at [205, 190] on div at bounding box center [361, 160] width 722 height 320
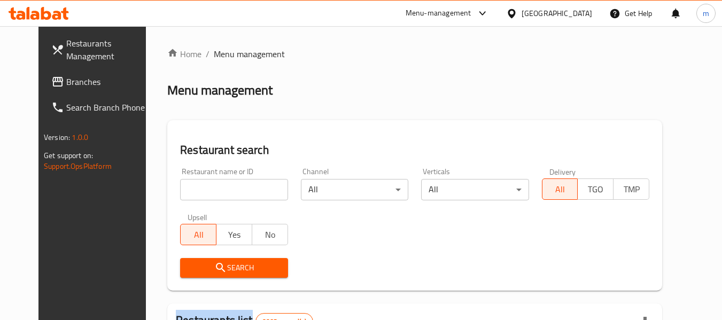
click at [205, 190] on div at bounding box center [361, 160] width 722 height 320
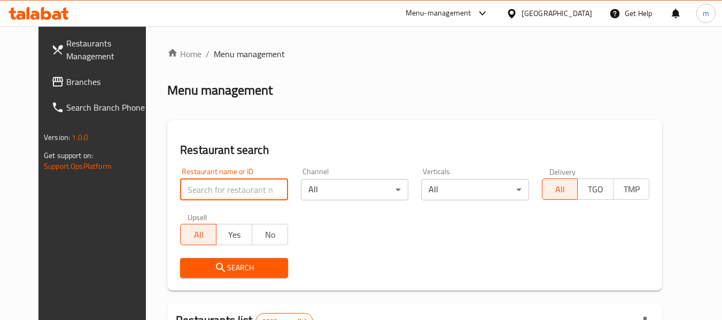
click at [205, 190] on input "search" at bounding box center [233, 189] width 107 height 21
paste input "25902"
type input "25902"
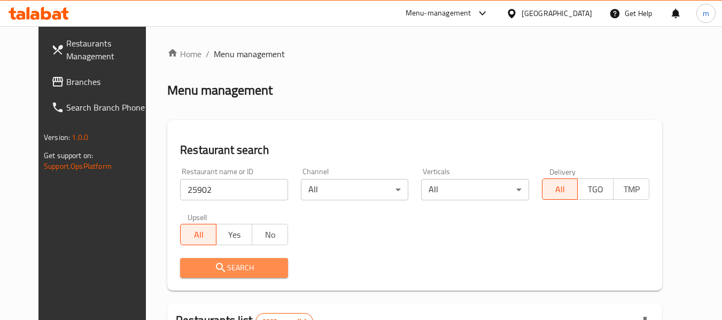
click at [217, 265] on span "Search" at bounding box center [234, 267] width 90 height 13
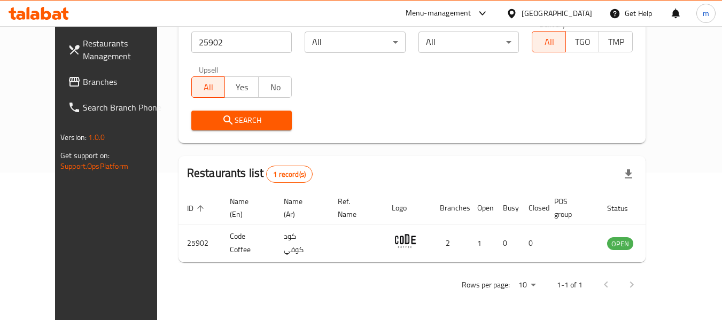
scroll to position [147, 0]
drag, startPoint x: 560, startPoint y: 14, endPoint x: 568, endPoint y: 22, distance: 11.3
click at [517, 14] on icon at bounding box center [511, 13] width 11 height 11
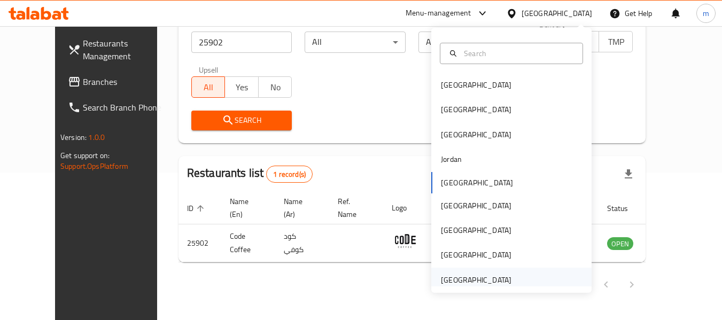
click at [464, 279] on div "[GEOGRAPHIC_DATA]" at bounding box center [476, 280] width 71 height 12
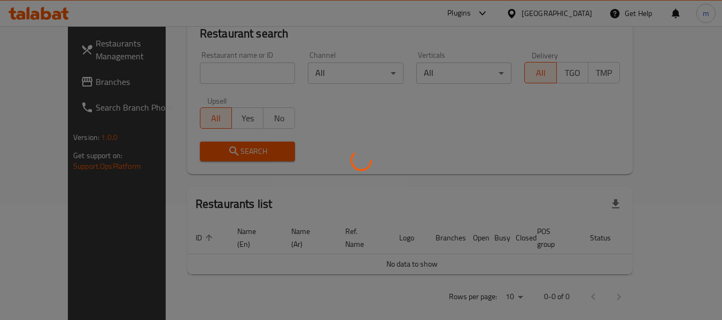
scroll to position [147, 0]
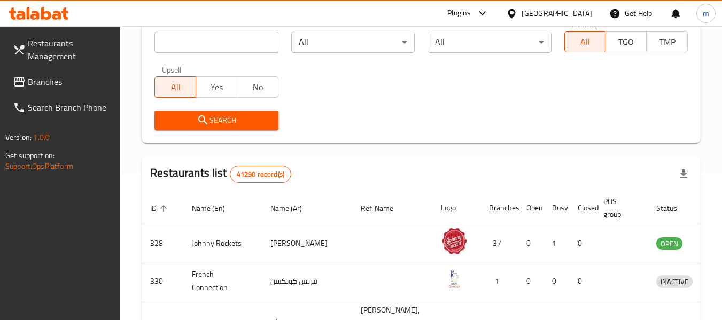
click at [52, 81] on span "Branches" at bounding box center [70, 81] width 84 height 13
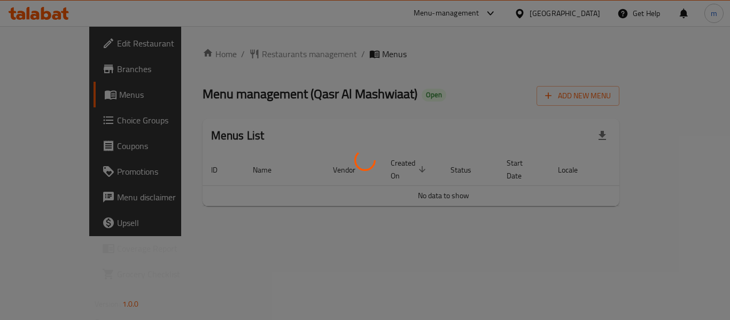
click at [241, 50] on div at bounding box center [365, 160] width 730 height 320
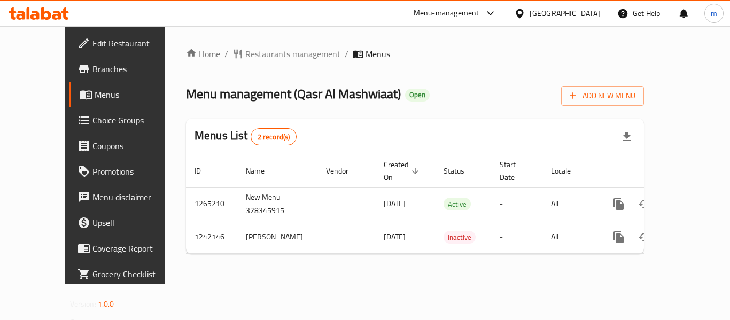
click at [245, 55] on span "Restaurants management" at bounding box center [292, 54] width 95 height 13
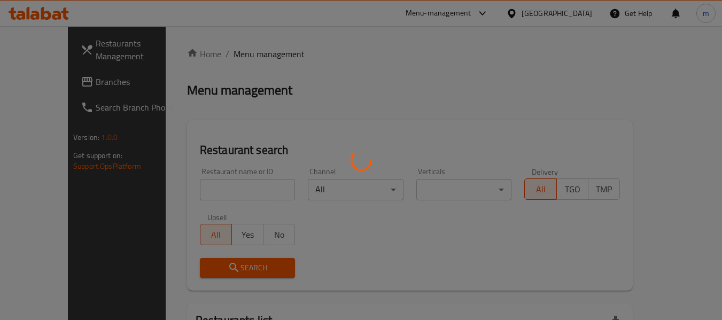
click at [196, 187] on div at bounding box center [361, 160] width 722 height 320
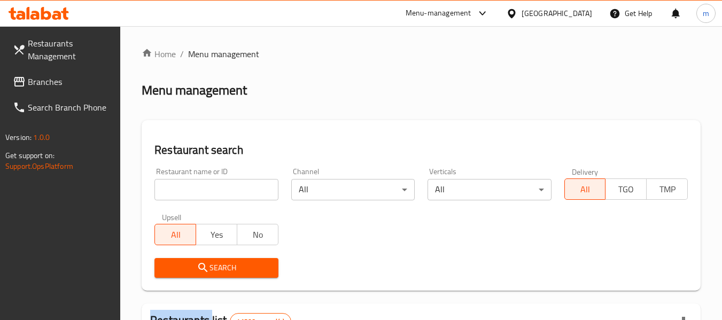
click at [196, 187] on div at bounding box center [361, 160] width 722 height 320
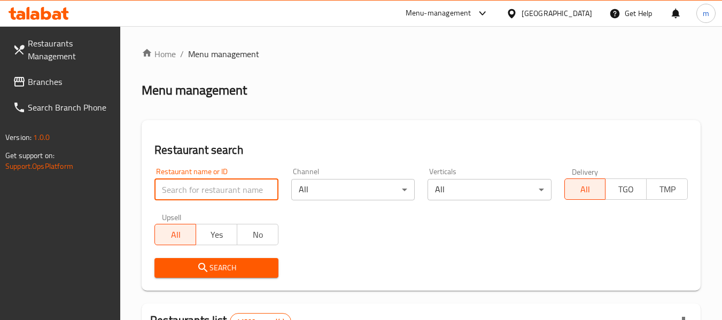
click at [196, 187] on input "search" at bounding box center [215, 189] width 123 height 21
paste input "681002"
type input "681002"
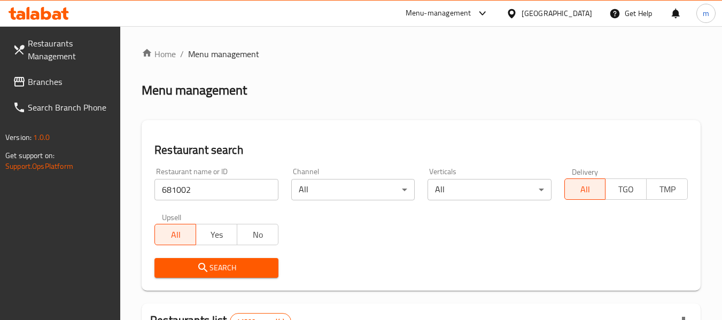
click at [203, 265] on icon "submit" at bounding box center [203, 267] width 13 height 13
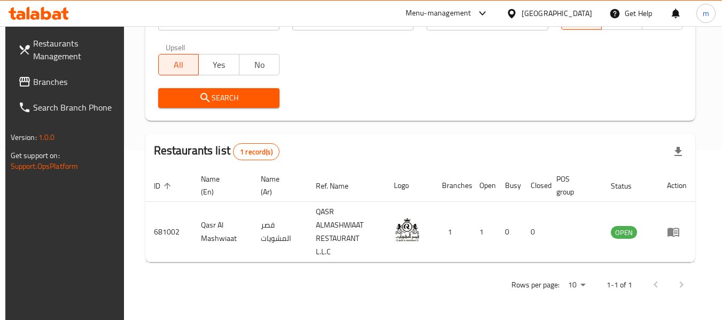
scroll to position [157, 0]
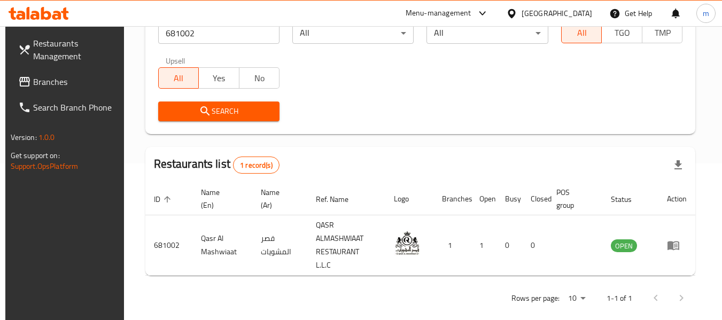
click at [33, 83] on span "Branches" at bounding box center [75, 81] width 84 height 13
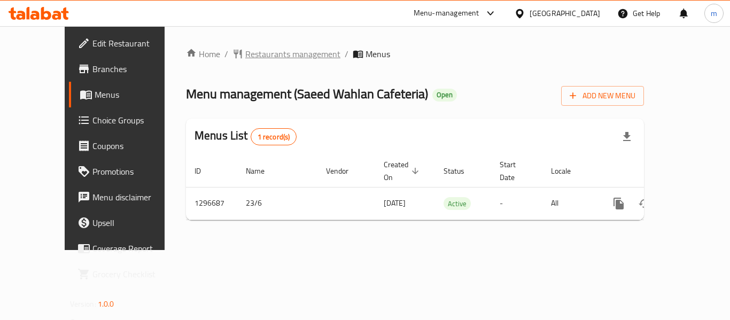
click at [251, 55] on span "Restaurants management" at bounding box center [292, 54] width 95 height 13
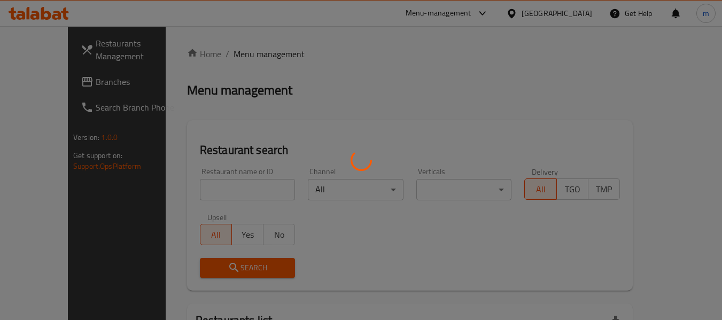
click at [191, 194] on div at bounding box center [361, 160] width 722 height 320
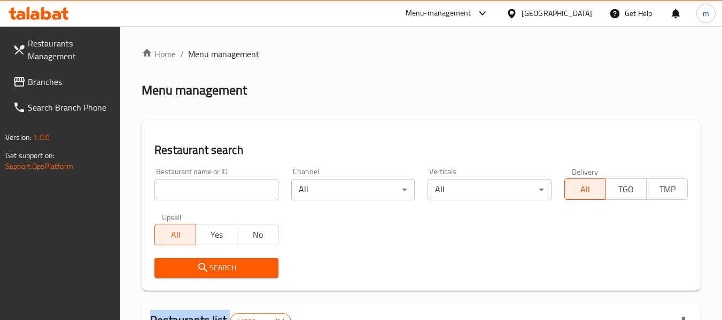
click at [190, 193] on input "search" at bounding box center [215, 189] width 123 height 21
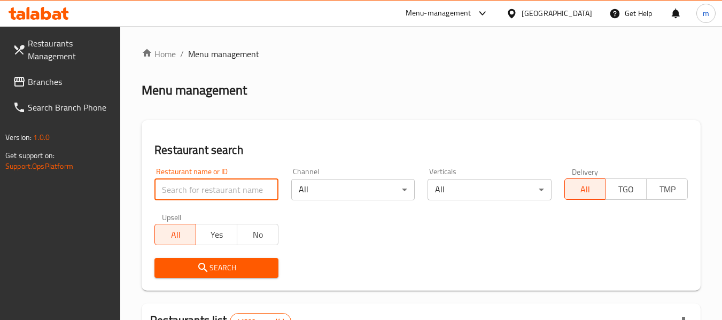
click at [190, 193] on input "search" at bounding box center [215, 189] width 123 height 21
paste input "700109"
type input "700109"
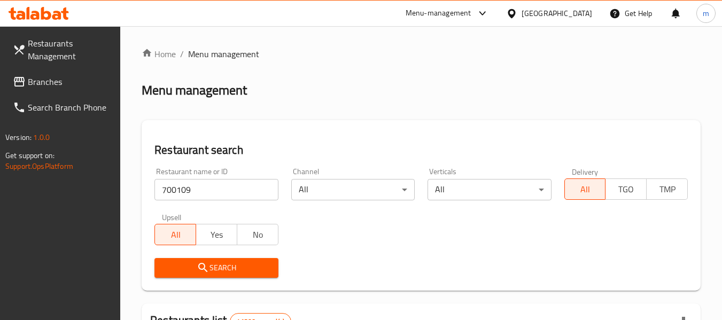
click at [198, 268] on icon "submit" at bounding box center [203, 267] width 13 height 13
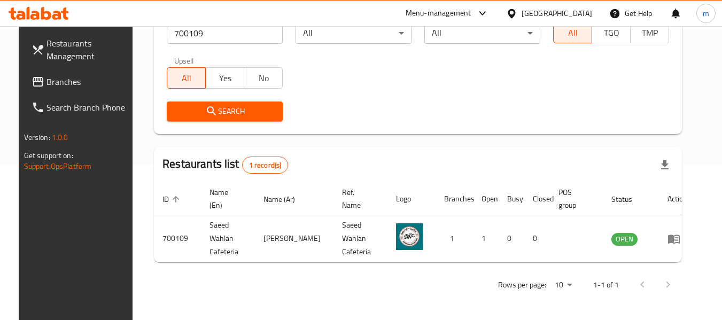
scroll to position [147, 0]
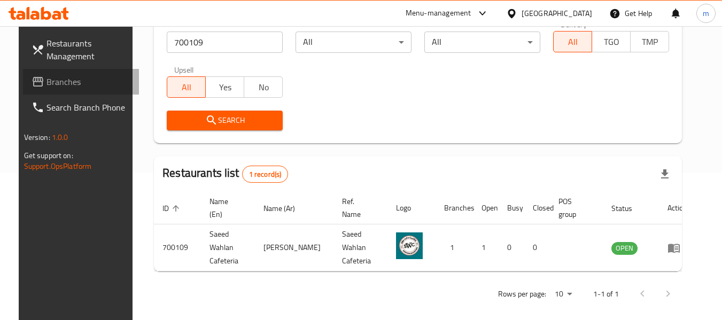
click at [32, 81] on icon at bounding box center [38, 81] width 13 height 13
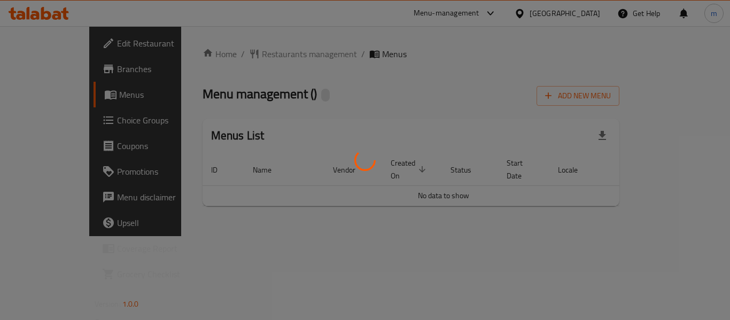
click at [250, 57] on div at bounding box center [365, 160] width 730 height 320
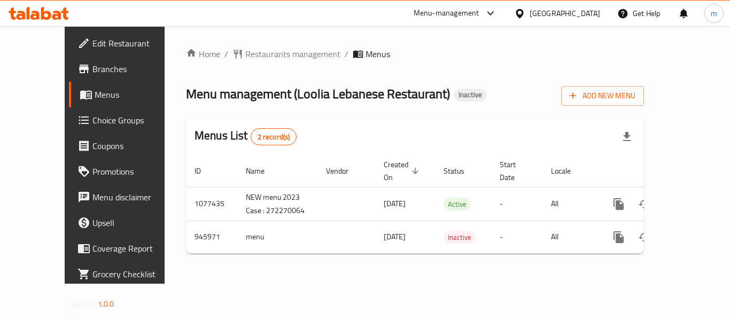
click at [250, 57] on span "Restaurants management" at bounding box center [292, 54] width 95 height 13
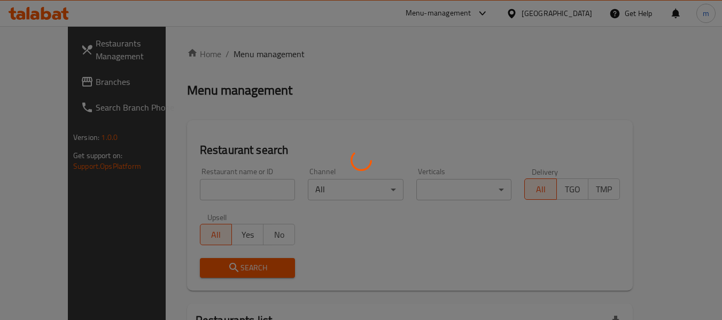
click at [217, 191] on div at bounding box center [361, 160] width 722 height 320
click at [211, 195] on div at bounding box center [361, 160] width 722 height 320
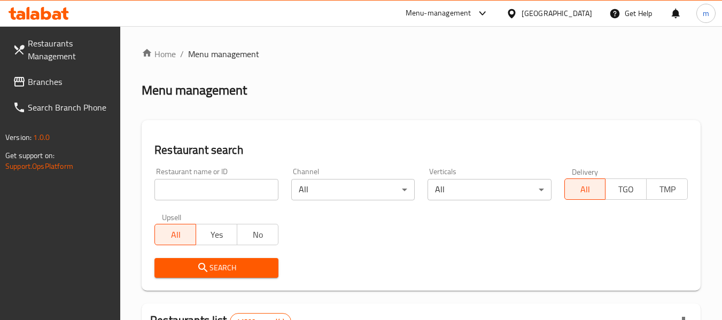
click at [211, 195] on input "search" at bounding box center [215, 189] width 123 height 21
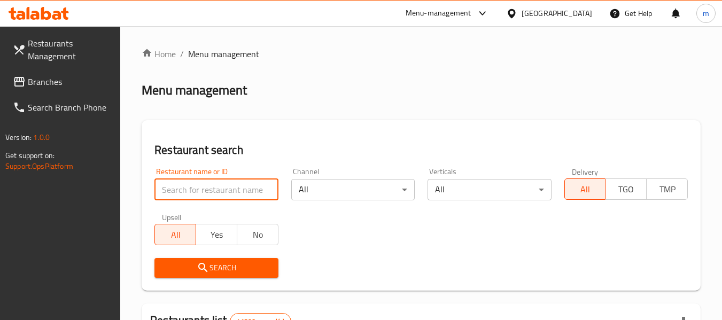
click at [211, 195] on input "search" at bounding box center [215, 189] width 123 height 21
paste input "659234"
type input "659234"
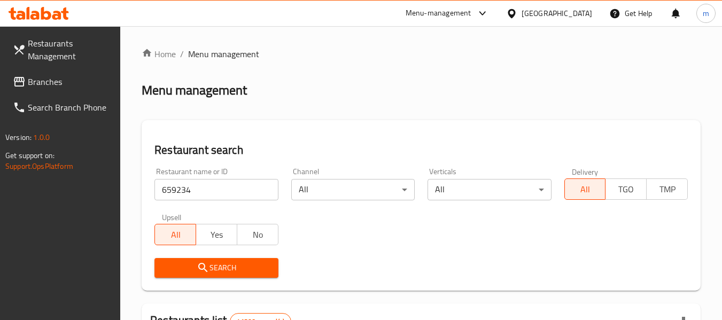
drag, startPoint x: 210, startPoint y: 274, endPoint x: 223, endPoint y: 263, distance: 17.0
click at [211, 274] on span "Search" at bounding box center [216, 267] width 106 height 13
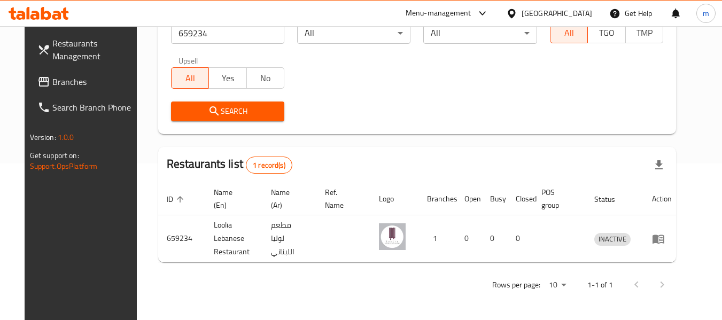
scroll to position [147, 0]
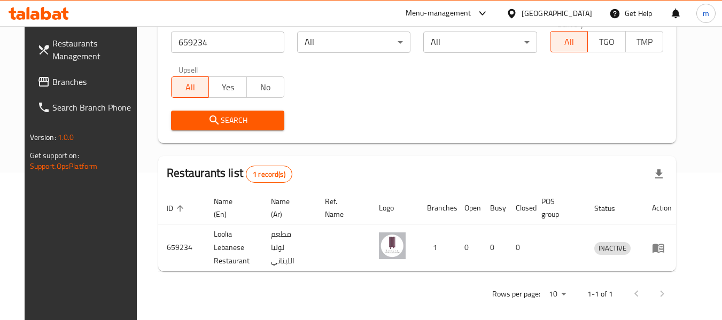
click at [52, 78] on span "Branches" at bounding box center [94, 81] width 84 height 13
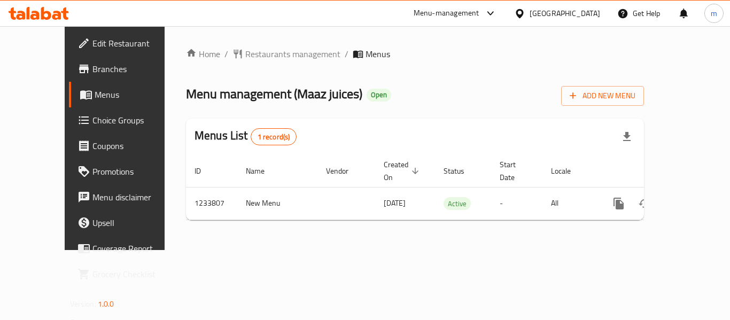
click at [245, 55] on span "Restaurants management" at bounding box center [292, 54] width 95 height 13
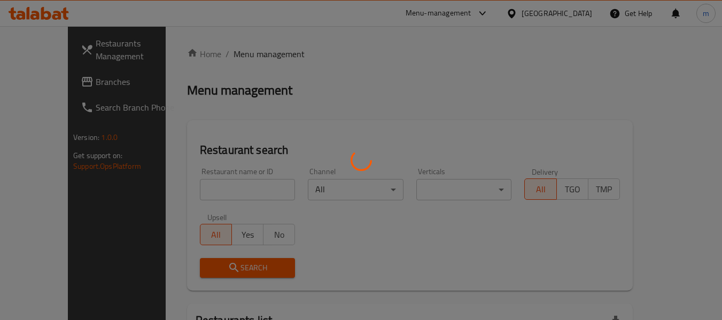
click at [178, 196] on div at bounding box center [361, 160] width 722 height 320
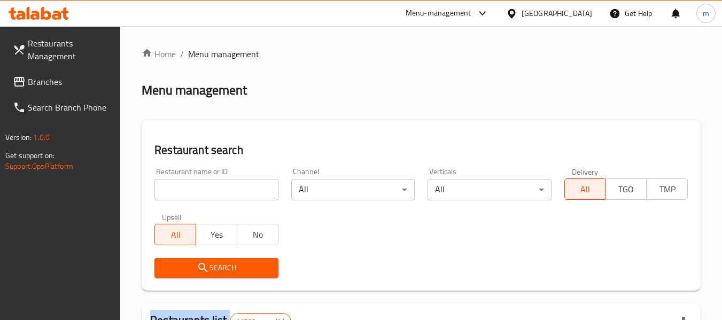
click at [181, 196] on input "search" at bounding box center [215, 189] width 123 height 21
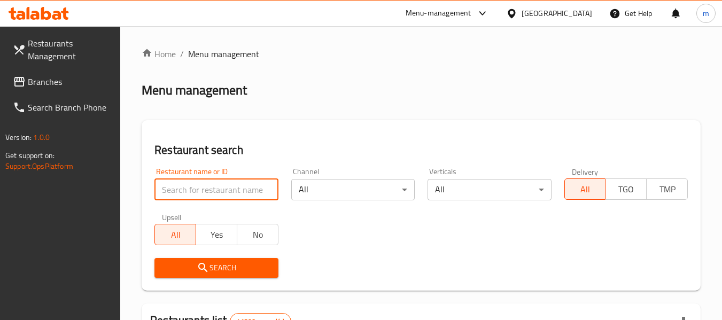
paste input "677869"
type input "677869"
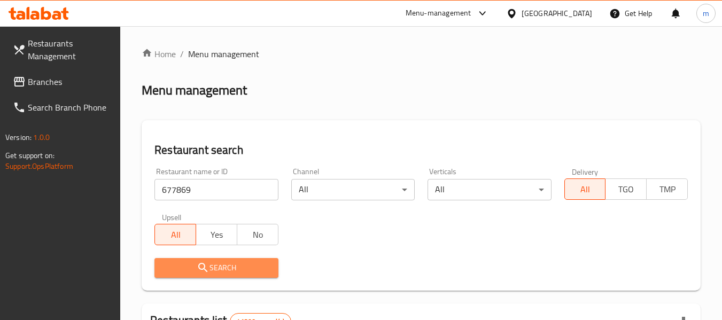
click at [221, 274] on span "Search" at bounding box center [216, 267] width 106 height 13
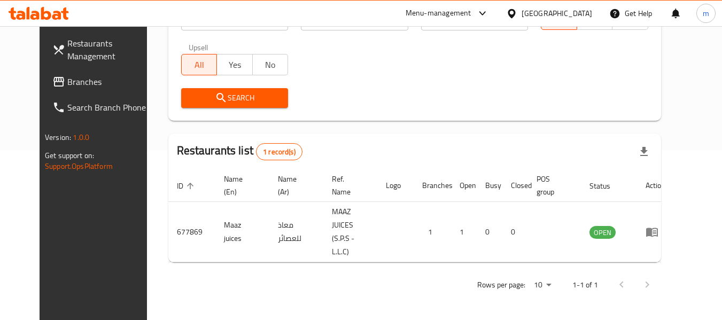
scroll to position [147, 0]
